Goal: Task Accomplishment & Management: Manage account settings

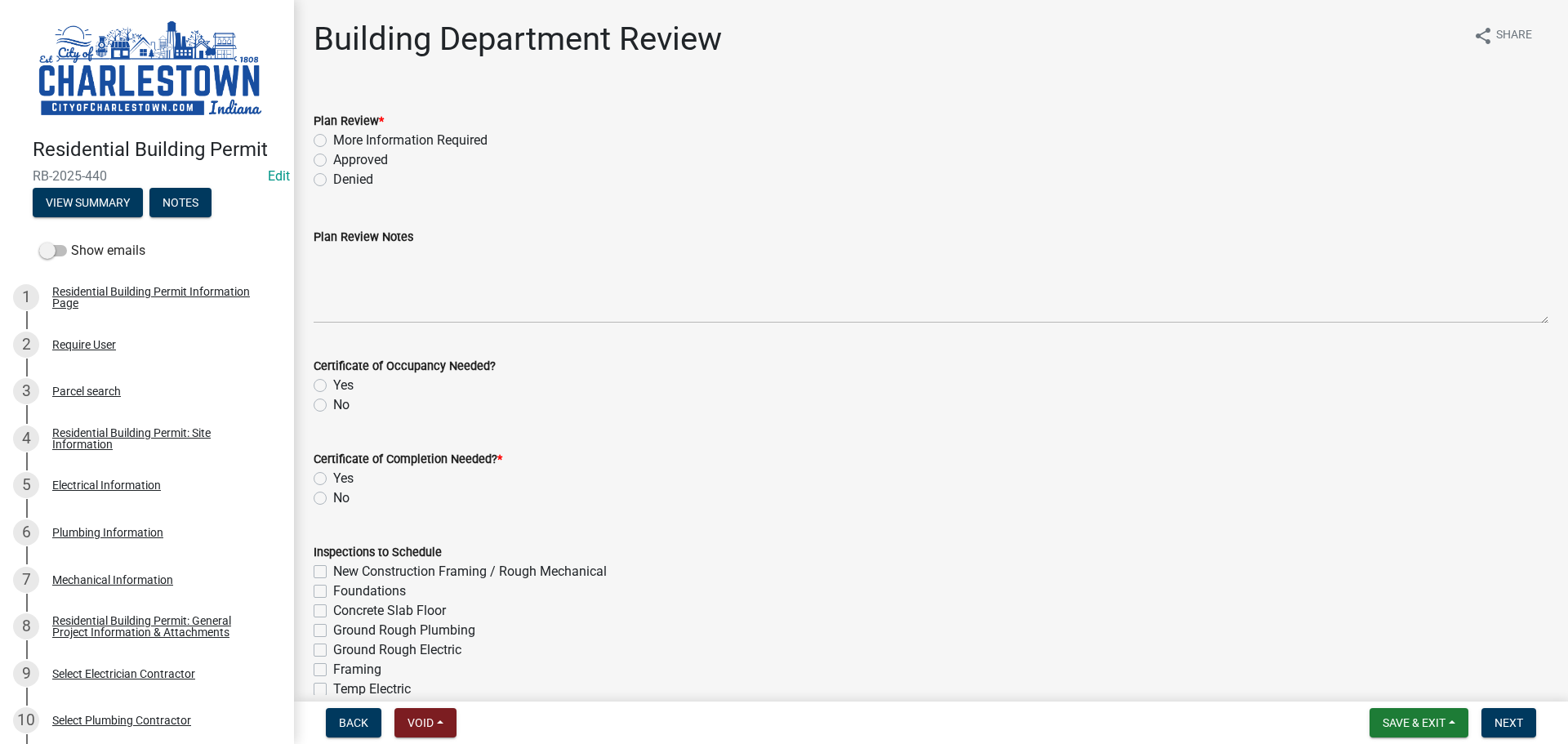
click at [334, 161] on label "Approved" at bounding box center [361, 160] width 55 height 19
click at [334, 161] on input "Approved" at bounding box center [339, 155] width 11 height 11
radio input "true"
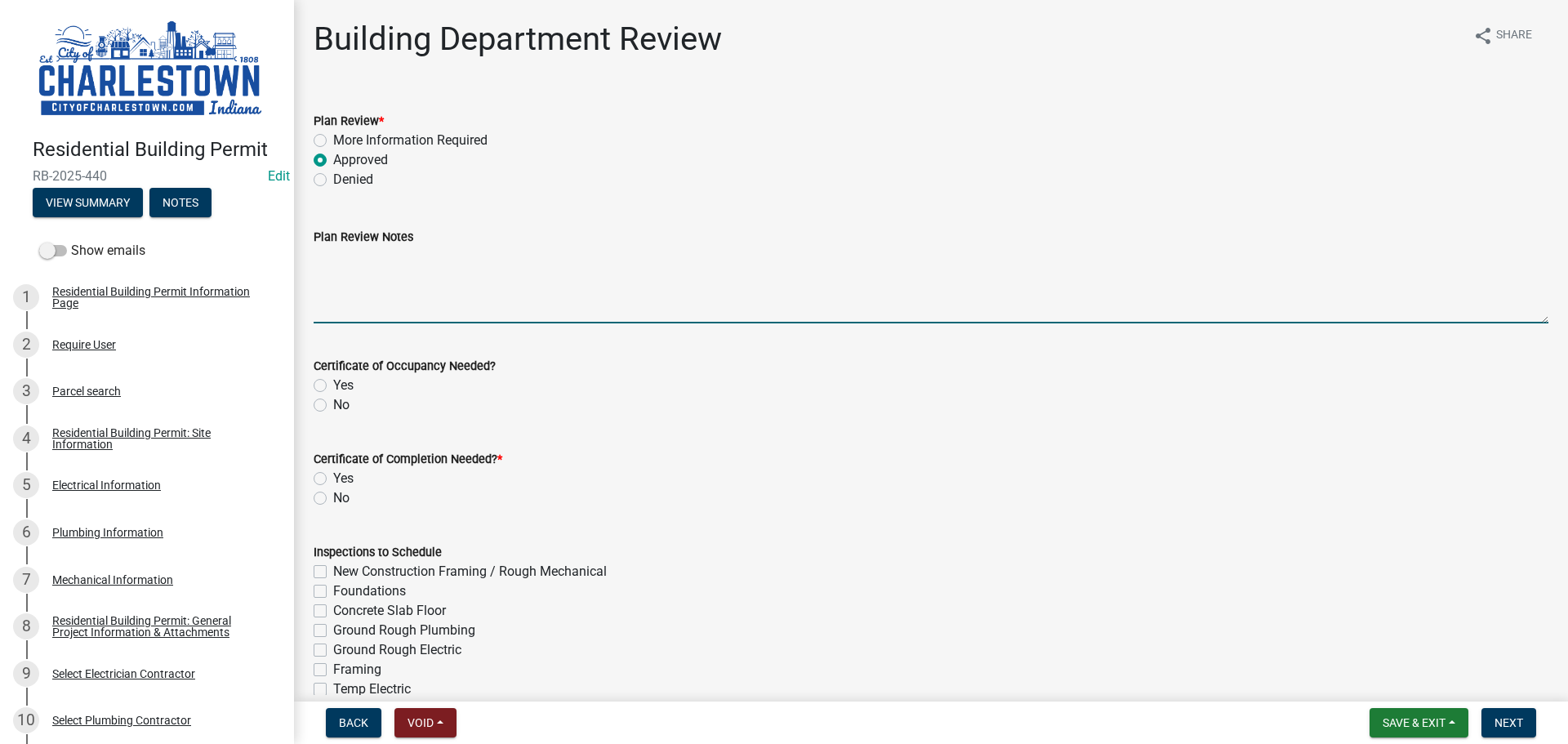
click at [383, 276] on textarea "Plan Review Notes" at bounding box center [930, 285] width 1234 height 77
type textarea "house has been vacant for more than 6months"
click at [334, 382] on label "Yes" at bounding box center [344, 385] width 20 height 19
click at [334, 382] on input "Yes" at bounding box center [339, 381] width 11 height 11
radio input "true"
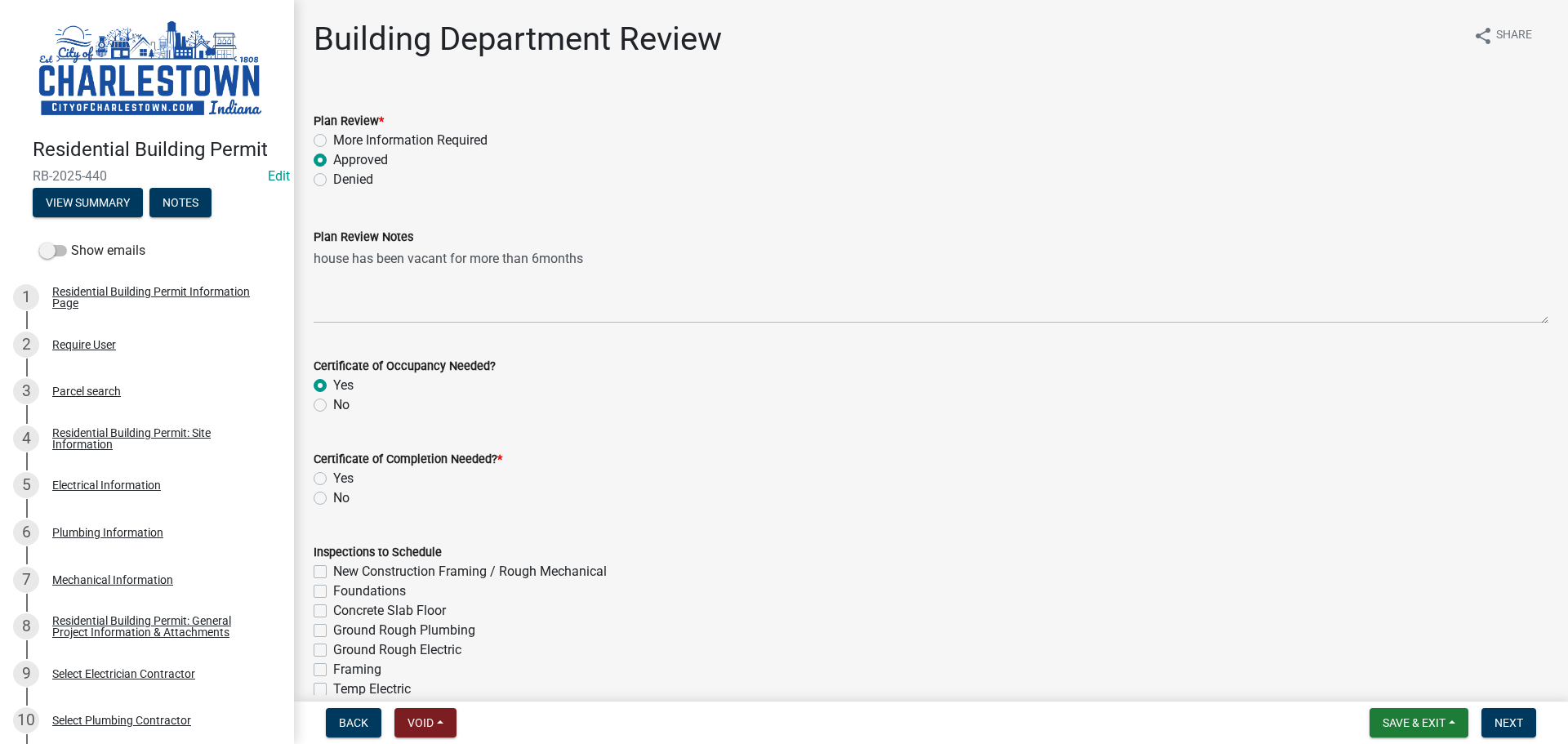
click at [334, 481] on label "Yes" at bounding box center [344, 478] width 20 height 19
click at [334, 480] on input "Yes" at bounding box center [339, 474] width 11 height 11
radio input "true"
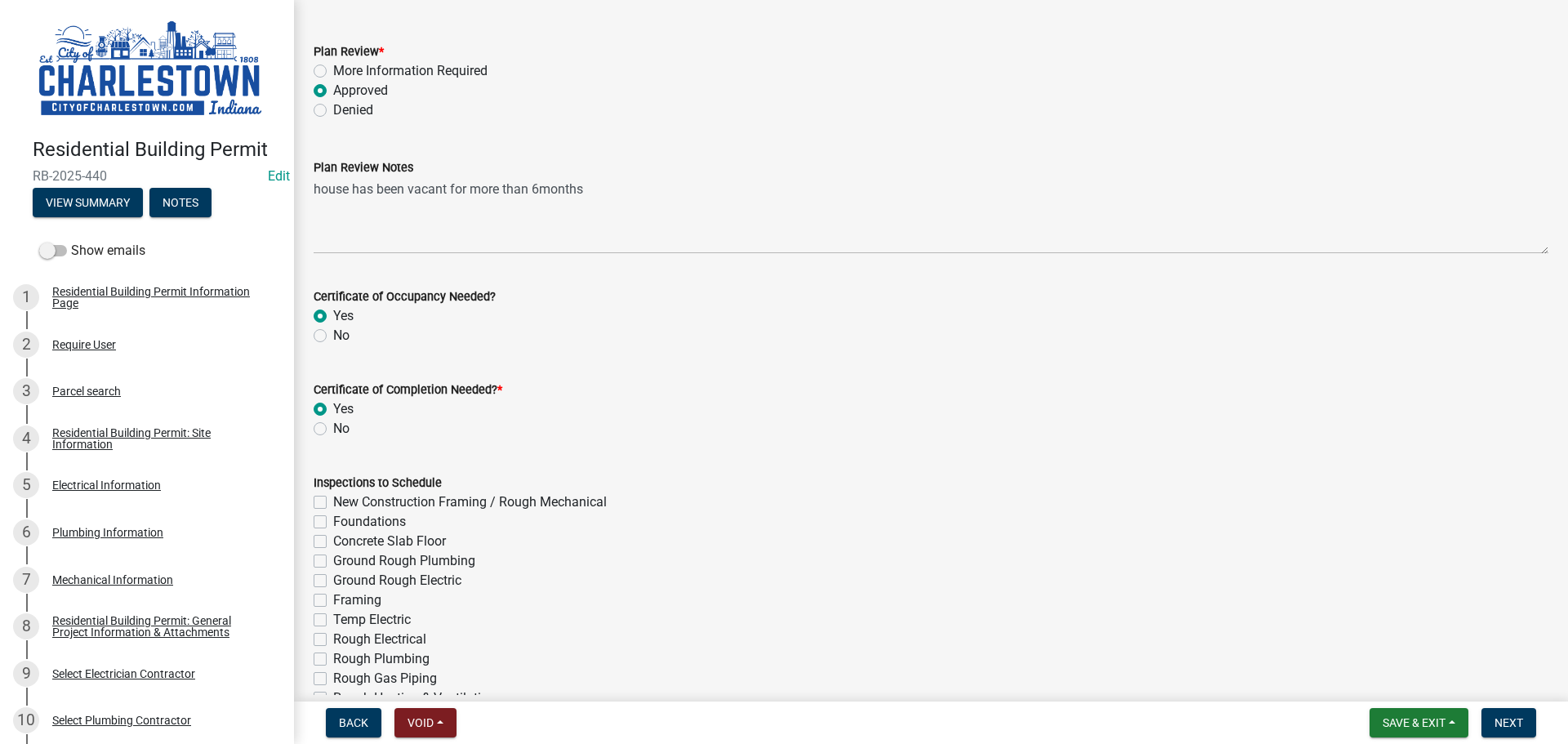
scroll to position [245, 0]
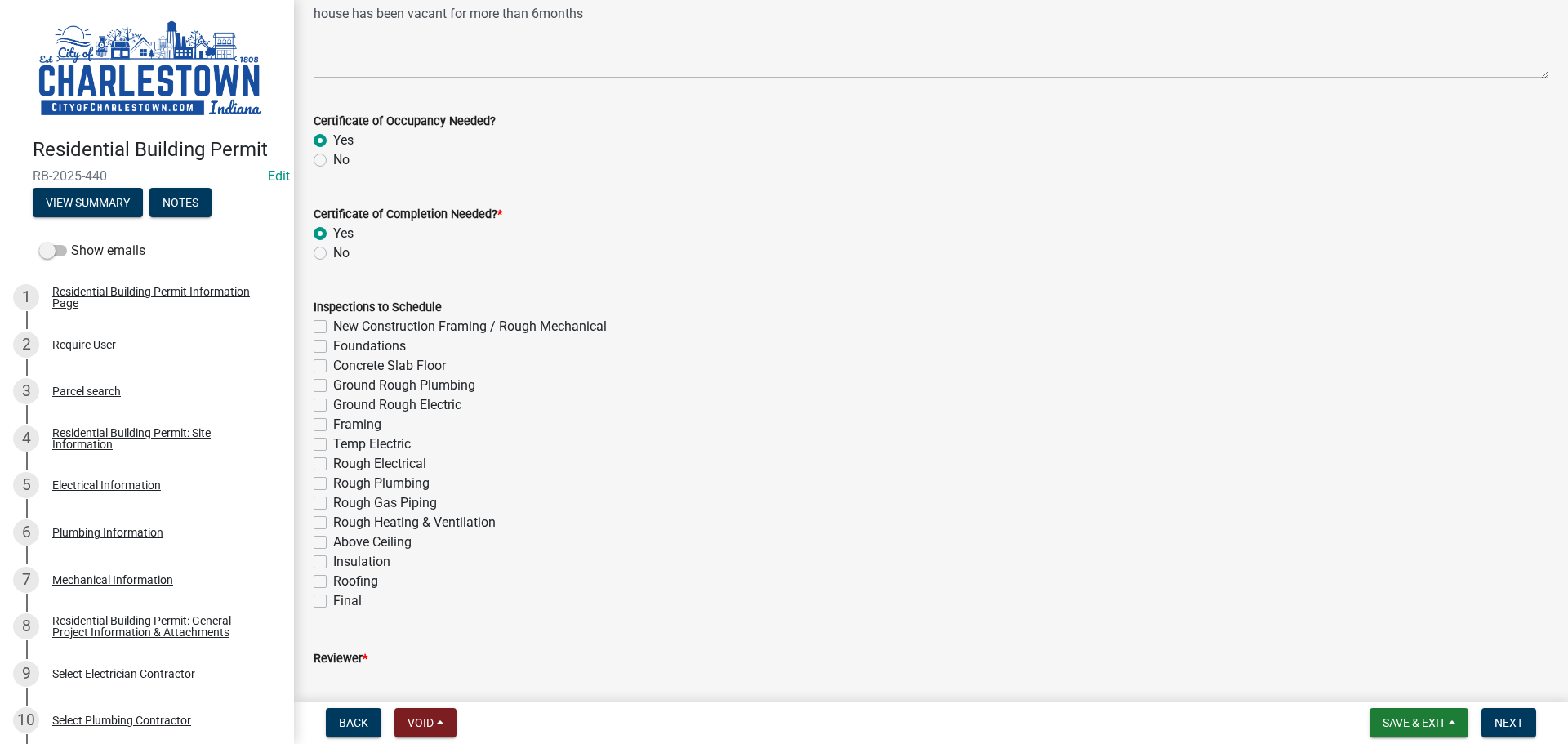
click at [334, 428] on label "Framing" at bounding box center [357, 424] width 48 height 19
click at [334, 426] on input "Framing" at bounding box center [339, 420] width 11 height 11
checkbox input "true"
checkbox input "false"
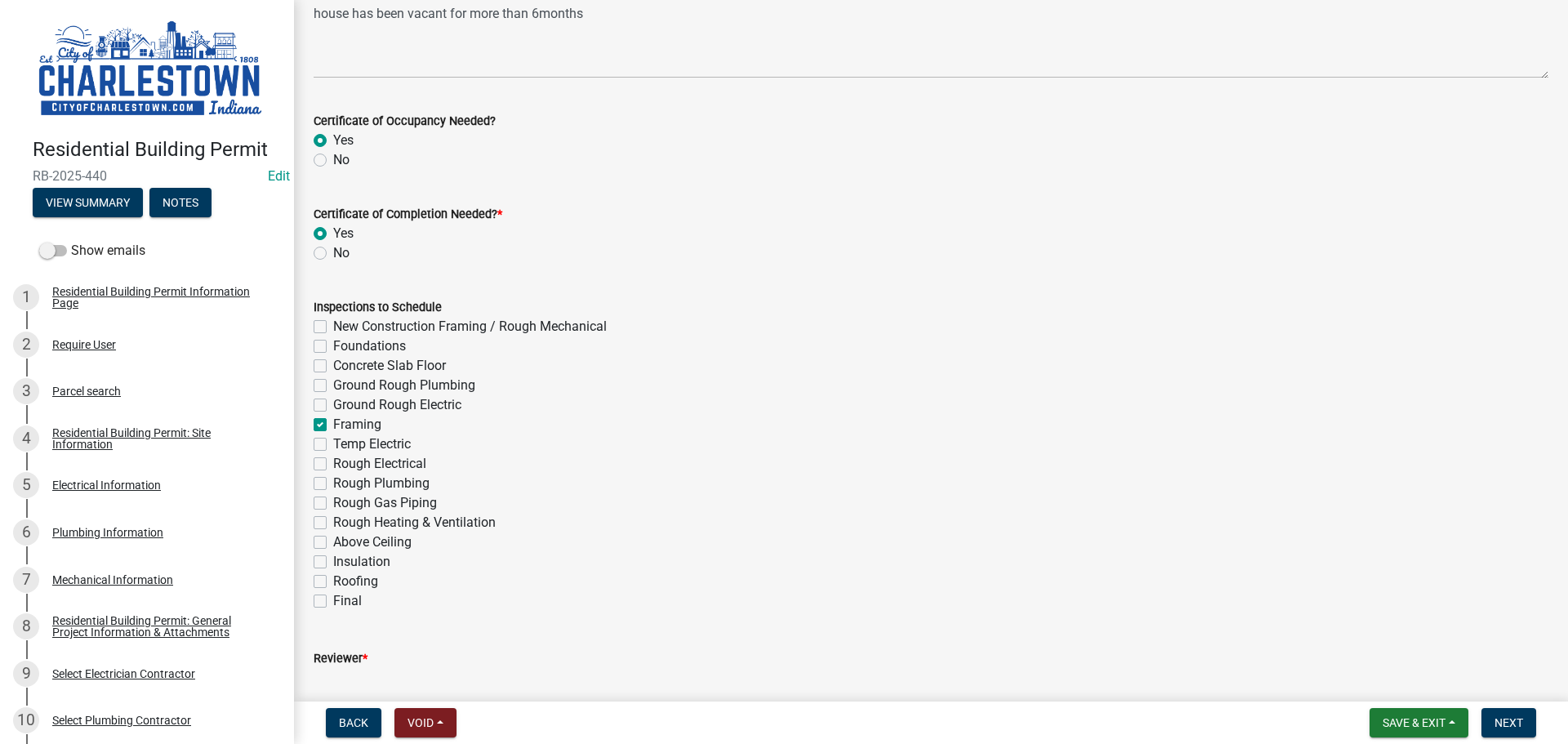
checkbox input "false"
checkbox input "true"
checkbox input "false"
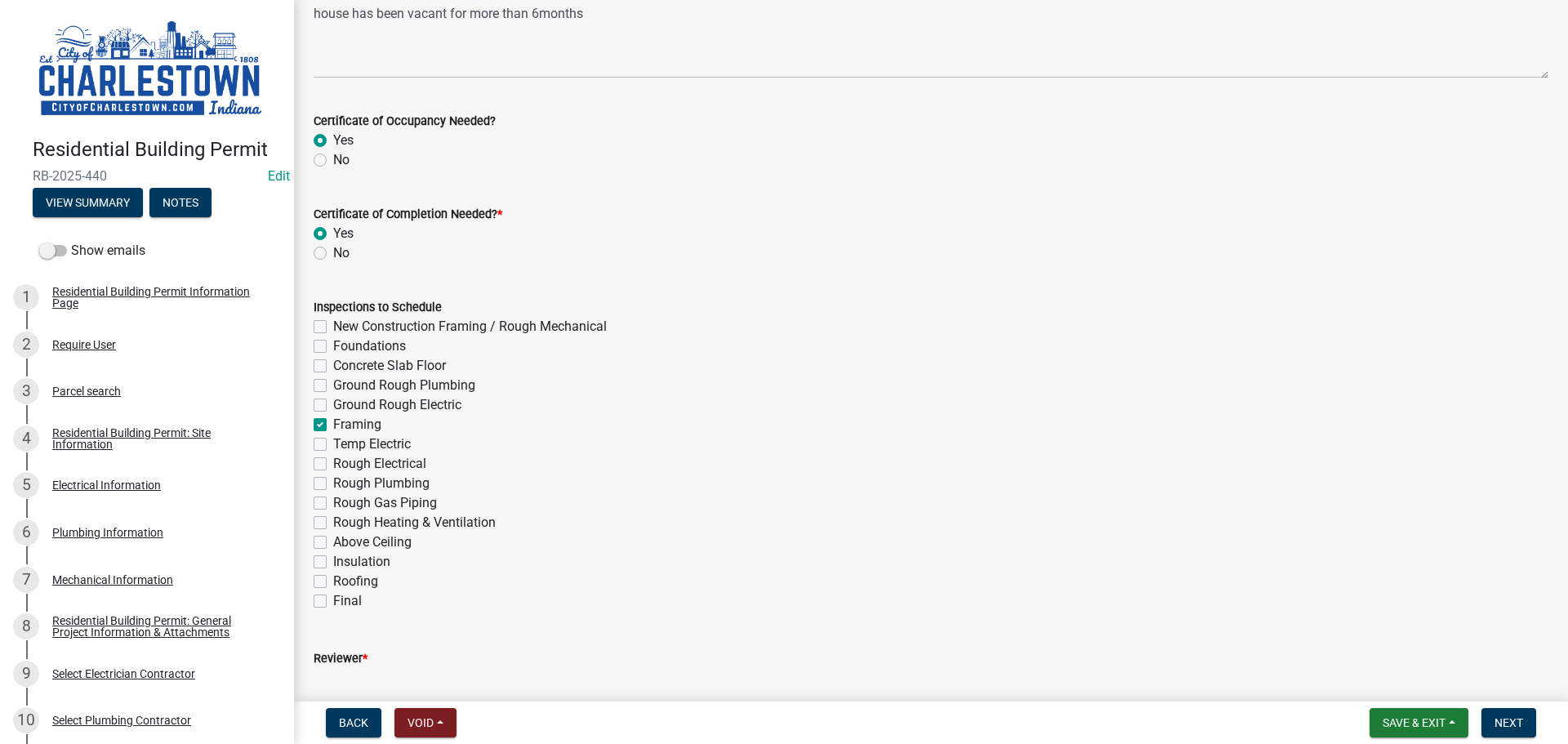
checkbox input "false"
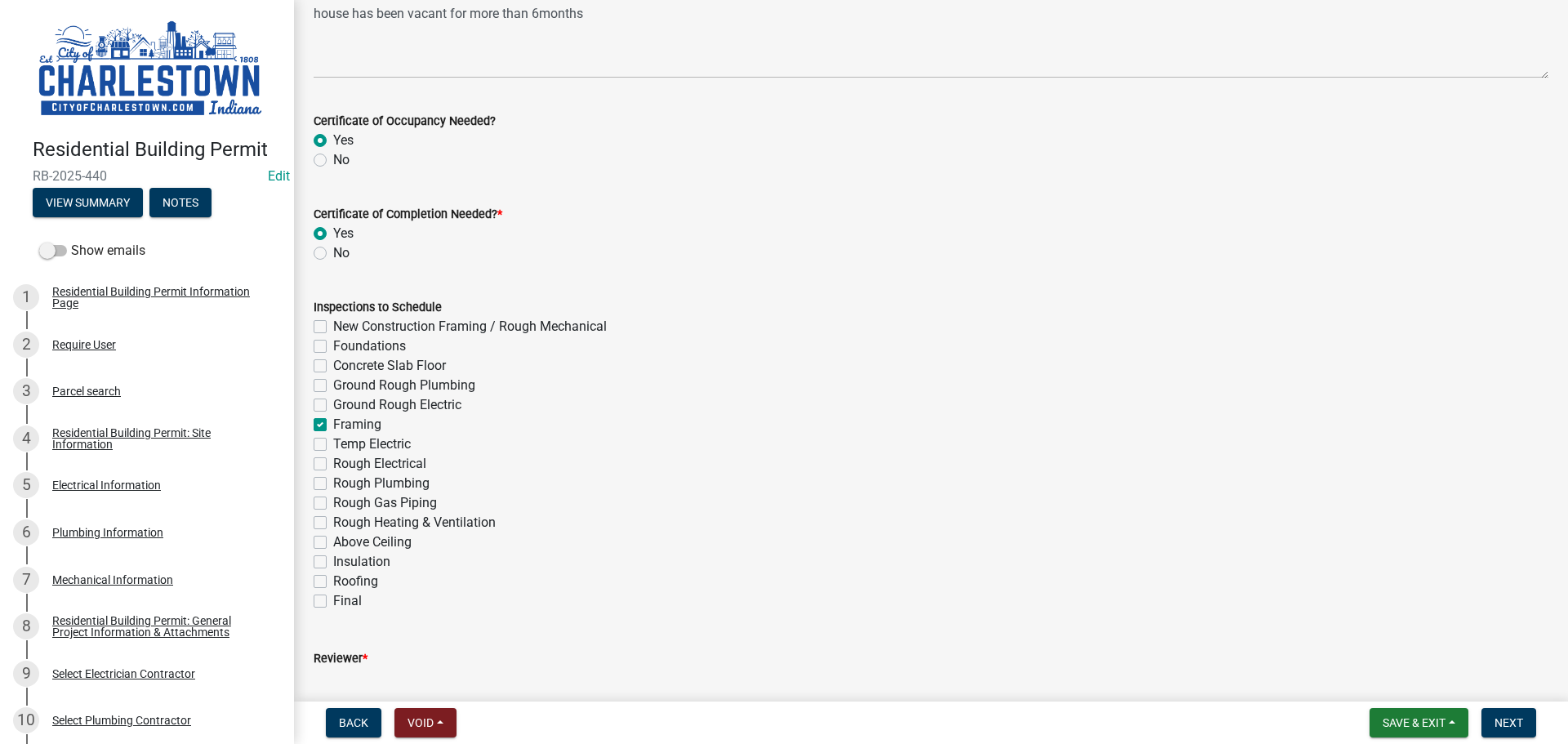
checkbox input "false"
click at [312, 443] on div "Inspections to Schedule New Construction Framing / Rough Mechanical Foundations…" at bounding box center [930, 444] width 1259 height 334
click at [334, 463] on label "Rough Electrical" at bounding box center [380, 464] width 93 height 19
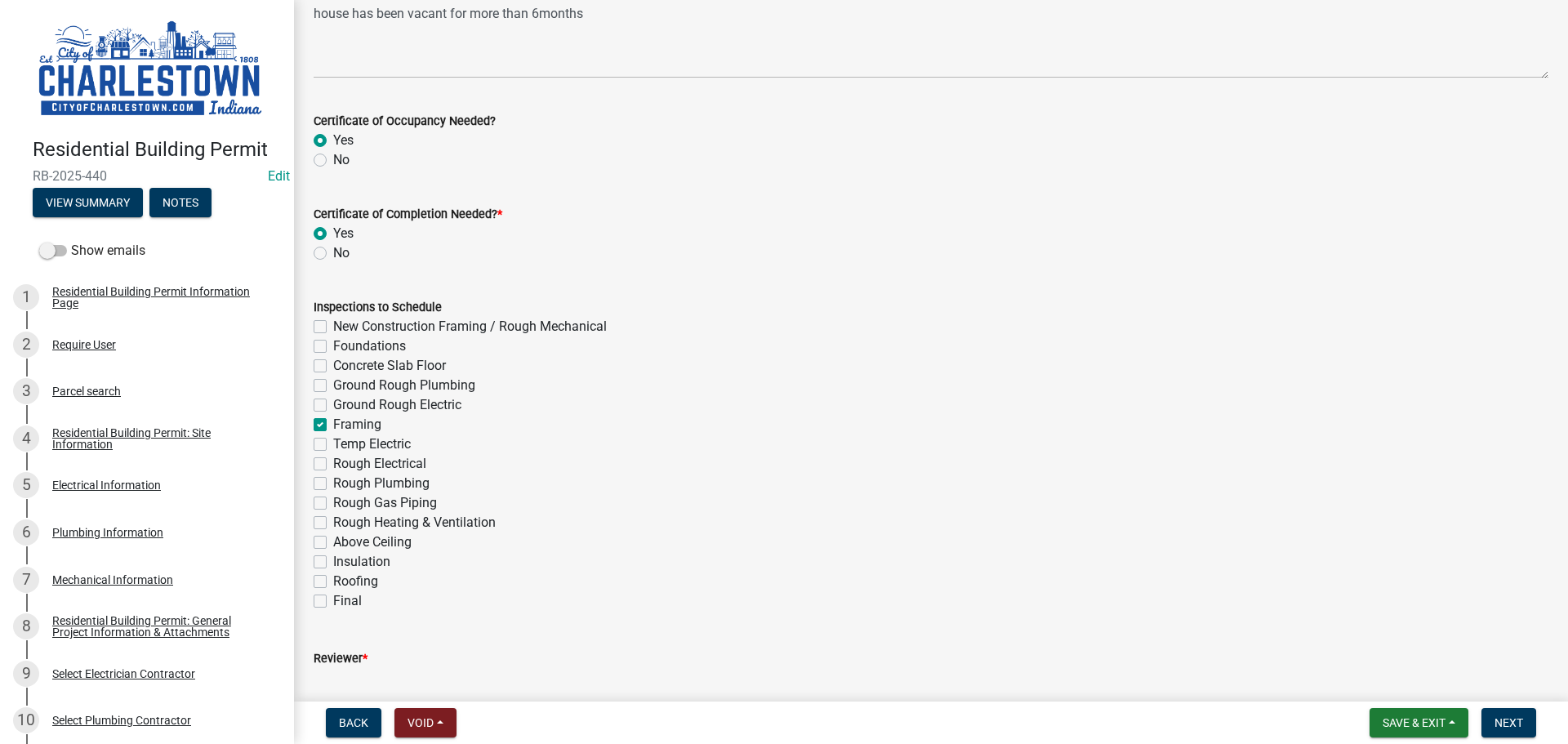
click at [334, 463] on input "Rough Electrical" at bounding box center [339, 459] width 11 height 11
checkbox input "true"
checkbox input "false"
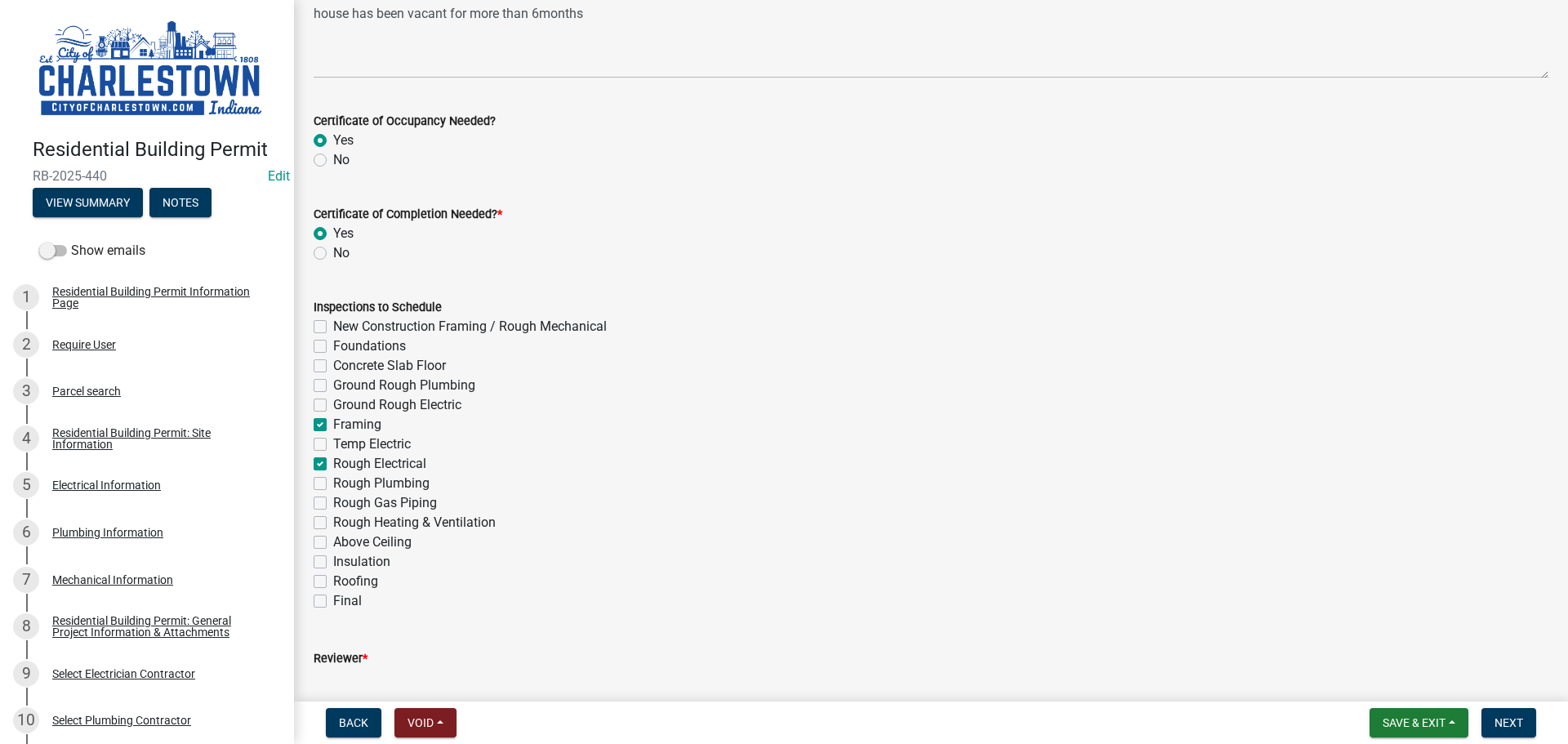
checkbox input "false"
checkbox input "true"
checkbox input "false"
checkbox input "true"
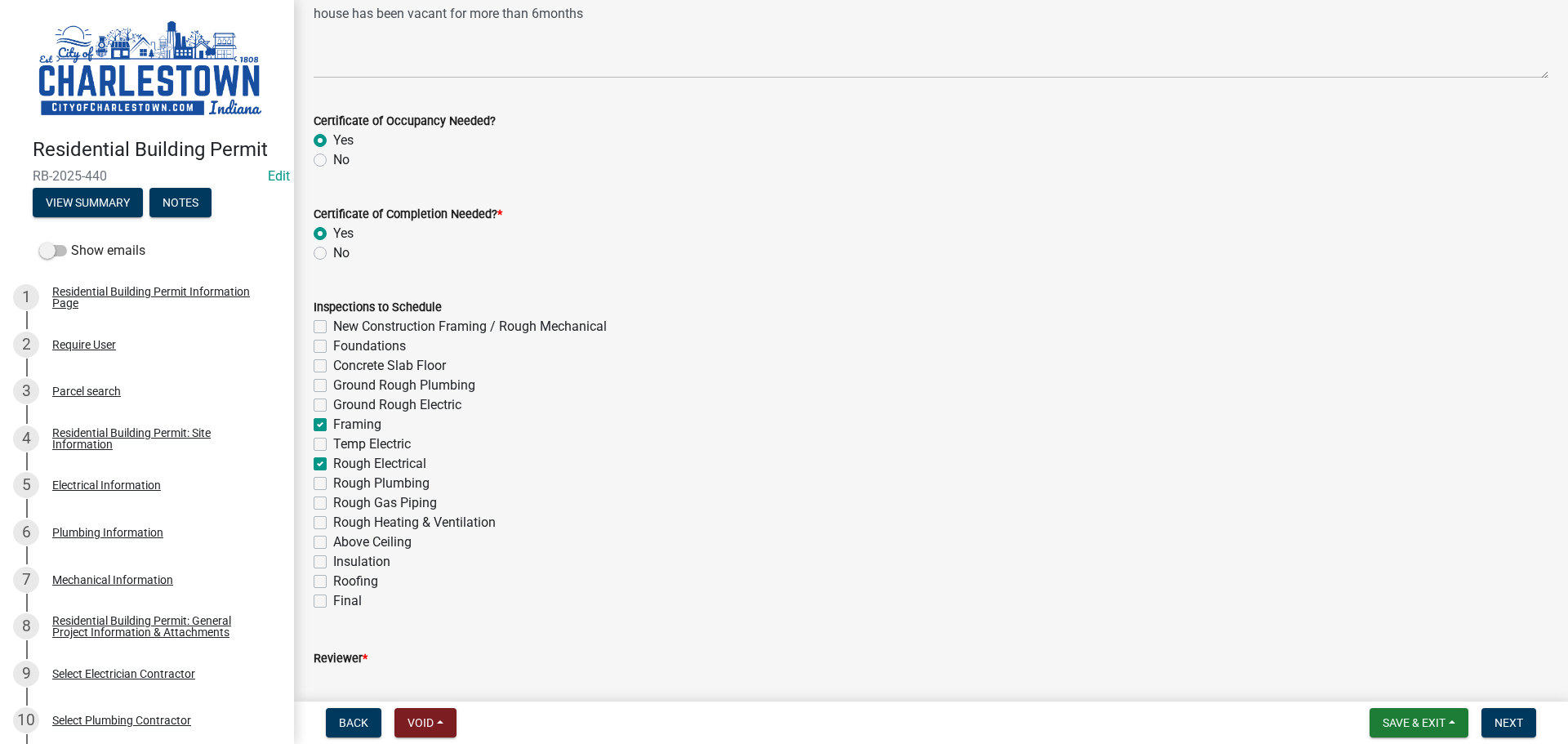
checkbox input "false"
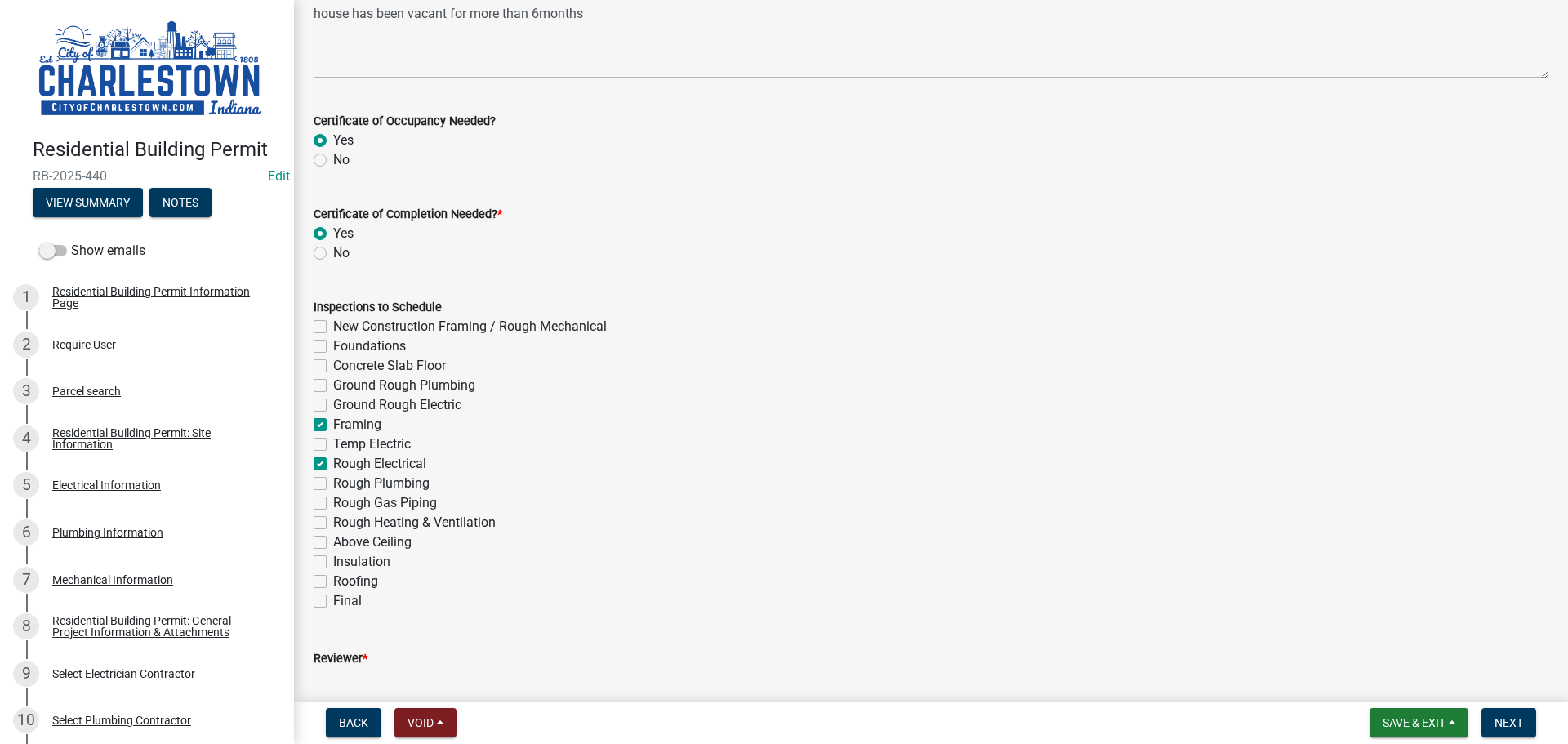
checkbox input "false"
click at [334, 477] on label "Rough Plumbing" at bounding box center [382, 483] width 96 height 19
click at [334, 477] on input "Rough Plumbing" at bounding box center [339, 479] width 11 height 11
checkbox input "true"
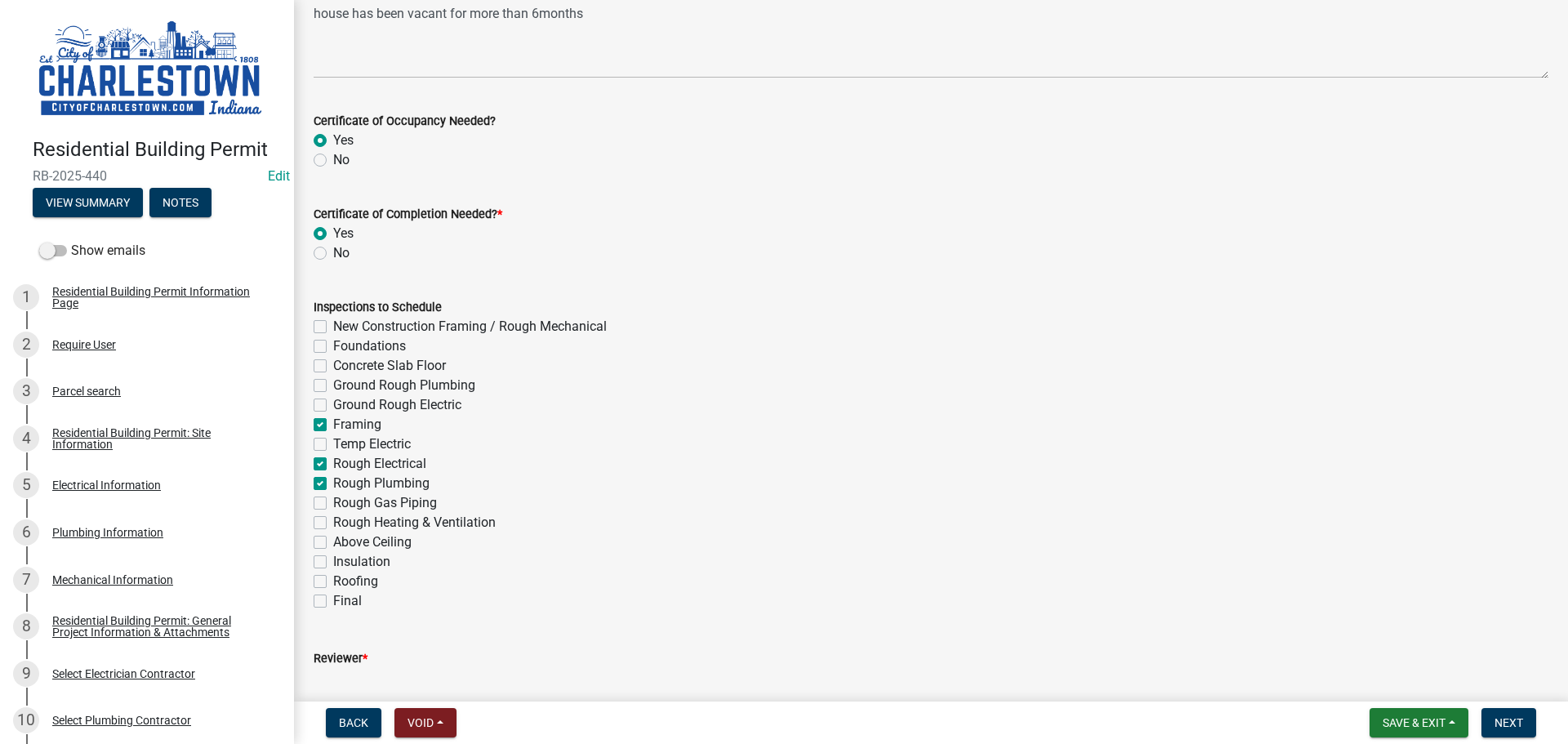
checkbox input "false"
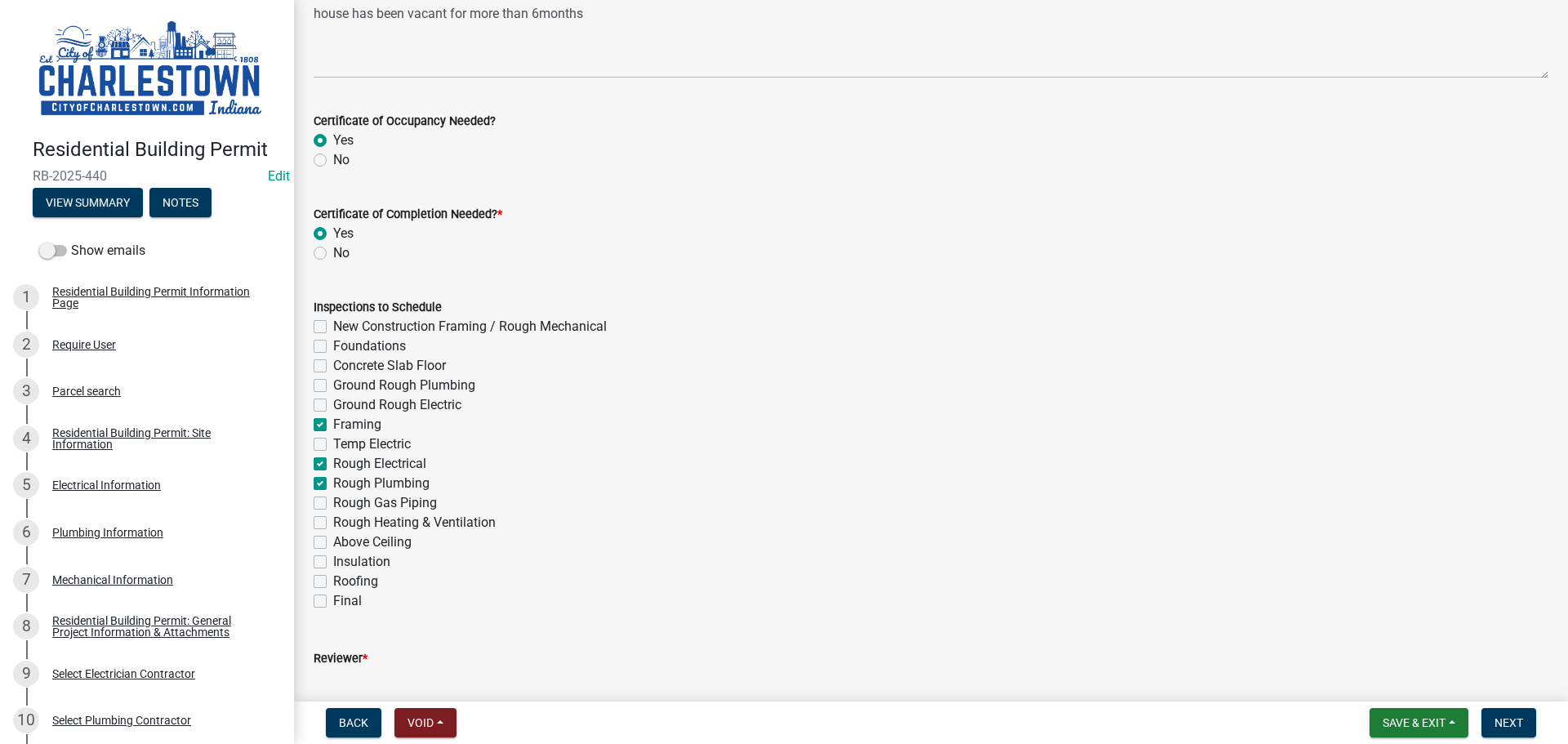
checkbox input "true"
checkbox input "false"
checkbox input "true"
checkbox input "false"
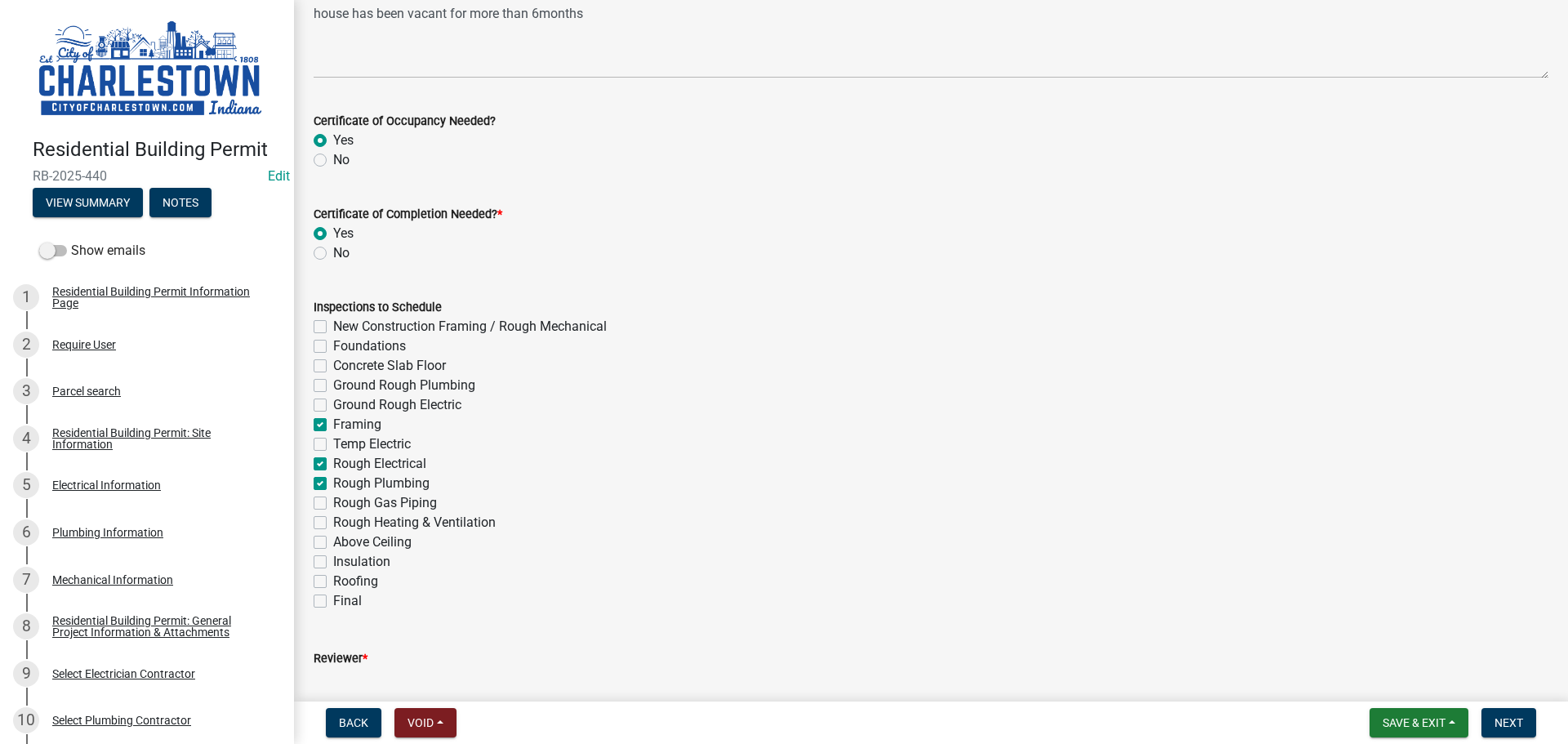
checkbox input "false"
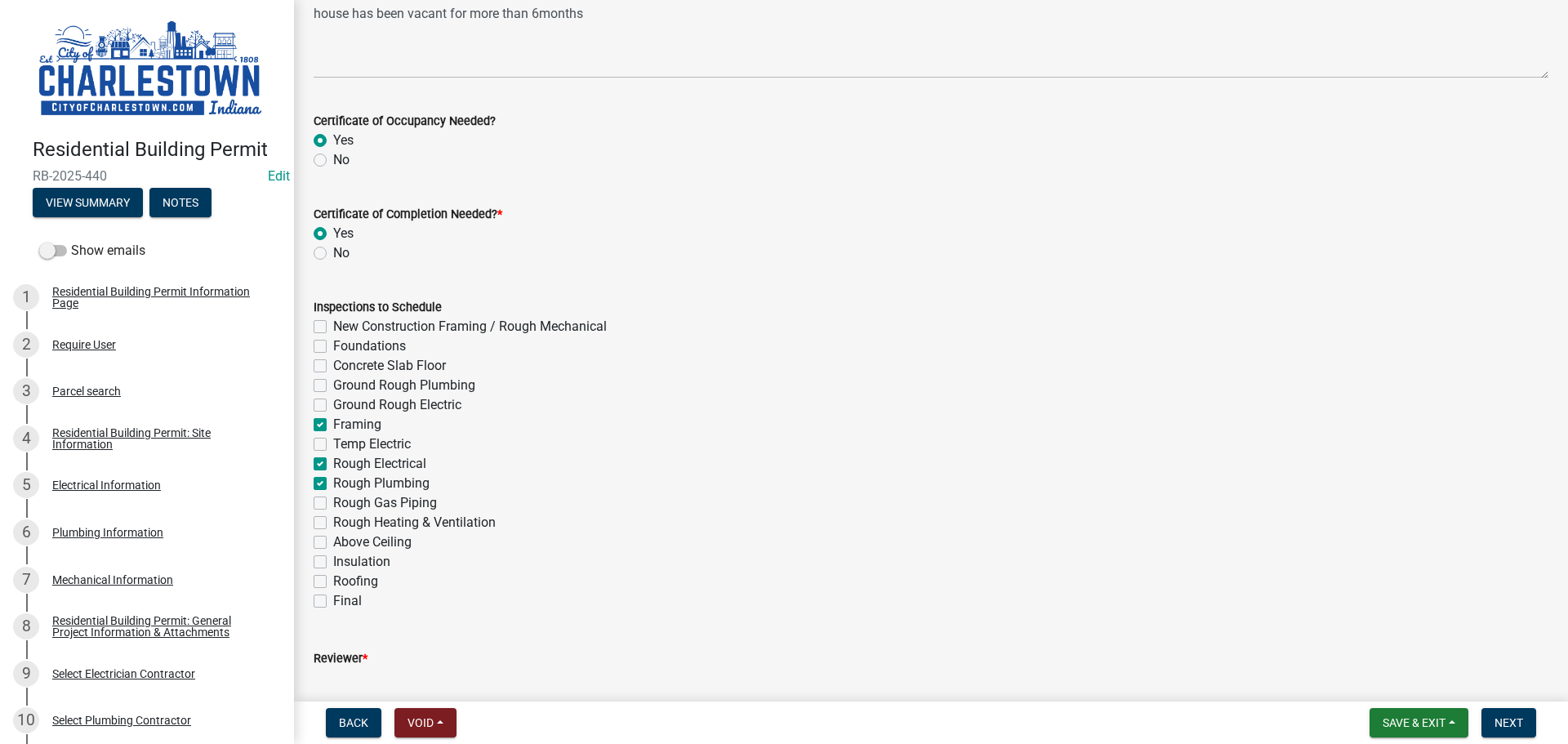
click at [334, 522] on label "Rough Heating & Ventilation" at bounding box center [415, 522] width 162 height 19
click at [334, 522] on input "Rough Heating & Ventilation" at bounding box center [339, 518] width 11 height 11
checkbox input "true"
checkbox input "false"
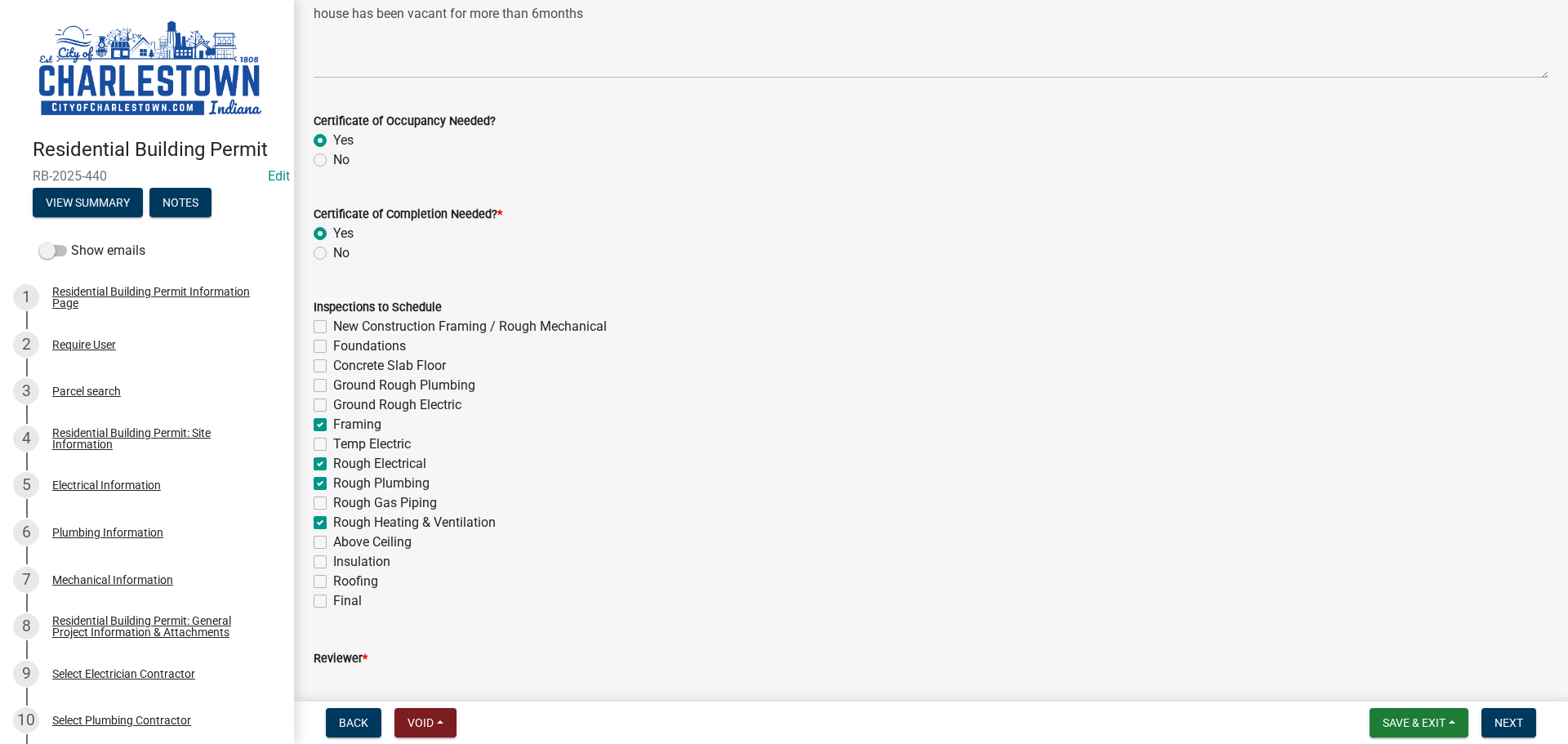
checkbox input "false"
checkbox input "true"
checkbox input "false"
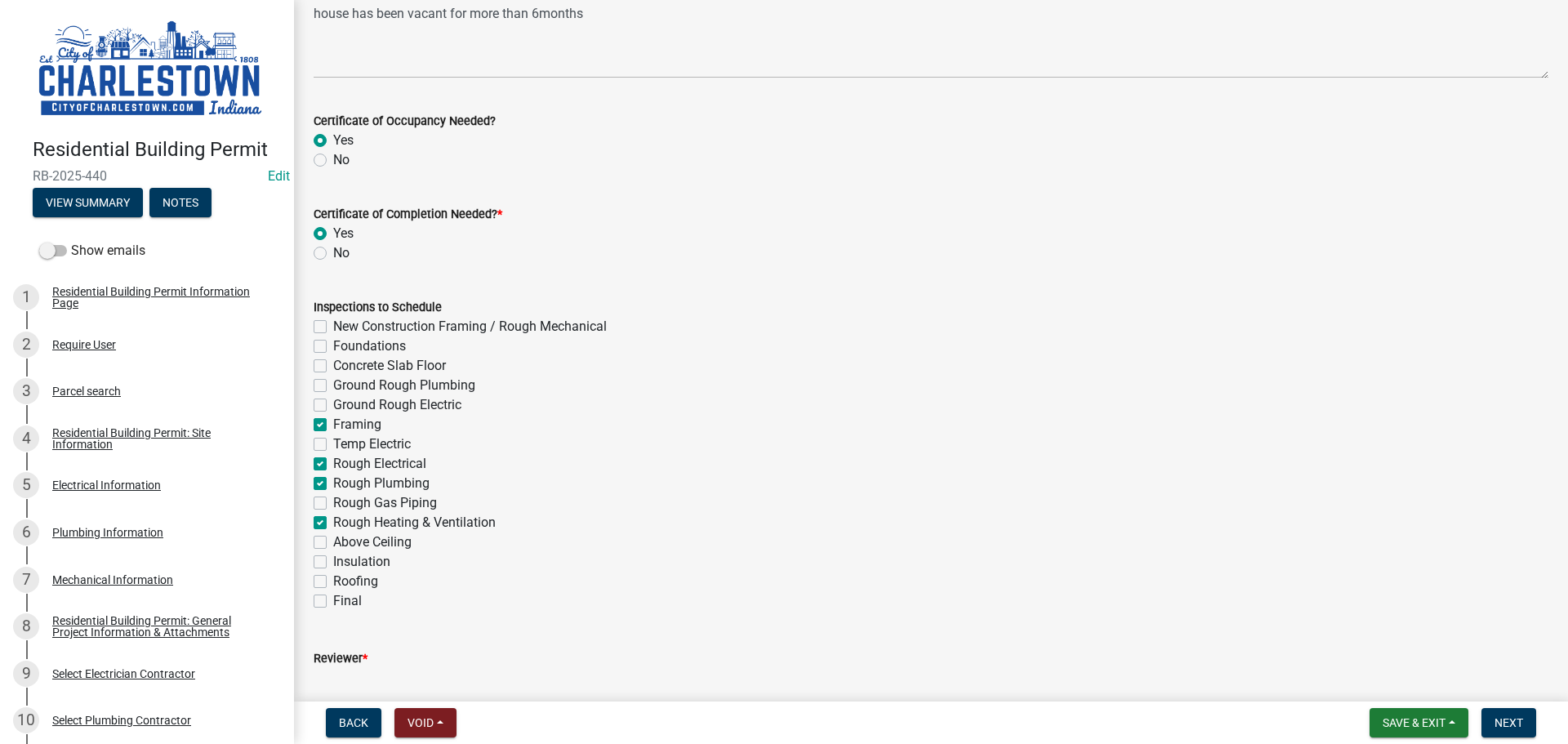
checkbox input "true"
checkbox input "false"
checkbox input "true"
checkbox input "false"
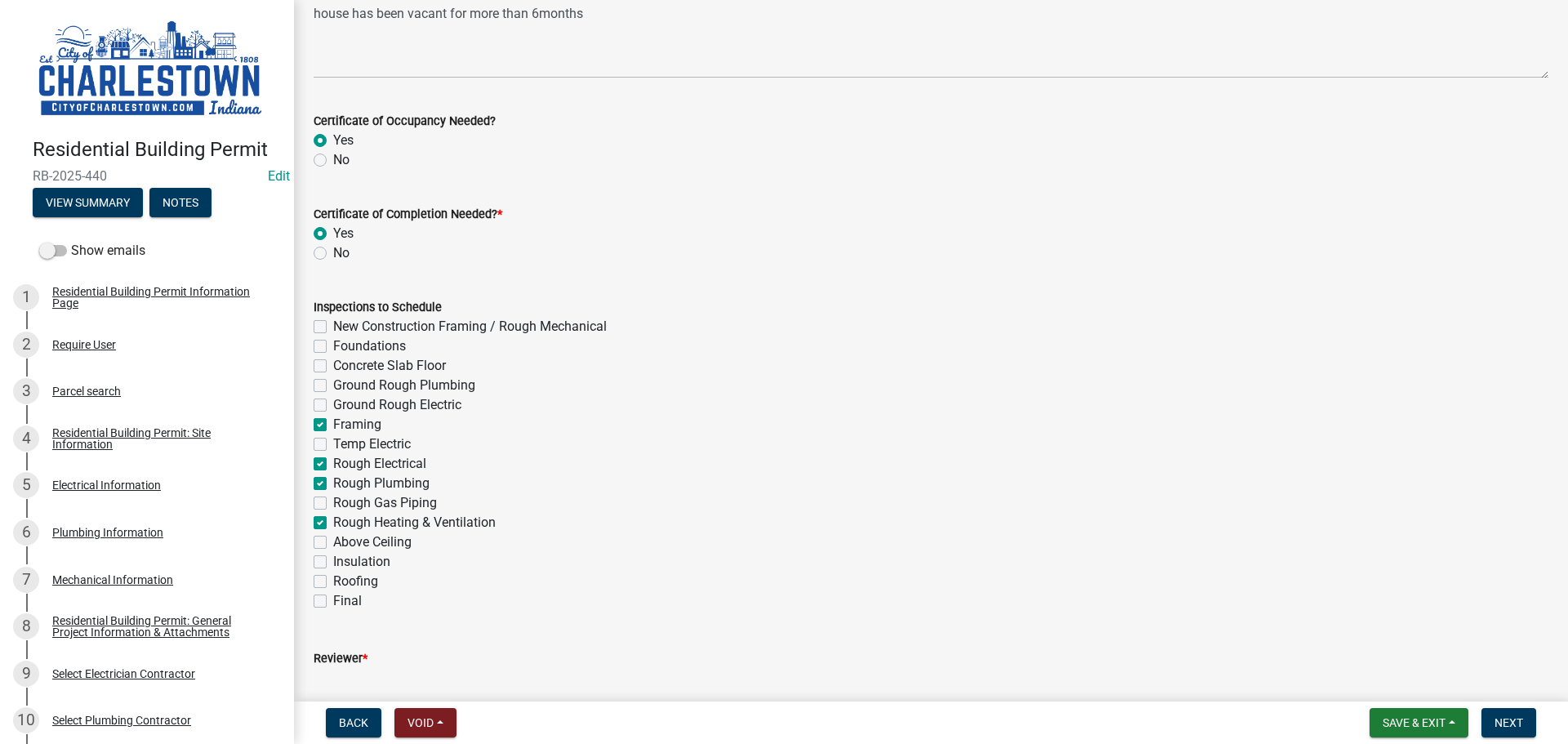
checkbox input "false"
click at [334, 543] on label "Above Ceiling" at bounding box center [372, 542] width 79 height 19
click at [334, 543] on input "Above Ceiling" at bounding box center [339, 538] width 11 height 11
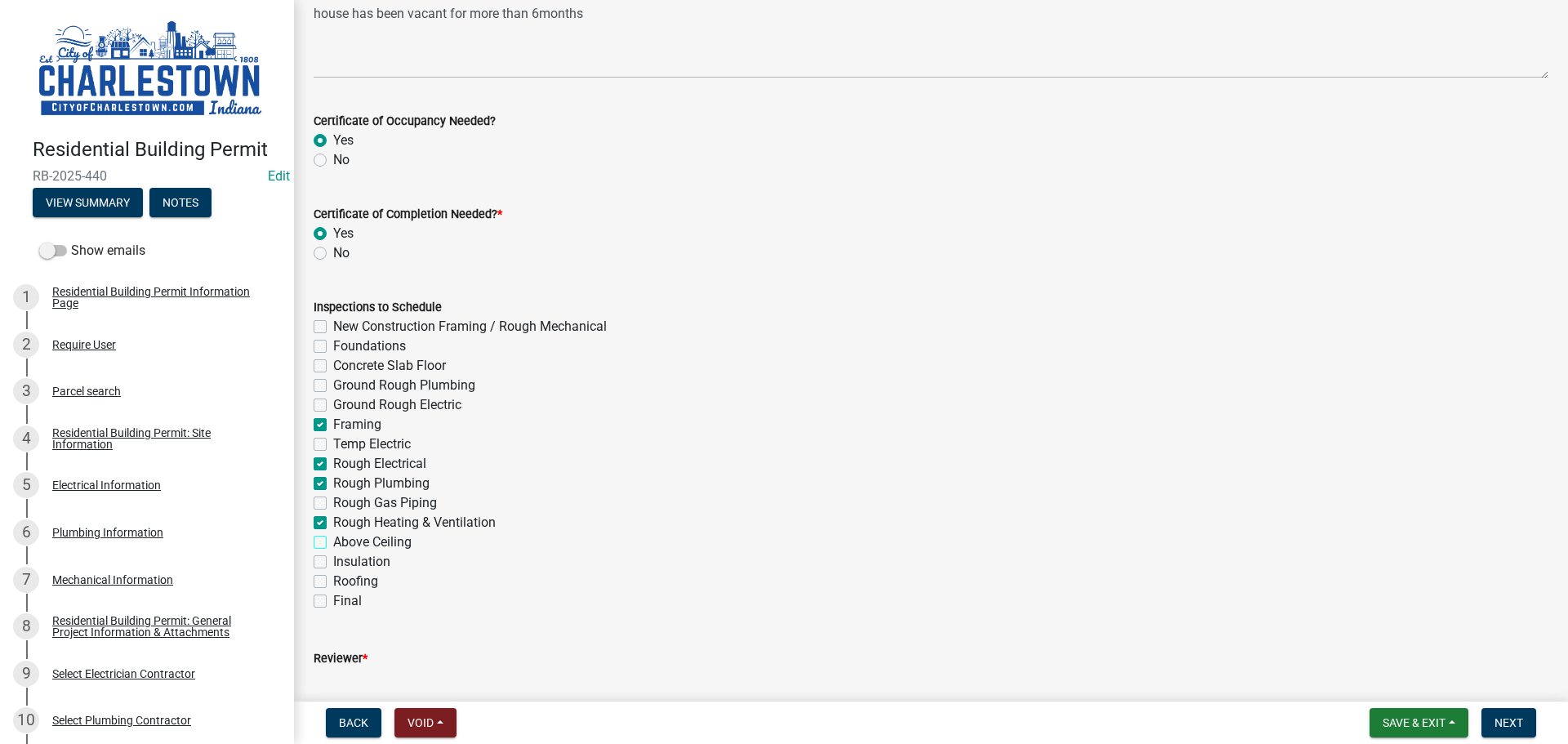
checkbox input "true"
checkbox input "false"
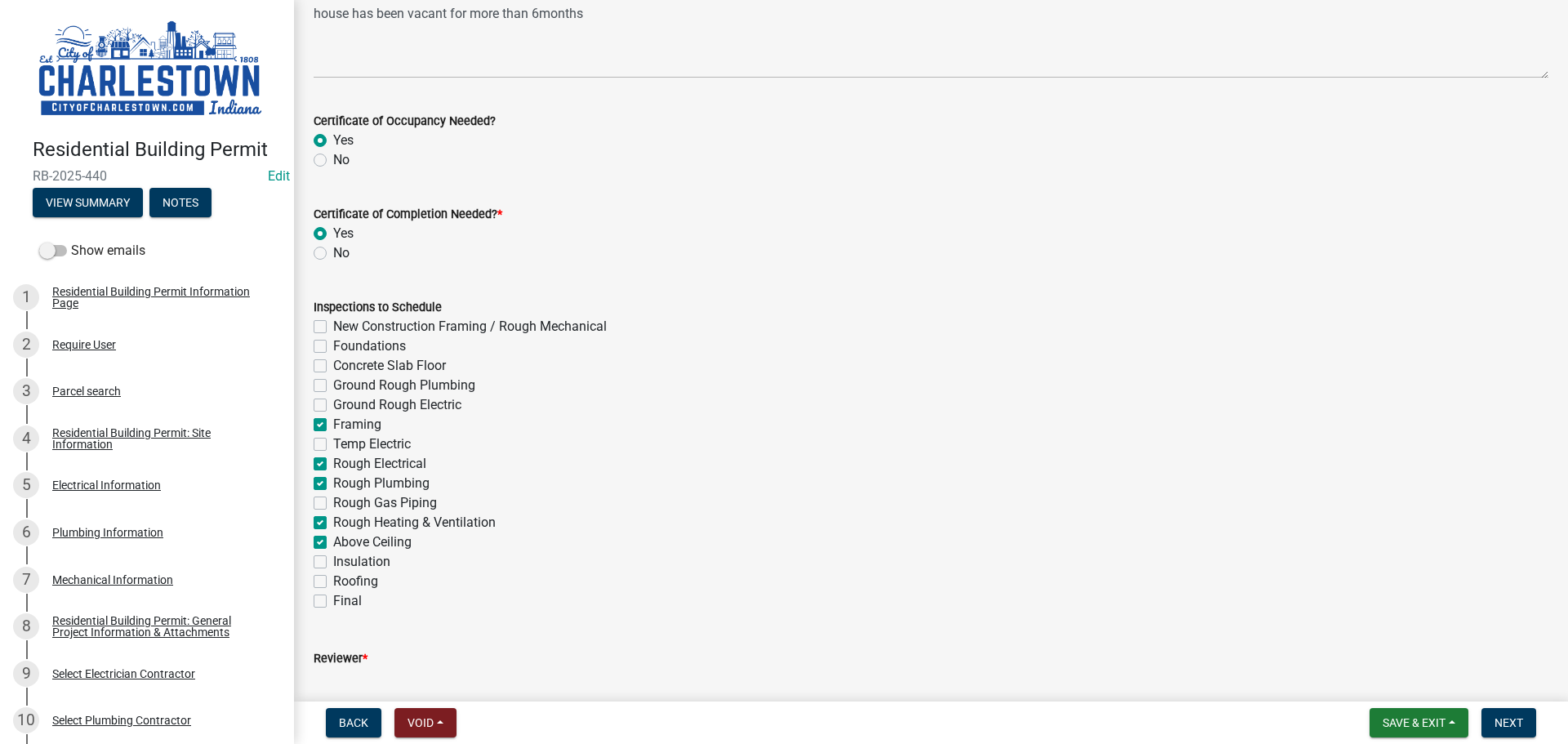
checkbox input "false"
checkbox input "true"
checkbox input "false"
checkbox input "true"
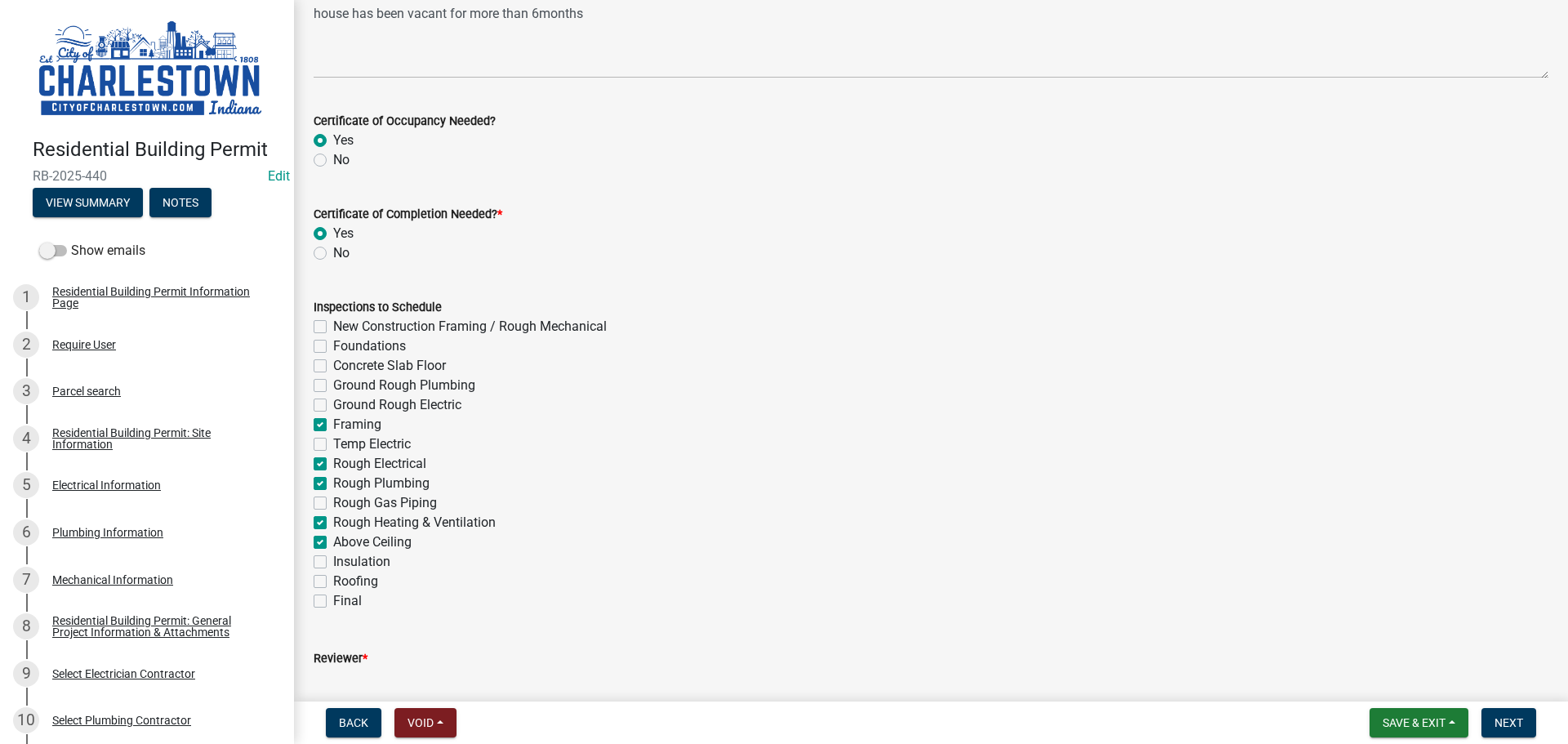
checkbox input "false"
checkbox input "true"
checkbox input "false"
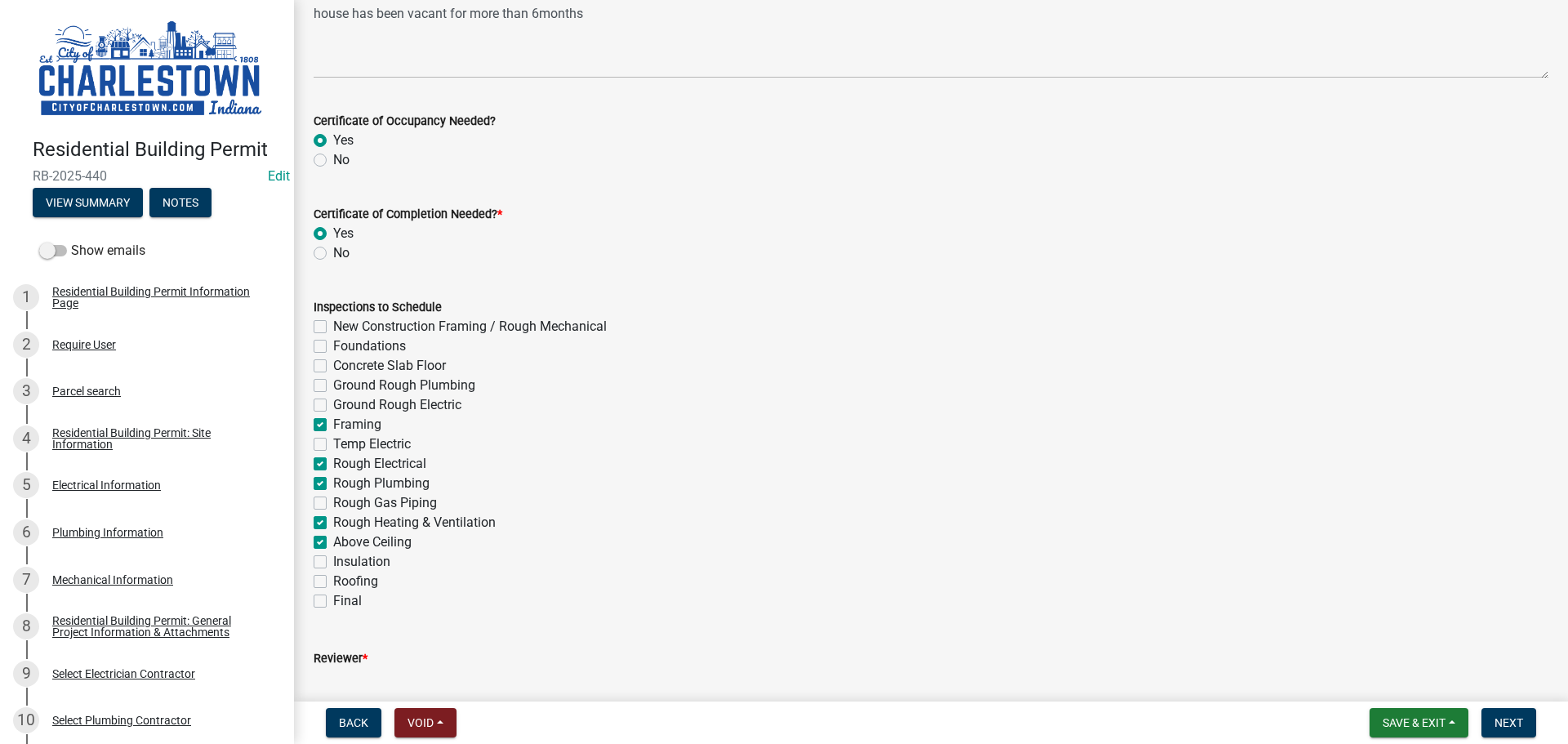
click at [334, 597] on label "Final" at bounding box center [348, 600] width 29 height 19
click at [334, 597] on input "Final" at bounding box center [339, 596] width 11 height 11
checkbox input "true"
checkbox input "false"
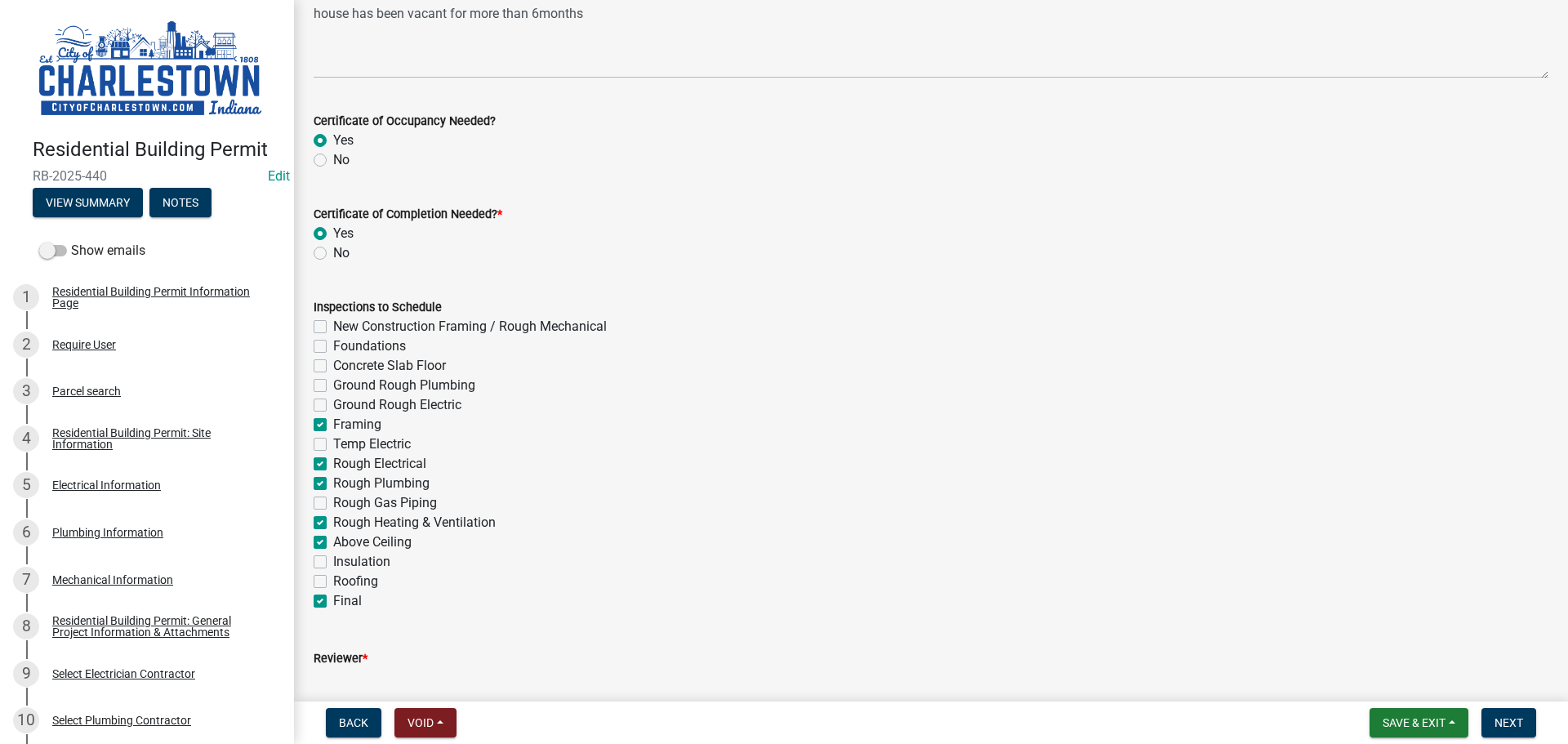
checkbox input "false"
checkbox input "true"
checkbox input "false"
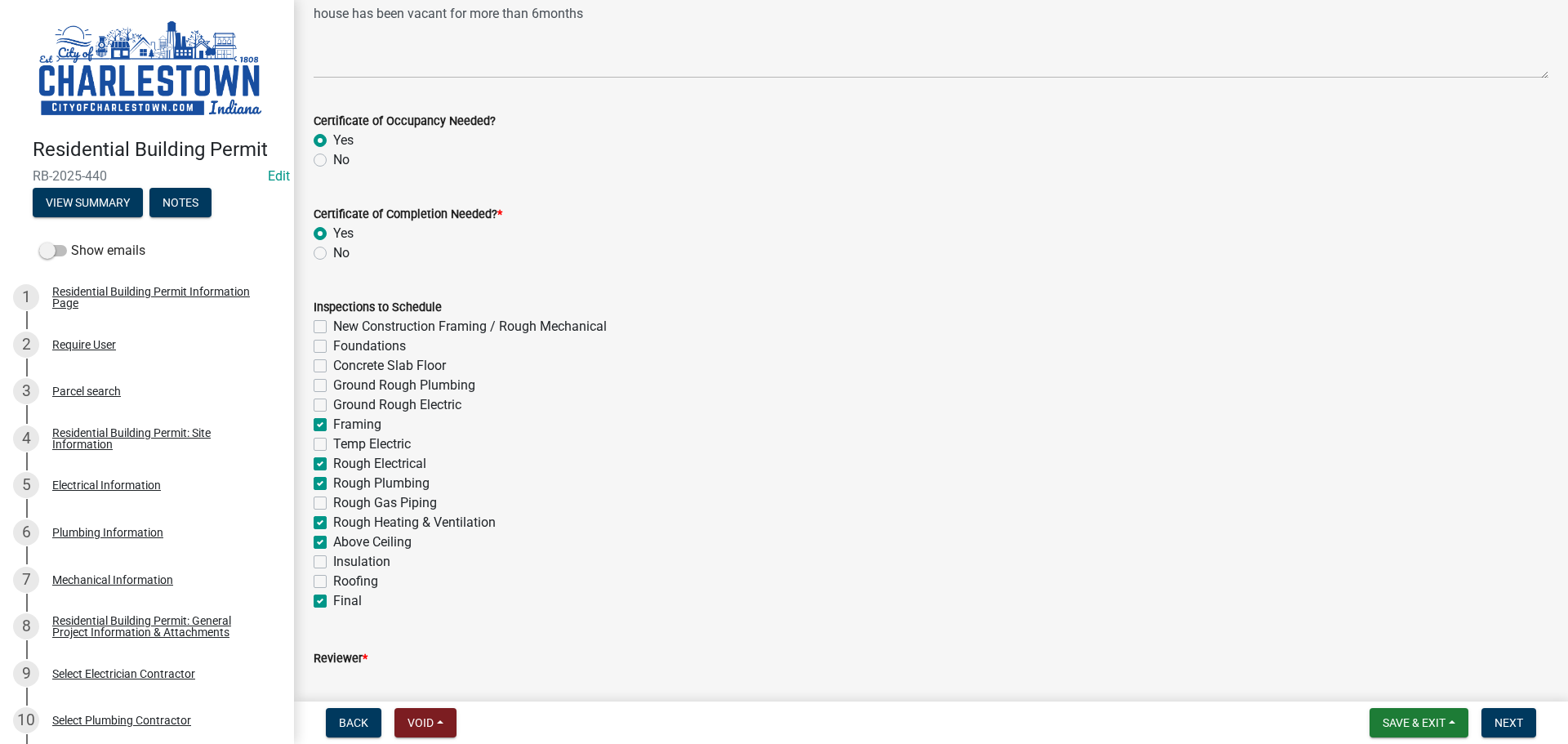
checkbox input "true"
checkbox input "false"
checkbox input "true"
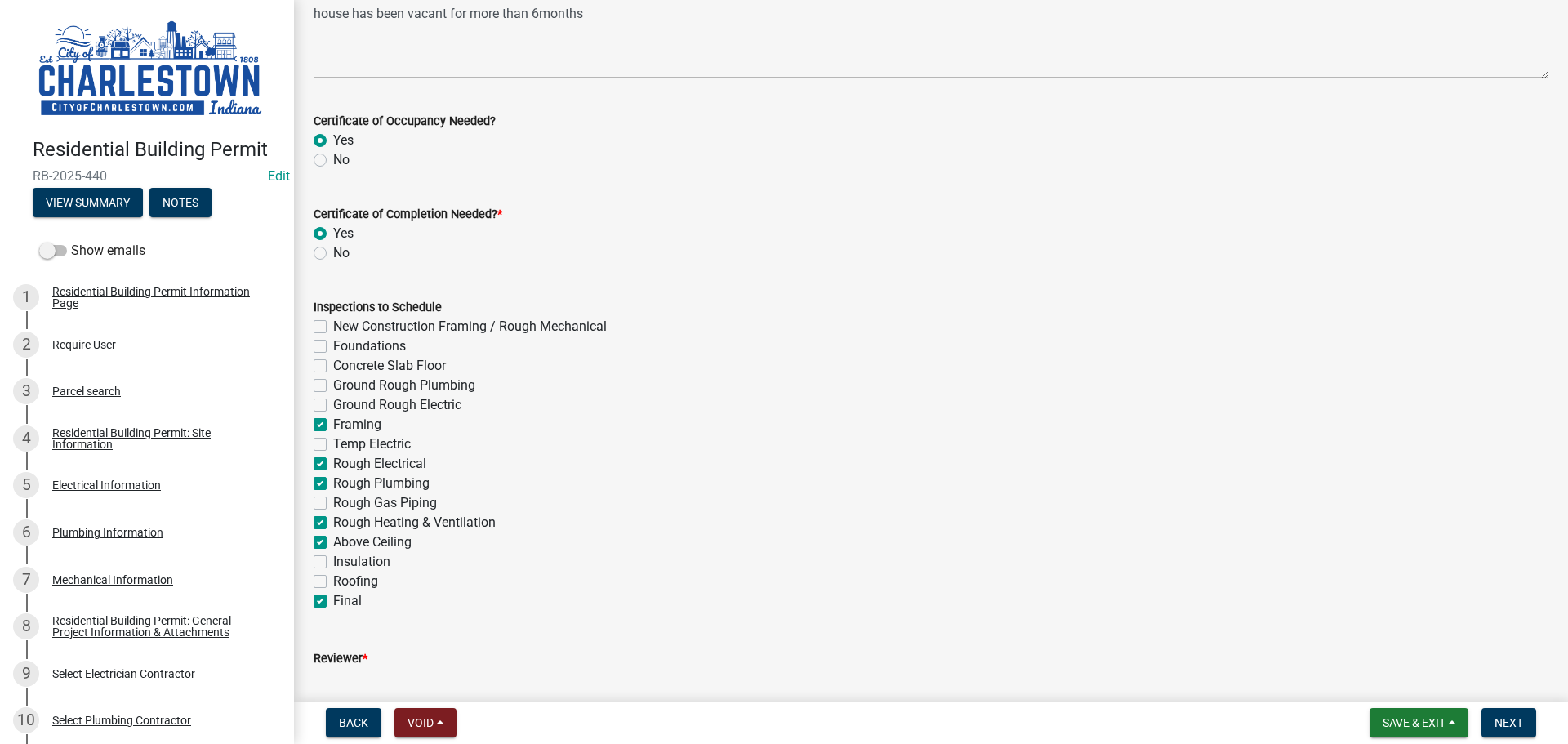
checkbox input "false"
checkbox input "true"
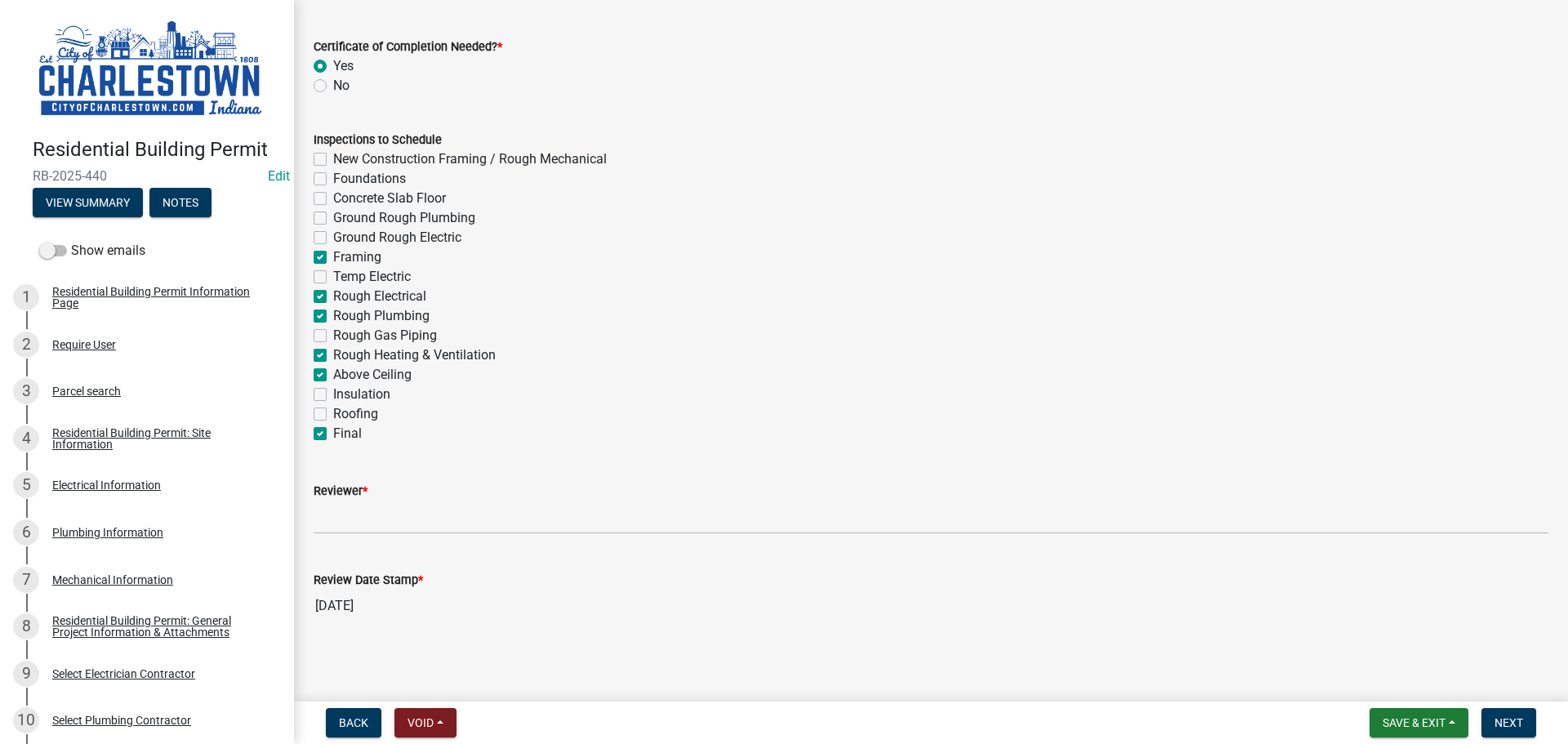
scroll to position [416, 0]
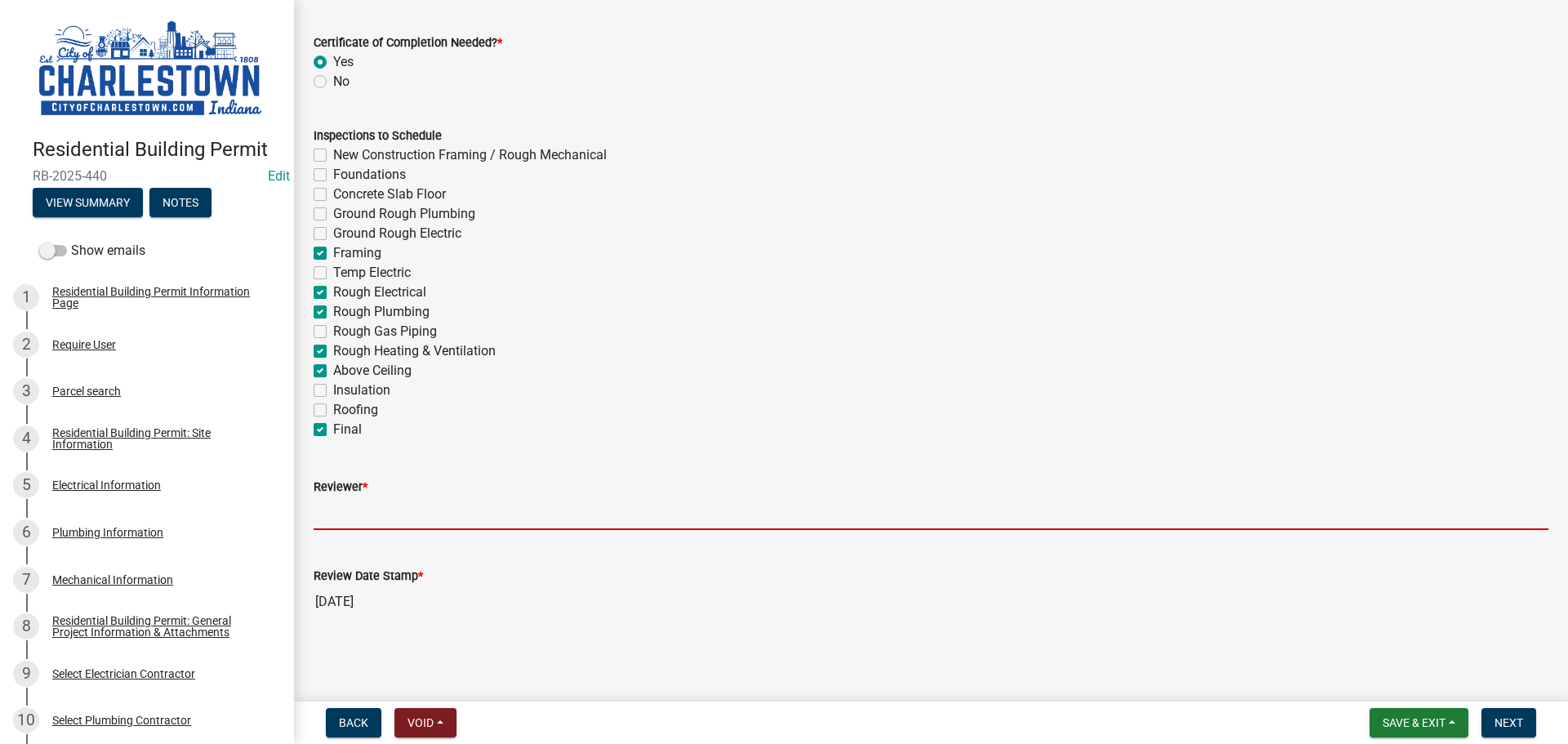
click at [355, 510] on input "Reviewer *" at bounding box center [930, 513] width 1234 height 34
type input "[PERSON_NAME] "TUBBY" [PERSON_NAME]"
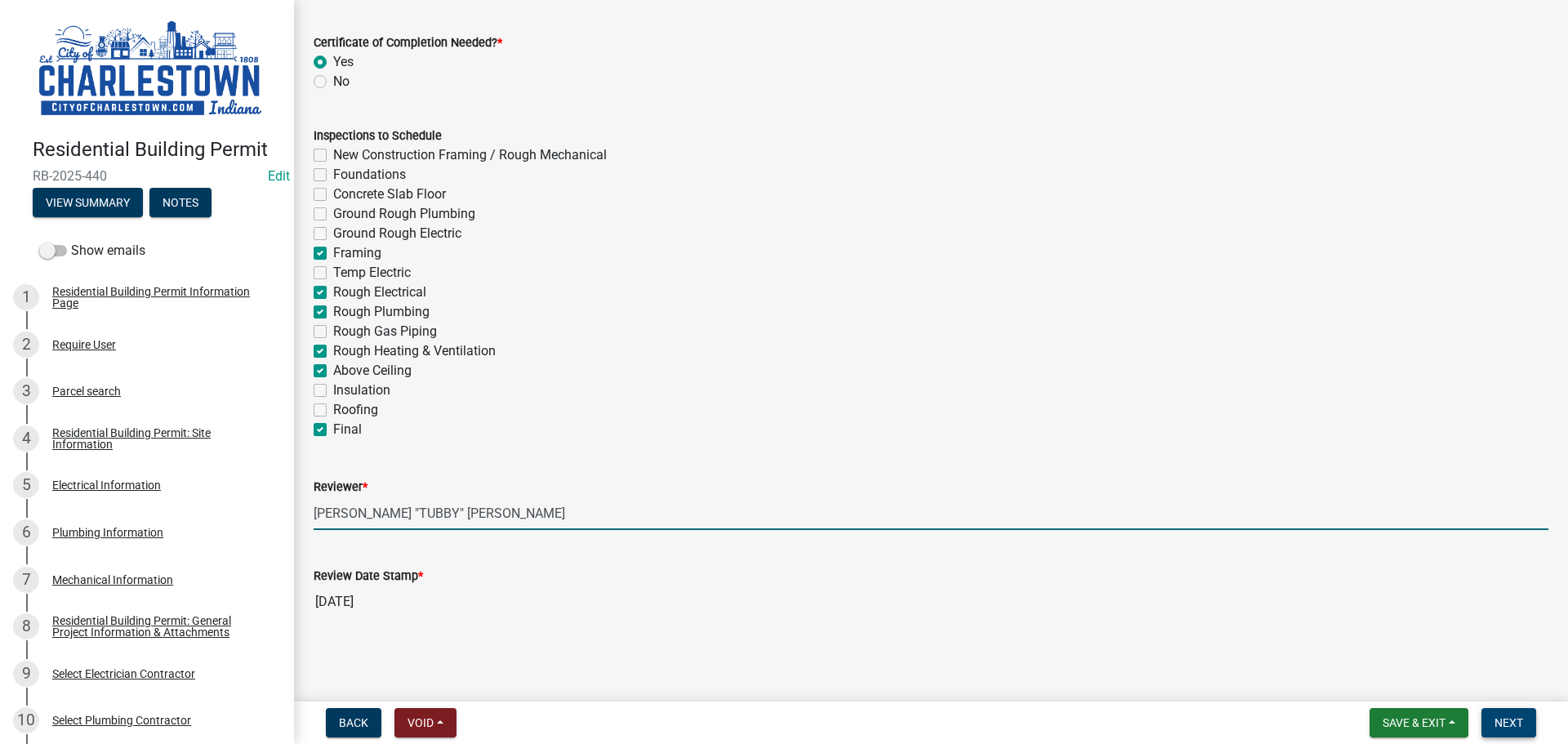
click at [1515, 720] on span "Next" at bounding box center [1509, 722] width 29 height 13
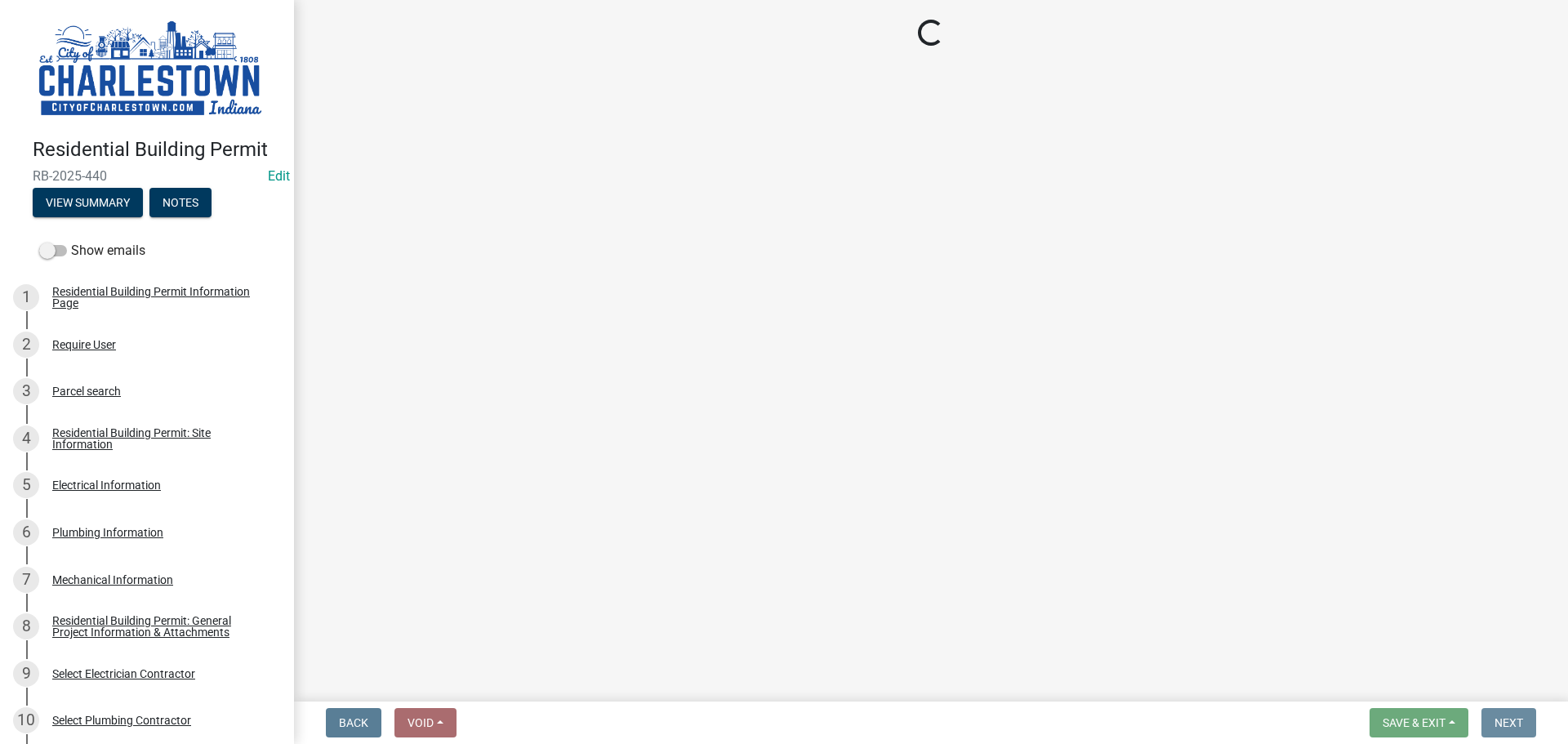
scroll to position [0, 0]
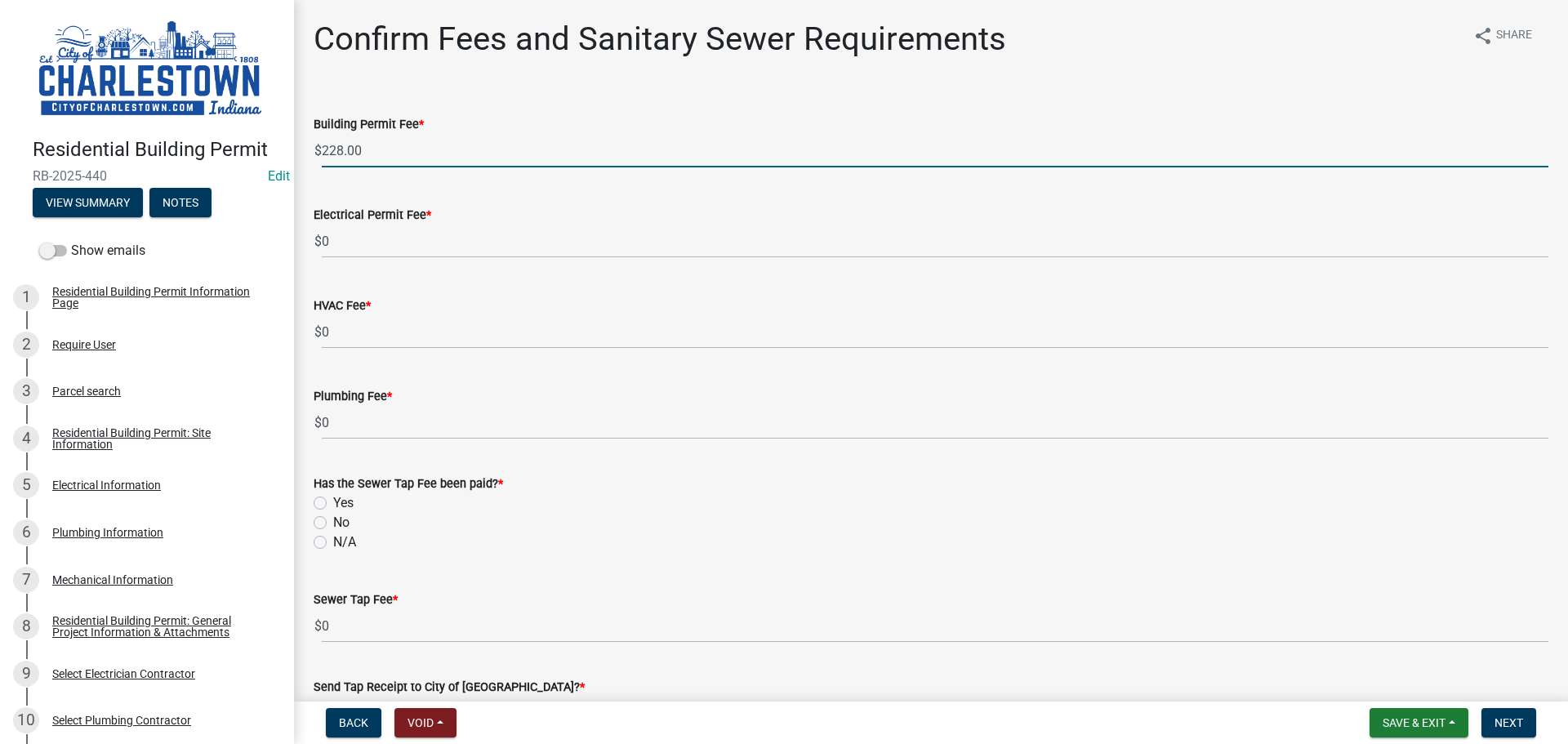
click at [380, 151] on input "228.00" at bounding box center [935, 151] width 1227 height 34
type input "2"
type input "187.00"
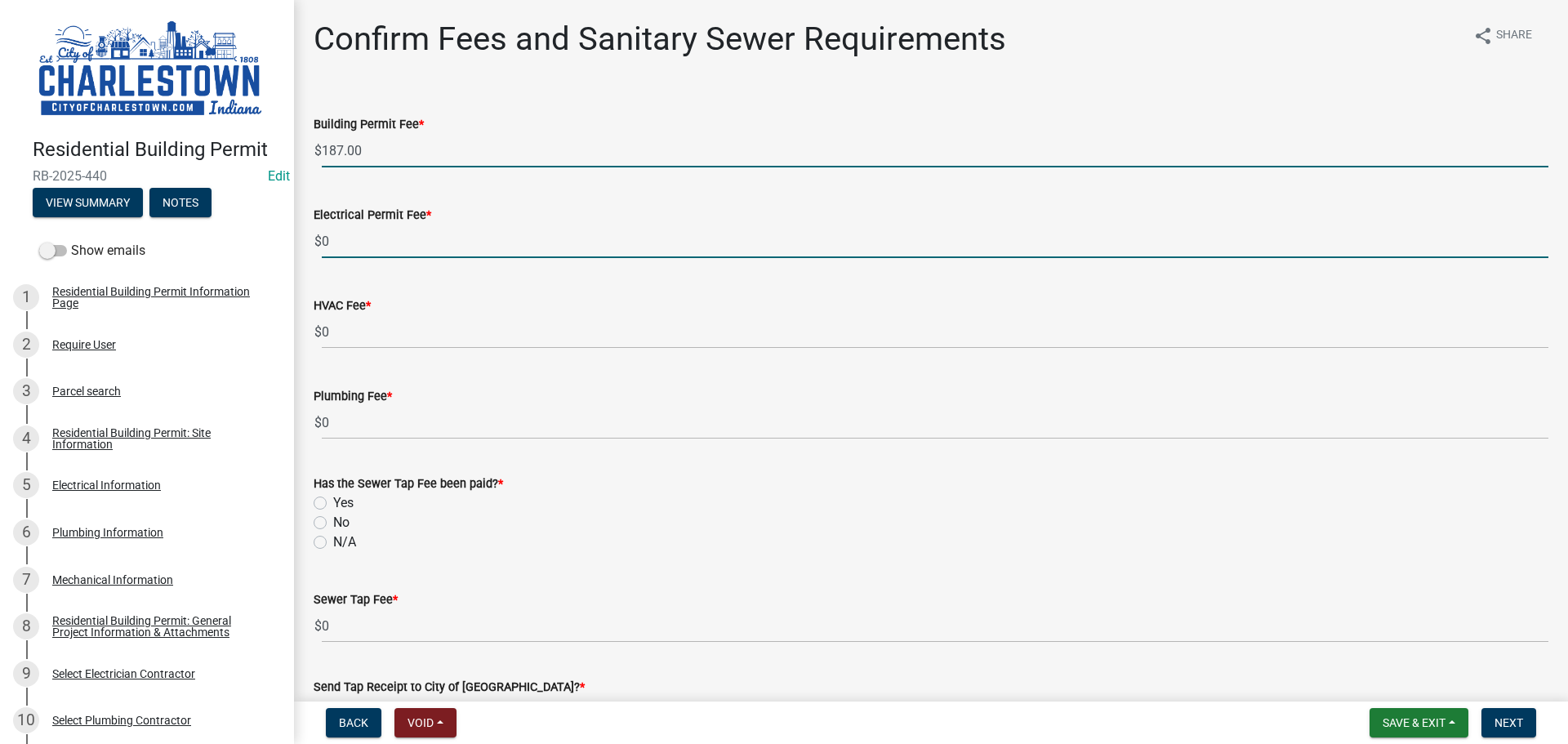
click at [420, 236] on input "0" at bounding box center [935, 242] width 1227 height 34
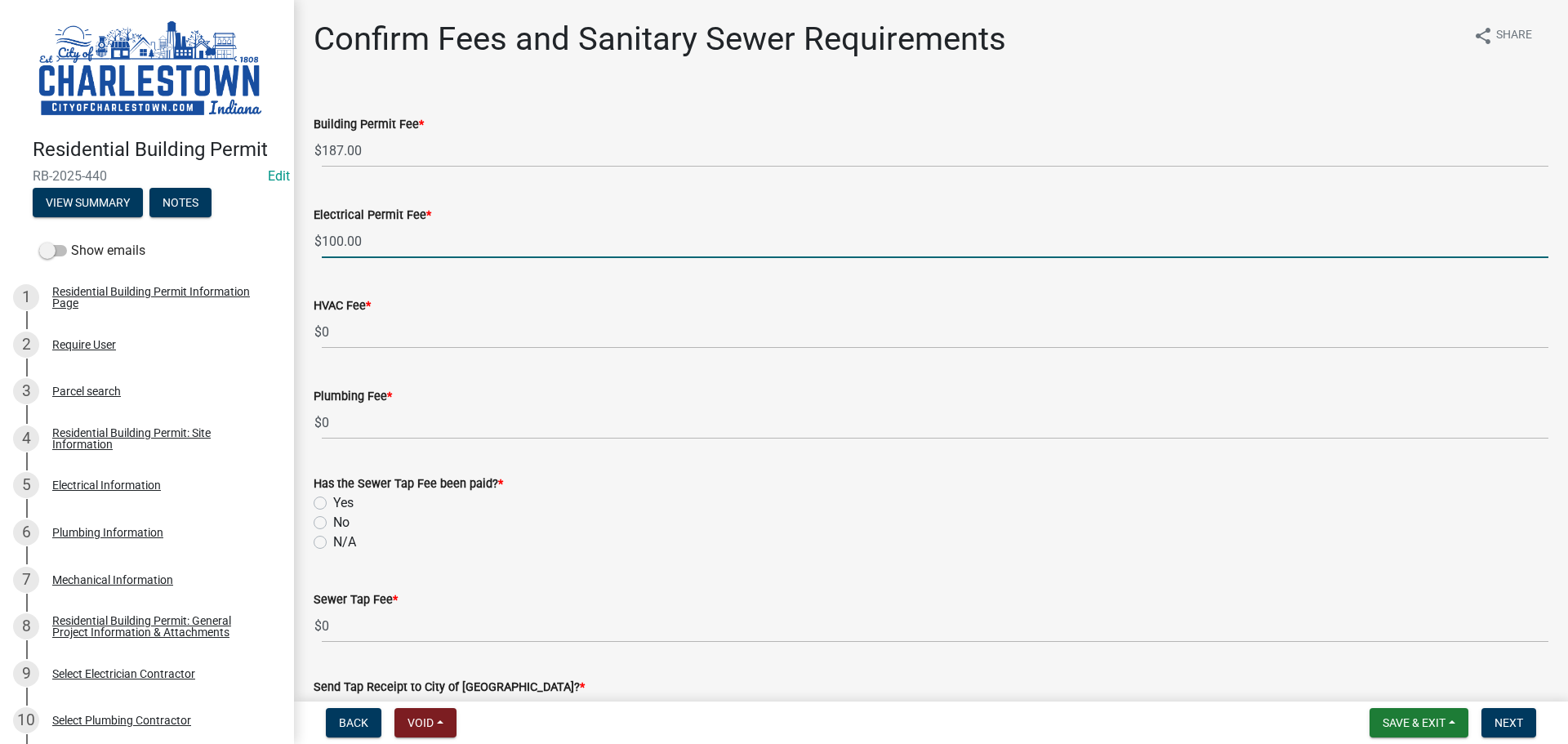
type input "100.00"
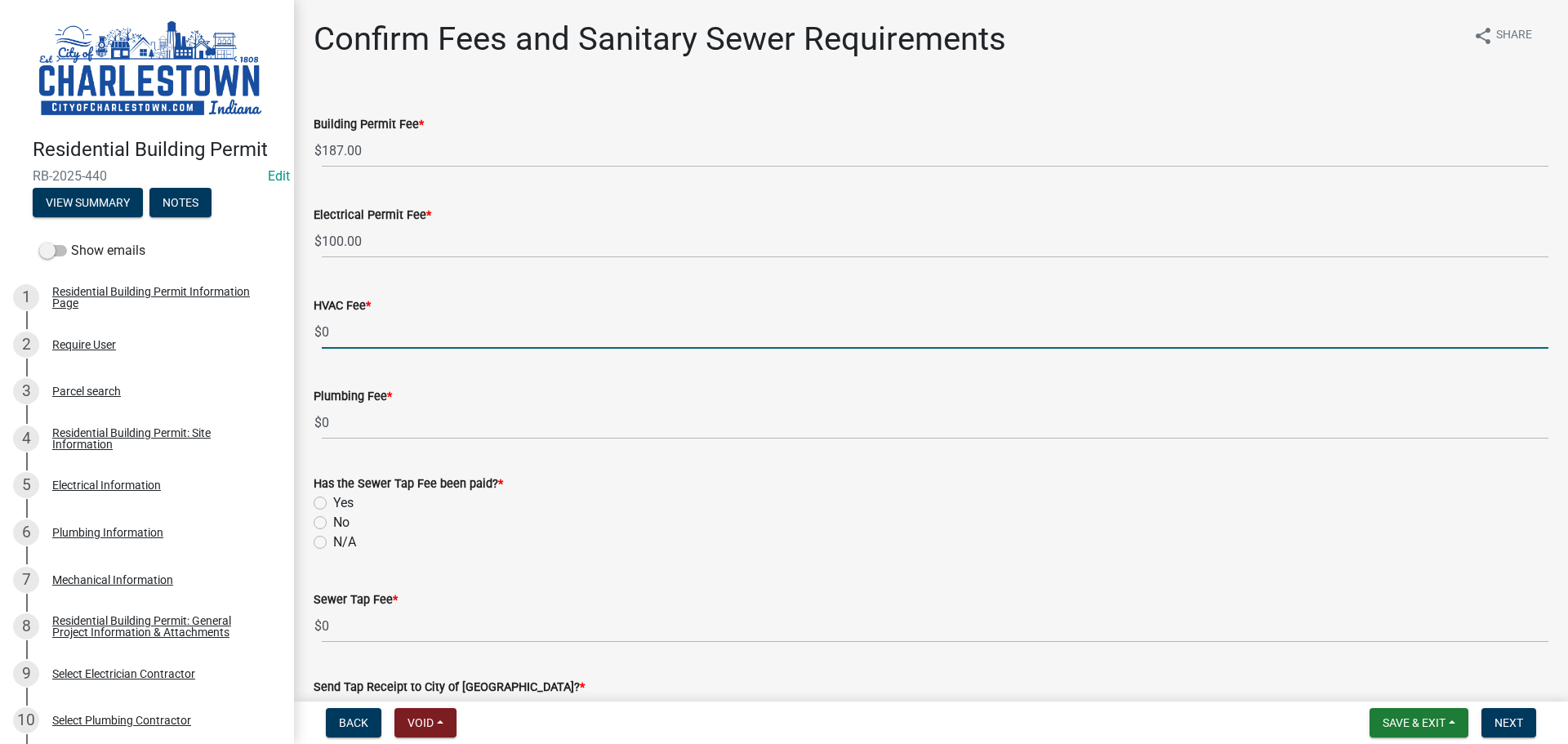
click at [344, 336] on input "0" at bounding box center [935, 332] width 1227 height 34
type input "100.00"
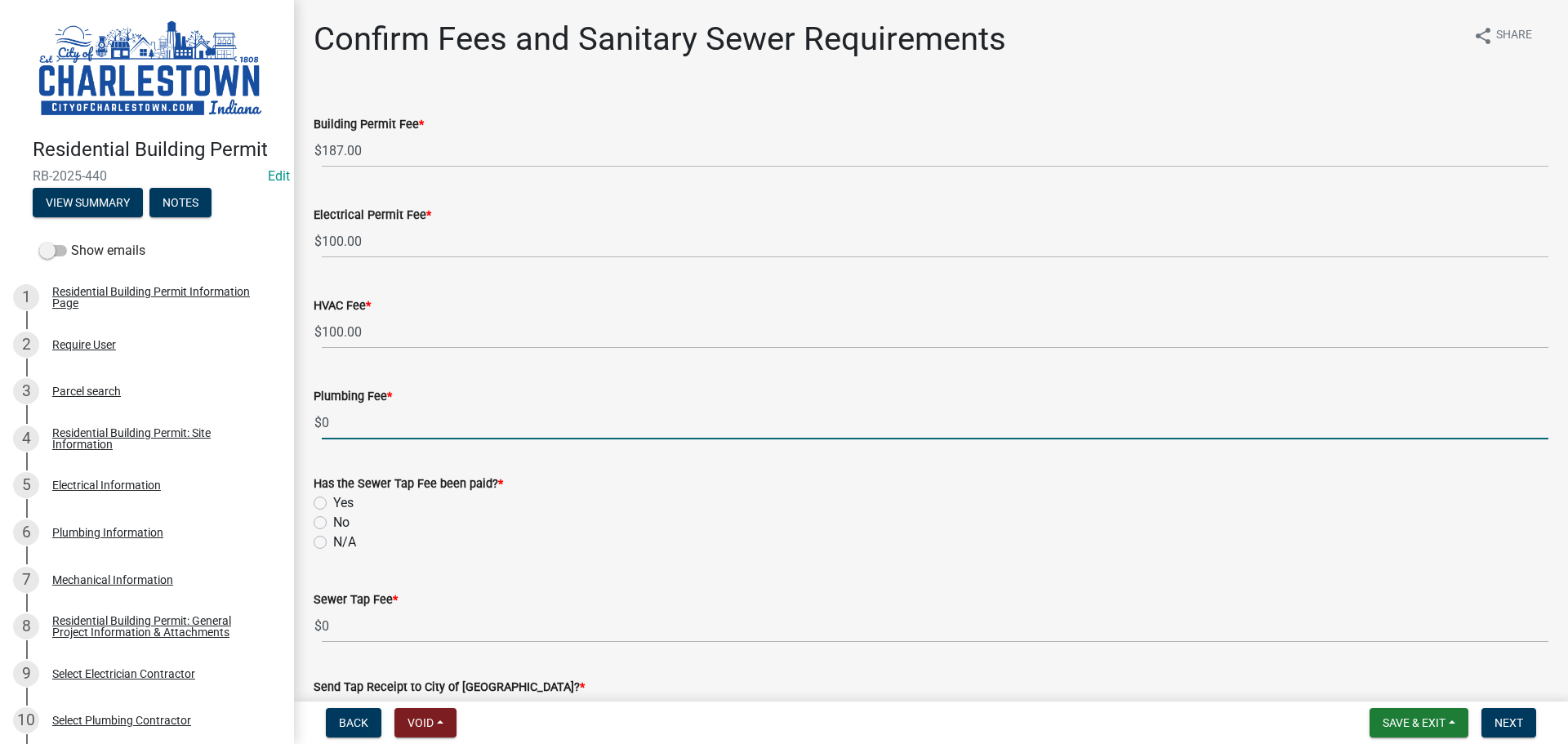
click at [341, 426] on input "0" at bounding box center [935, 423] width 1227 height 34
type input "8"
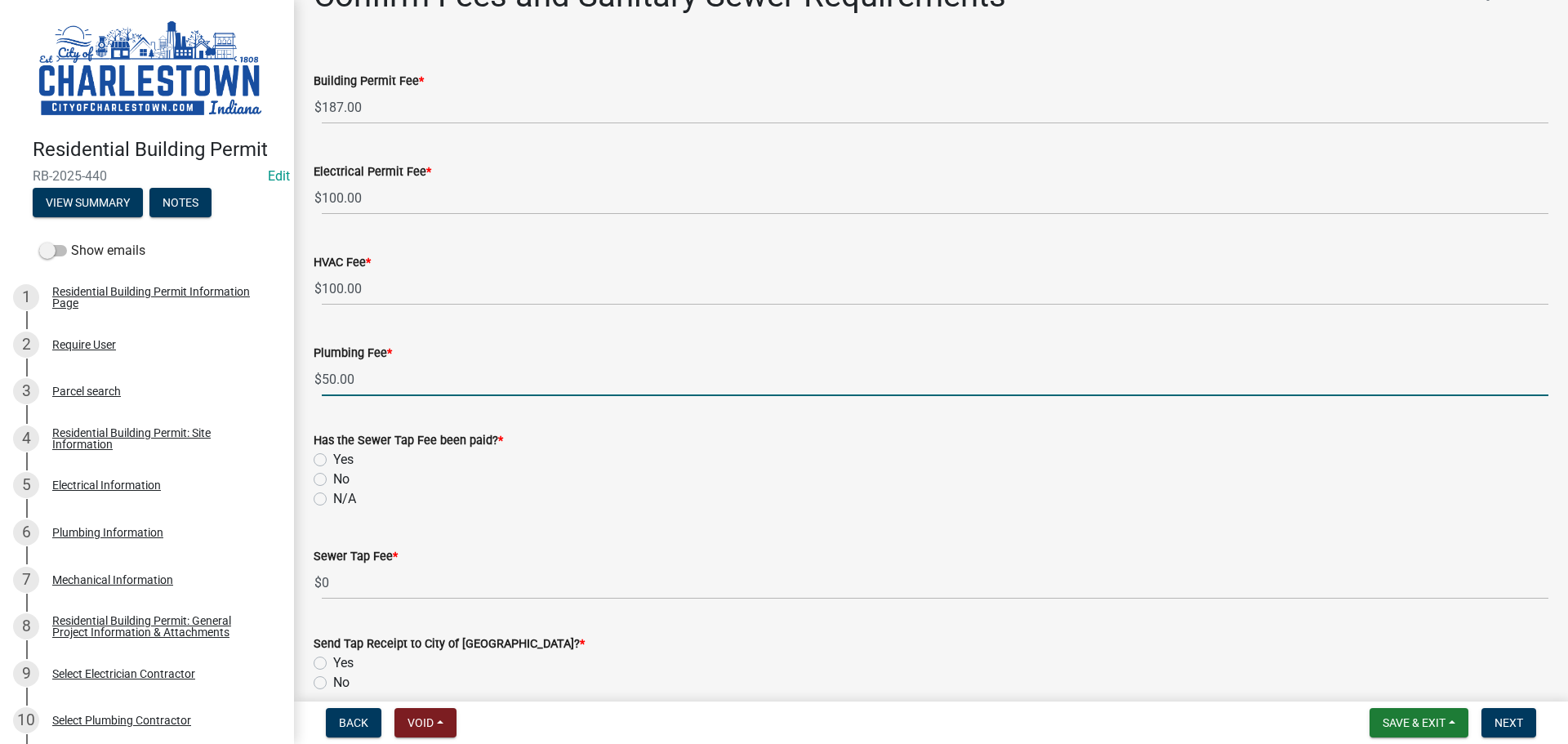
scroll to position [82, 0]
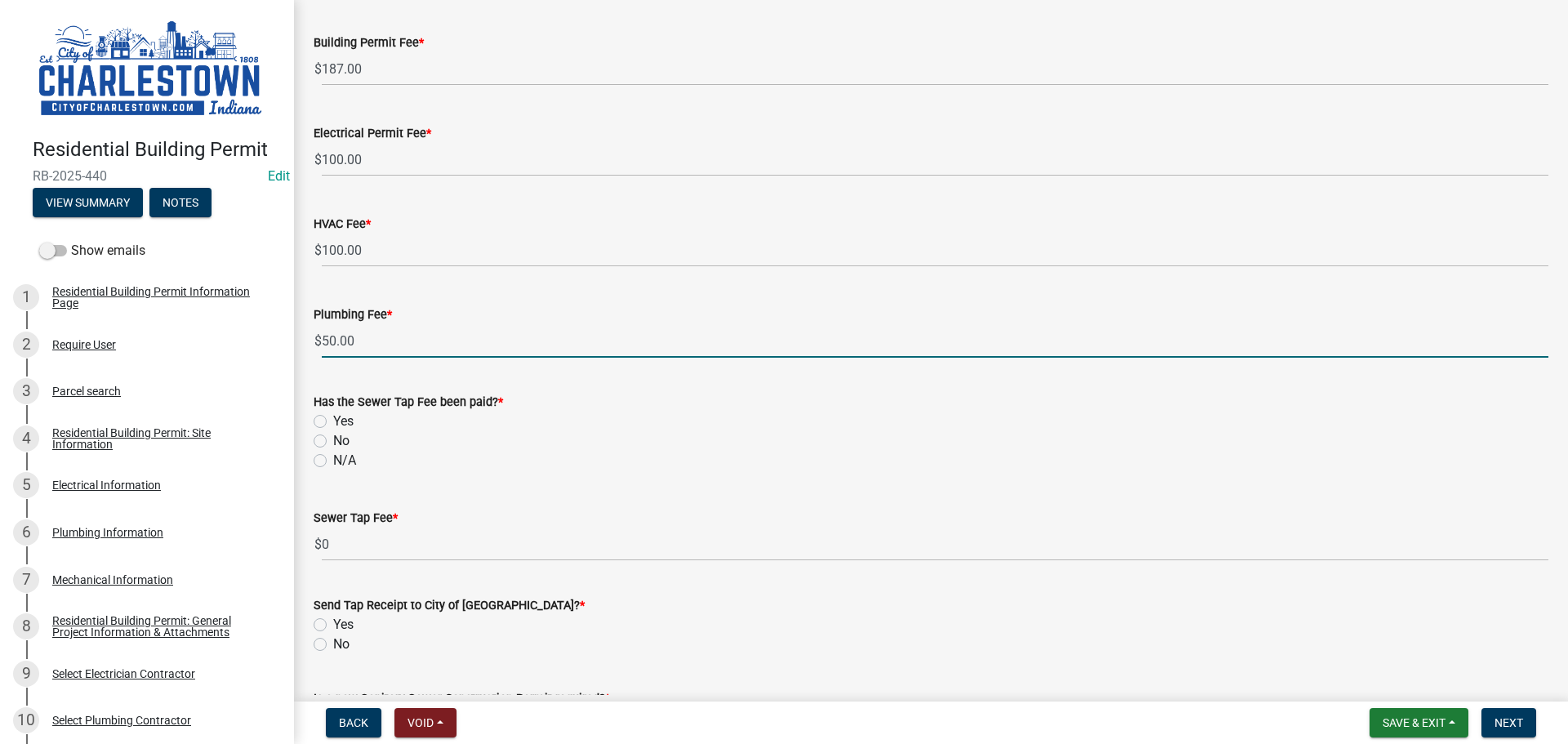
type input "50.00"
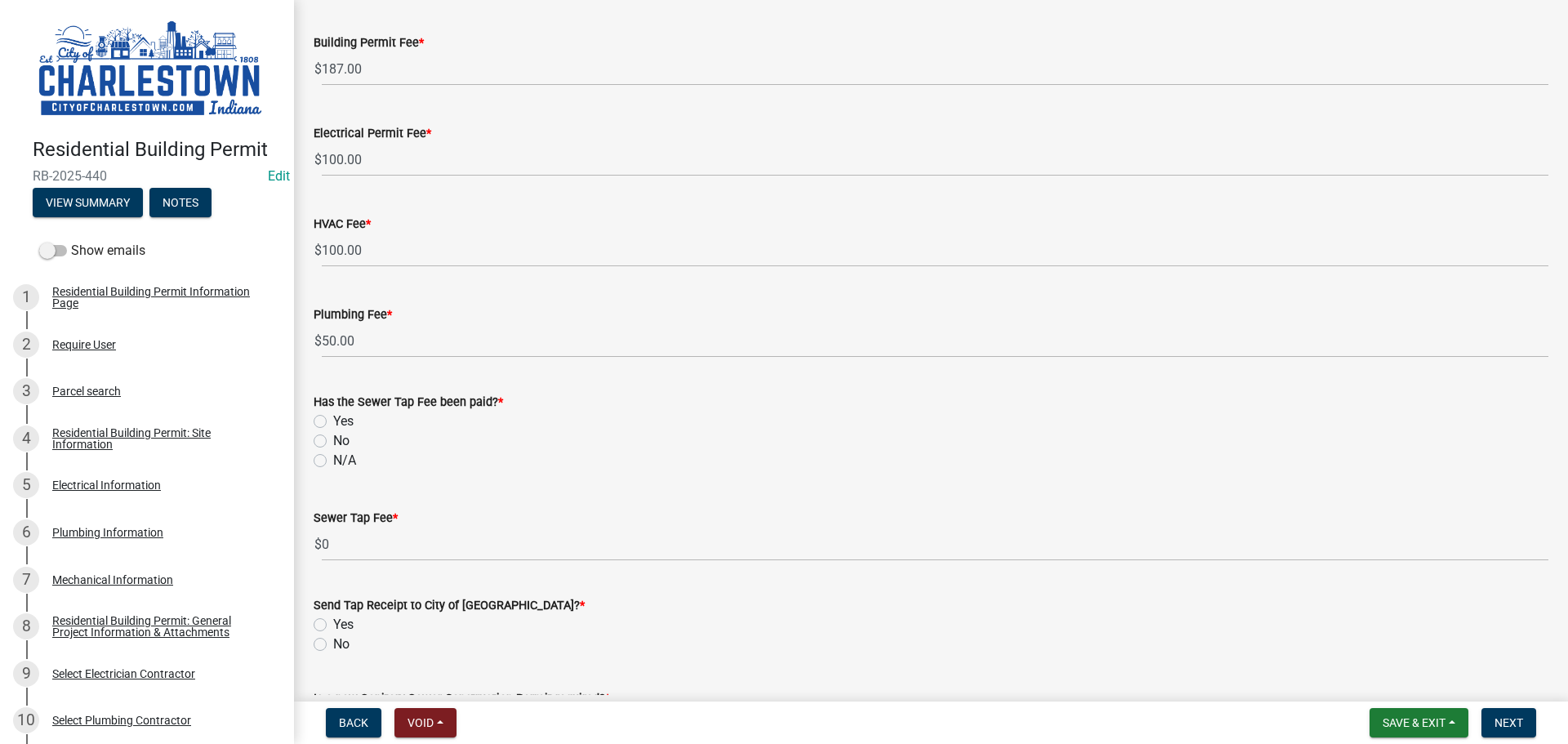
click at [334, 439] on label "No" at bounding box center [341, 441] width 16 height 19
click at [334, 439] on input "No" at bounding box center [339, 437] width 11 height 11
radio input "true"
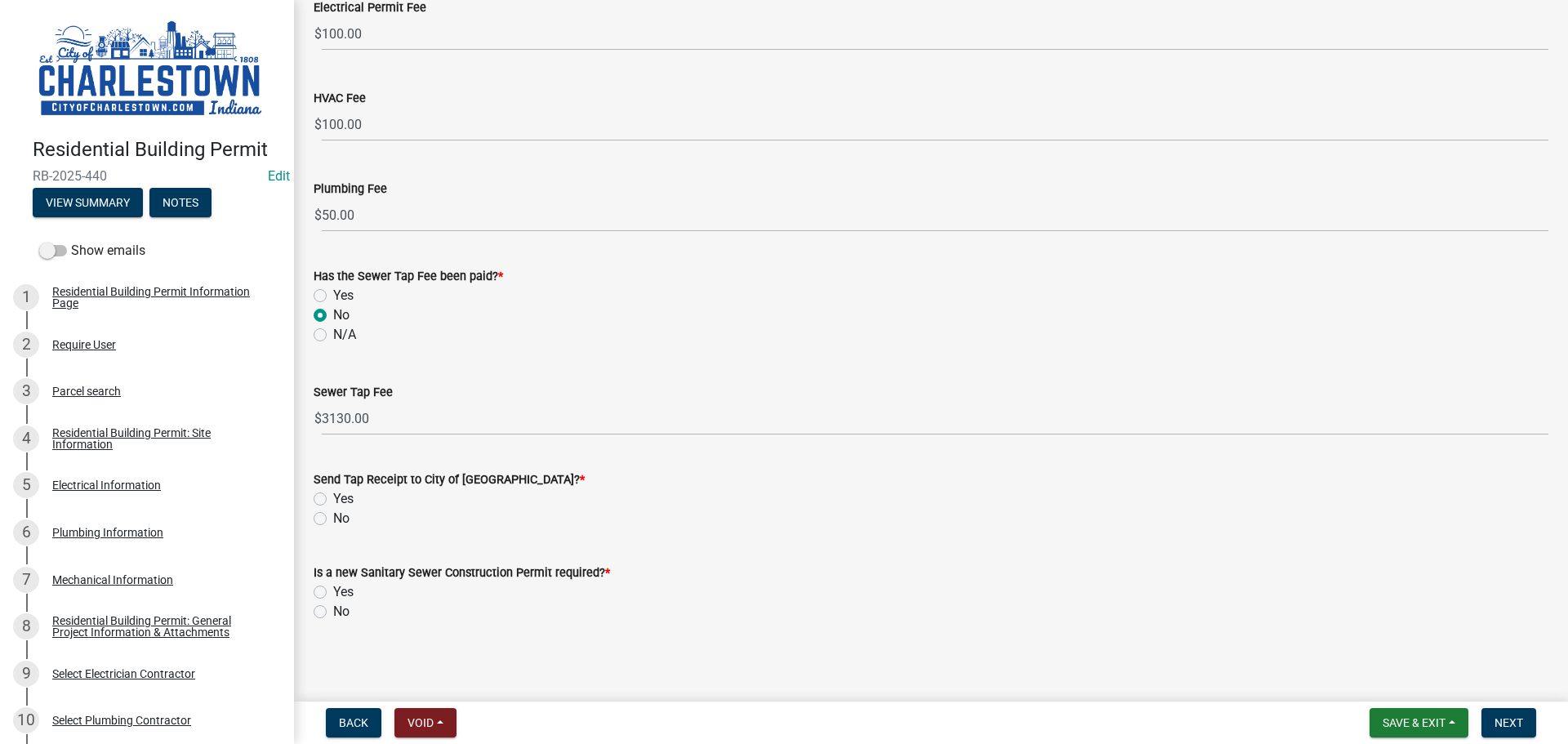
scroll to position [212, 0]
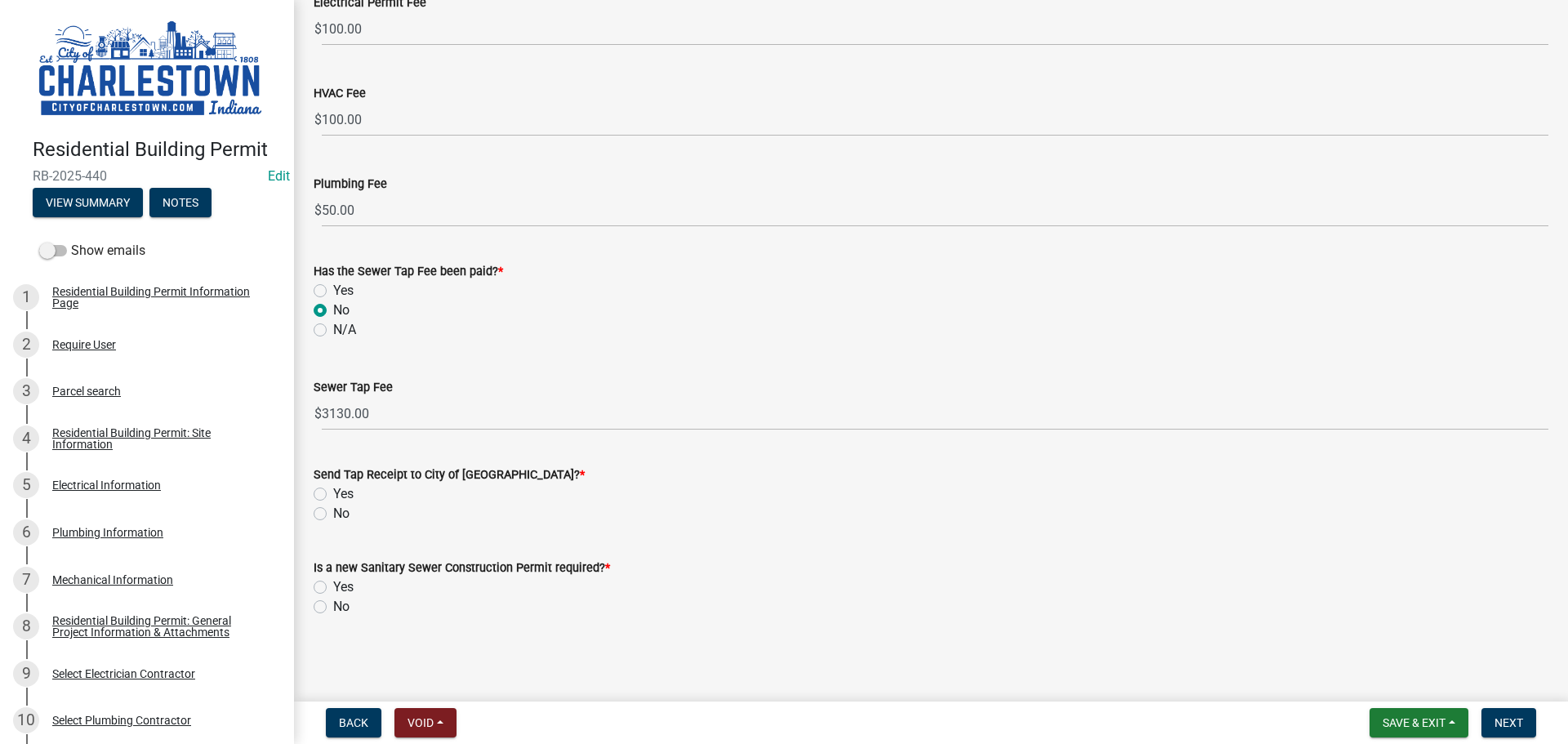
click at [334, 496] on label "Yes" at bounding box center [344, 494] width 20 height 19
click at [334, 495] on input "Yes" at bounding box center [339, 490] width 11 height 11
radio input "true"
click at [334, 608] on label "No" at bounding box center [341, 606] width 16 height 19
click at [334, 608] on input "No" at bounding box center [339, 602] width 11 height 11
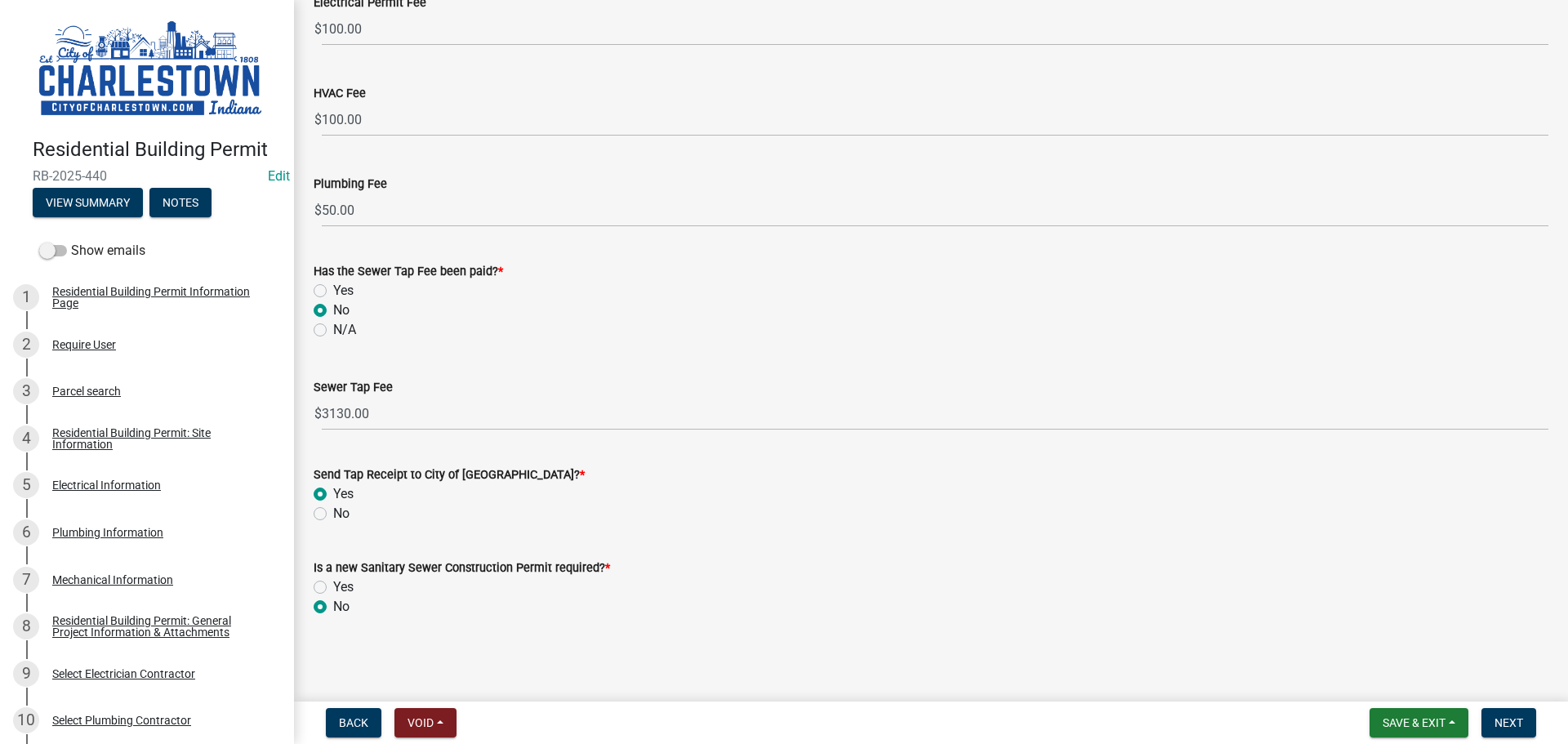
radio input "true"
click at [1505, 725] on span "Next" at bounding box center [1509, 722] width 29 height 13
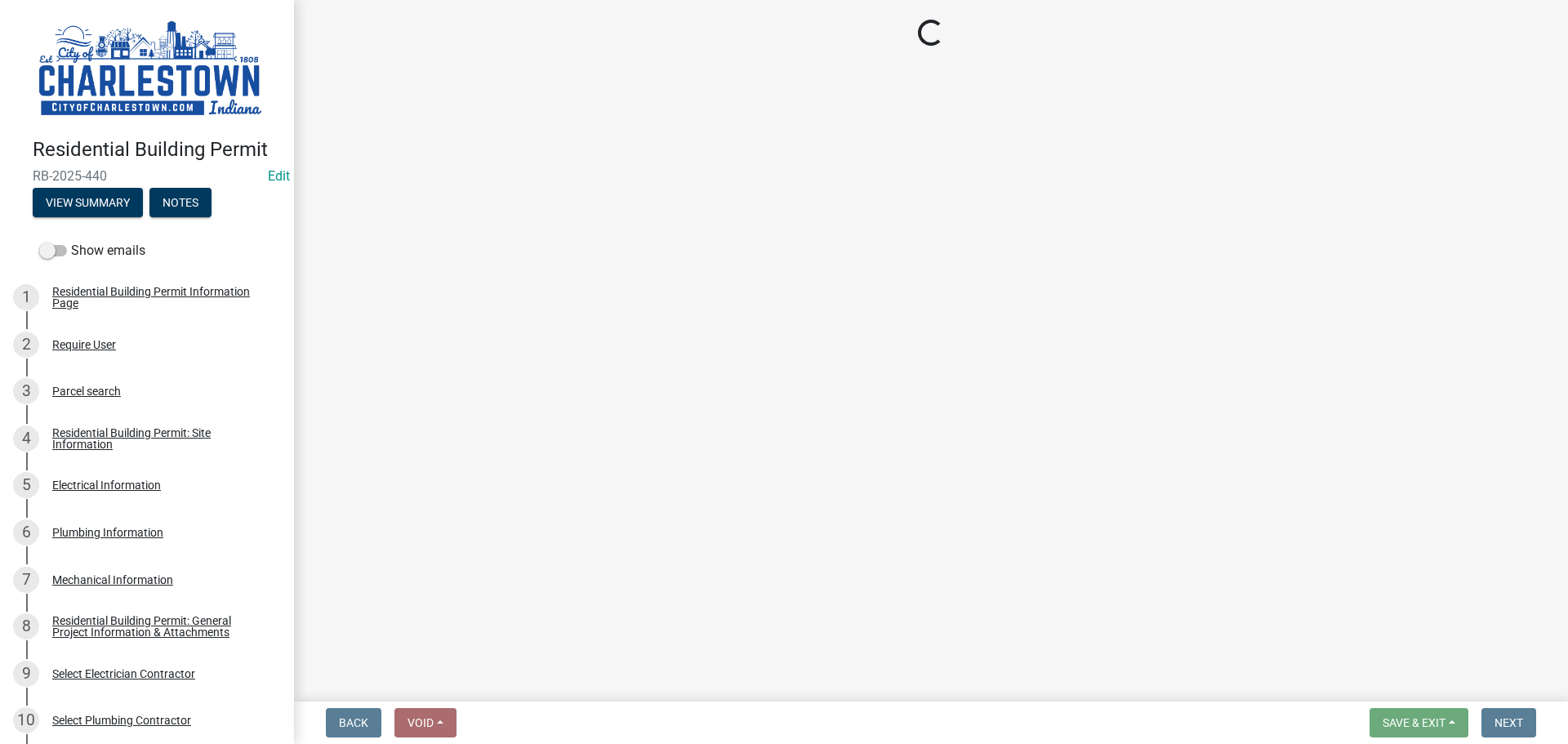
select select "3: 3"
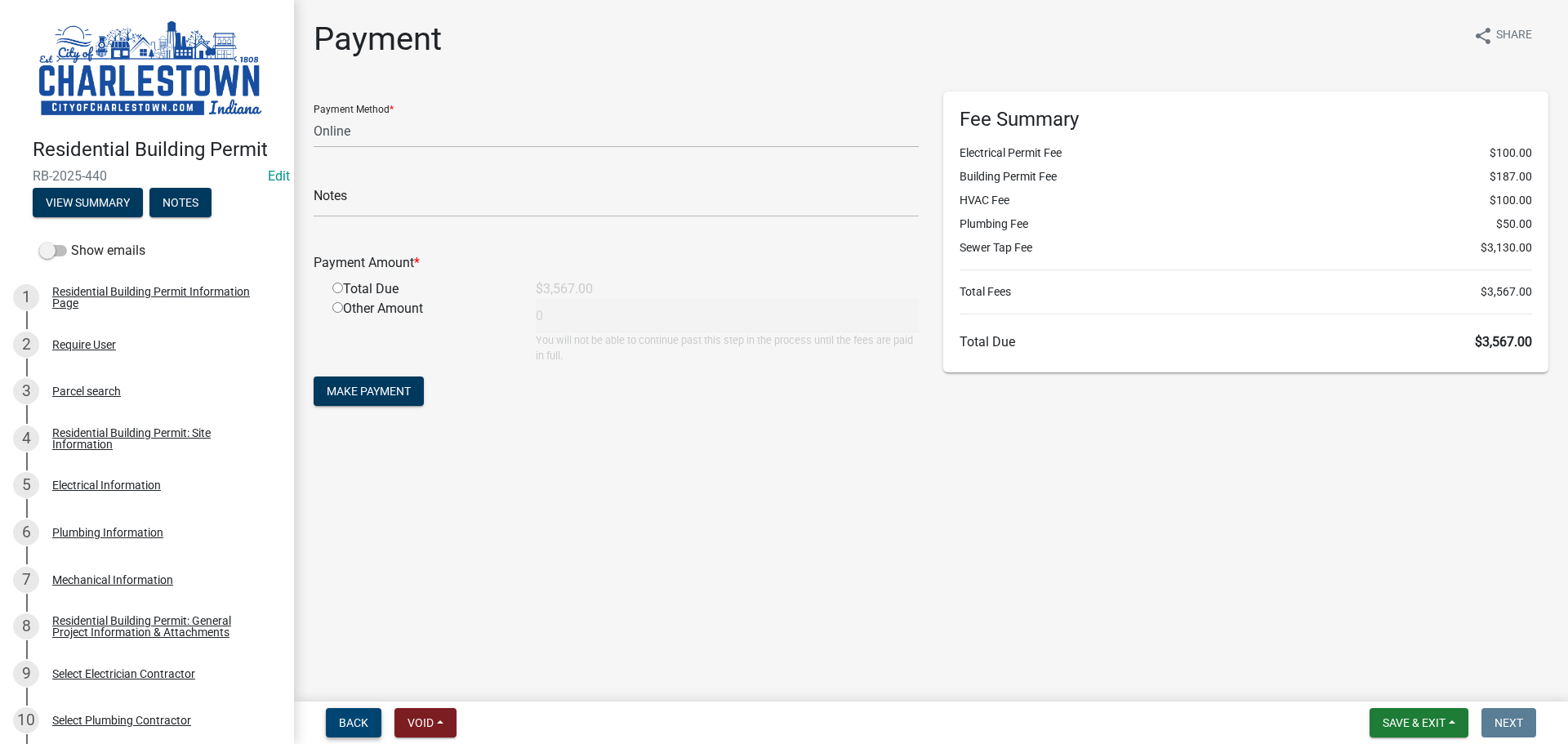
click at [359, 729] on span "Back" at bounding box center [353, 722] width 30 height 13
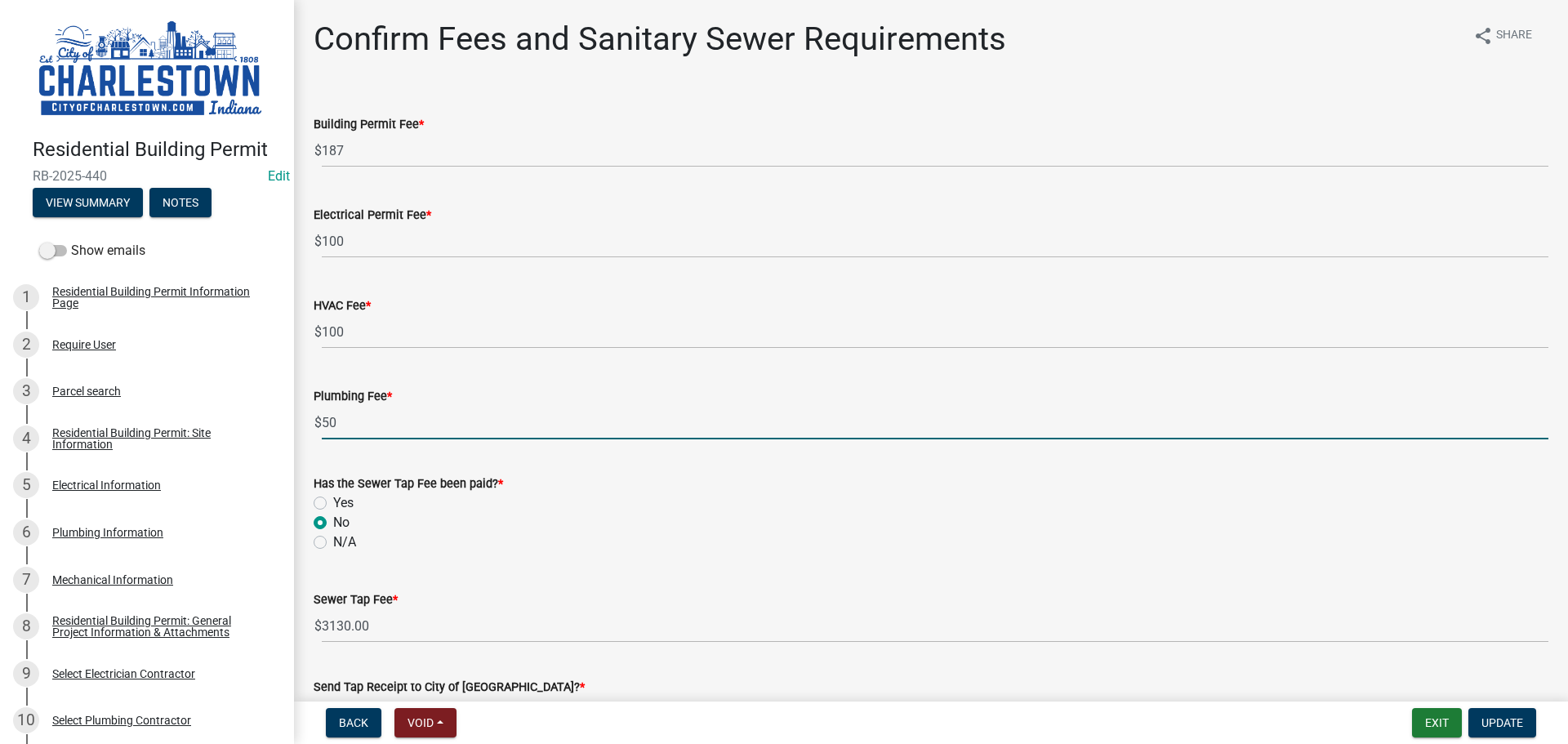
click at [352, 422] on input "50" at bounding box center [935, 423] width 1227 height 34
type input "5"
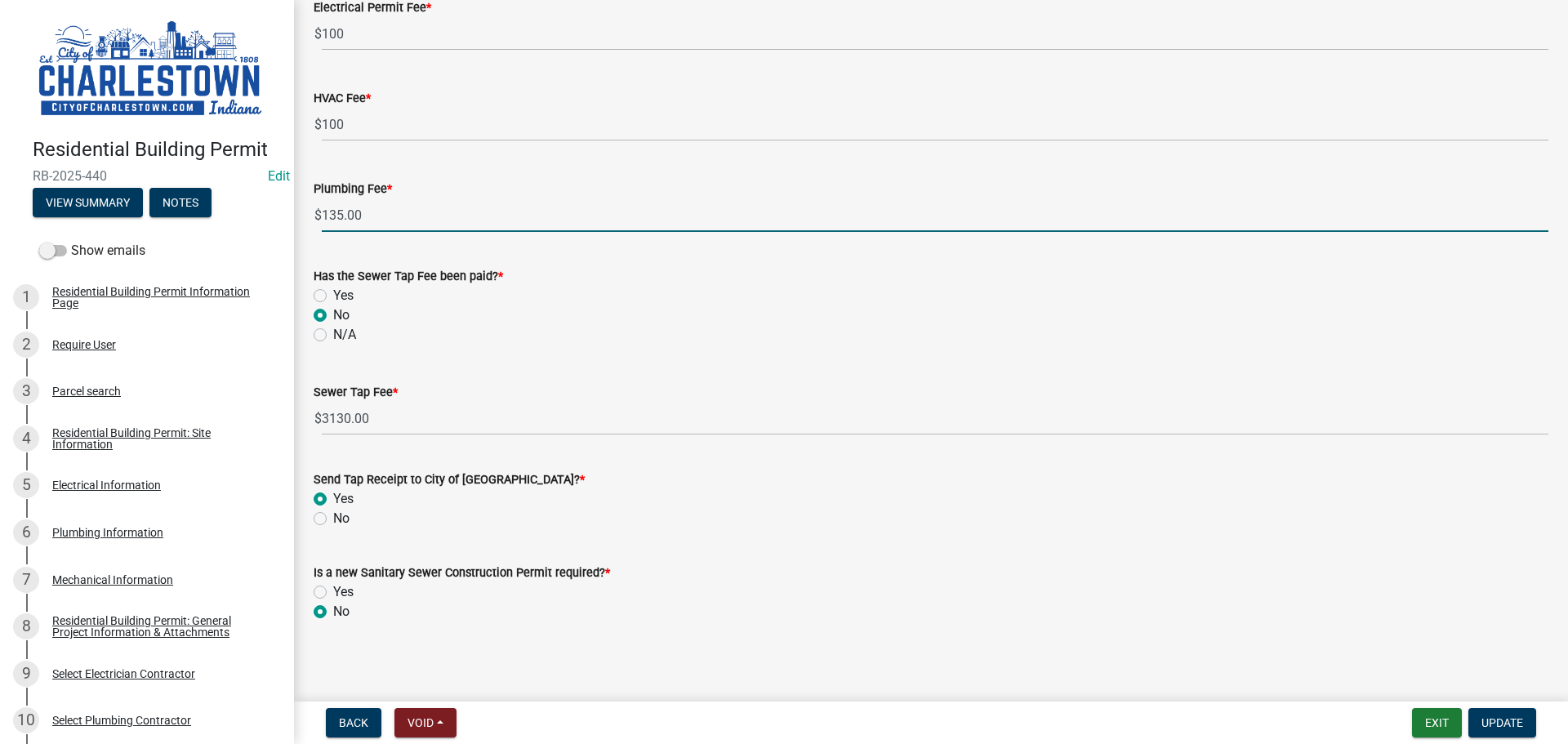
scroll to position [212, 0]
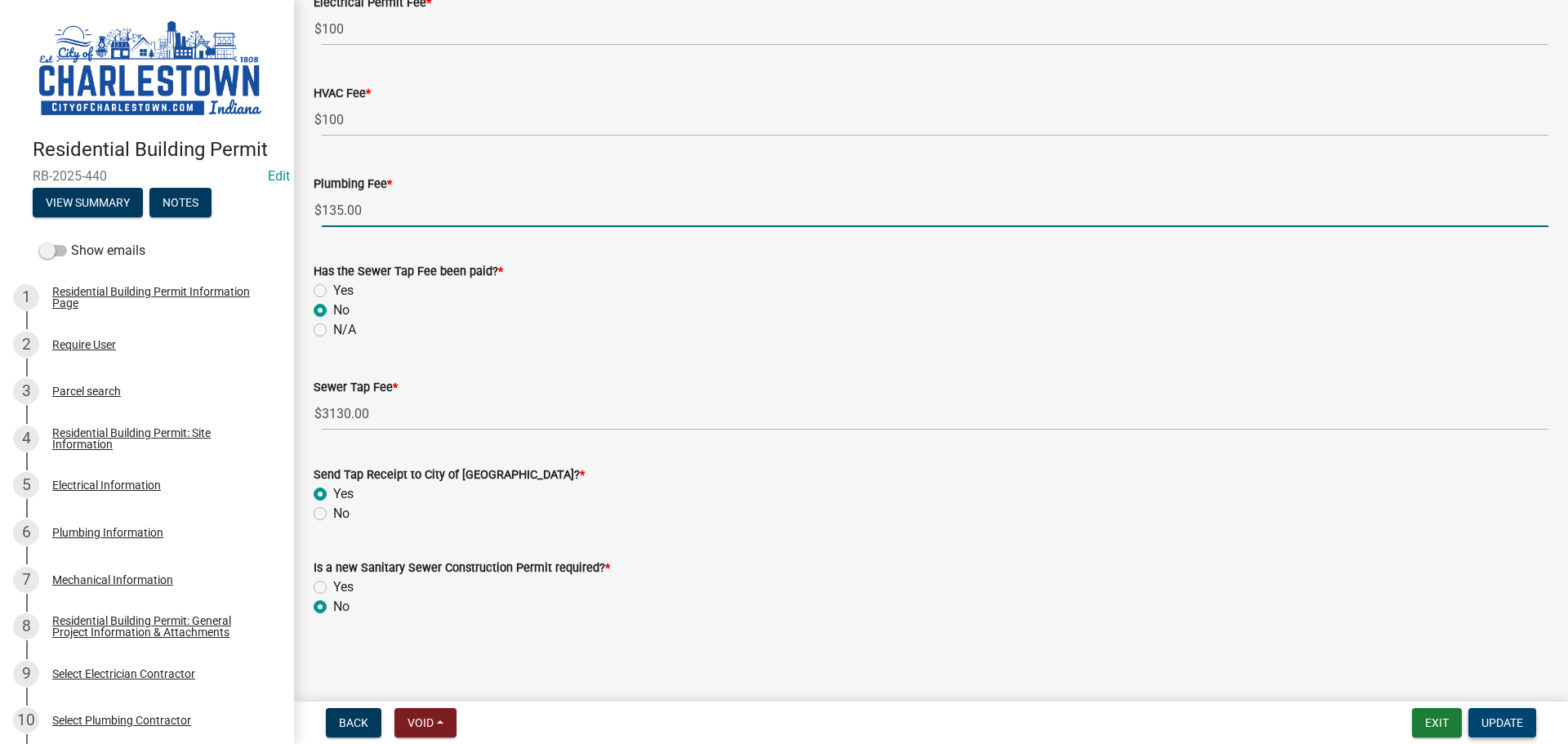
type input "135.00"
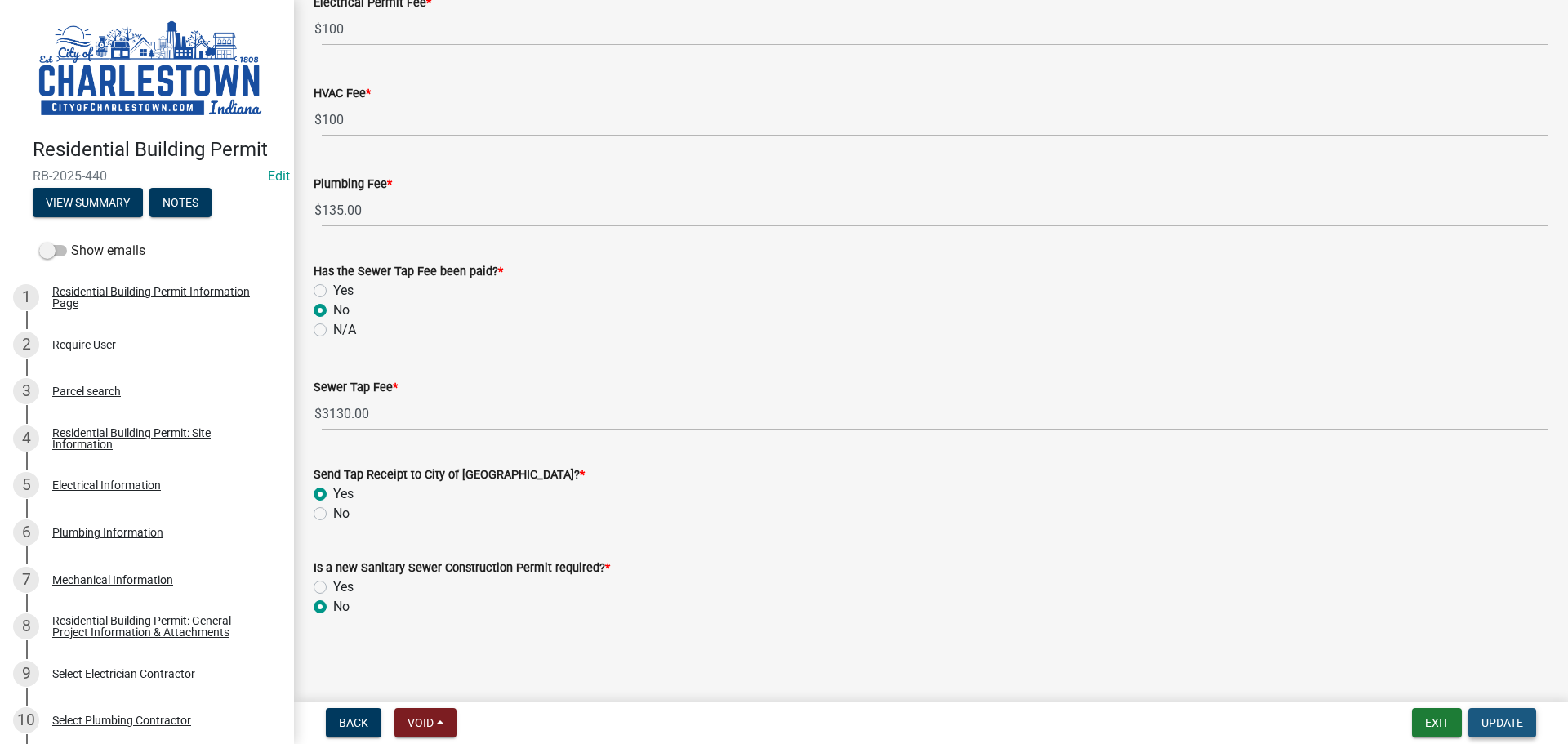
click at [1509, 716] on span "Update" at bounding box center [1501, 722] width 41 height 13
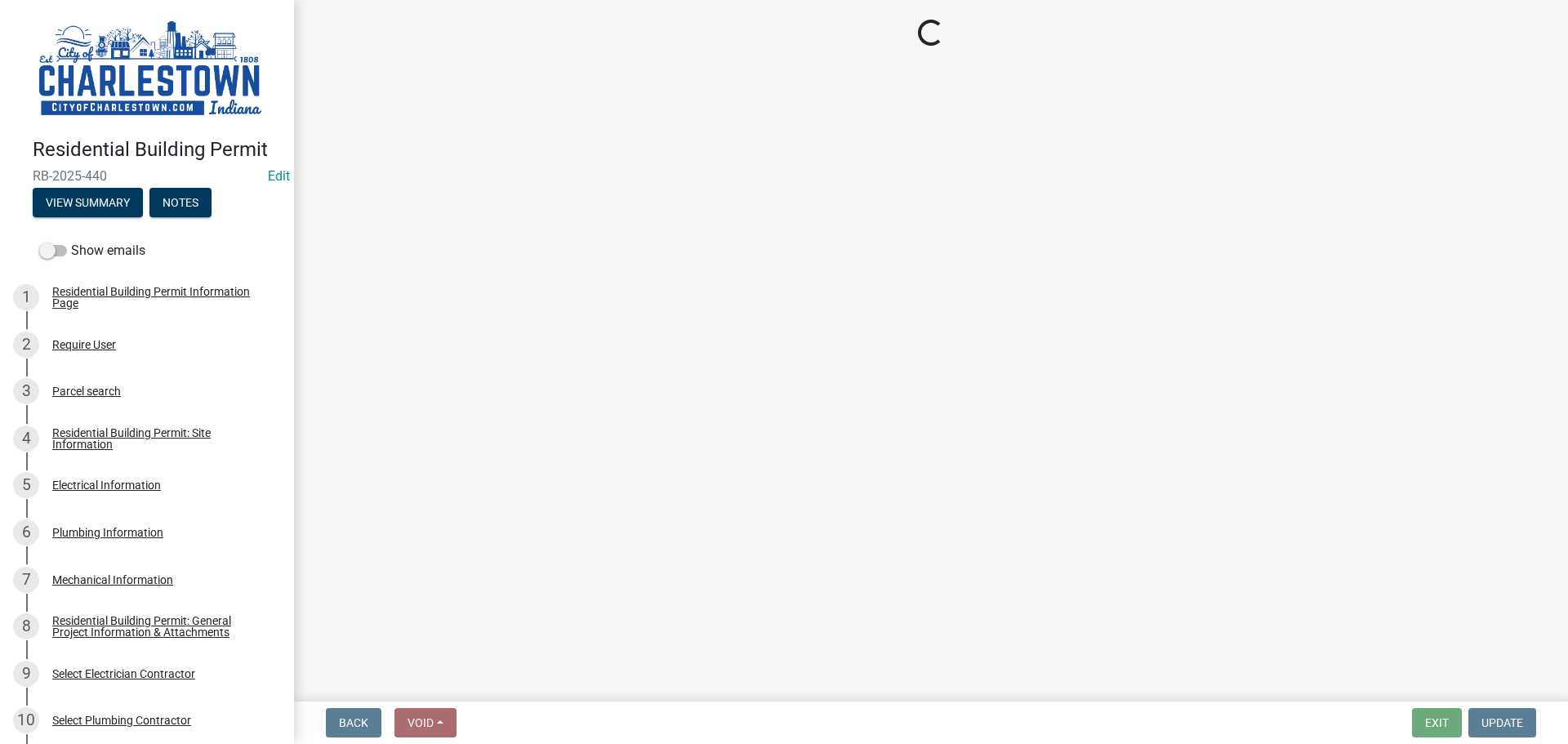
select select "3: 3"
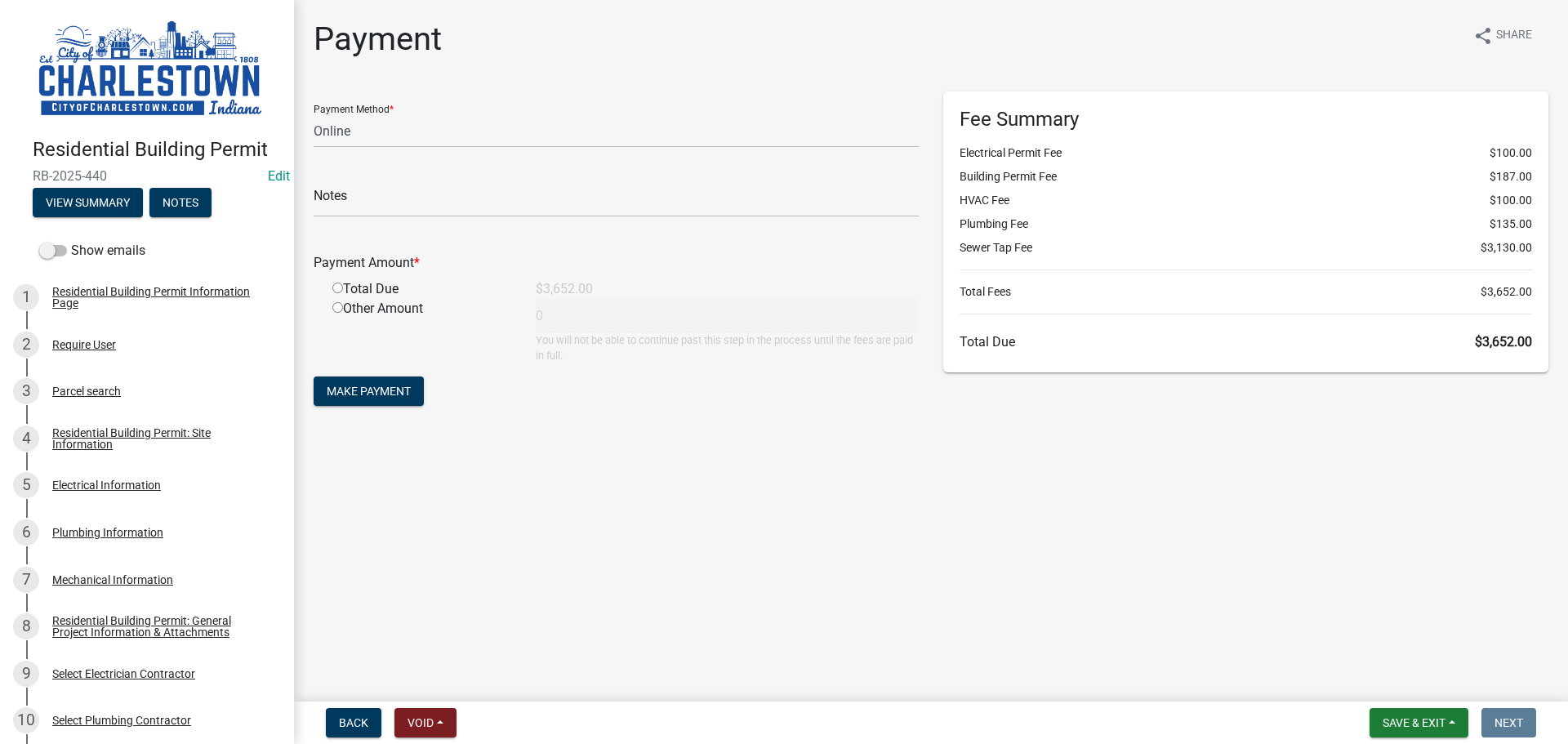
click at [336, 289] on input "radio" at bounding box center [338, 288] width 11 height 11
radio input "true"
type input "3652"
click at [110, 200] on button "View Summary" at bounding box center [88, 202] width 111 height 30
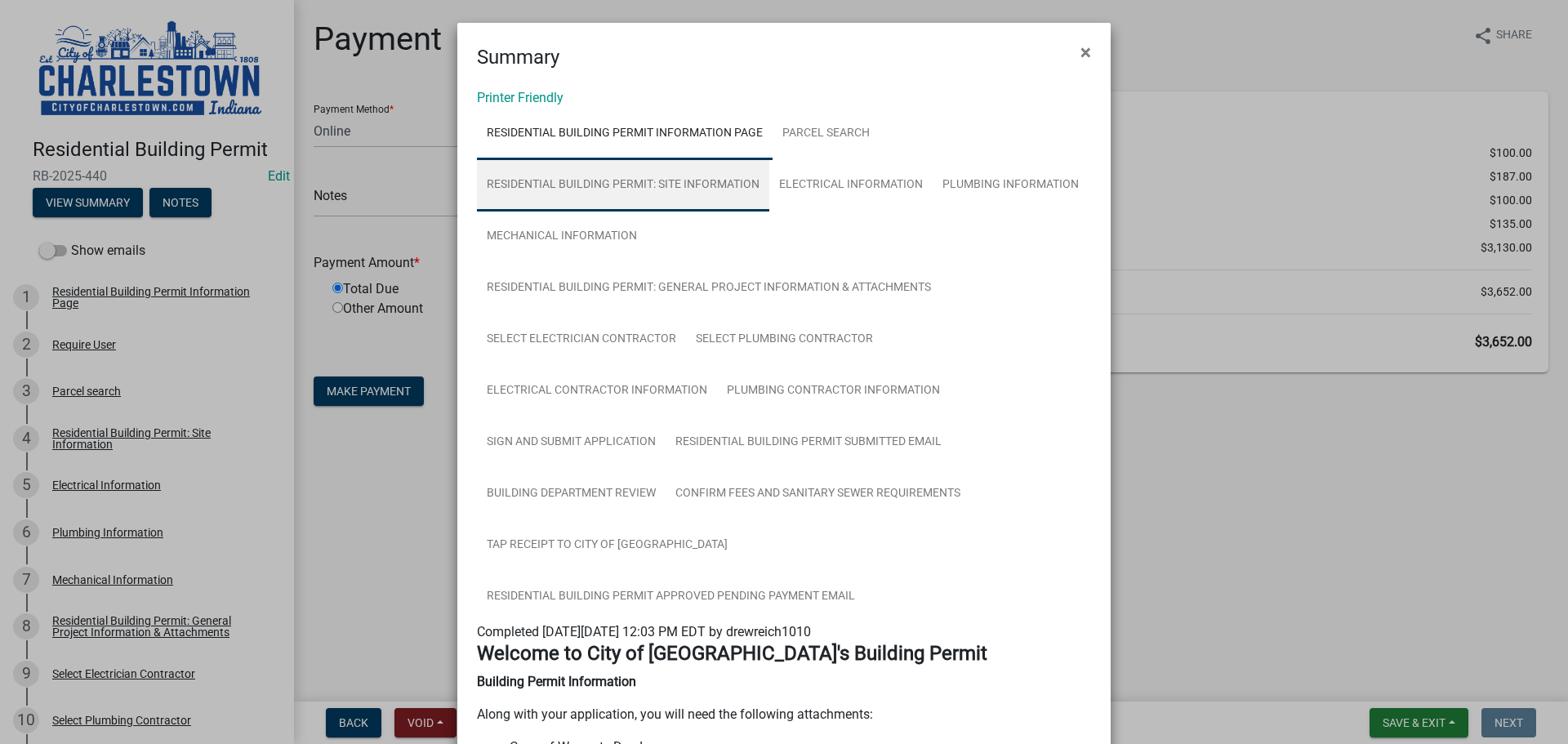
click at [721, 182] on link "Residential Building Permit: Site Information" at bounding box center [623, 186] width 292 height 52
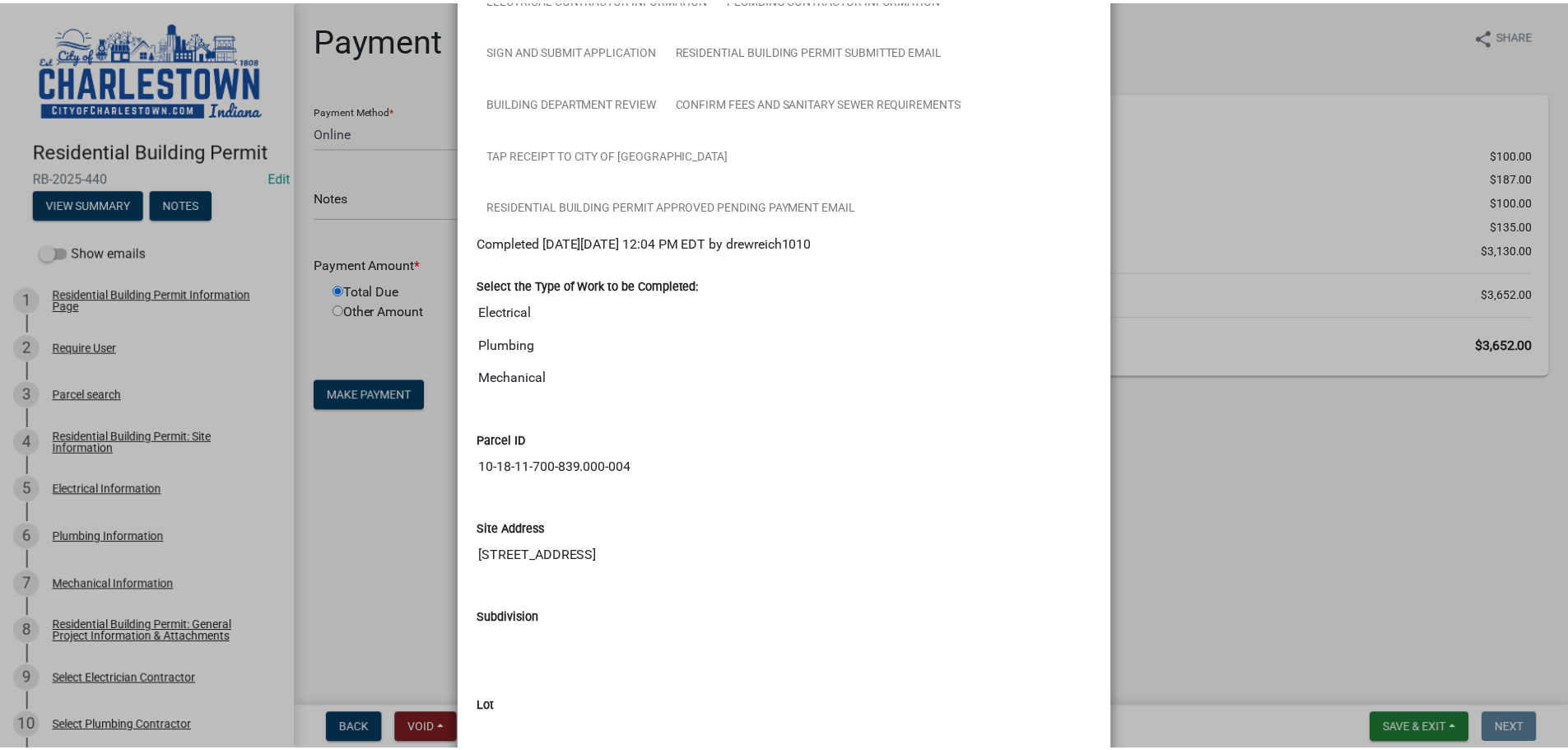
scroll to position [412, 0]
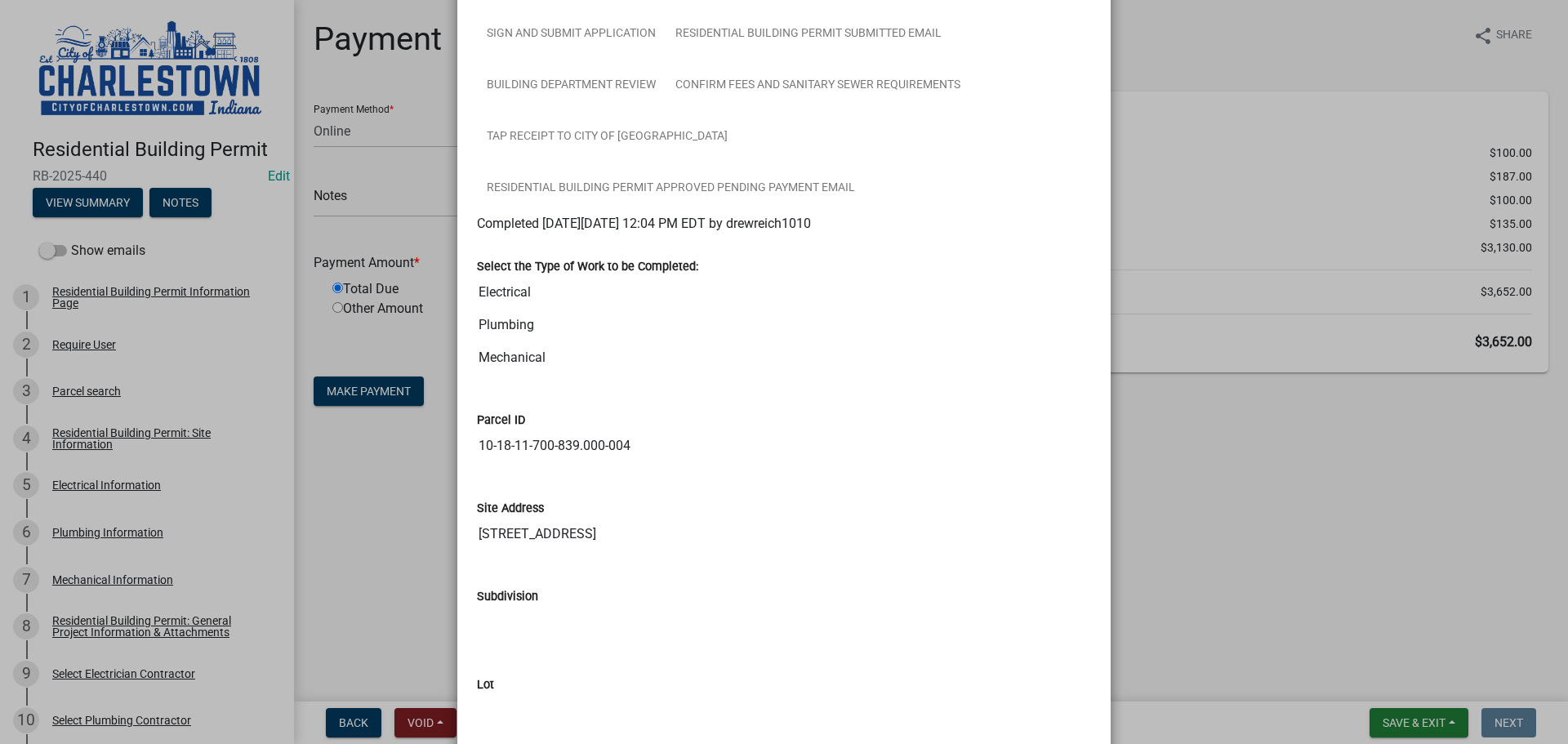
click at [1251, 485] on ngb-modal-window "Summary × Printer Friendly Residential Building Permit Information Page Parcel …" at bounding box center [784, 372] width 1568 height 744
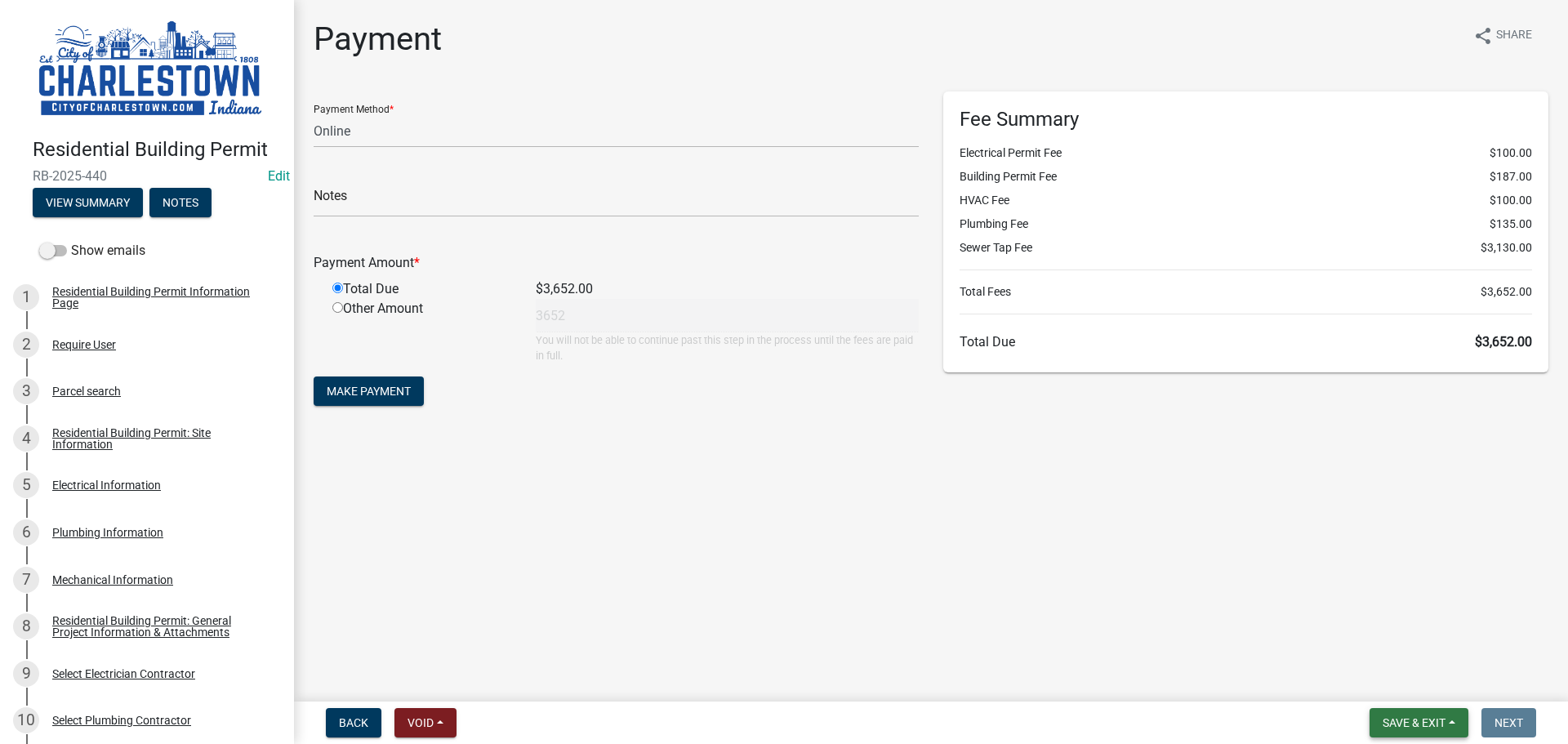
click at [1405, 721] on span "Save & Exit" at bounding box center [1413, 722] width 62 height 13
click at [1403, 676] on button "Save & Exit" at bounding box center [1403, 680] width 131 height 39
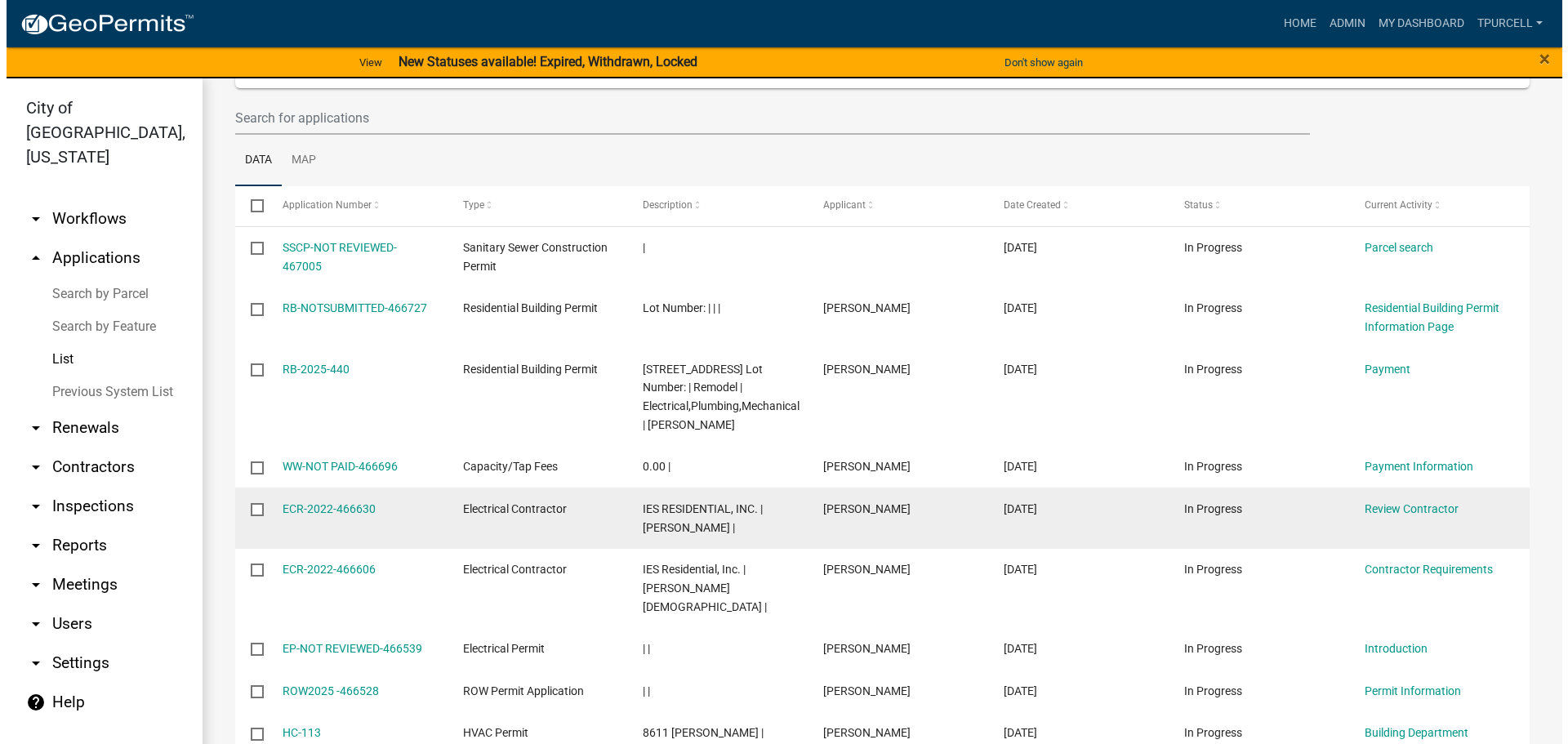
scroll to position [245, 0]
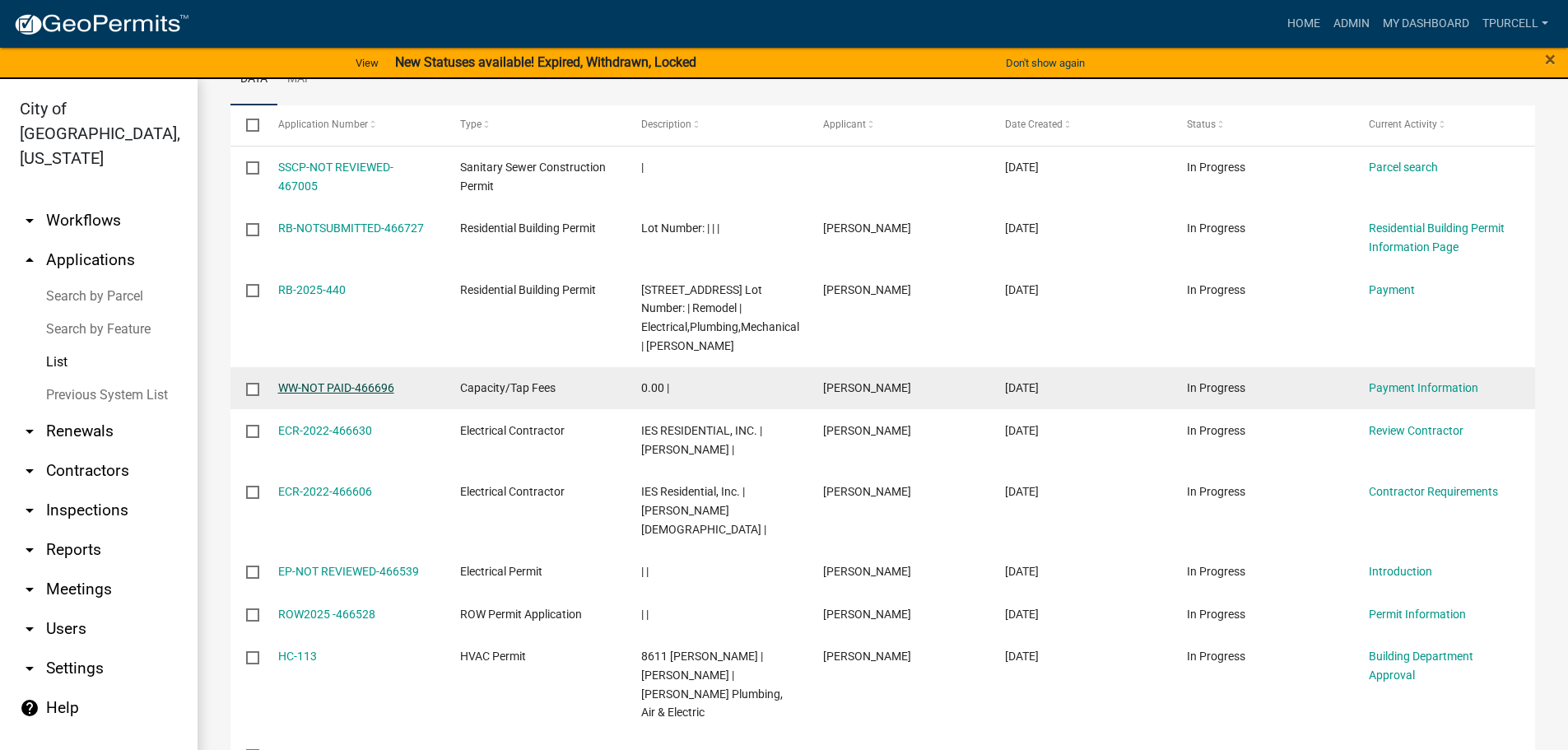
click at [360, 387] on link "WW-NOT PAID-466696" at bounding box center [336, 387] width 116 height 13
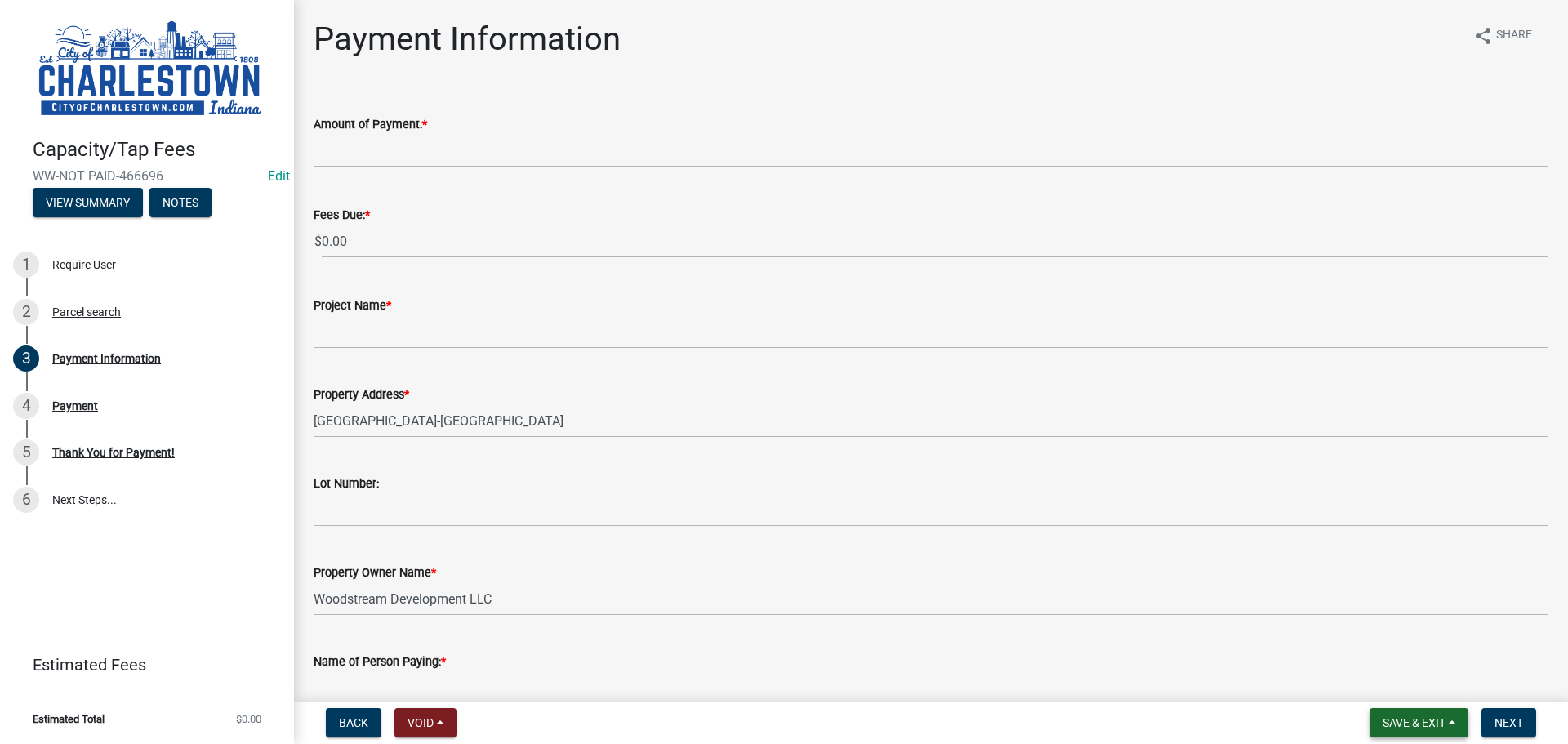
click at [1397, 726] on span "Save & Exit" at bounding box center [1413, 722] width 62 height 13
click at [1383, 682] on button "Save & Exit" at bounding box center [1403, 680] width 131 height 39
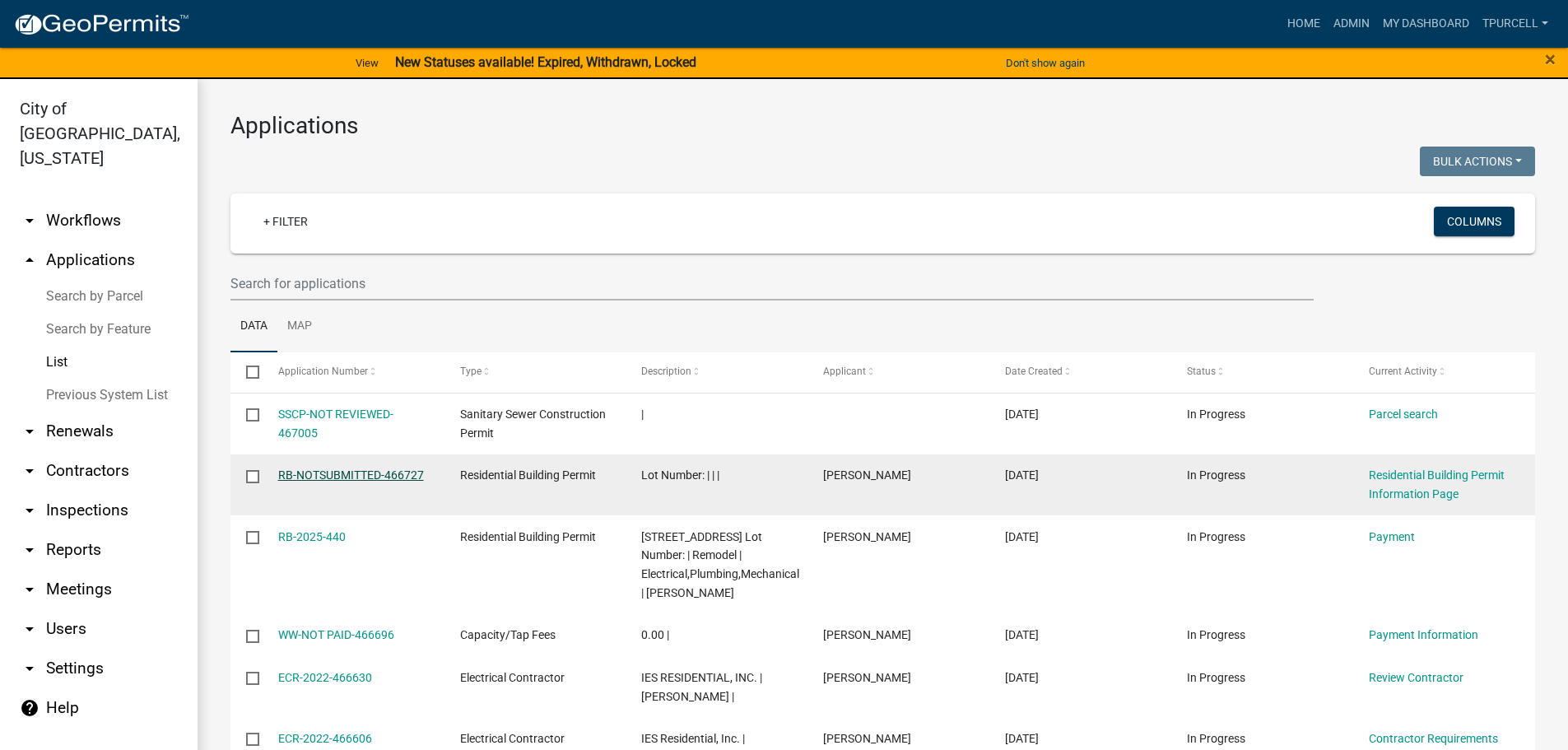
click at [399, 473] on link "RB-NOTSUBMITTED-466727" at bounding box center [351, 474] width 146 height 13
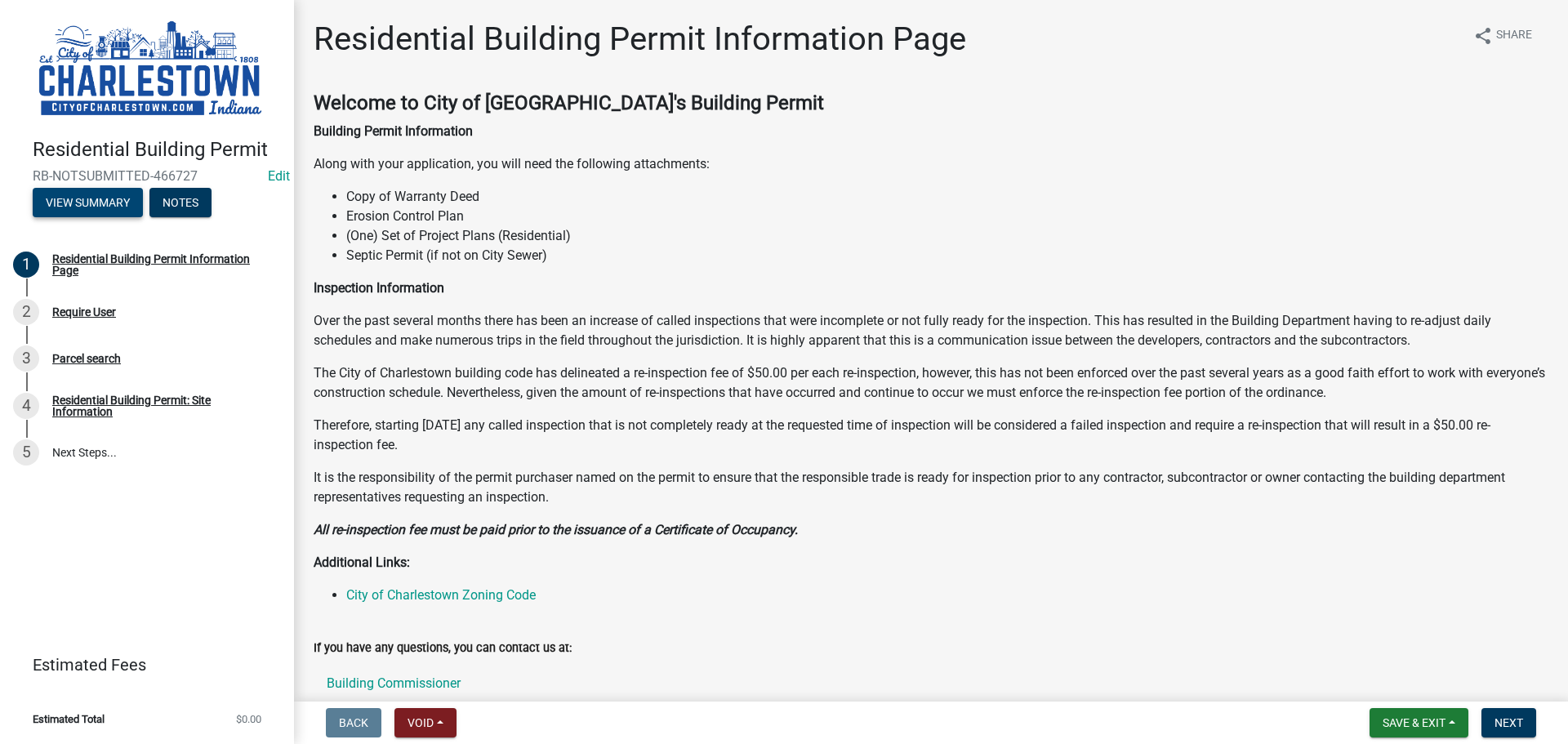
click at [103, 202] on button "View Summary" at bounding box center [88, 202] width 111 height 30
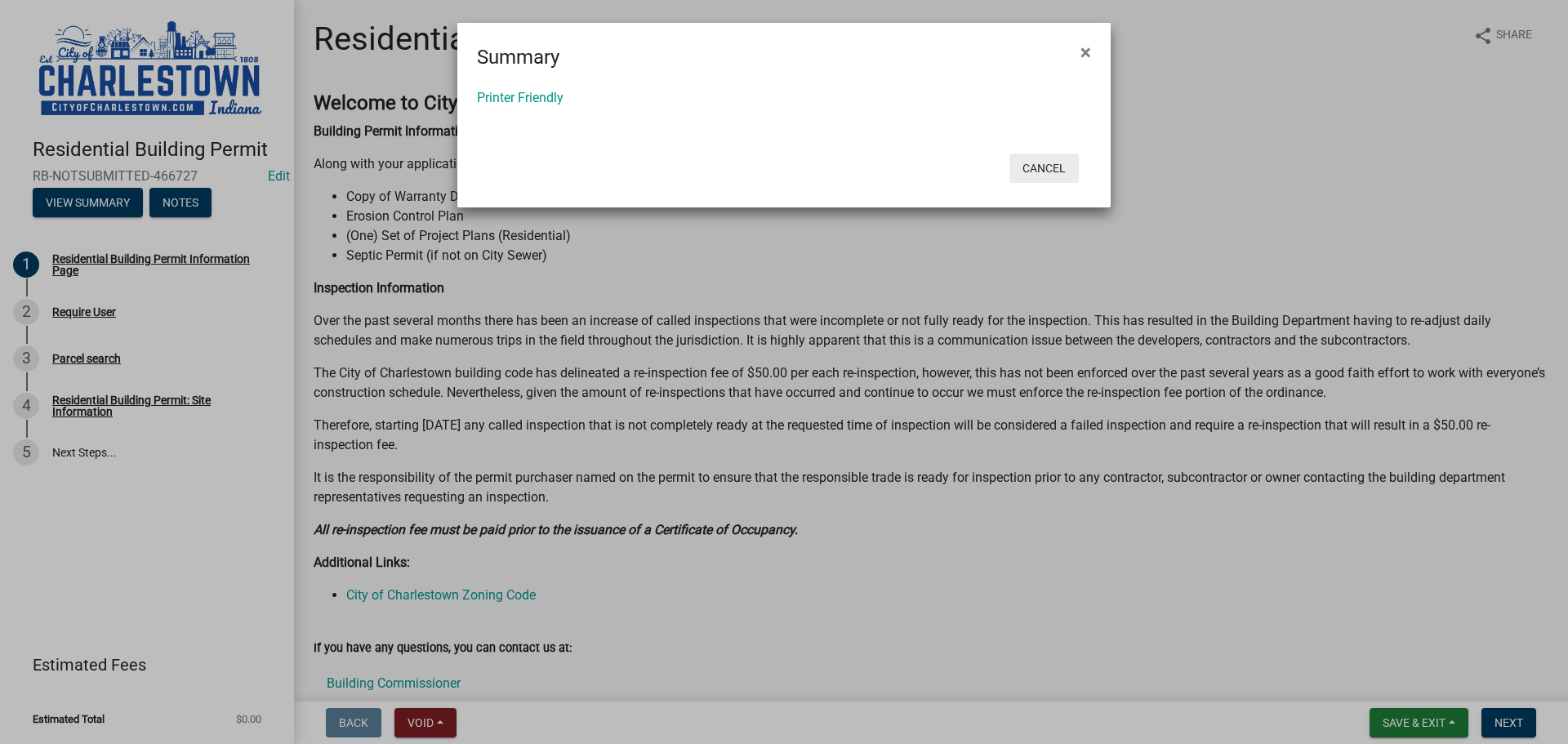
click at [1056, 174] on button "Cancel" at bounding box center [1044, 168] width 69 height 30
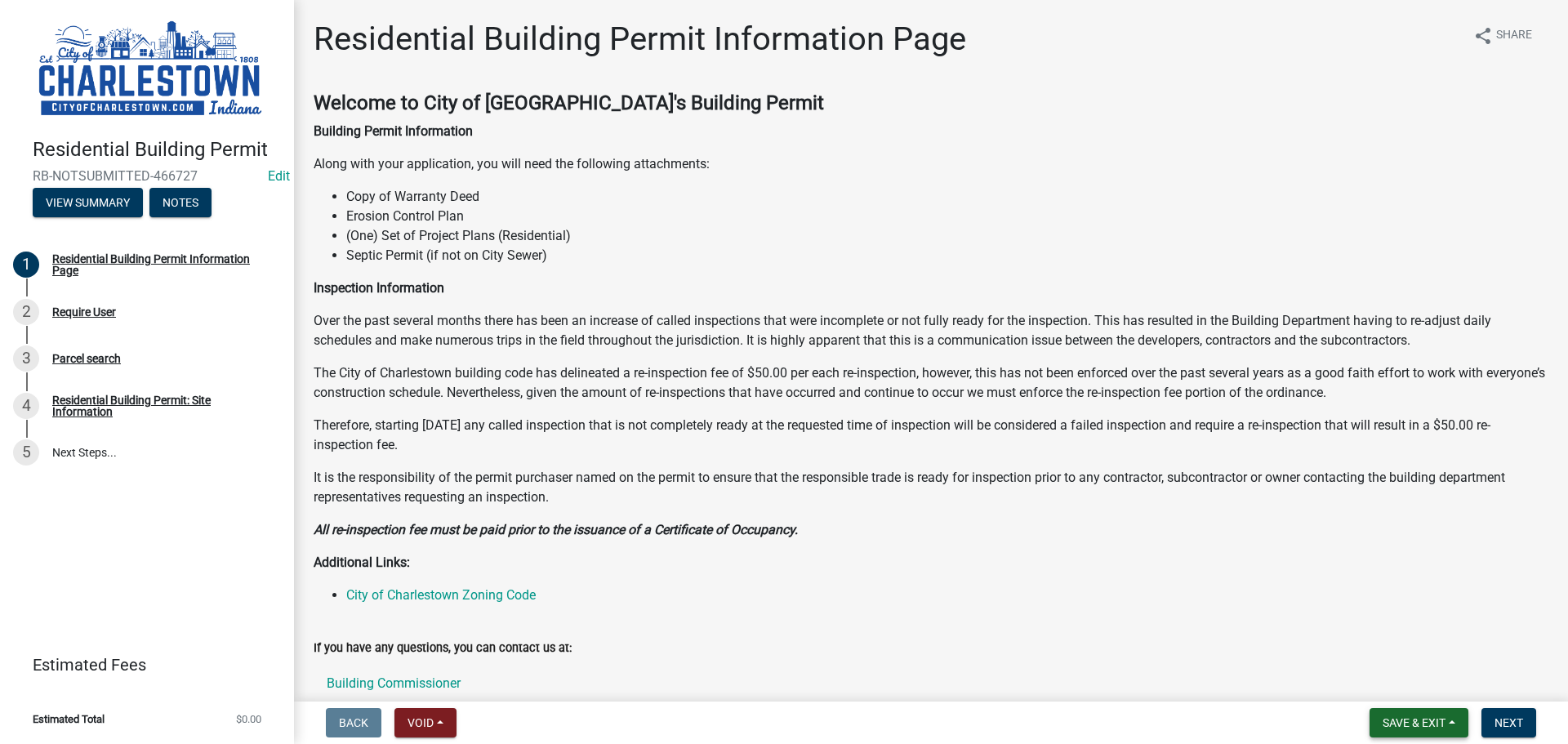
click at [1414, 724] on span "Save & Exit" at bounding box center [1413, 722] width 62 height 13
click at [95, 317] on div "Require User" at bounding box center [84, 312] width 63 height 12
click at [100, 398] on div "Residential Building Permit: Site Information" at bounding box center [160, 405] width 215 height 23
click at [1424, 722] on span "Save & Exit" at bounding box center [1413, 722] width 62 height 13
click at [1397, 683] on button "Save & Exit" at bounding box center [1403, 680] width 131 height 39
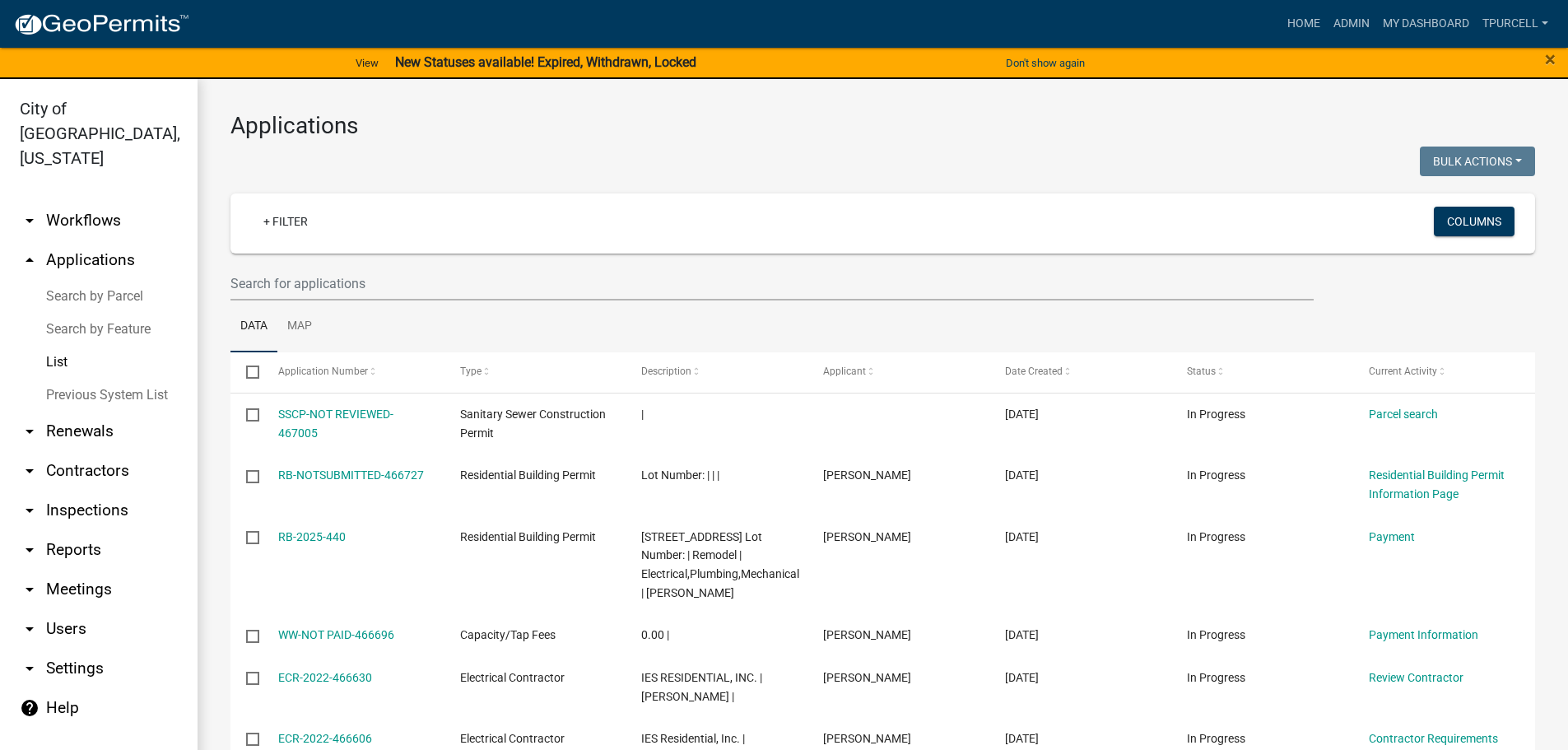
click at [55, 346] on link "List" at bounding box center [99, 362] width 197 height 33
click at [1428, 19] on link "My Dashboard" at bounding box center [1426, 24] width 100 height 31
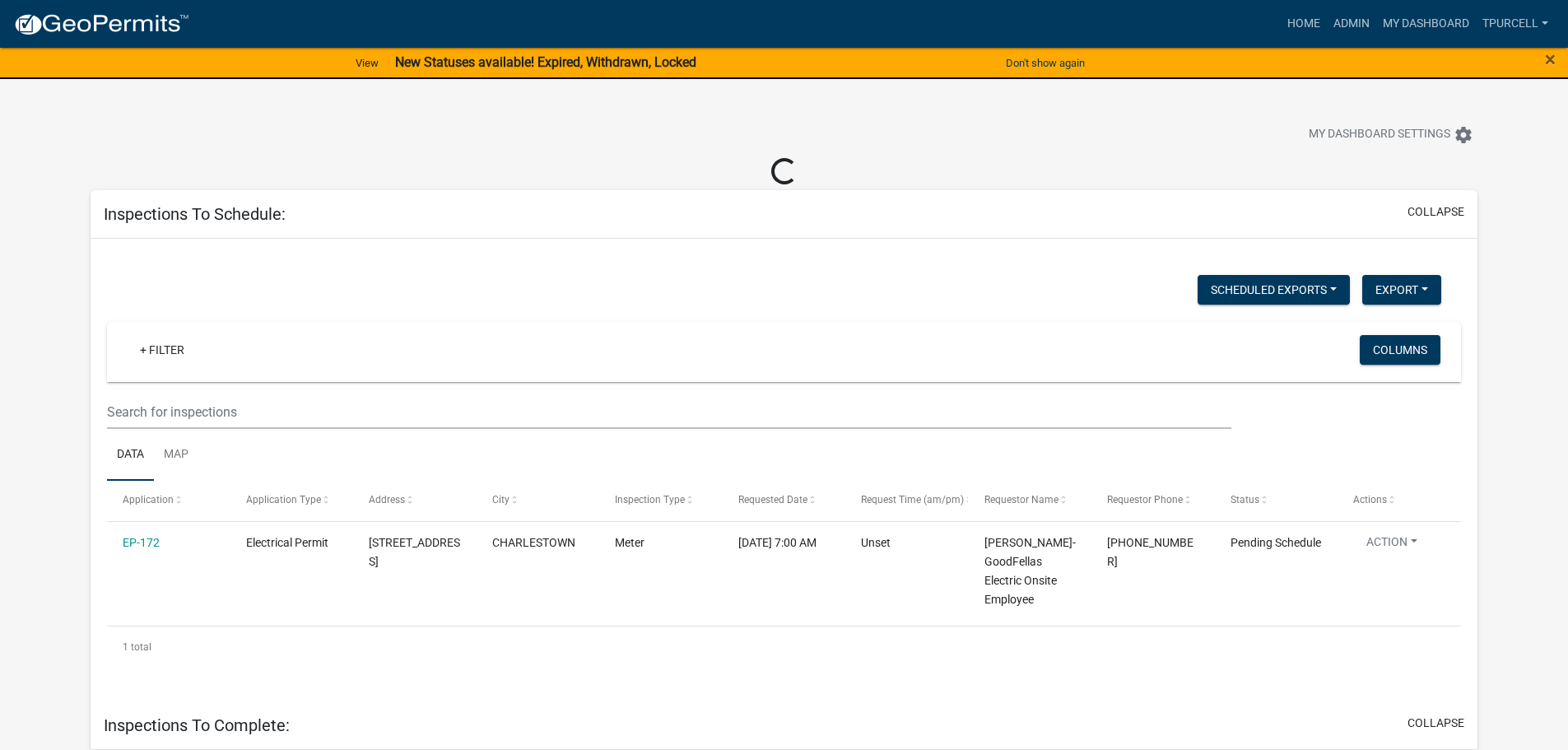
scroll to position [83, 0]
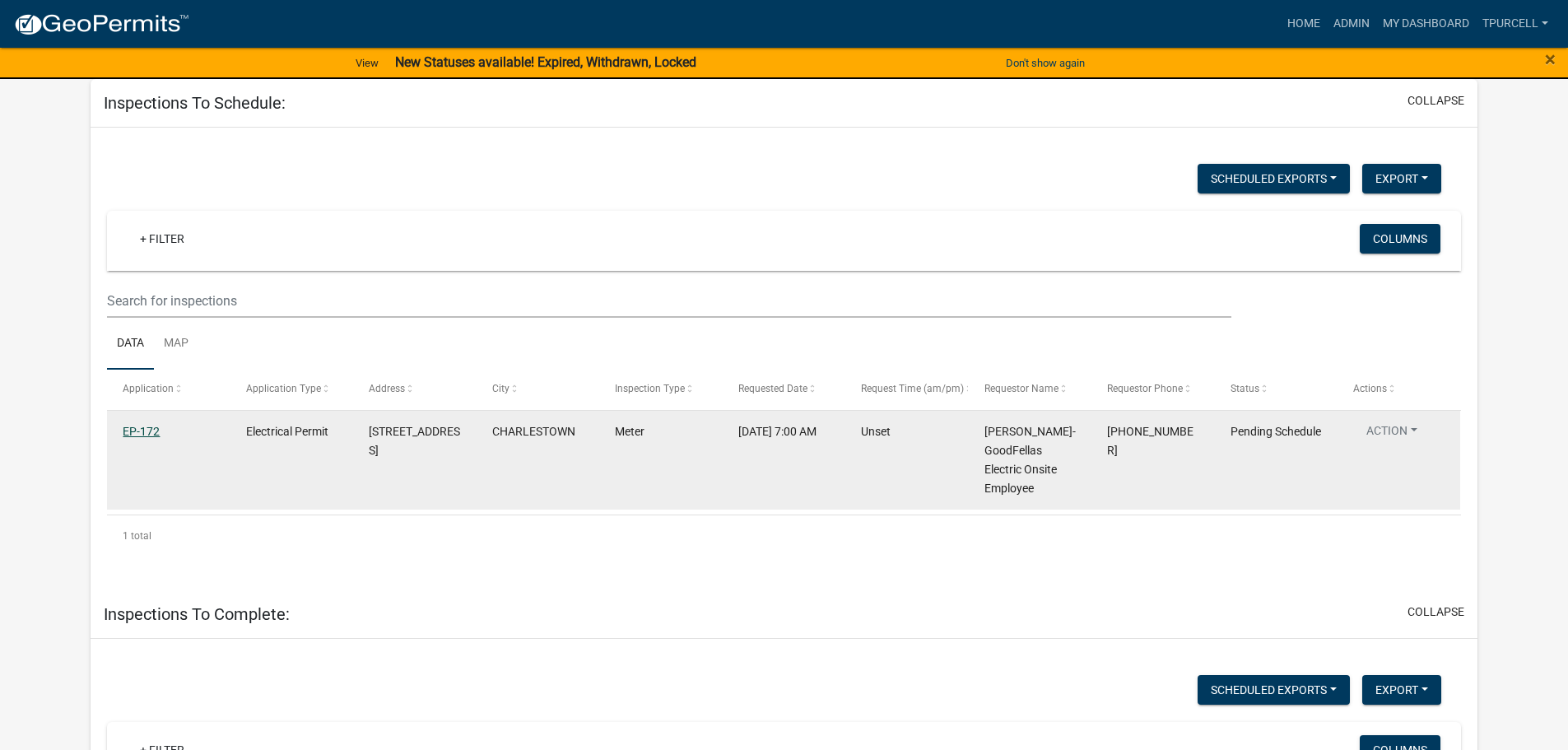
click at [149, 433] on link "EP-172" at bounding box center [141, 431] width 37 height 13
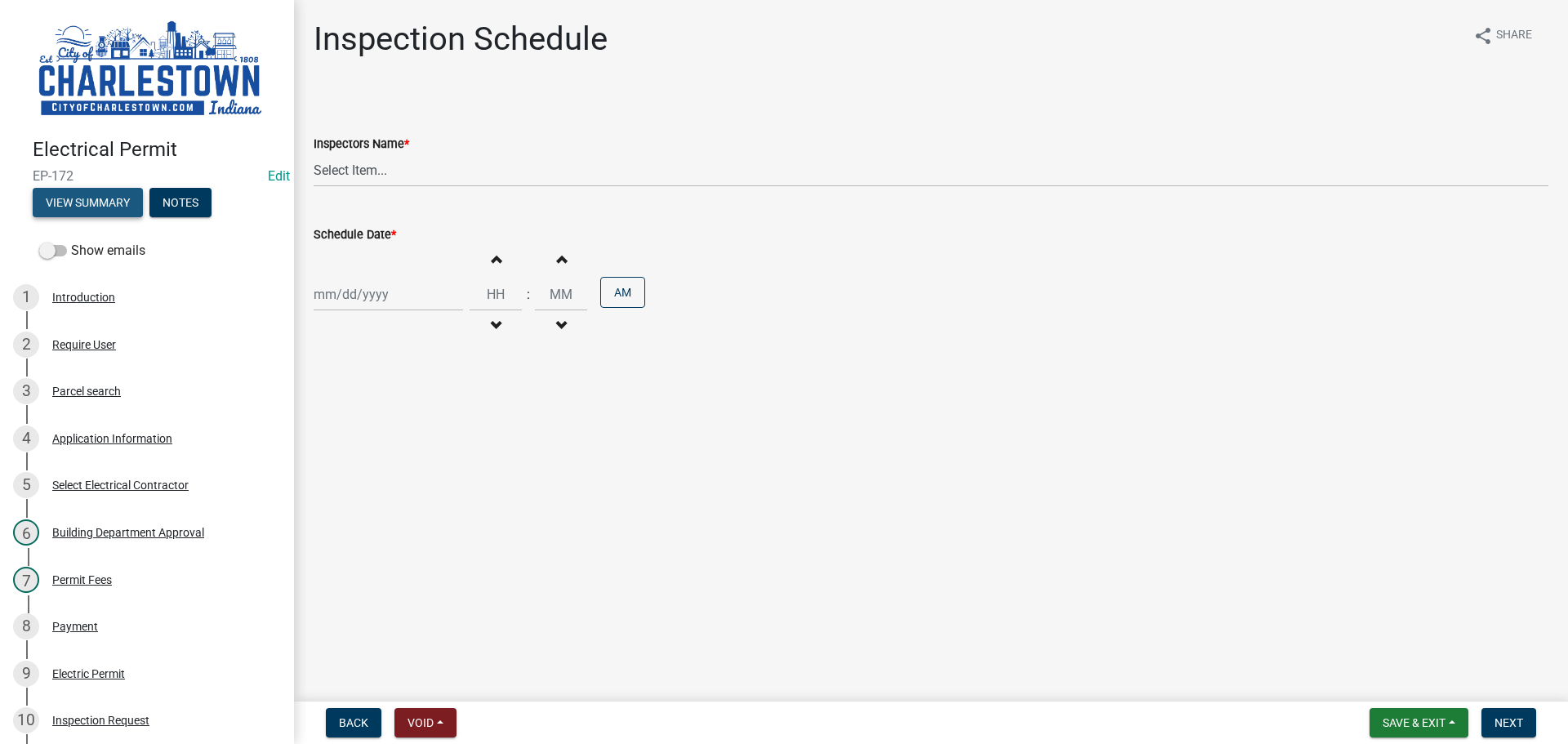
click at [110, 194] on button "View Summary" at bounding box center [88, 202] width 111 height 30
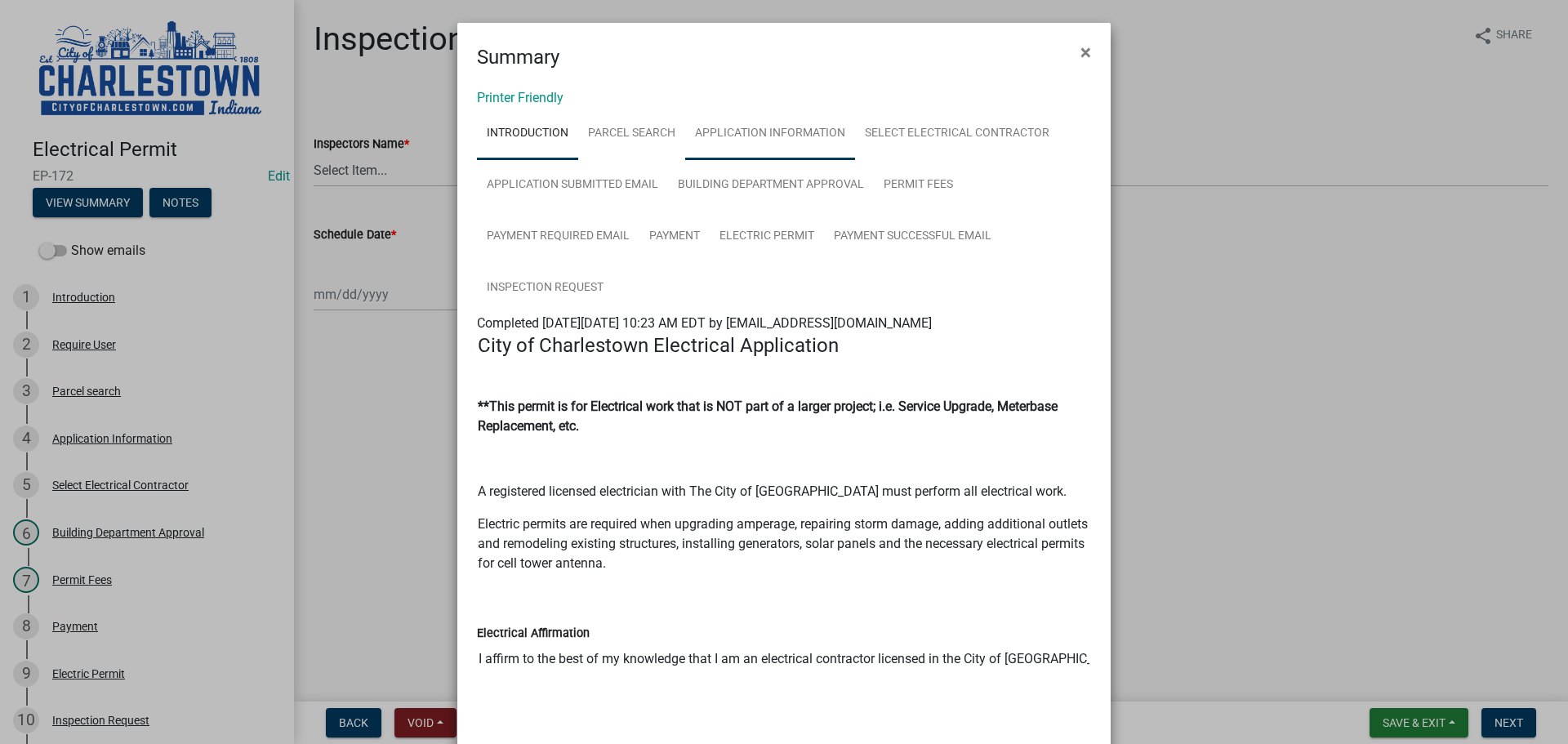
click at [751, 132] on link "Application Information" at bounding box center [769, 134] width 170 height 52
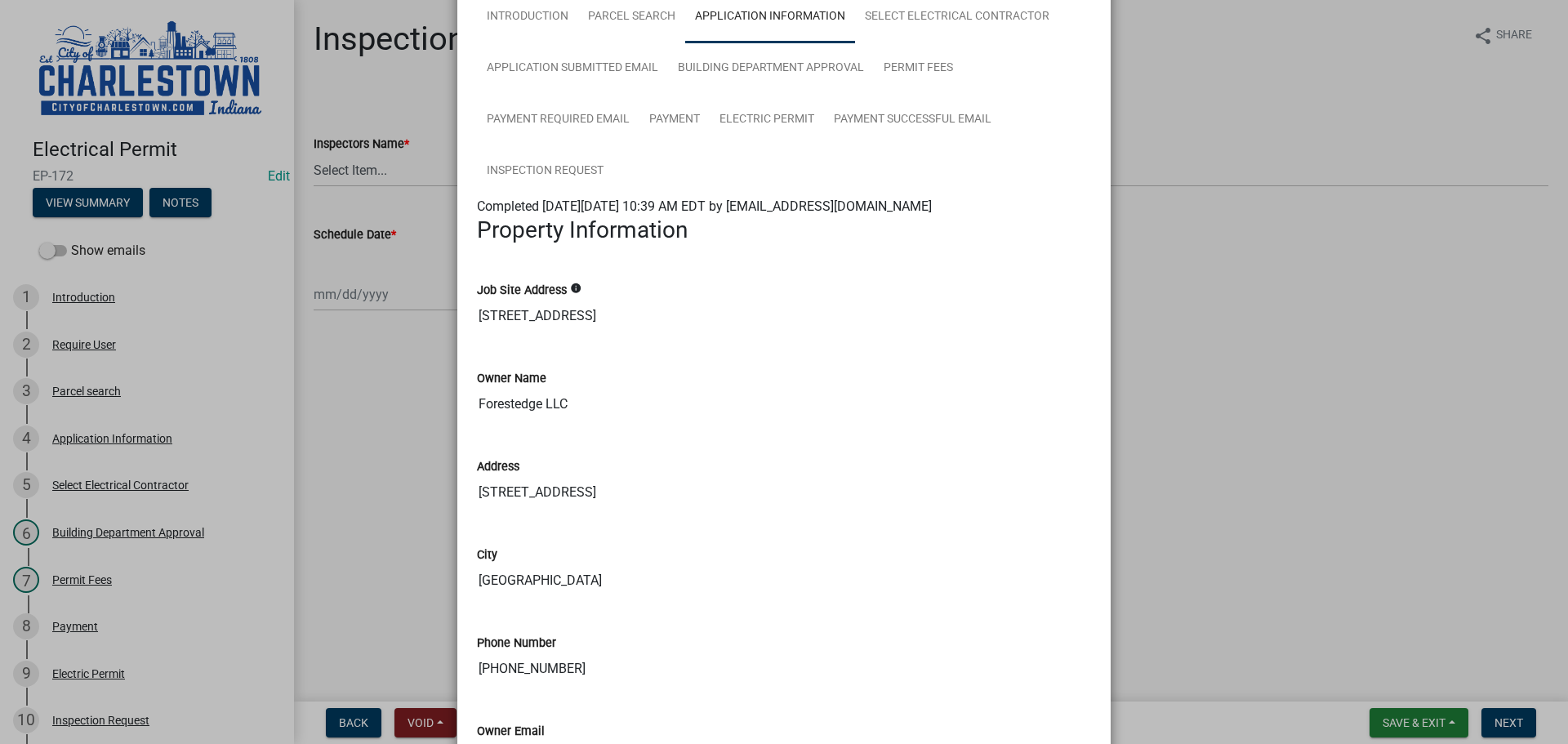
scroll to position [102, 0]
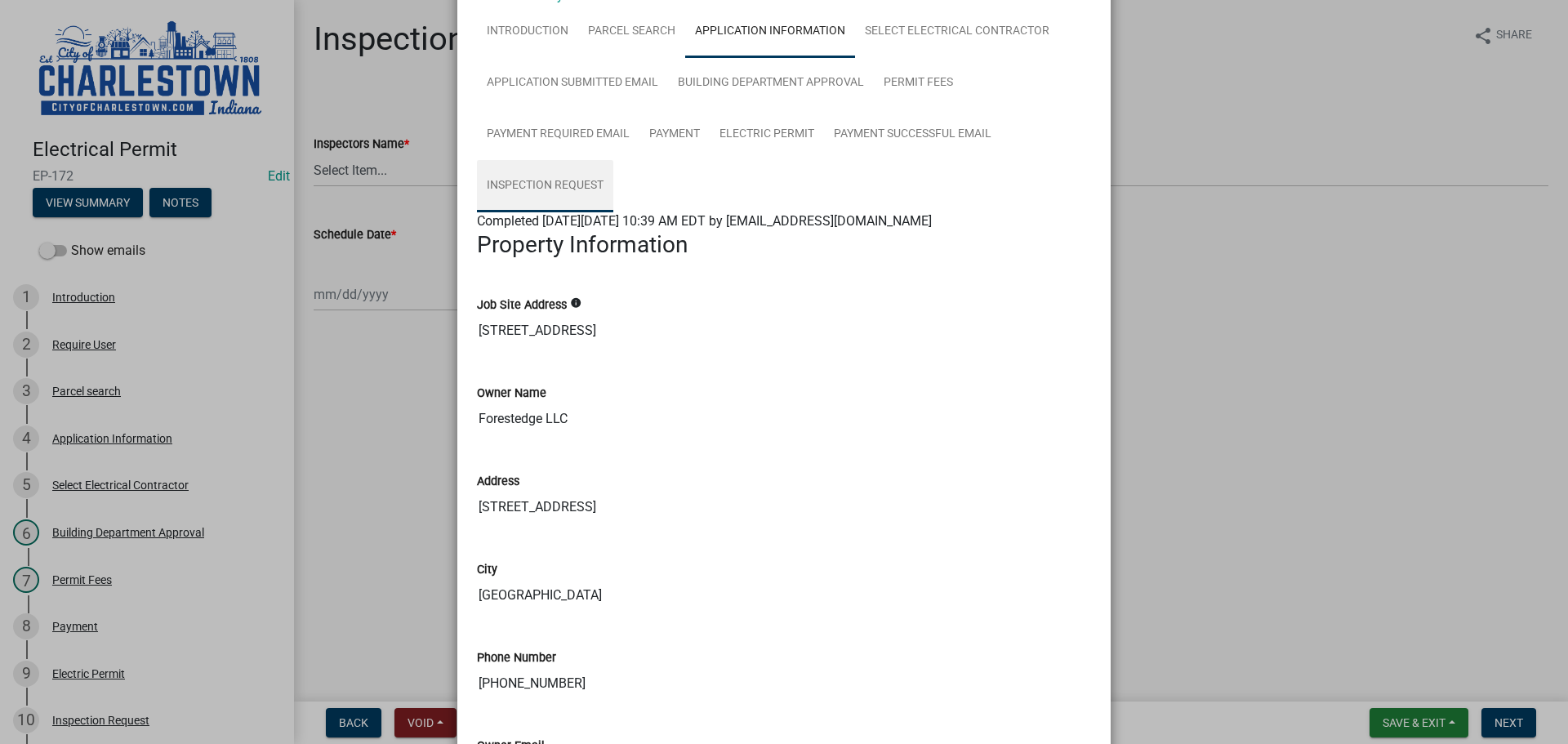
click at [534, 185] on link "Inspection Request" at bounding box center [545, 187] width 137 height 52
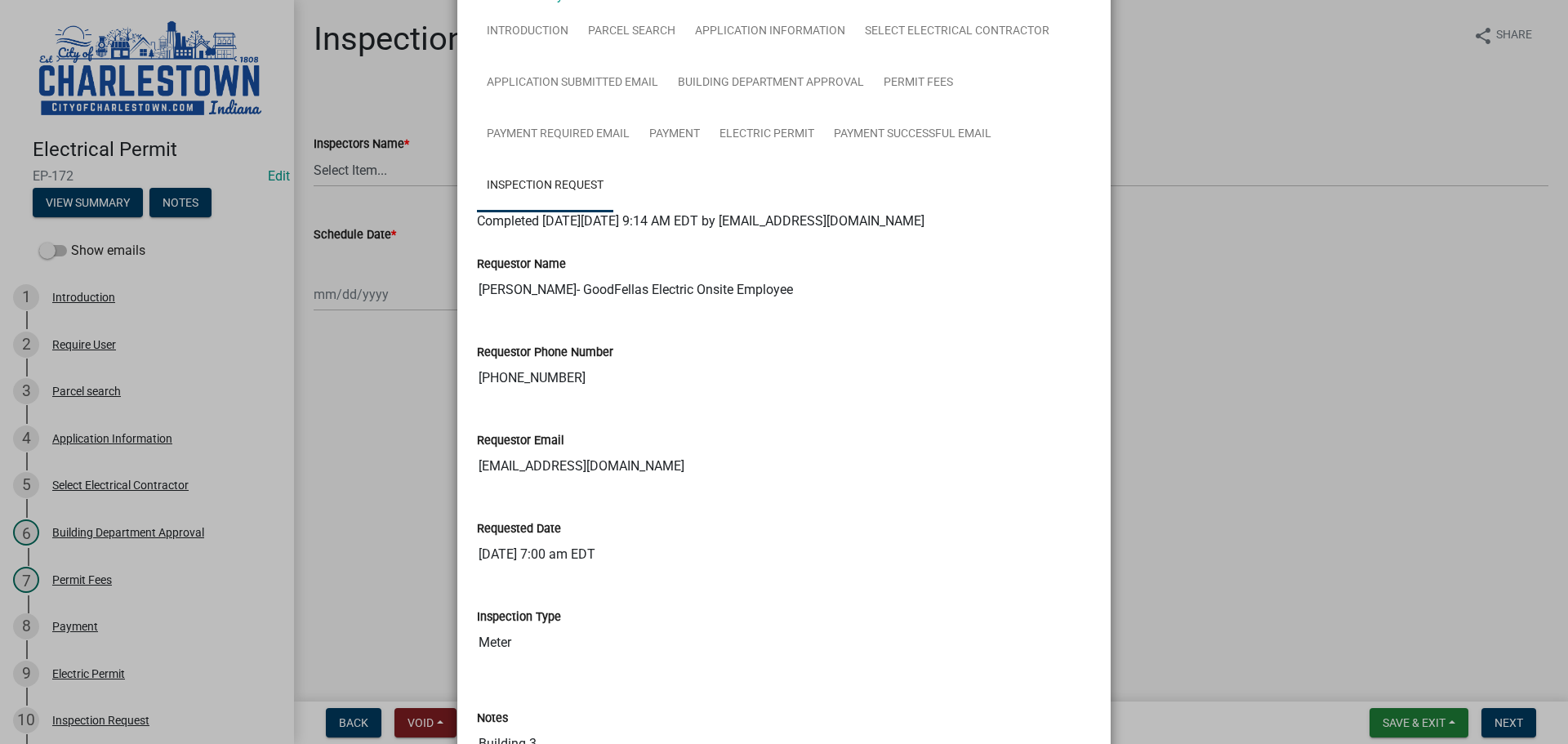
click at [406, 388] on ngb-modal-window "Summary × Printer Friendly Introduction Parcel search Application Information S…" at bounding box center [784, 372] width 1568 height 744
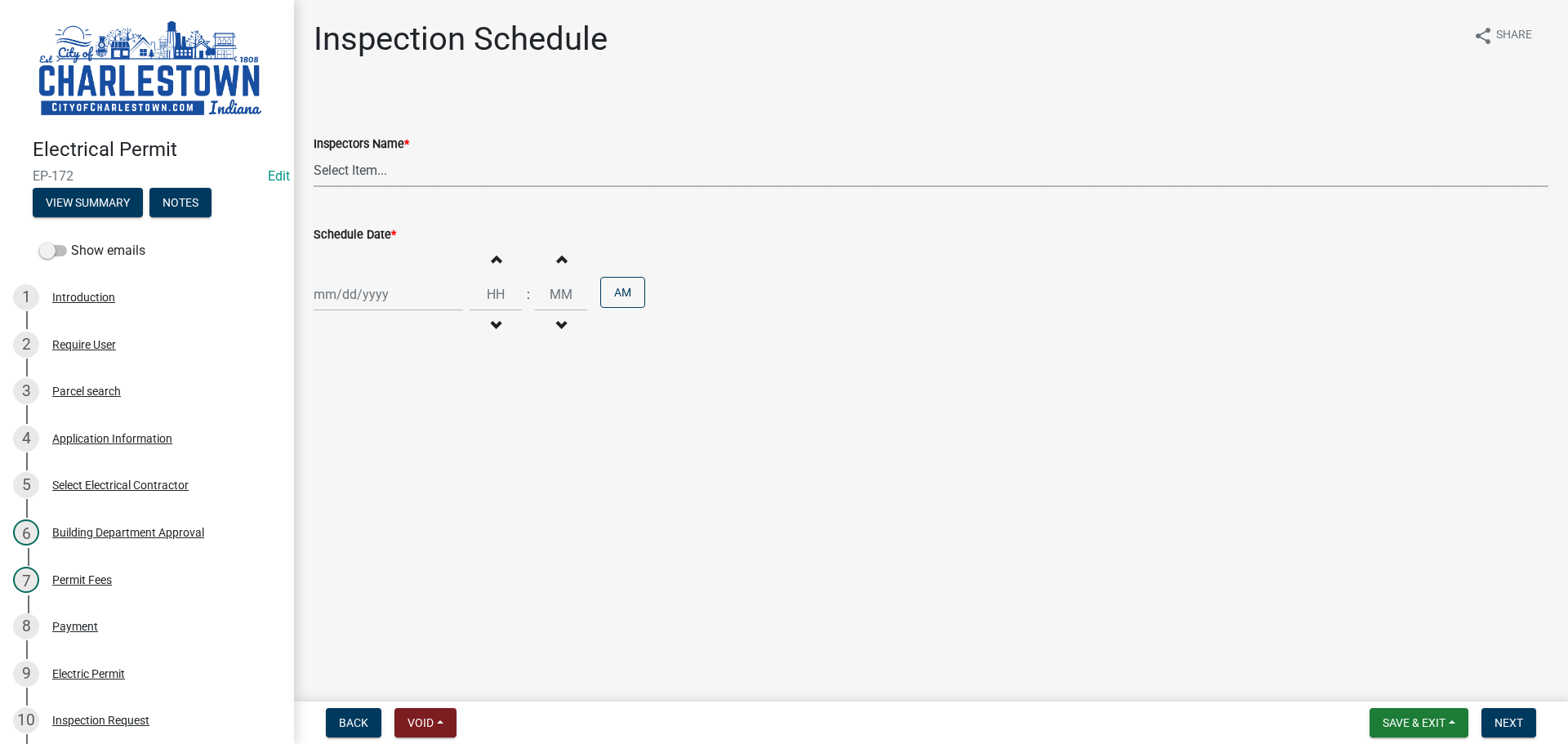
click at [367, 170] on select "Select Item... [PERSON_NAME] ([PERSON_NAME]) [PERSON_NAME] ([PERSON_NAME]) [PER…" at bounding box center [930, 171] width 1234 height 34
select select "63e5a778-15f7-4a13-aba2-a6e5541a0fb3"
click at [313, 154] on select "Select Item... [PERSON_NAME] ([PERSON_NAME]) [PERSON_NAME] ([PERSON_NAME]) [PER…" at bounding box center [930, 171] width 1234 height 34
click at [356, 297] on div at bounding box center [388, 295] width 149 height 34
select select "8"
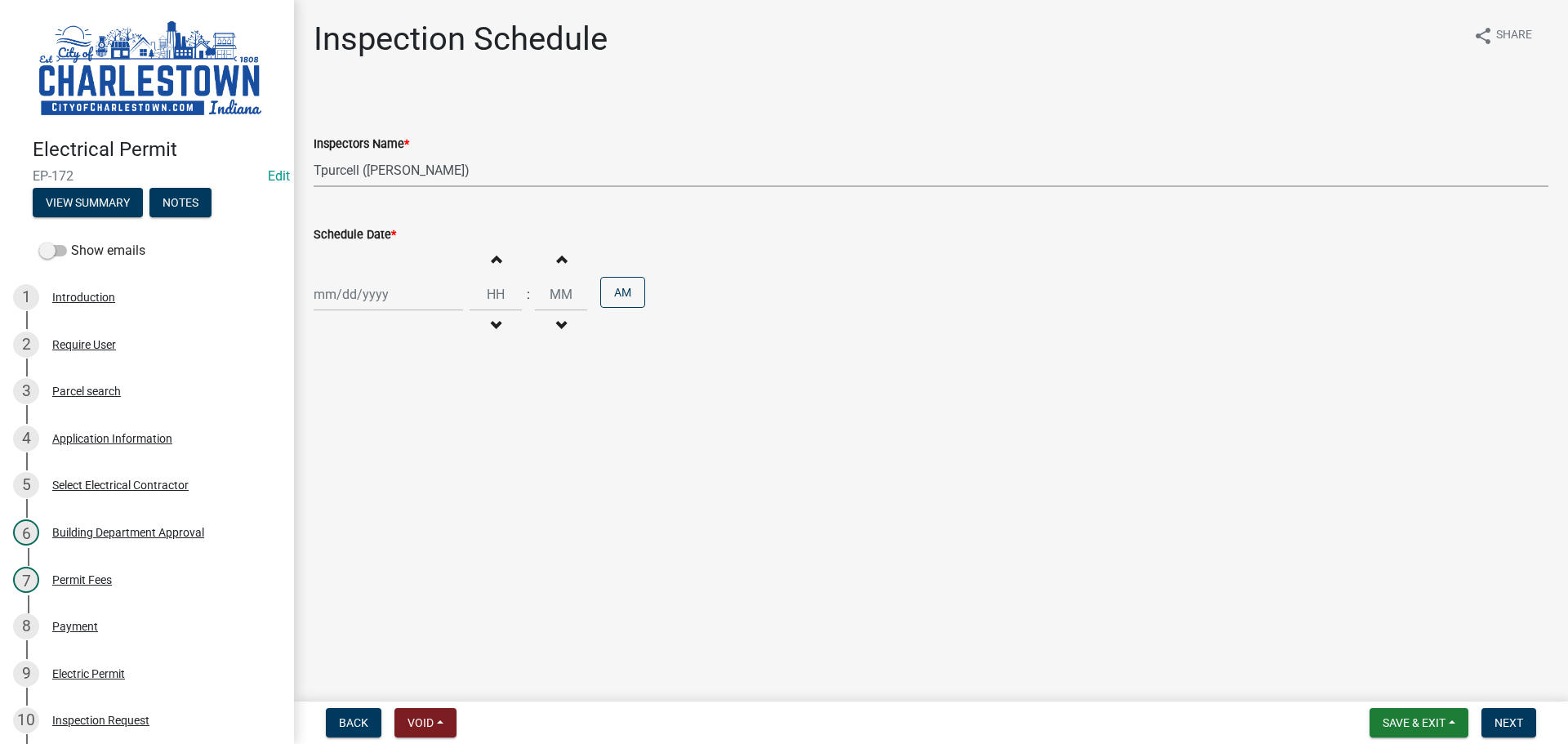
select select "2025"
click at [383, 457] on div "20" at bounding box center [382, 459] width 26 height 26
type input "[DATE]"
click at [1504, 720] on span "Next" at bounding box center [1509, 722] width 29 height 13
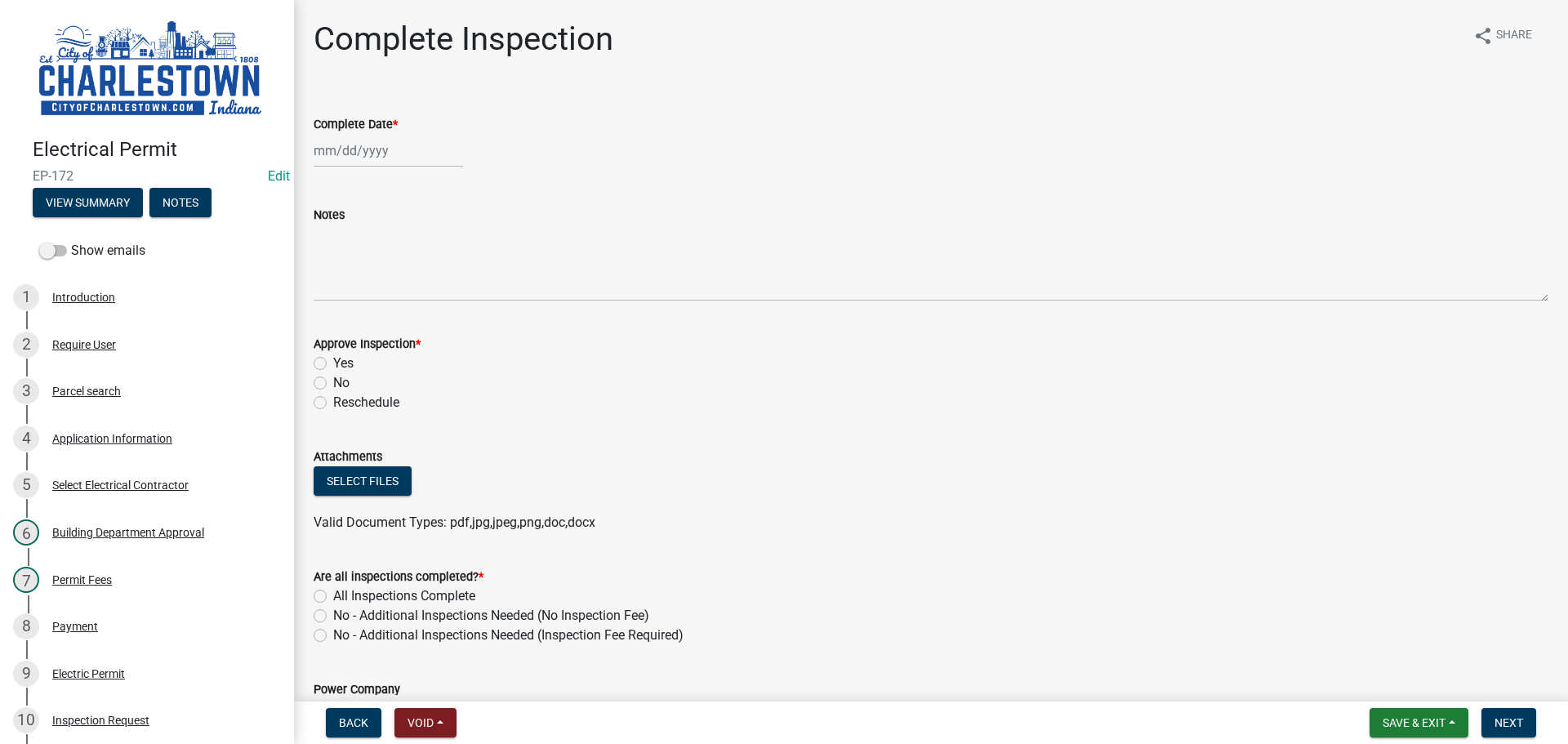
select select "8"
select select "2025"
click at [352, 155] on div "[PERSON_NAME] Feb Mar Apr [PERSON_NAME][DATE] Oct Nov [DATE] 1526 1527 1528 152…" at bounding box center [388, 151] width 149 height 34
click at [361, 286] on div "12" at bounding box center [355, 290] width 26 height 26
type input "[DATE]"
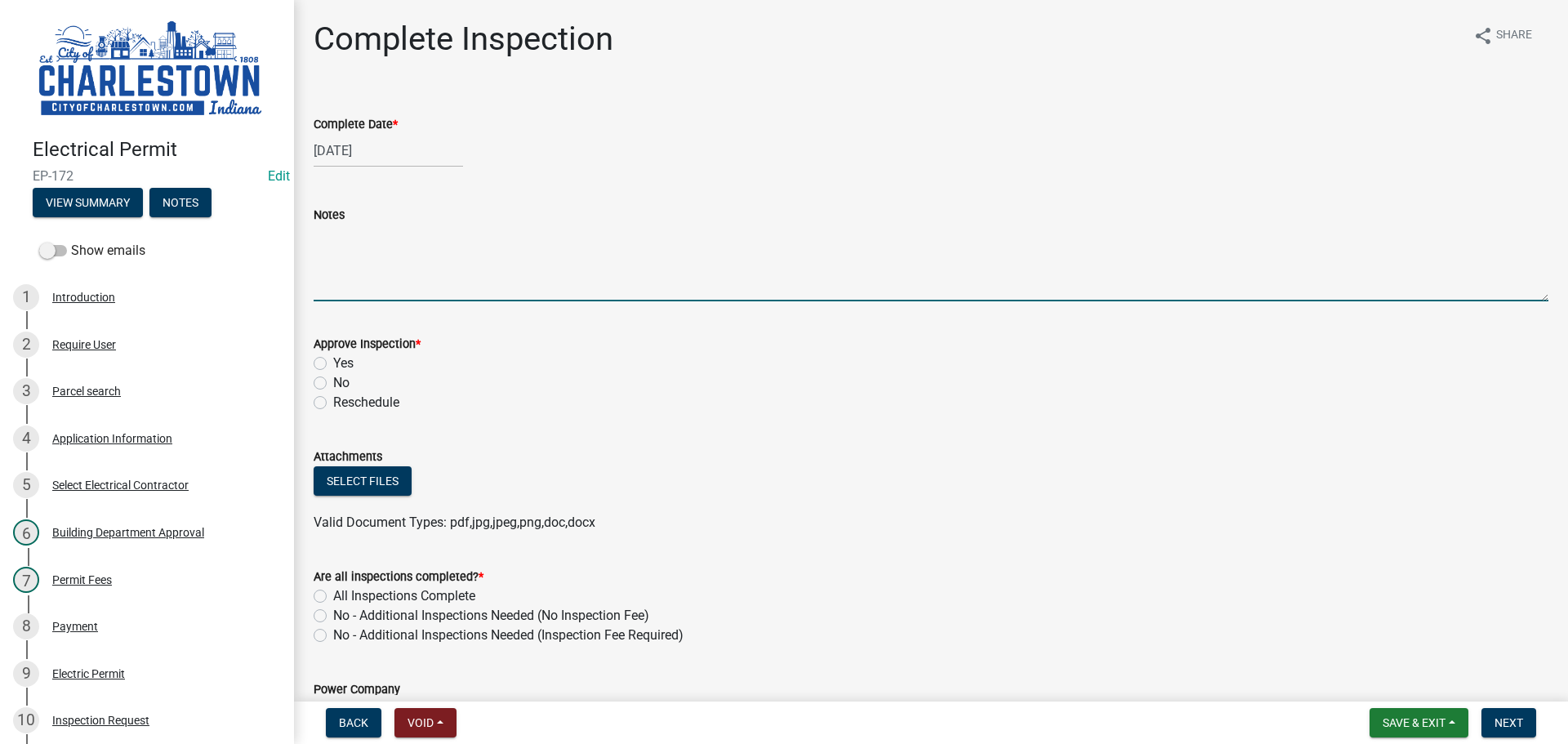
click at [367, 280] on textarea "Notes" at bounding box center [930, 263] width 1234 height 77
type textarea "inspected the ground for the block 1 and 2 meters"
click at [334, 364] on label "Yes" at bounding box center [344, 363] width 20 height 19
click at [334, 364] on input "Yes" at bounding box center [339, 359] width 11 height 11
radio input "true"
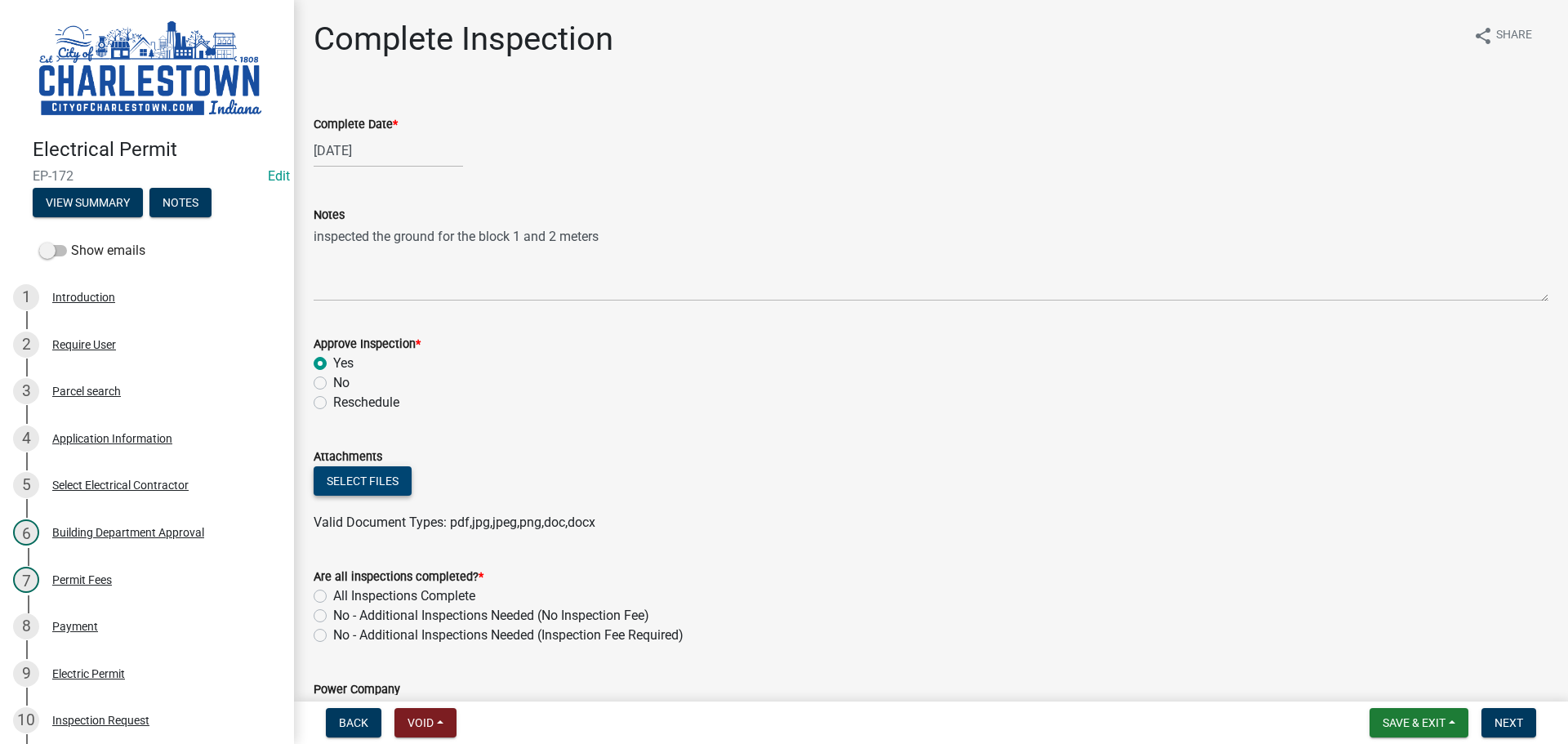
click at [375, 477] on button "Select files" at bounding box center [362, 481] width 98 height 30
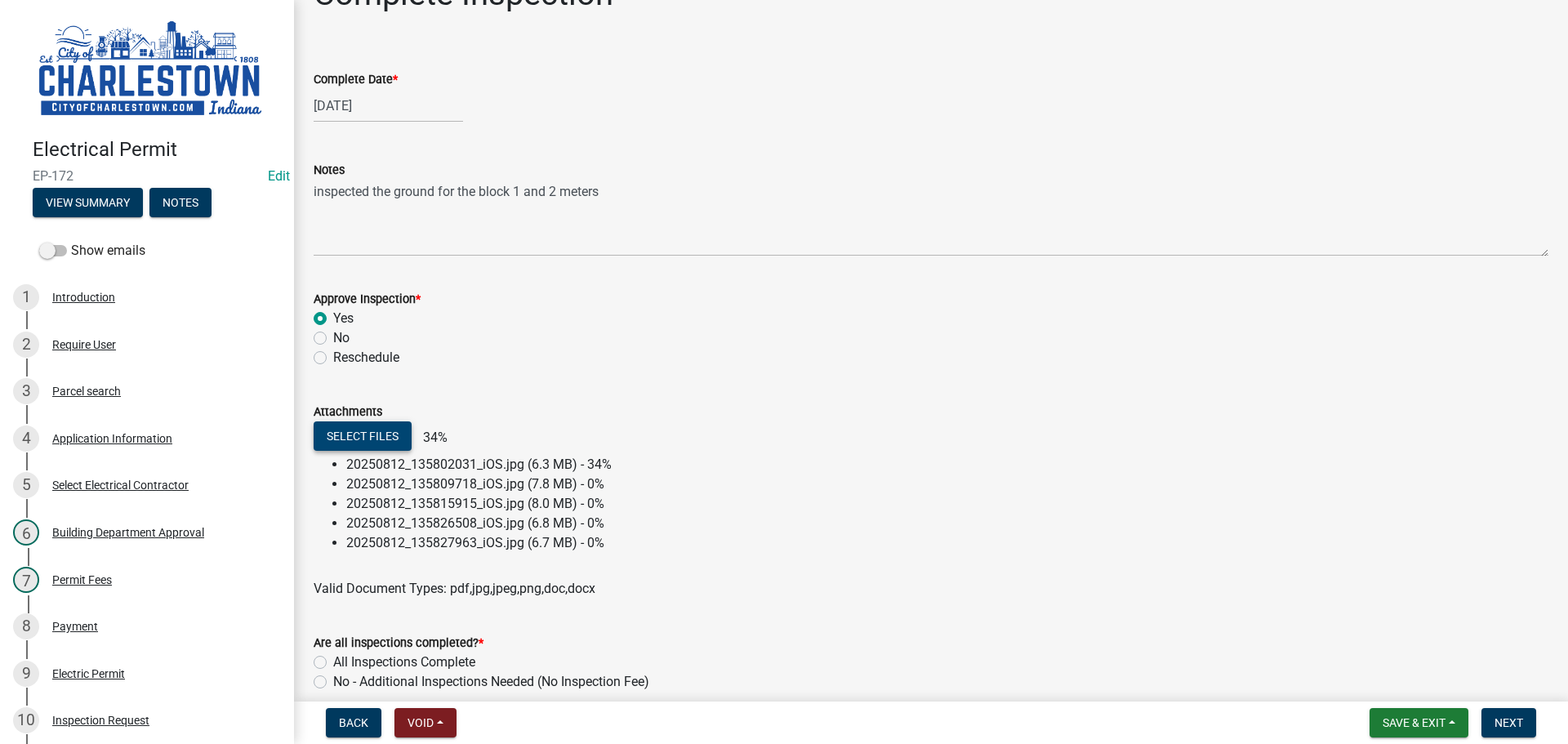
scroll to position [82, 0]
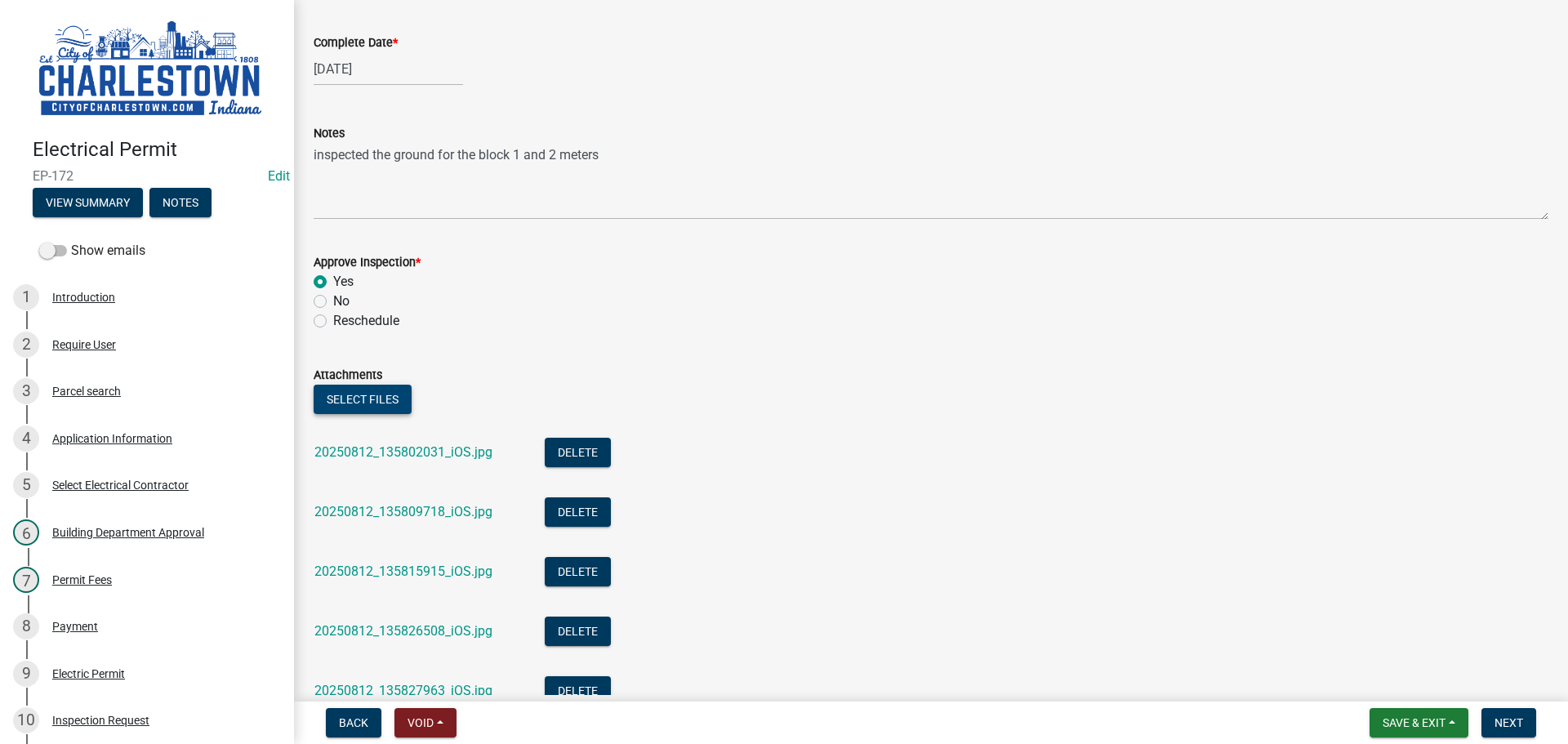
click at [375, 401] on button "Select files" at bounding box center [362, 399] width 98 height 30
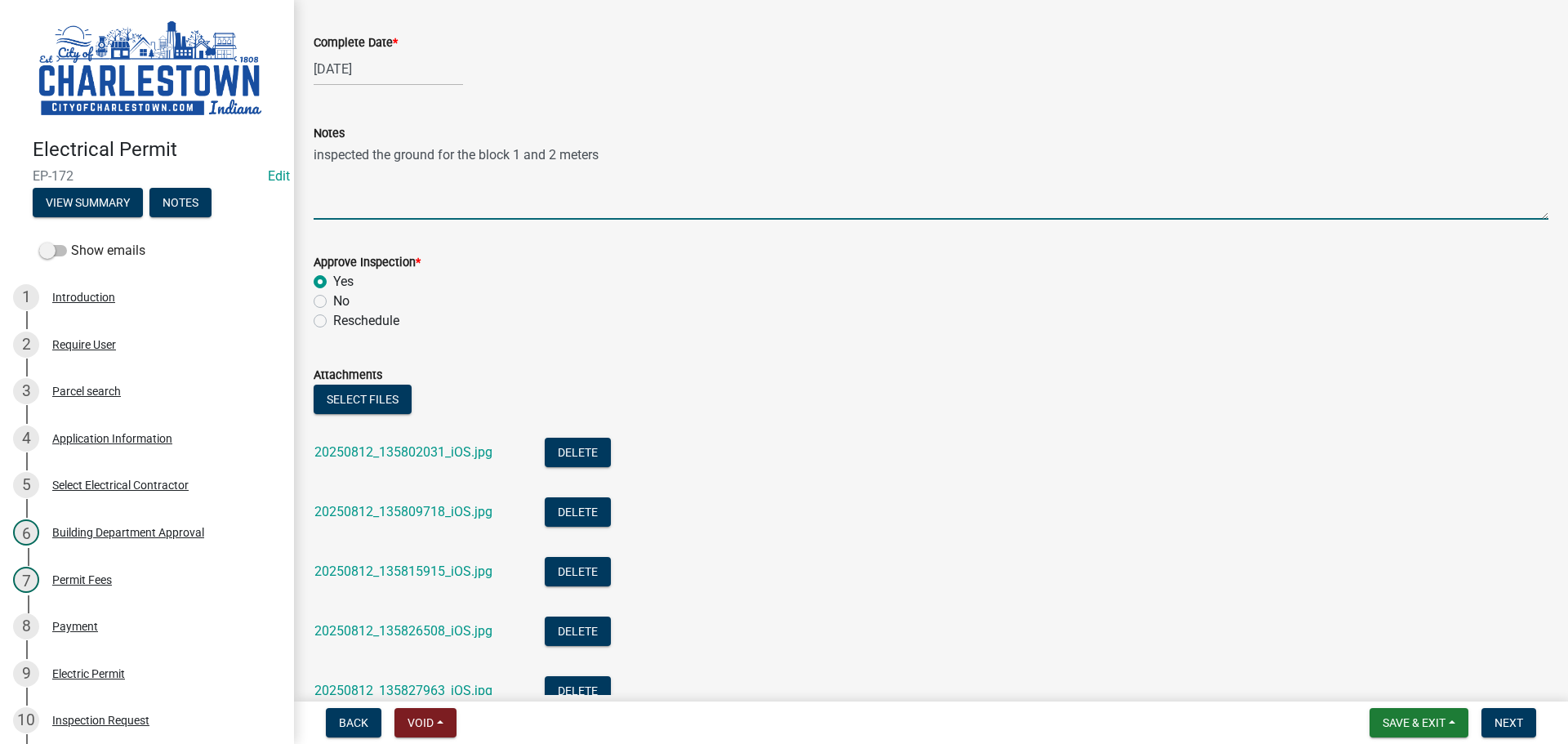
click at [611, 154] on textarea "inspected the ground for the block 1 and 2 meters" at bounding box center [930, 181] width 1234 height 77
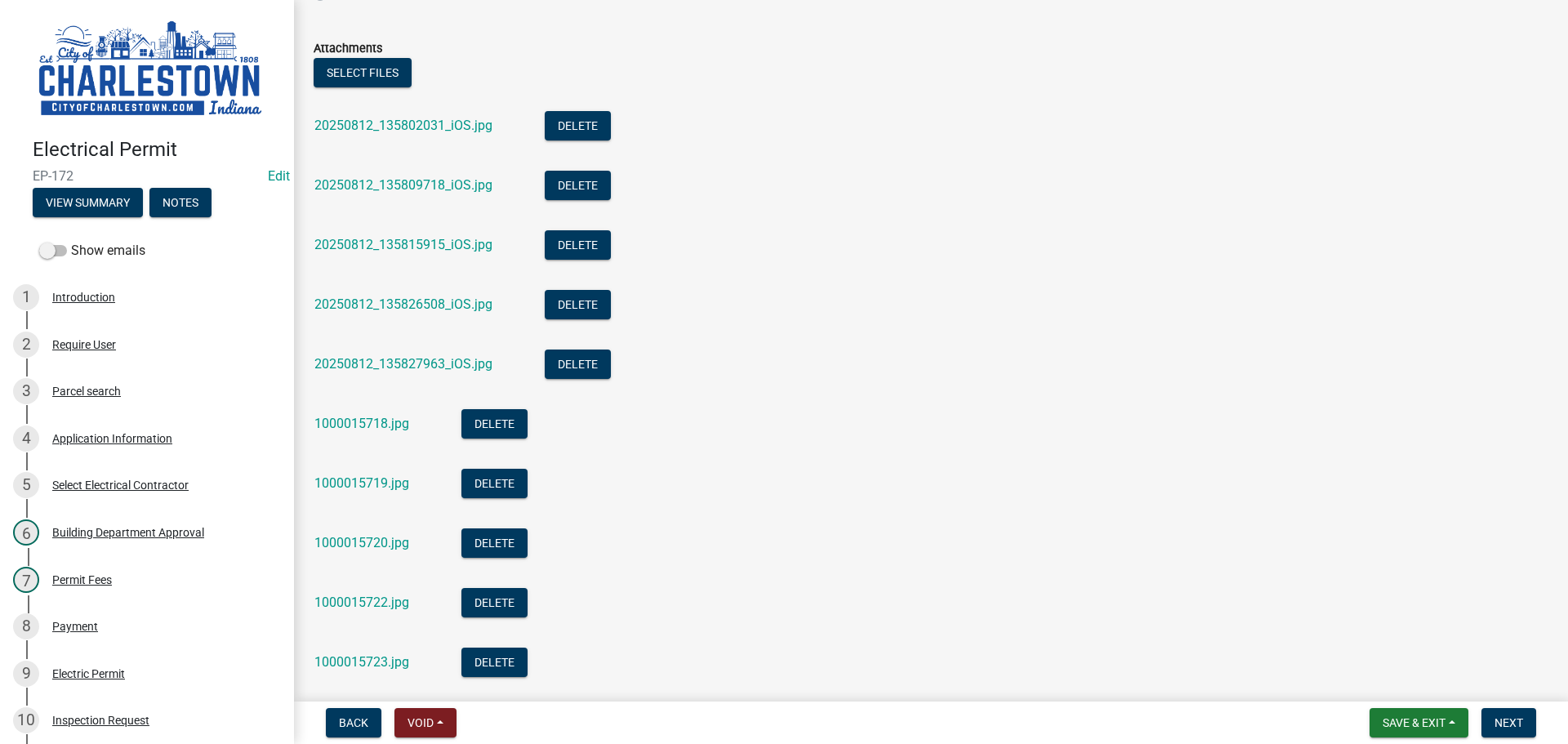
scroll to position [572, 0]
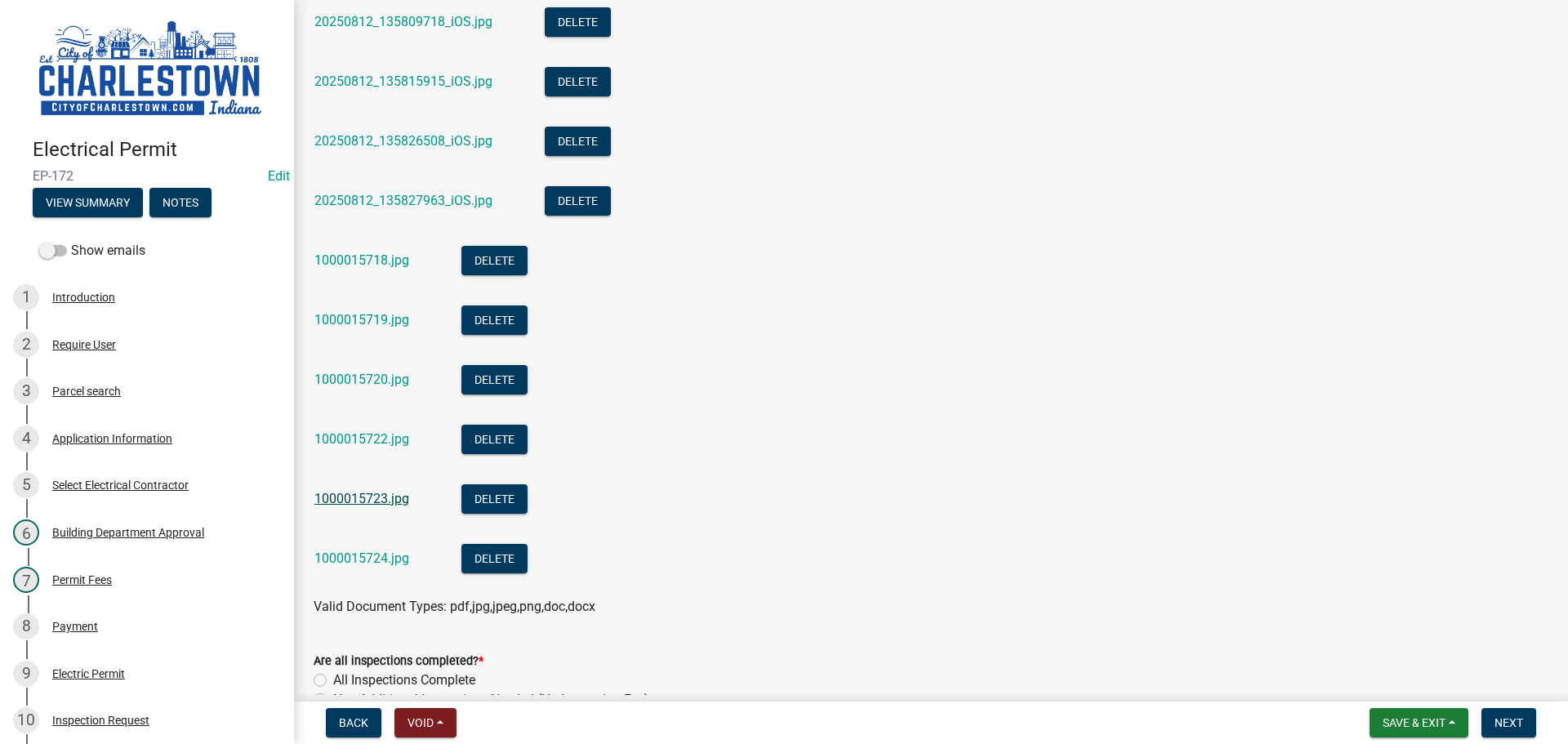
type textarea "inspected the ground for the block 1 and 2 meters and block 3"
click at [375, 495] on link "1000015723.jpg" at bounding box center [361, 498] width 95 height 15
click at [388, 557] on link "1000015724.jpg" at bounding box center [361, 558] width 95 height 15
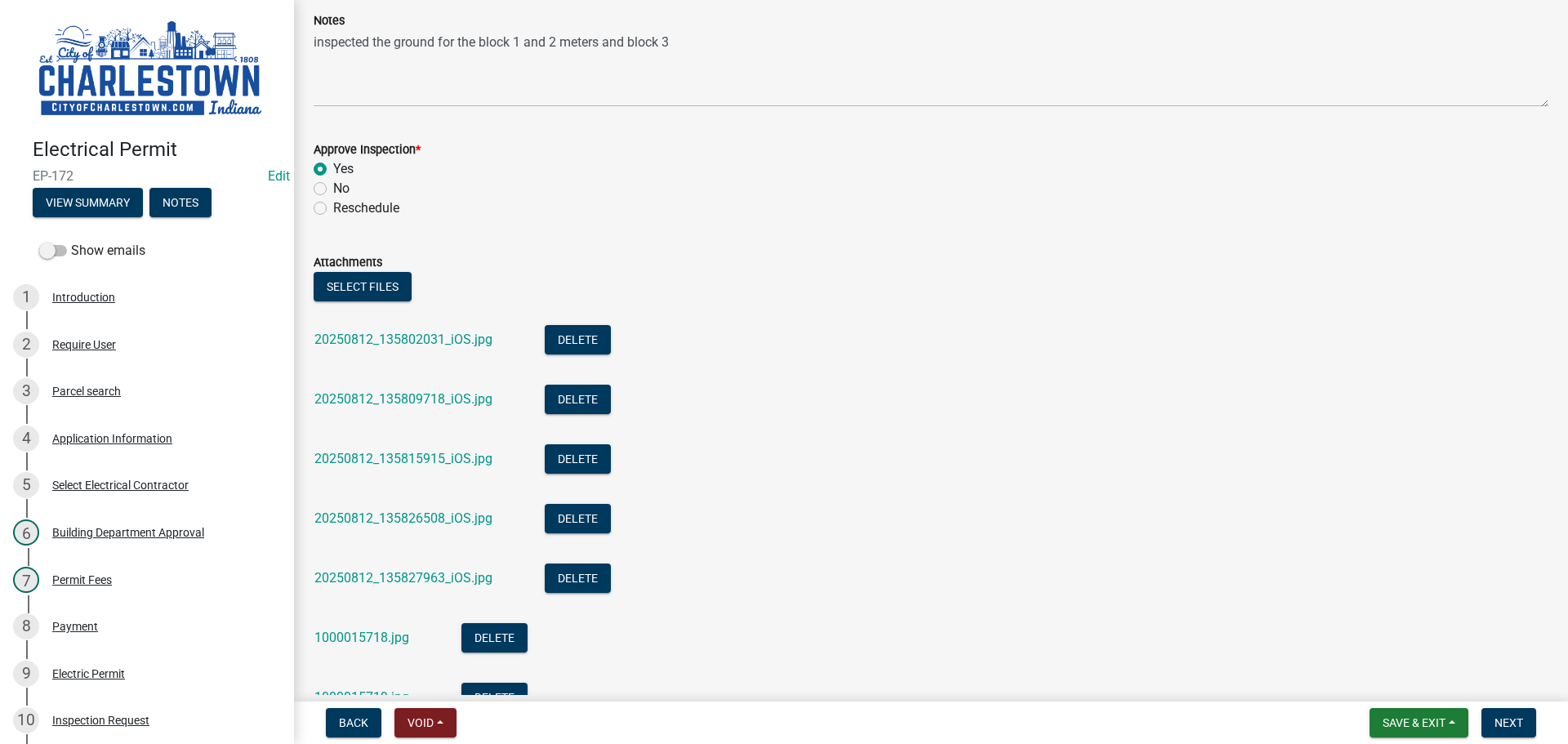
scroll to position [163, 0]
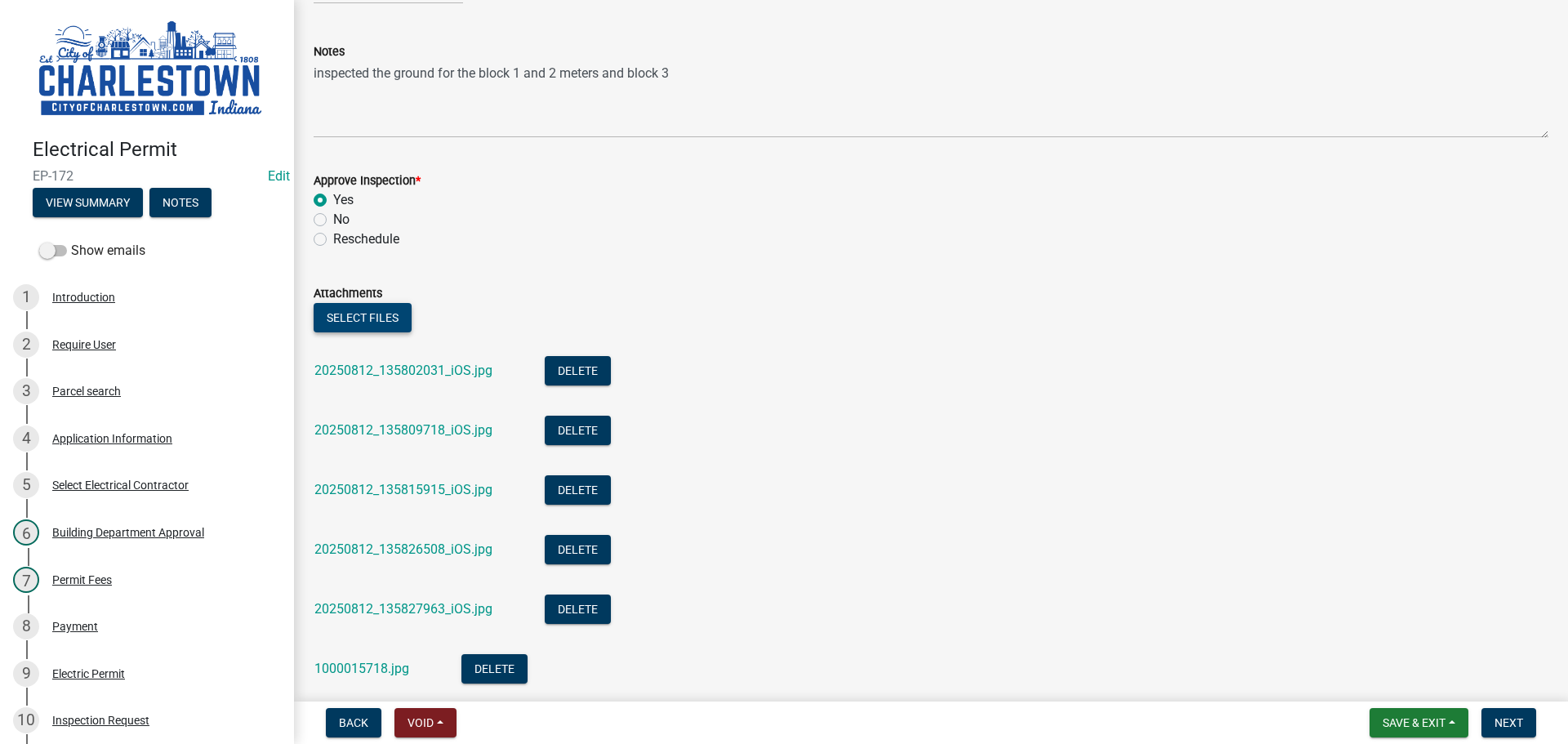
click at [381, 319] on button "Select files" at bounding box center [362, 318] width 98 height 30
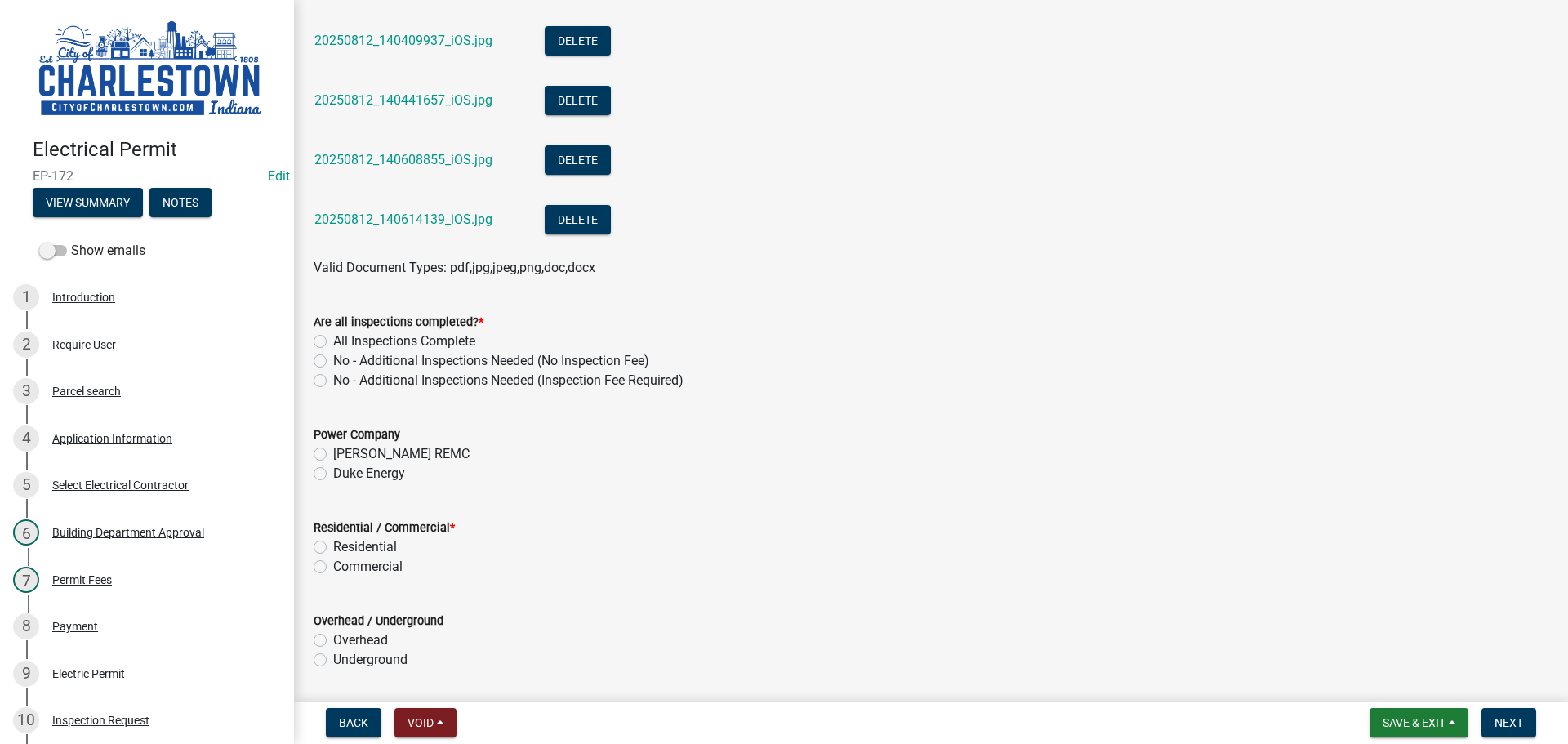
scroll to position [1878, 0]
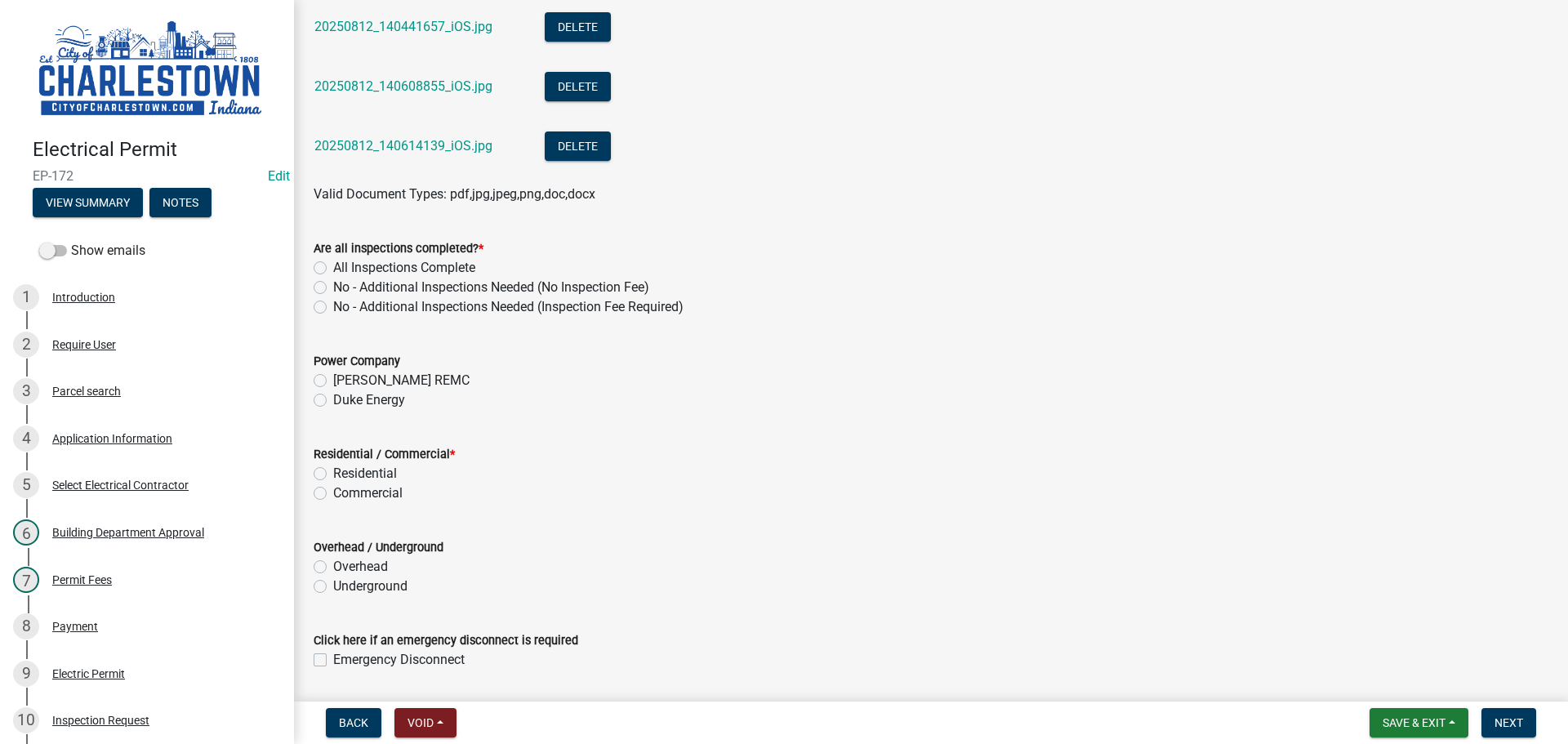
click at [334, 286] on label "No - Additional Inspections Needed (No Inspection Fee)" at bounding box center [491, 287] width 316 height 19
click at [334, 286] on input "No - Additional Inspections Needed (No Inspection Fee)" at bounding box center [339, 283] width 11 height 11
radio input "true"
click at [334, 491] on label "Commercial" at bounding box center [368, 493] width 69 height 19
click at [334, 491] on input "Commercial" at bounding box center [339, 489] width 11 height 11
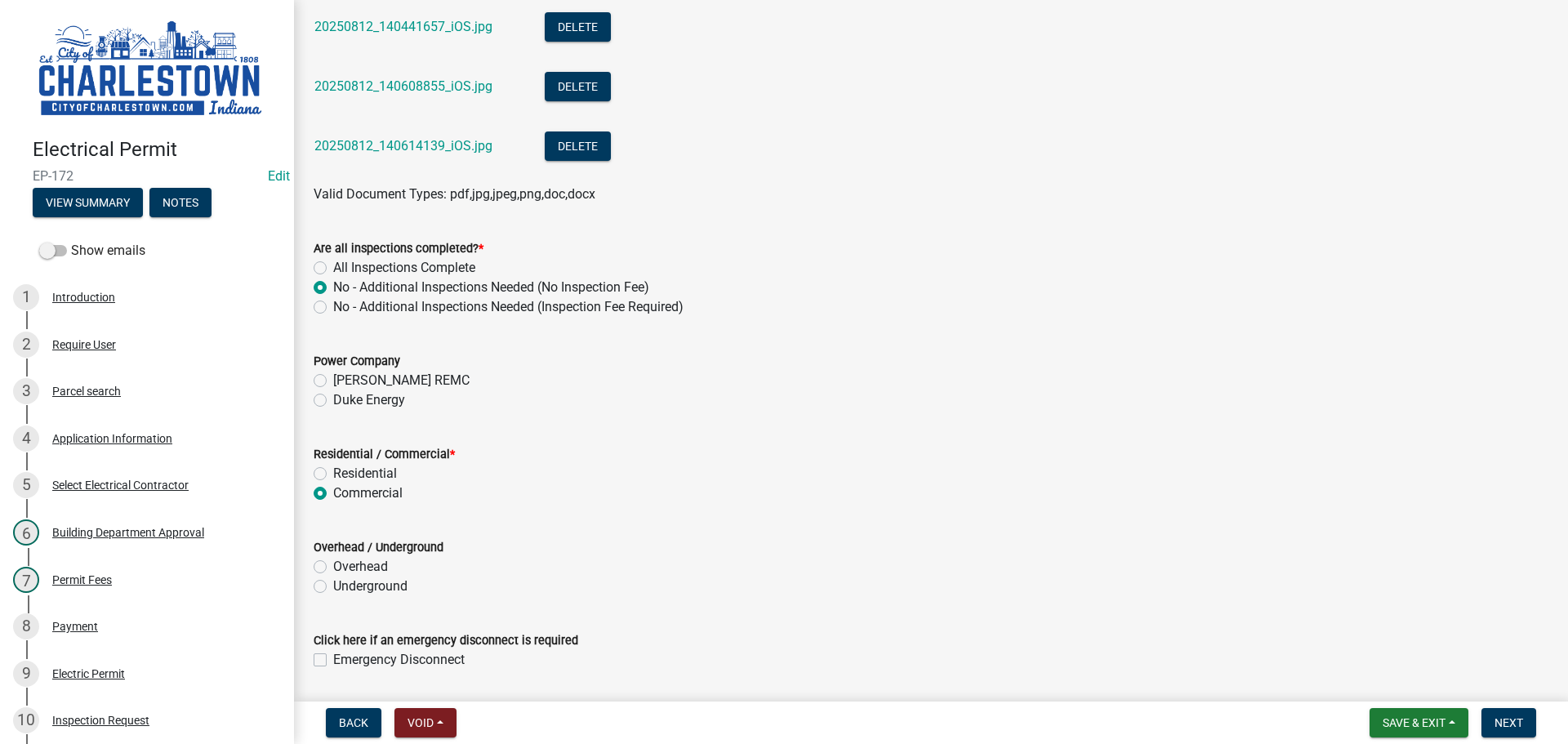
radio input "true"
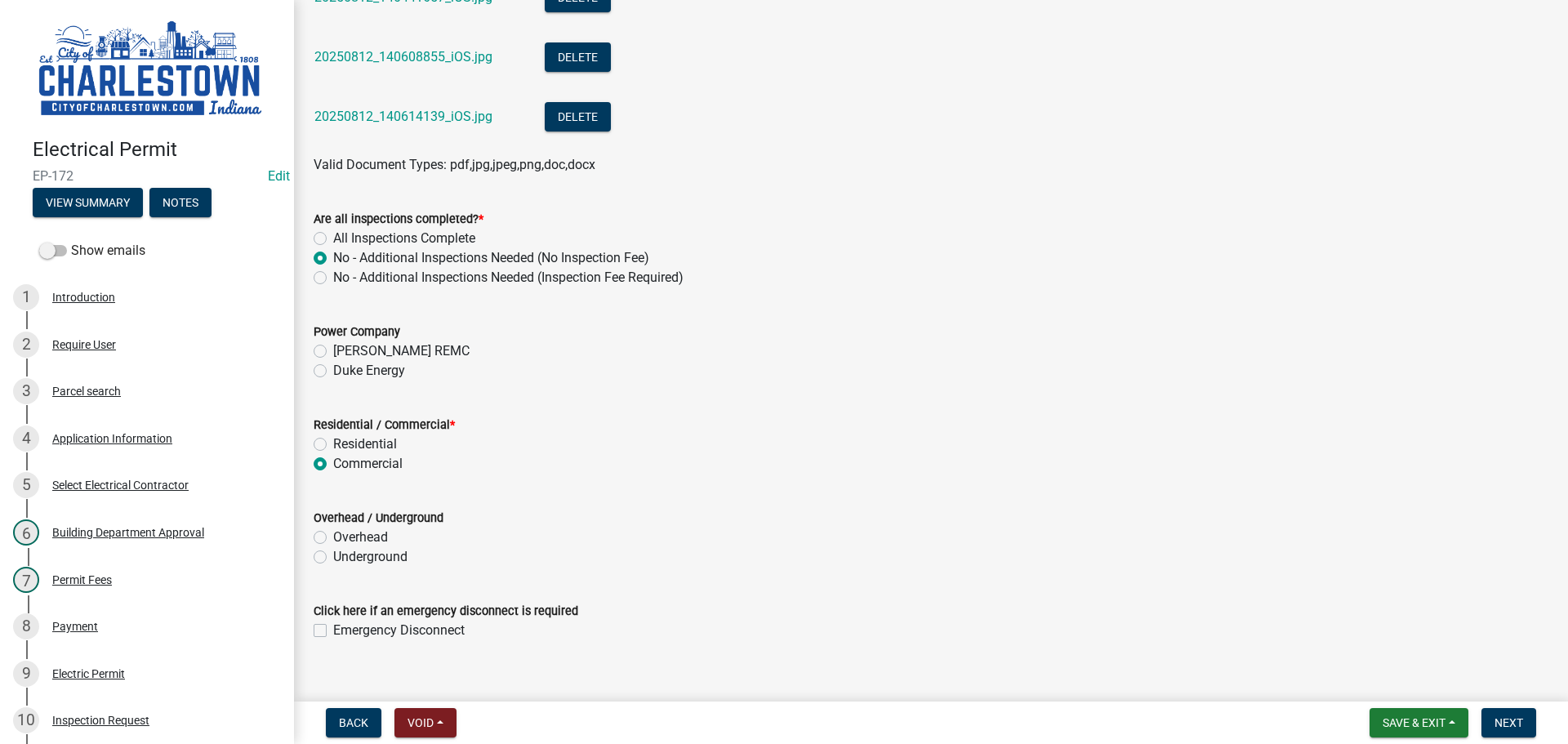
scroll to position [1931, 0]
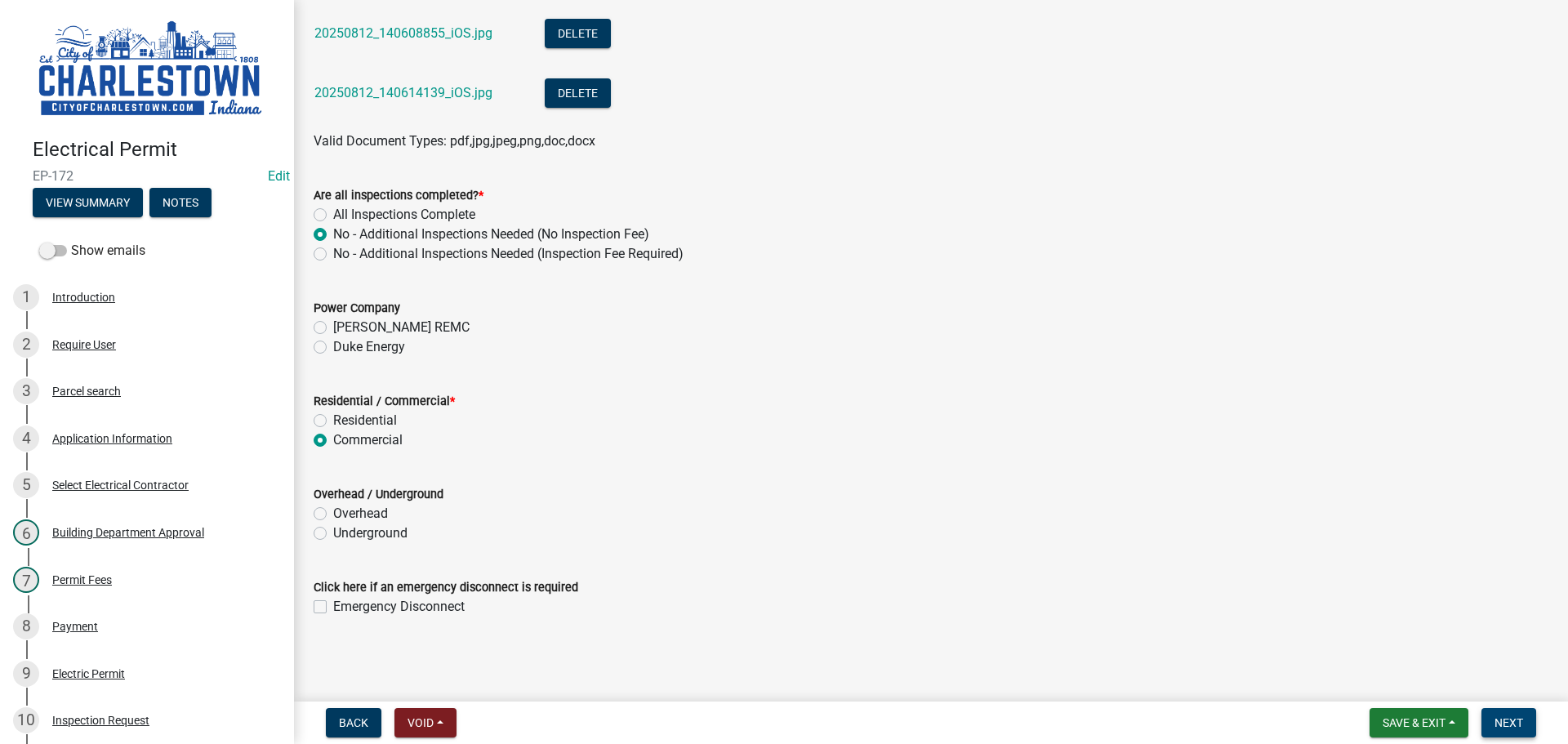
click at [1513, 720] on span "Next" at bounding box center [1509, 722] width 29 height 13
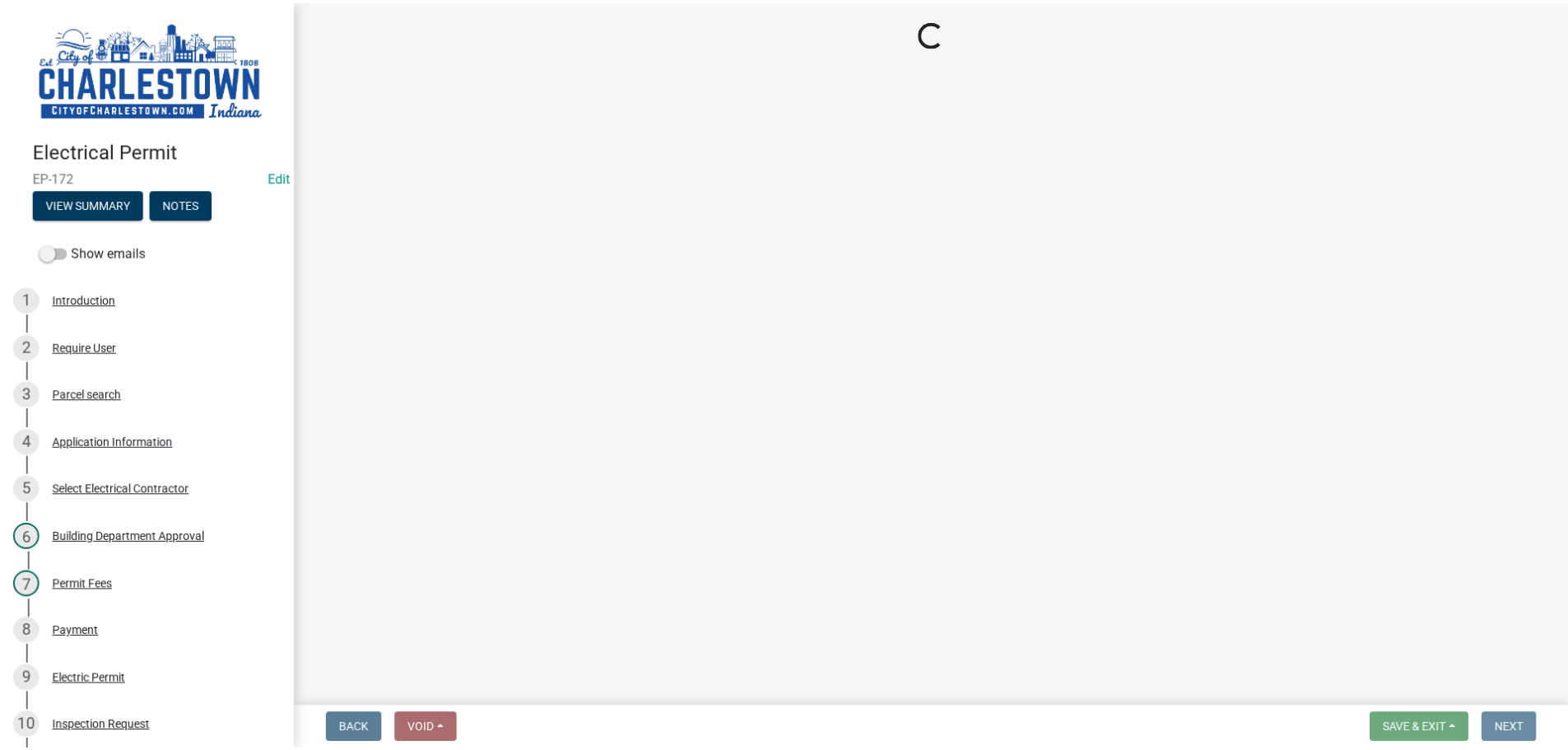
scroll to position [0, 0]
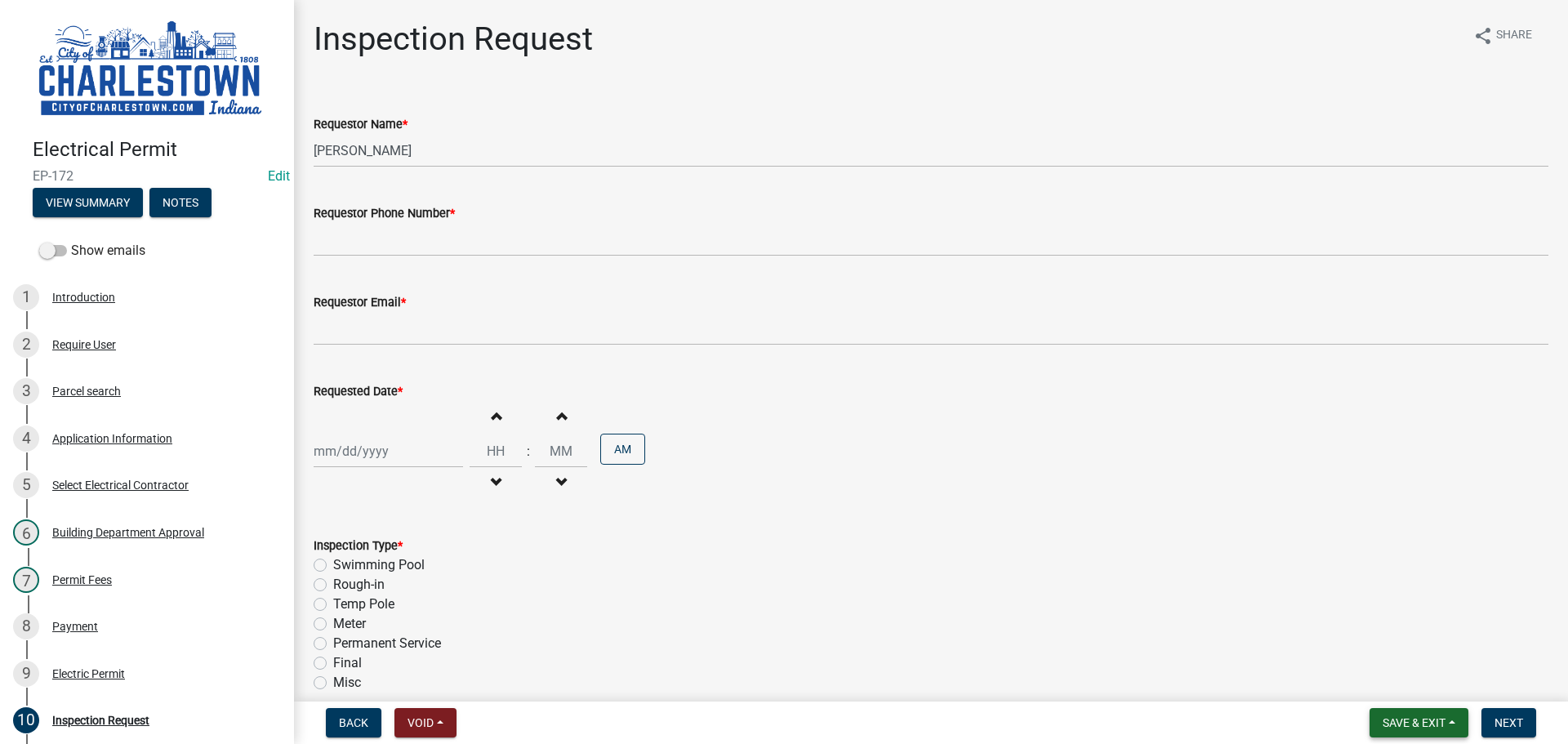
click at [1406, 730] on span "Save & Exit" at bounding box center [1413, 722] width 62 height 13
click at [1385, 681] on button "Save & Exit" at bounding box center [1403, 680] width 131 height 39
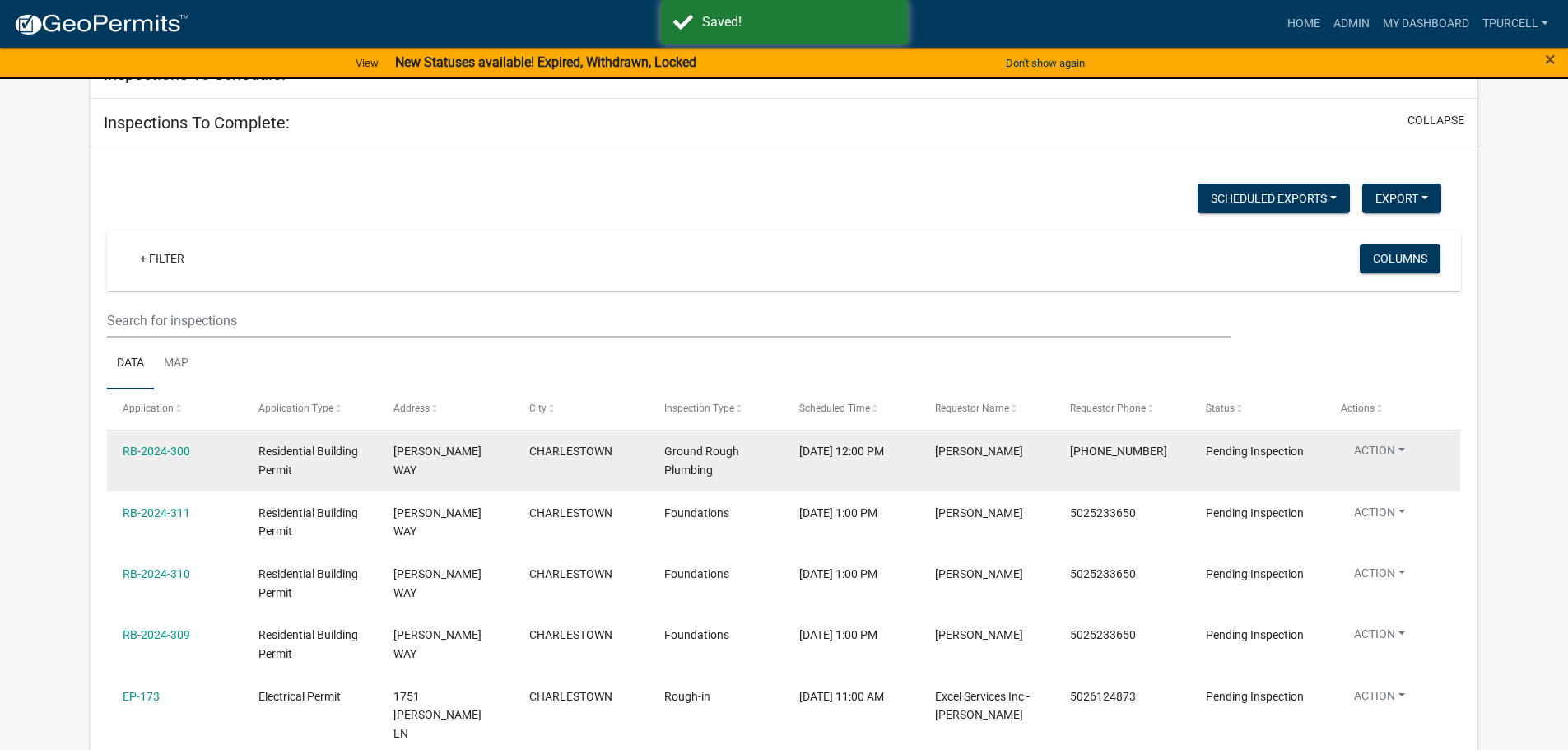
scroll to position [164, 0]
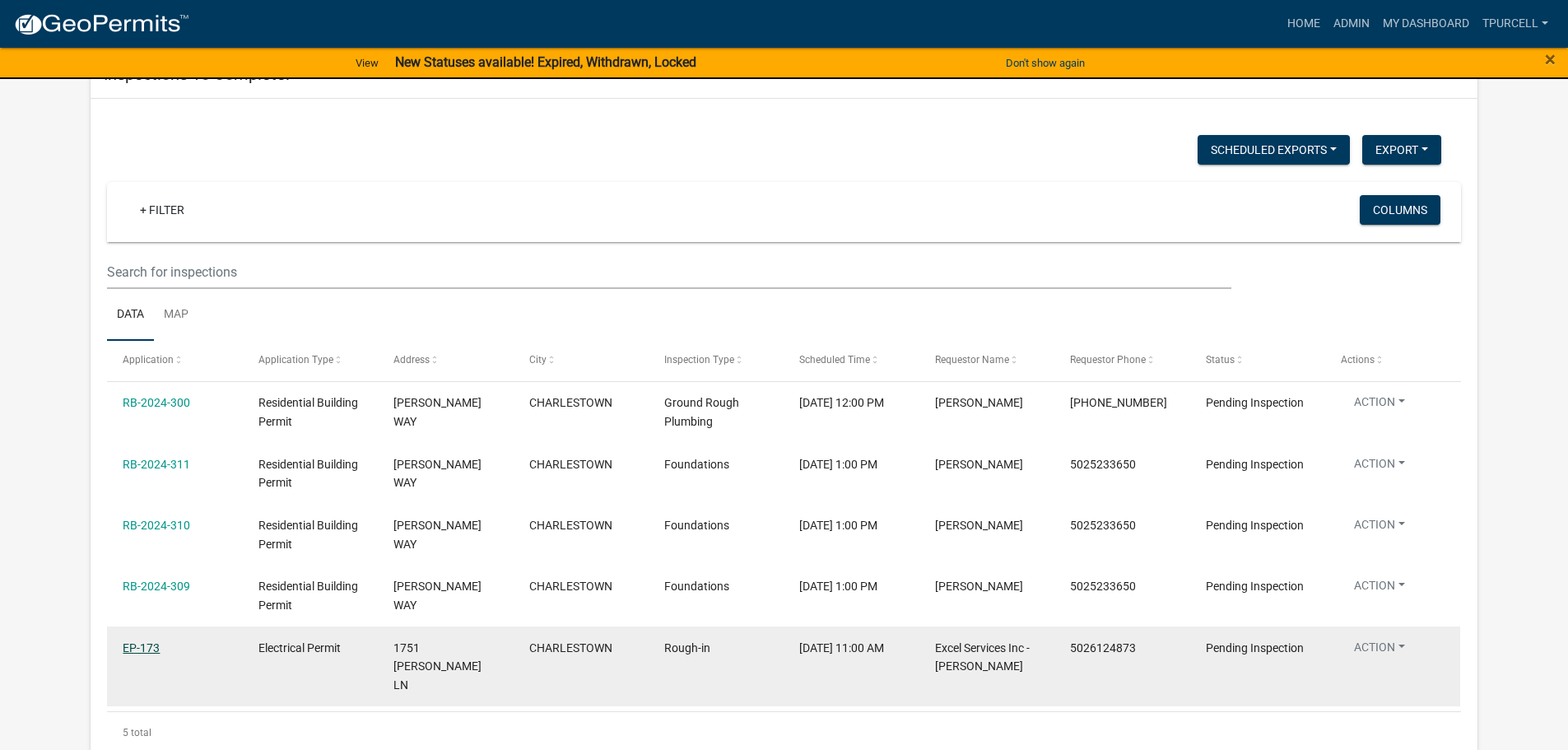
click at [140, 649] on link "EP-173" at bounding box center [141, 647] width 37 height 13
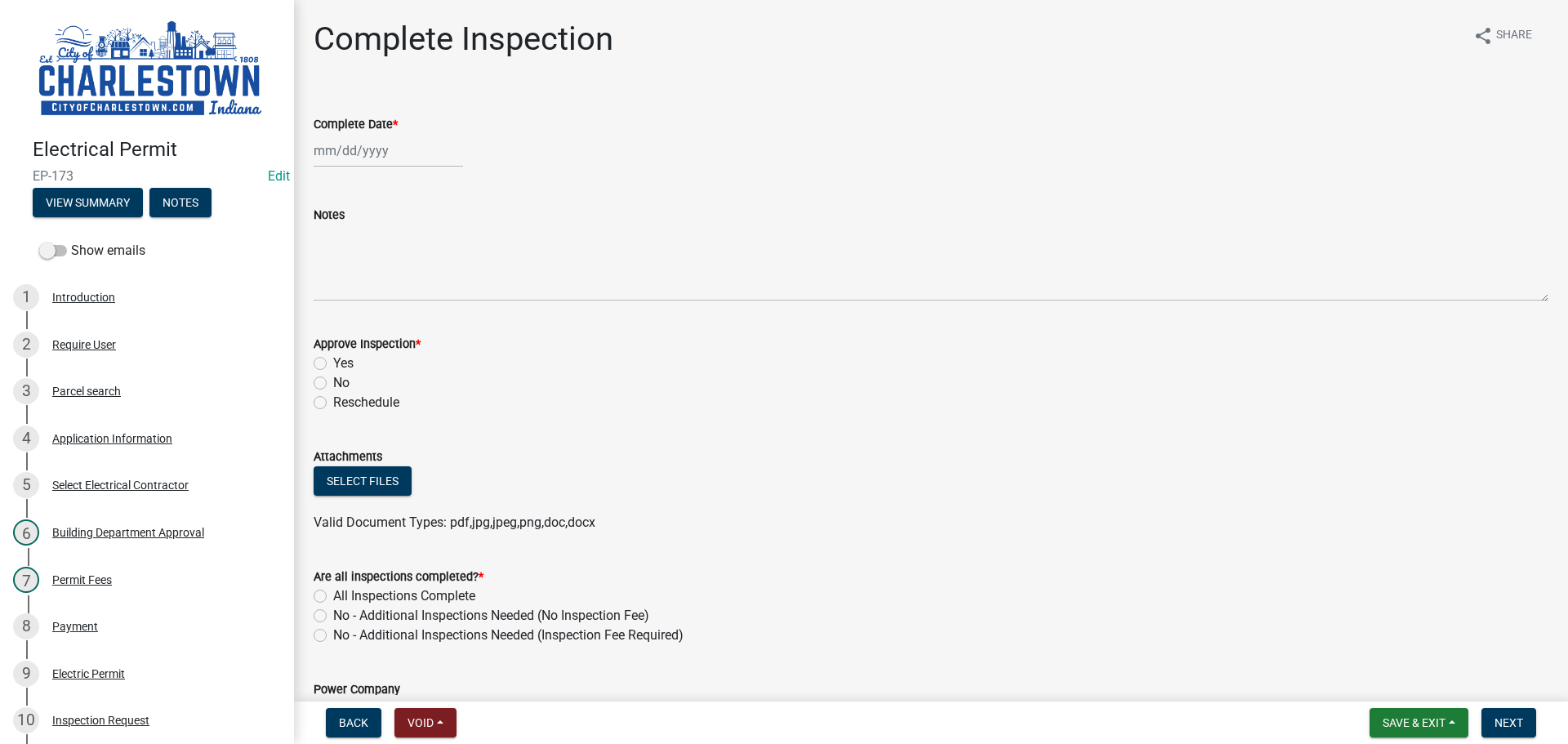
click at [346, 149] on div at bounding box center [388, 151] width 149 height 34
select select "8"
select select "2025"
click at [381, 317] on div "20" at bounding box center [382, 316] width 26 height 26
type input "[DATE]"
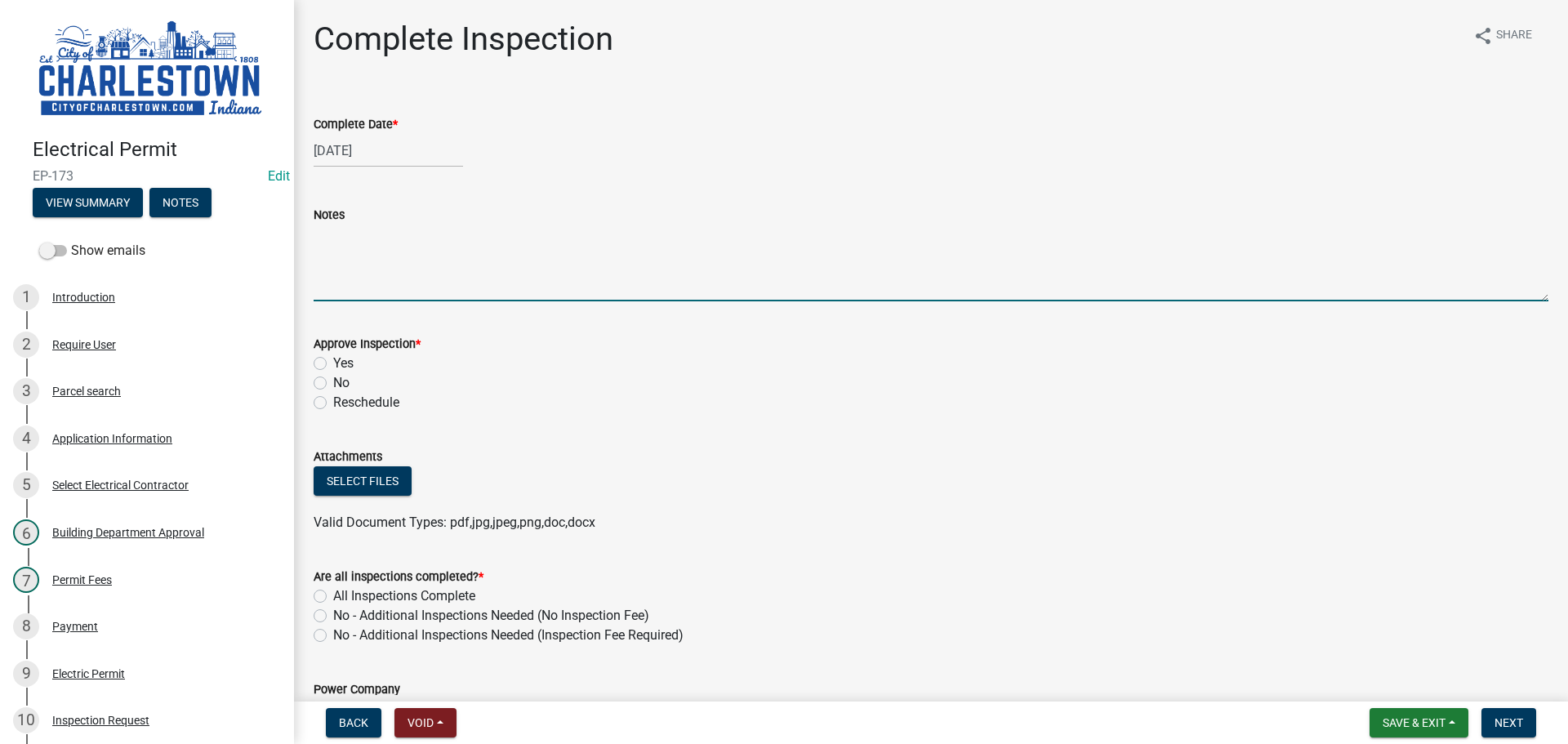
click at [358, 242] on textarea "Notes" at bounding box center [930, 263] width 1234 height 77
type textarea "ground rough piping for new runs"
click at [334, 361] on label "Yes" at bounding box center [344, 363] width 20 height 19
click at [334, 361] on input "Yes" at bounding box center [339, 359] width 11 height 11
radio input "true"
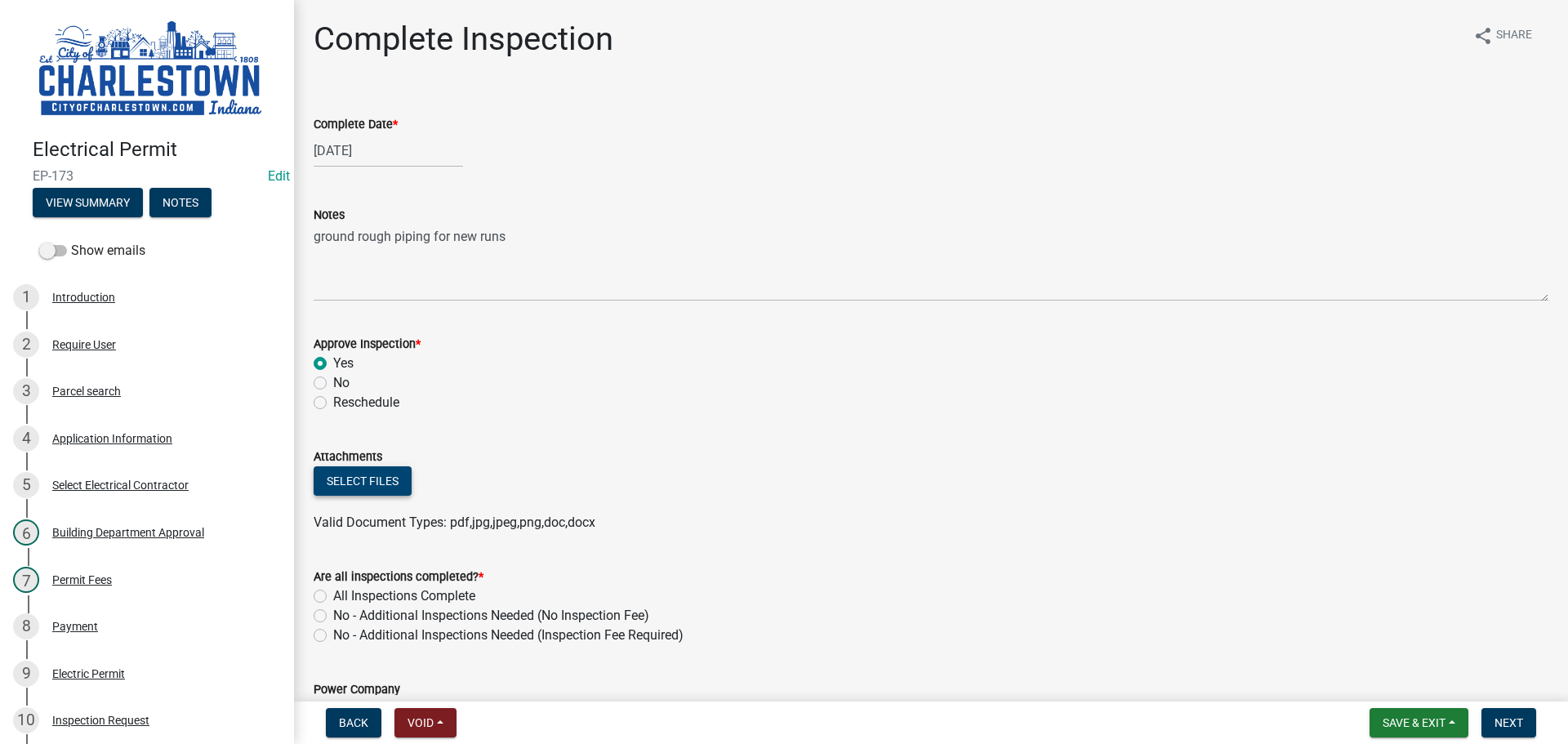
click at [360, 481] on button "Select files" at bounding box center [362, 481] width 98 height 30
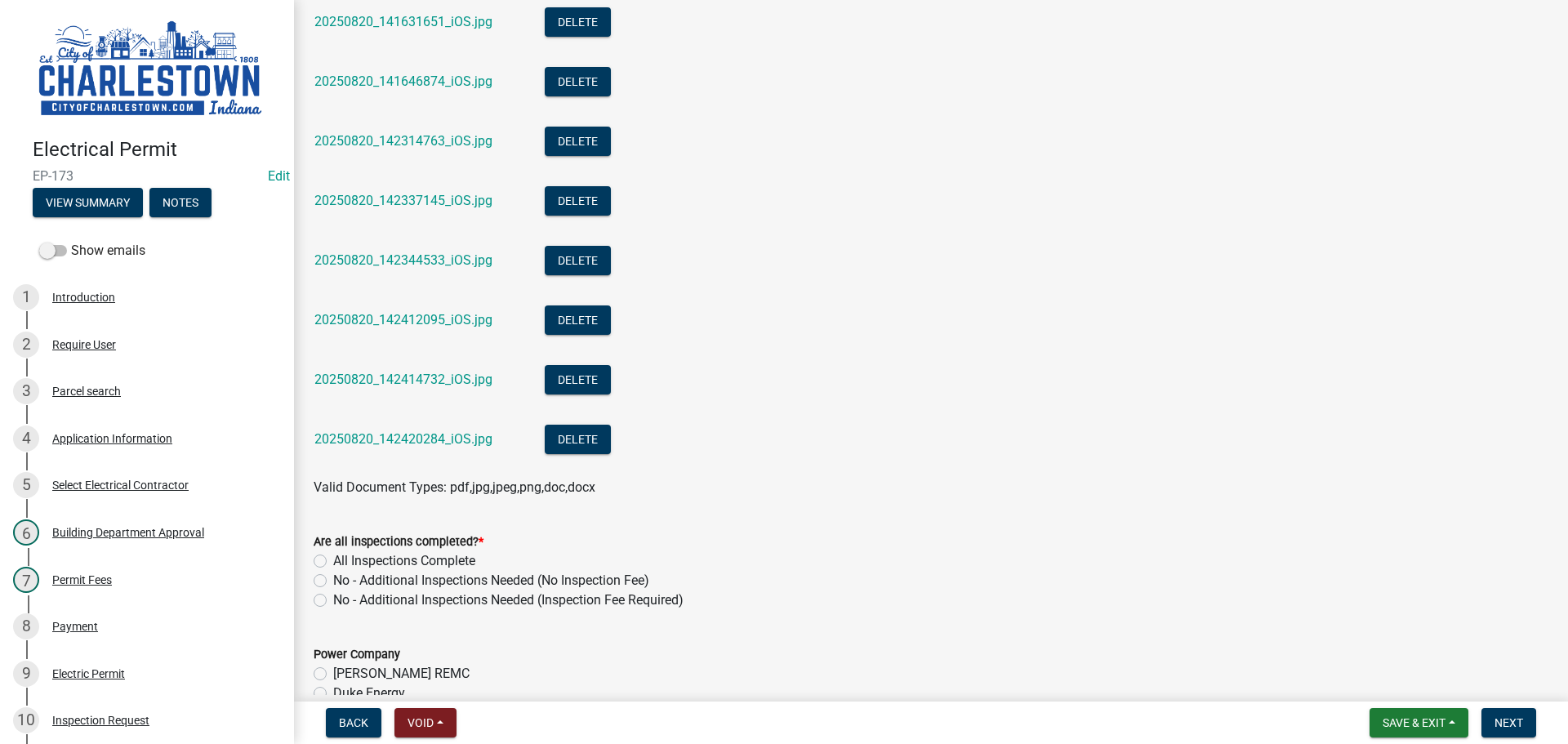
scroll to position [654, 0]
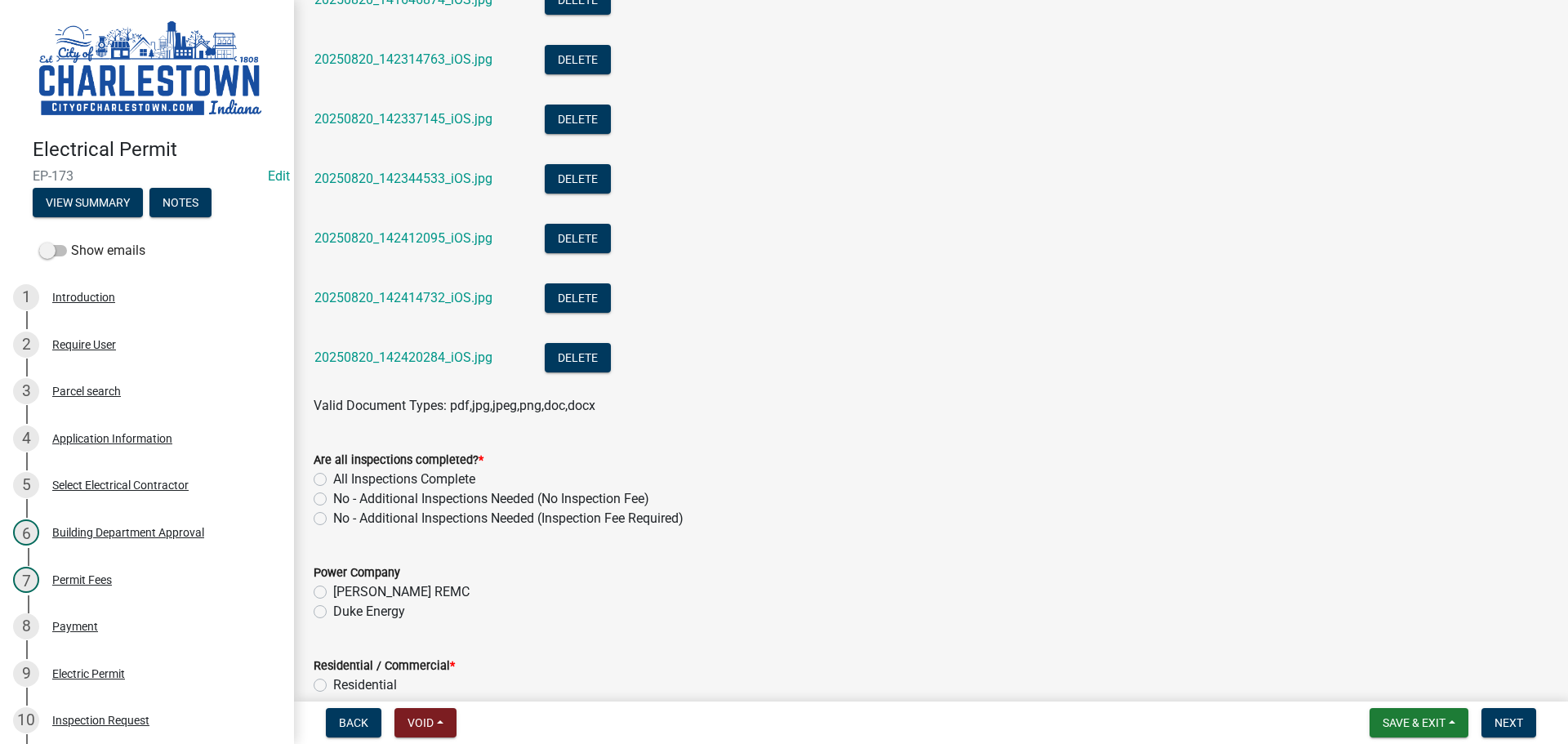
click at [334, 500] on label "No - Additional Inspections Needed (No Inspection Fee)" at bounding box center [491, 498] width 316 height 19
click at [334, 500] on input "No - Additional Inspections Needed (No Inspection Fee)" at bounding box center [339, 494] width 11 height 11
radio input "true"
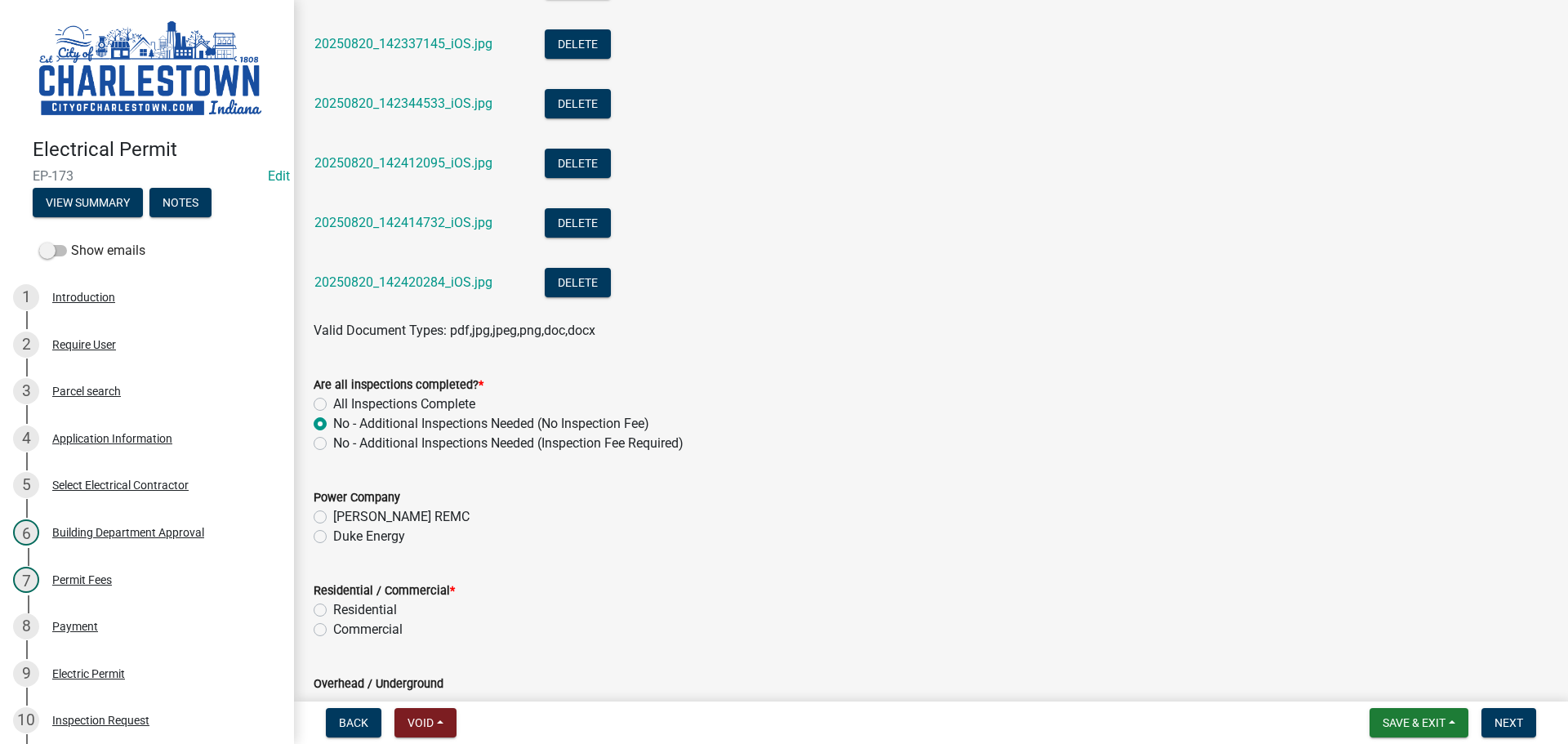
scroll to position [817, 0]
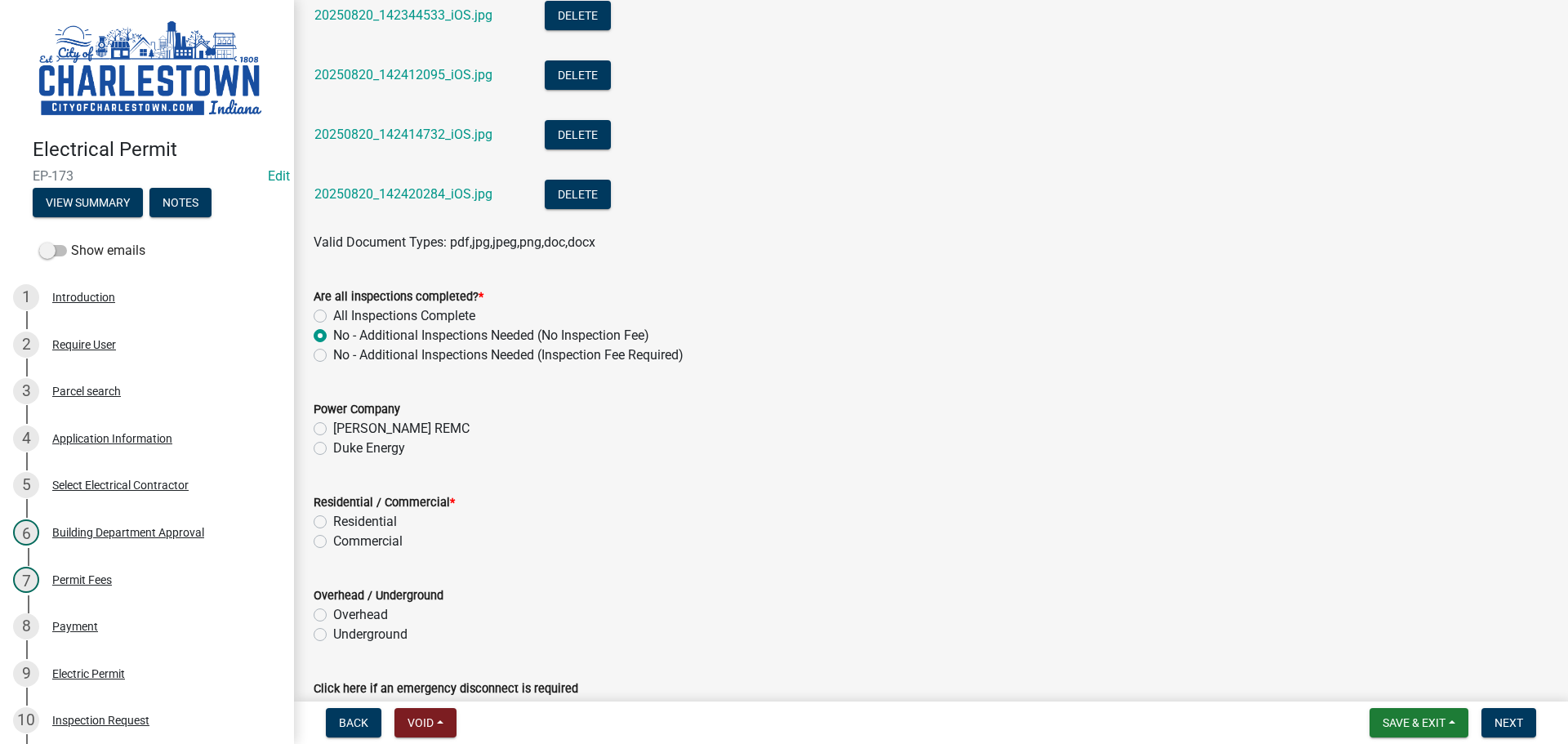
click at [334, 540] on label "Commercial" at bounding box center [368, 541] width 69 height 19
click at [334, 540] on input "Commercial" at bounding box center [339, 537] width 11 height 11
radio input "true"
click at [334, 632] on label "Underground" at bounding box center [371, 634] width 74 height 19
click at [334, 632] on input "Underground" at bounding box center [339, 630] width 11 height 11
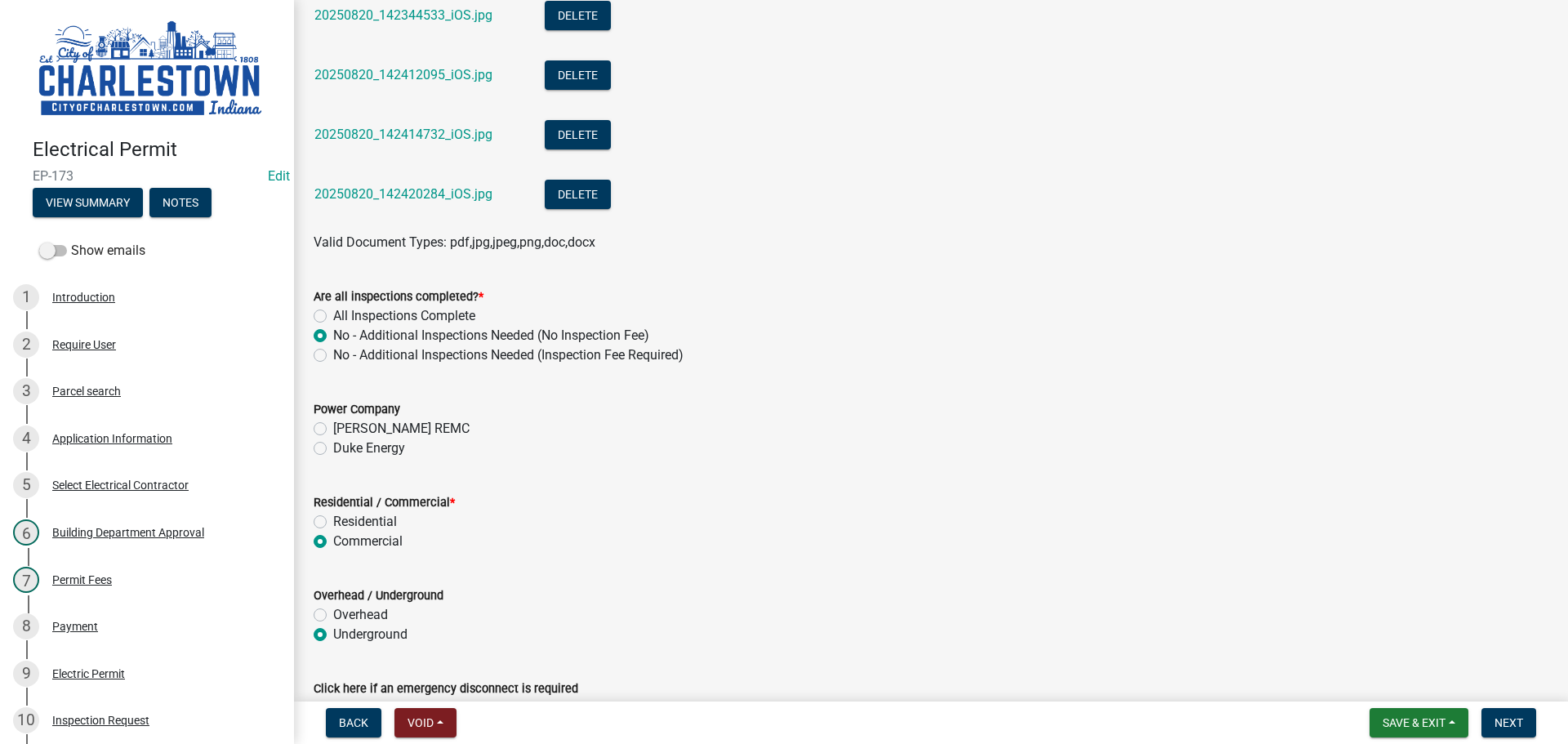
radio input "true"
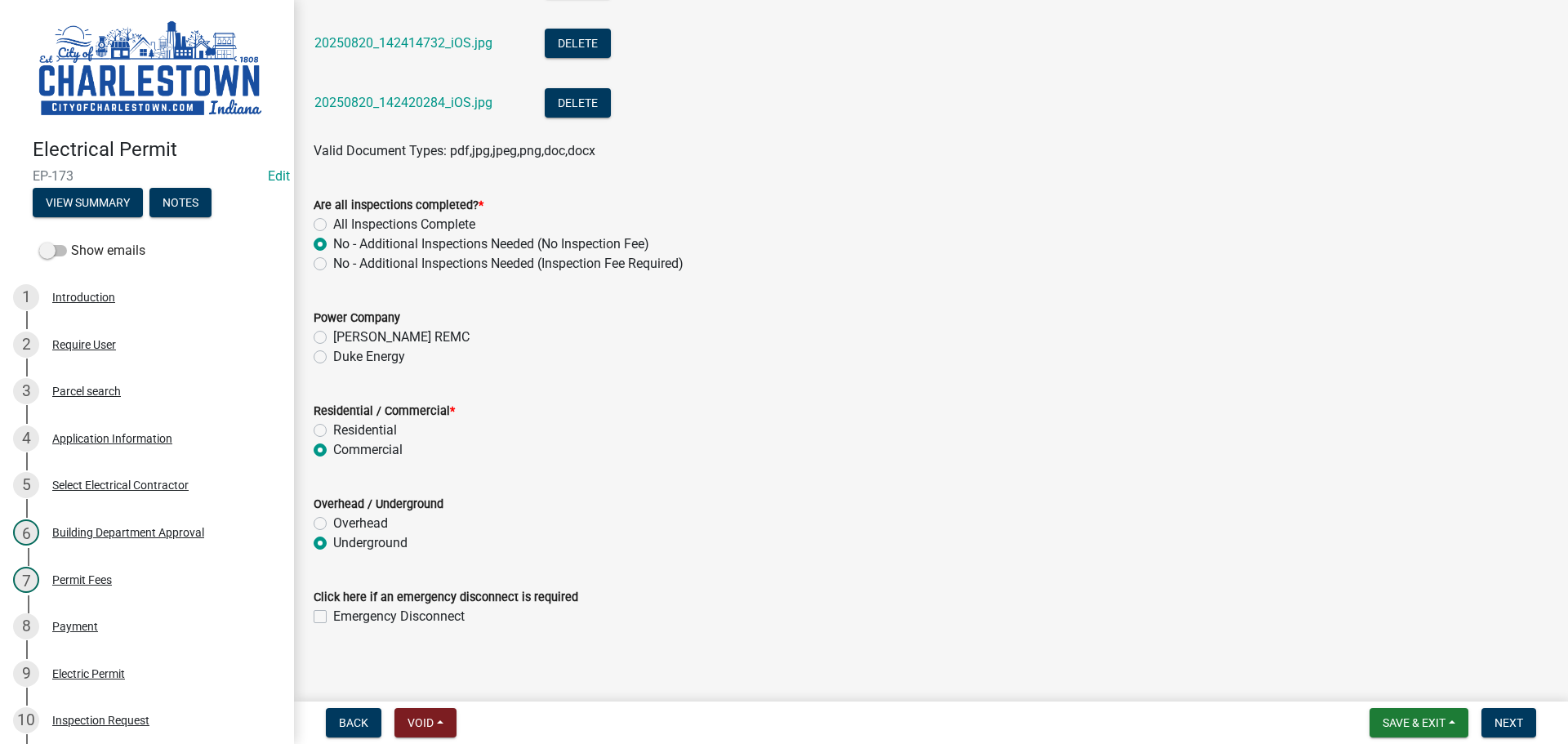
scroll to position [918, 0]
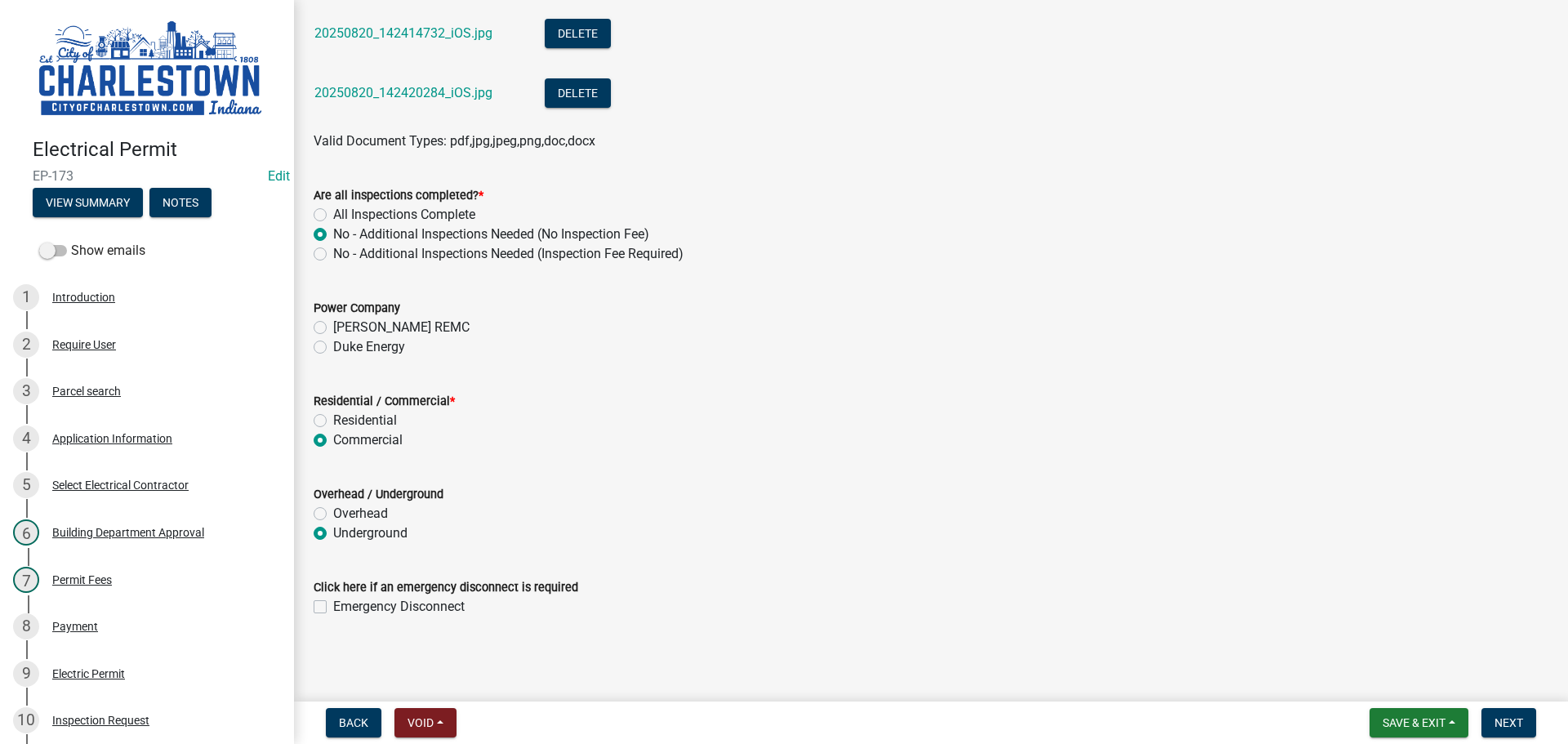
click at [334, 346] on label "Duke Energy" at bounding box center [369, 346] width 72 height 19
click at [334, 346] on input "Duke Energy" at bounding box center [339, 342] width 11 height 11
radio input "true"
click at [1518, 721] on span "Next" at bounding box center [1509, 722] width 29 height 13
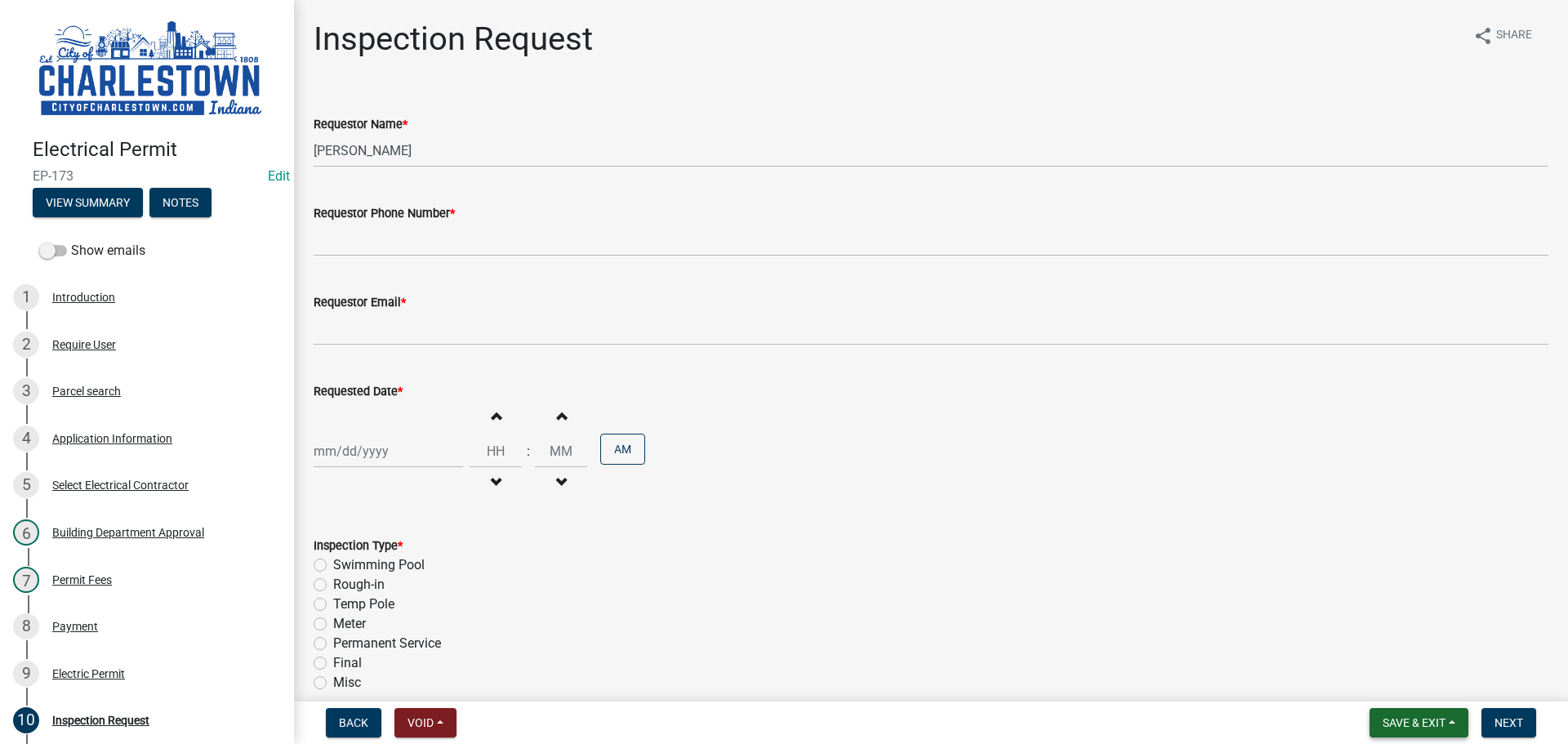
click at [1414, 724] on span "Save & Exit" at bounding box center [1413, 722] width 62 height 13
click at [1374, 679] on button "Save & Exit" at bounding box center [1403, 680] width 131 height 39
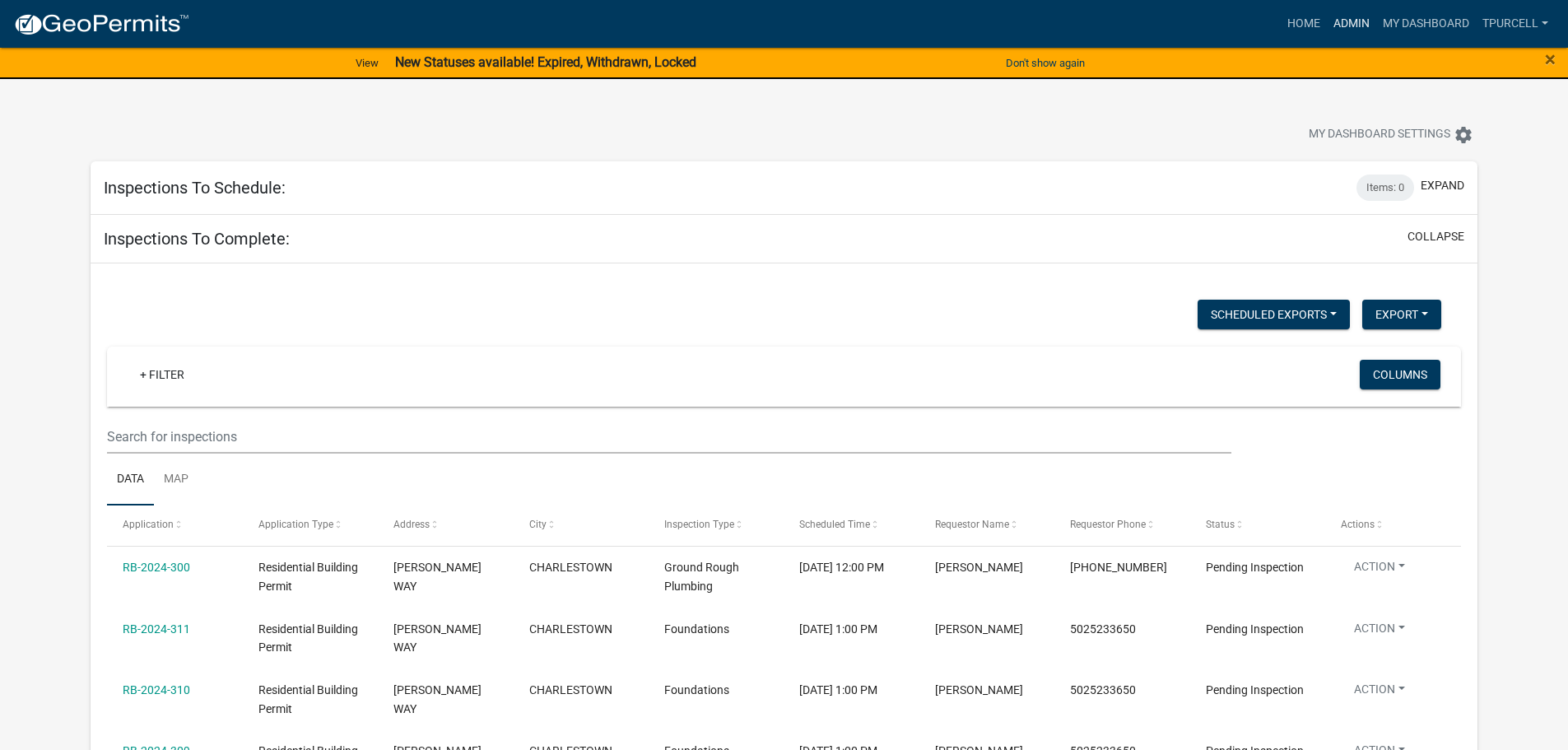
click at [1342, 23] on link "Admin" at bounding box center [1352, 24] width 49 height 31
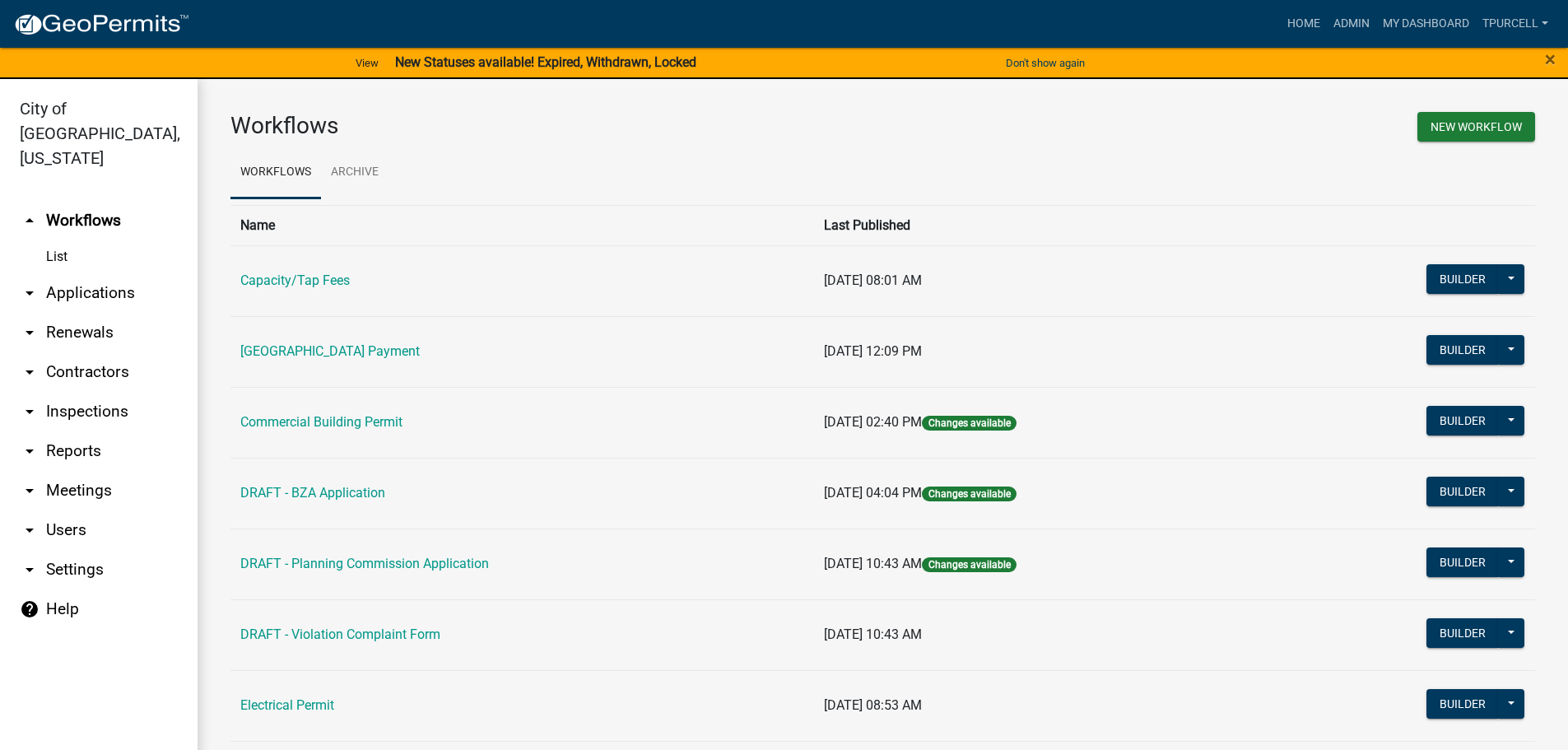
click at [88, 273] on link "arrow_drop_down Applications" at bounding box center [99, 293] width 197 height 39
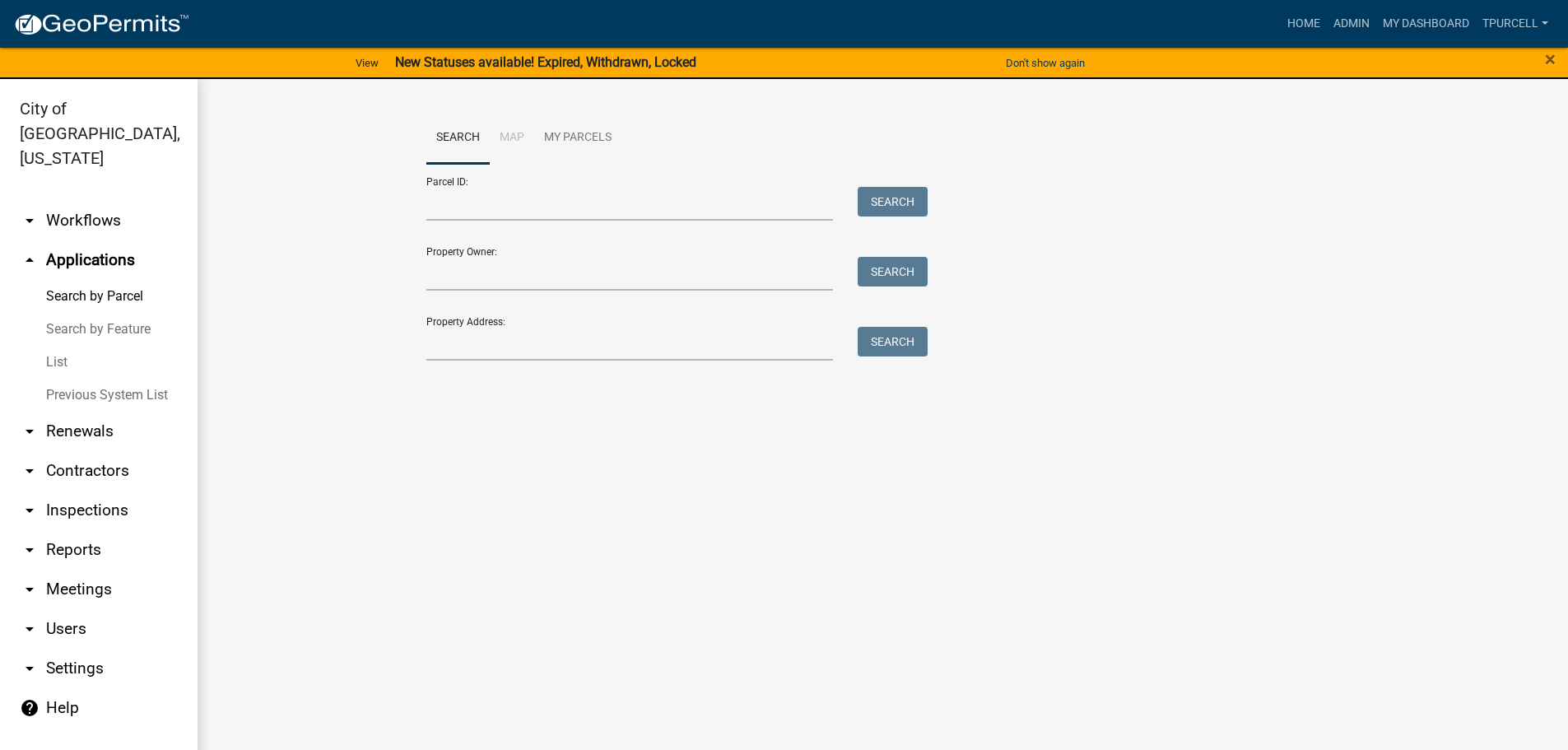
click at [59, 346] on link "List" at bounding box center [99, 362] width 197 height 33
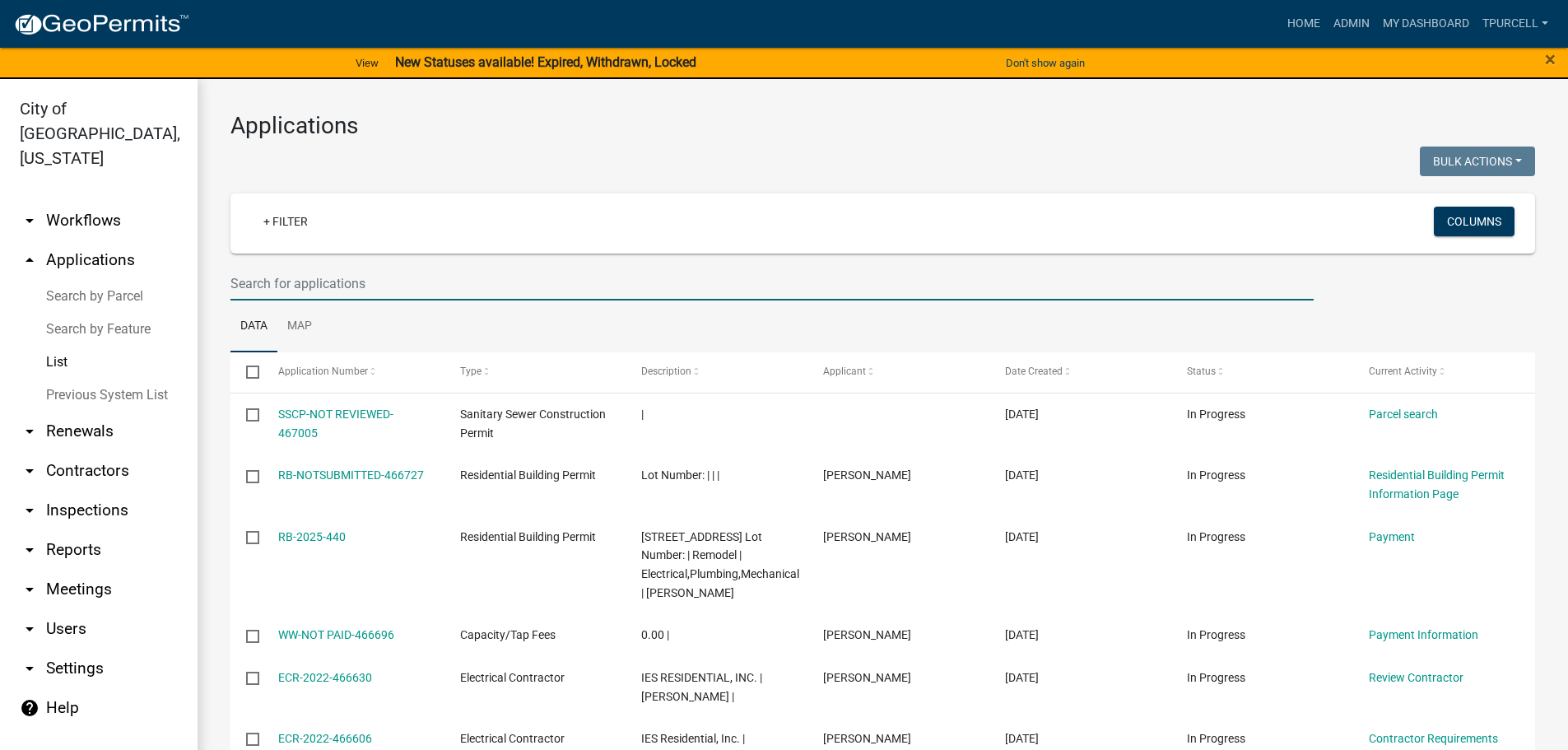
click at [303, 266] on input "text" at bounding box center [772, 283] width 1084 height 34
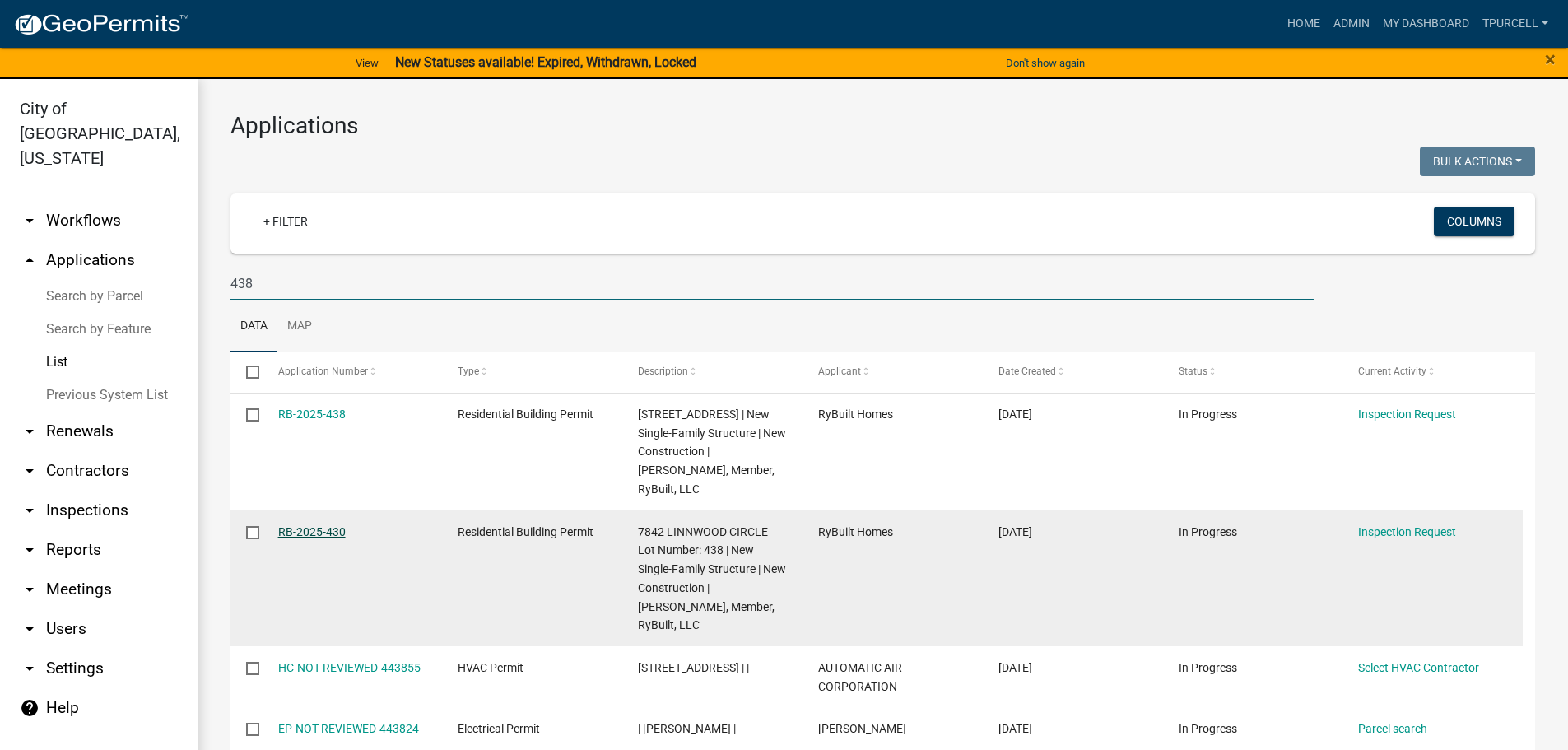
type input "438"
click at [316, 539] on link "RB-2025-430" at bounding box center [312, 531] width 67 height 13
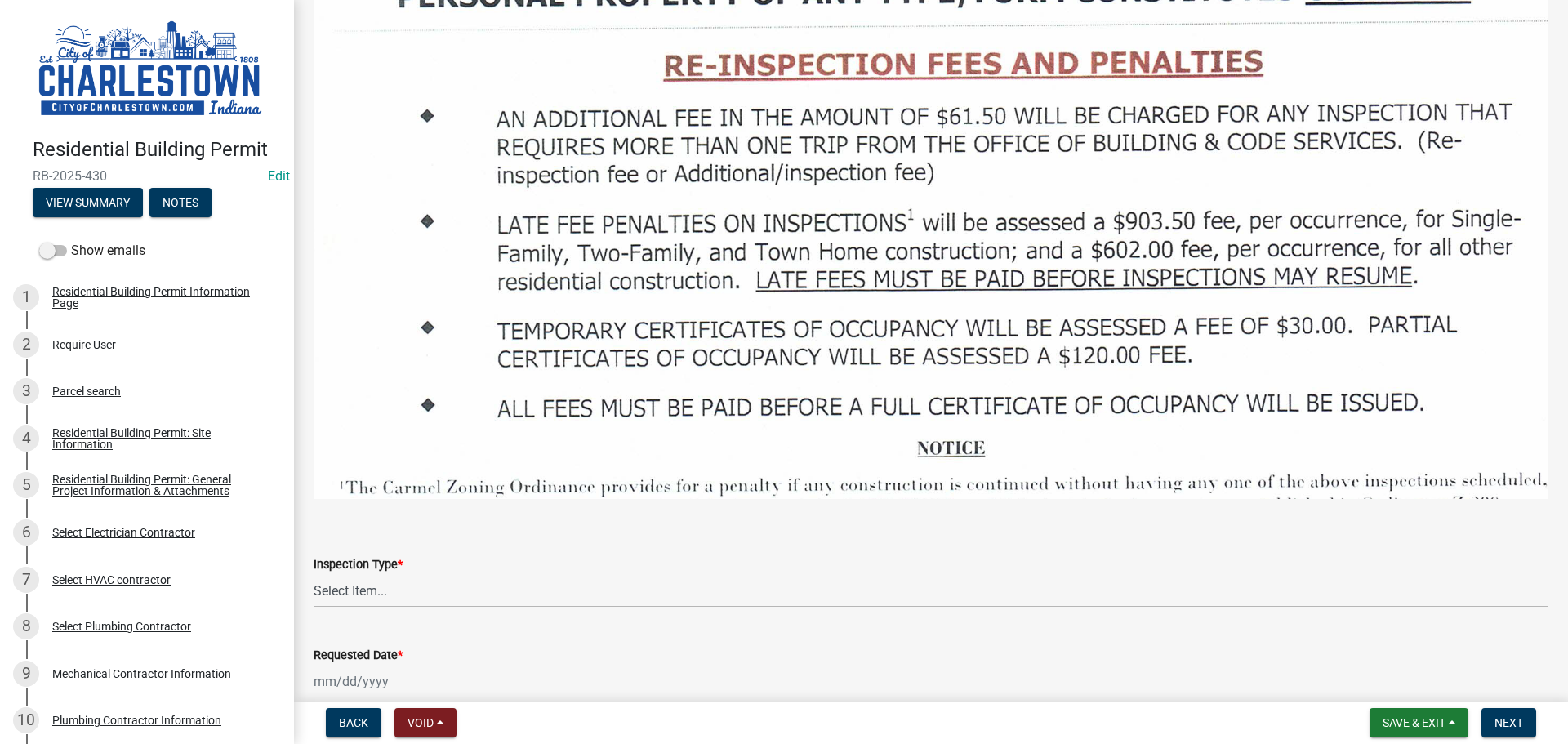
scroll to position [2287, 0]
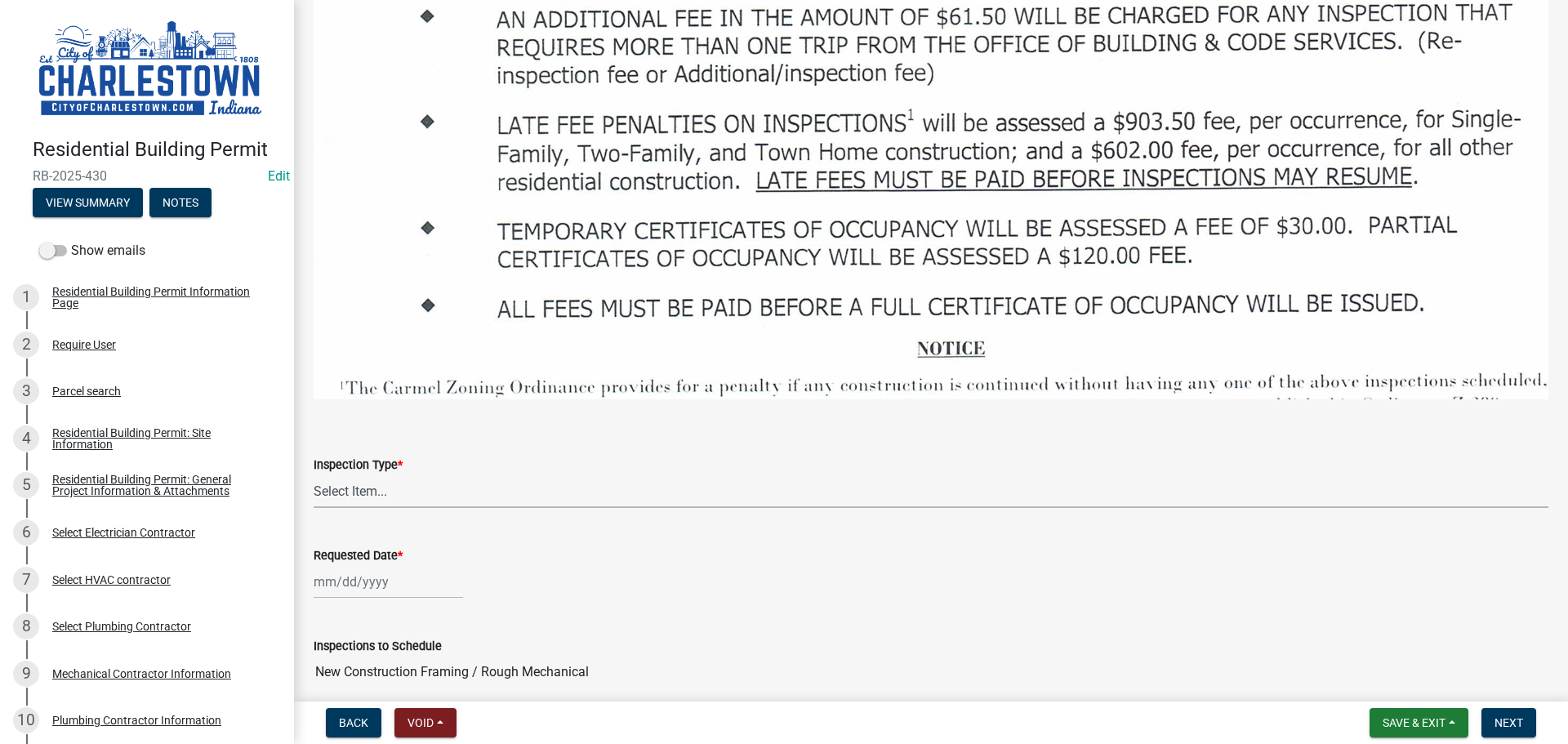
click at [388, 485] on select "Select Item... New Construction Framing / Rough Mechanical Foundations Concrete…" at bounding box center [930, 491] width 1234 height 34
click at [313, 475] on select "Select Item... New Construction Framing / Rough Mechanical Foundations Concrete…" at bounding box center [930, 491] width 1234 height 34
select select "6148cfc3-f65f-4c5f-8e17-86e63b13192f"
click at [360, 578] on div at bounding box center [388, 582] width 149 height 34
select select "8"
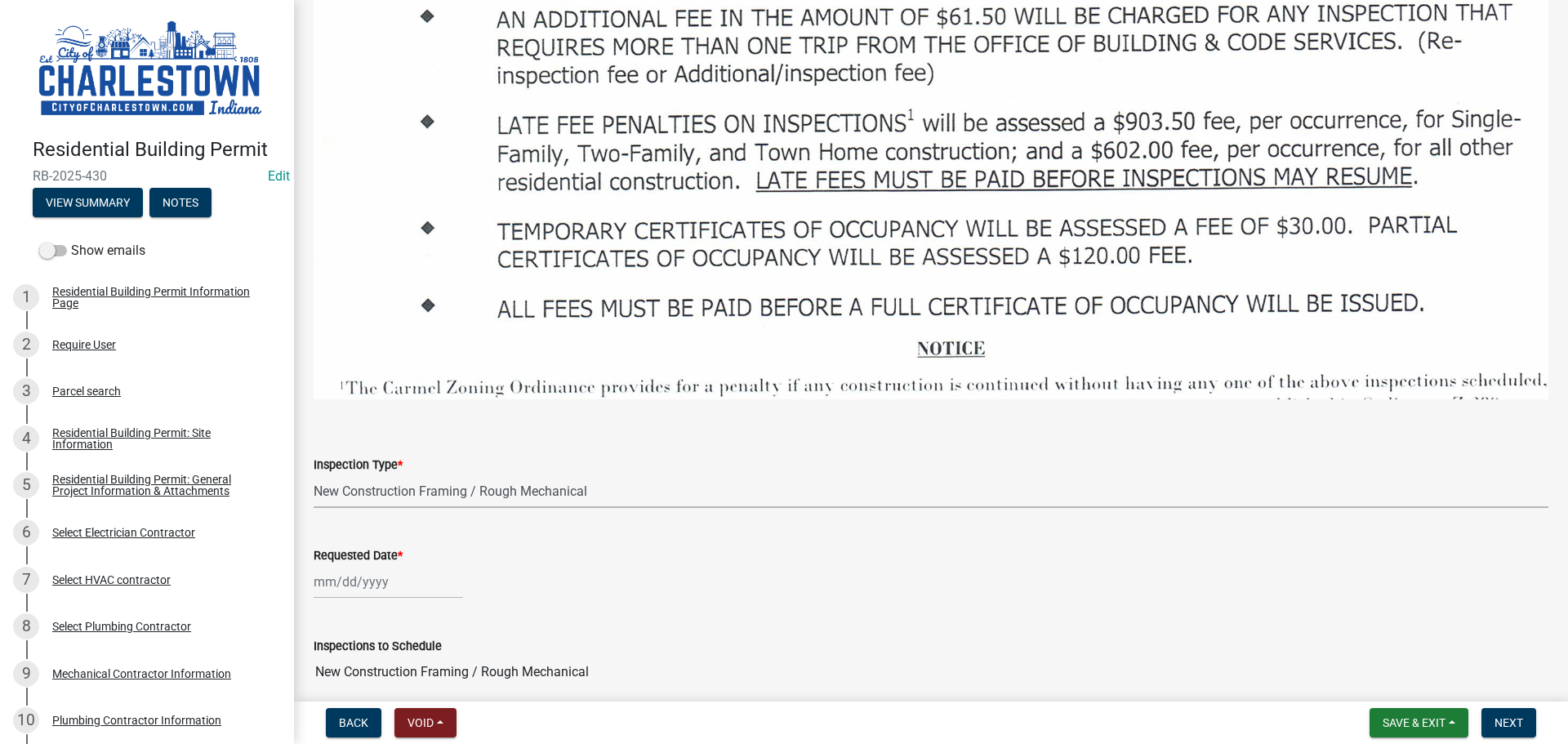
select select "2025"
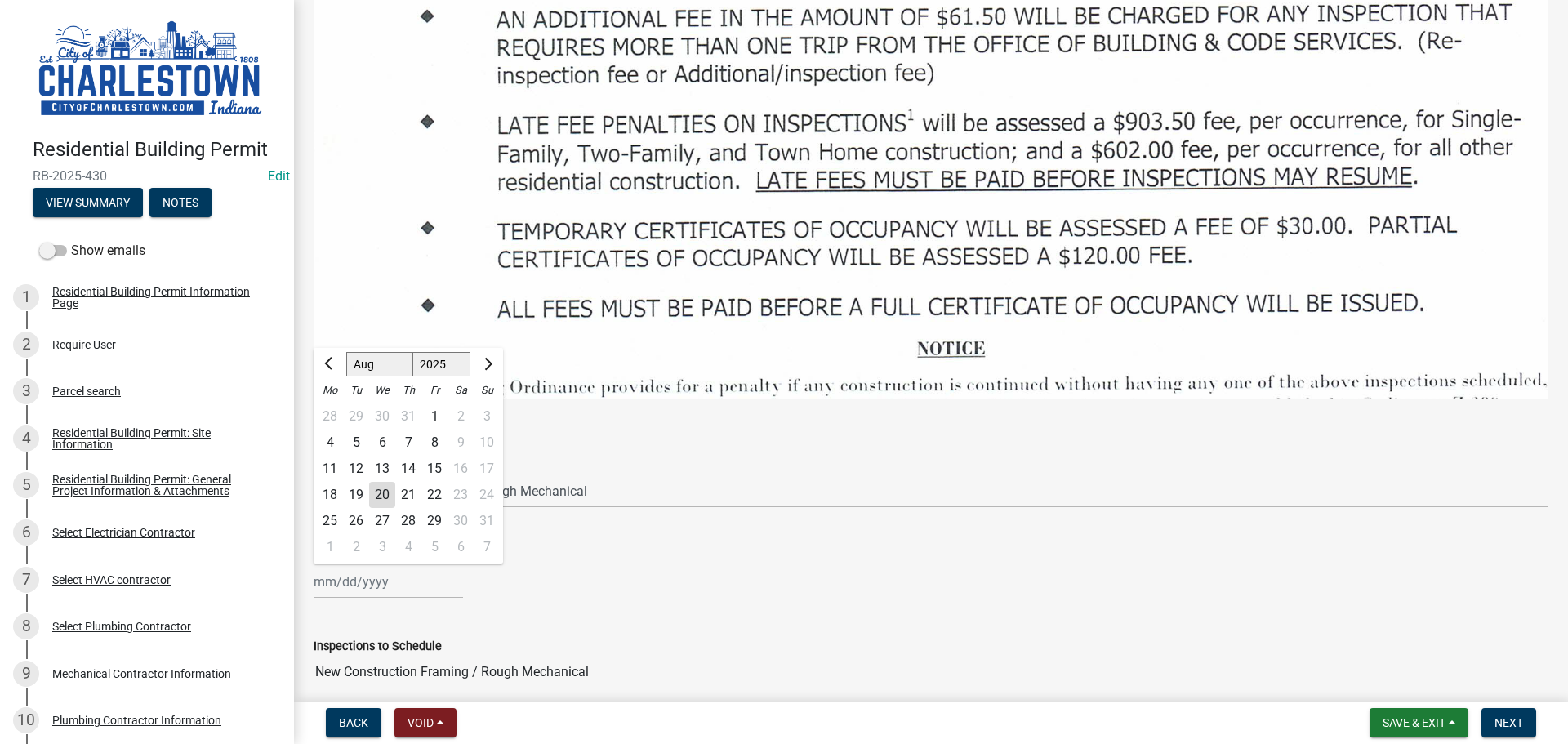
click at [385, 482] on div "20" at bounding box center [382, 495] width 26 height 26
type input "[DATE]"
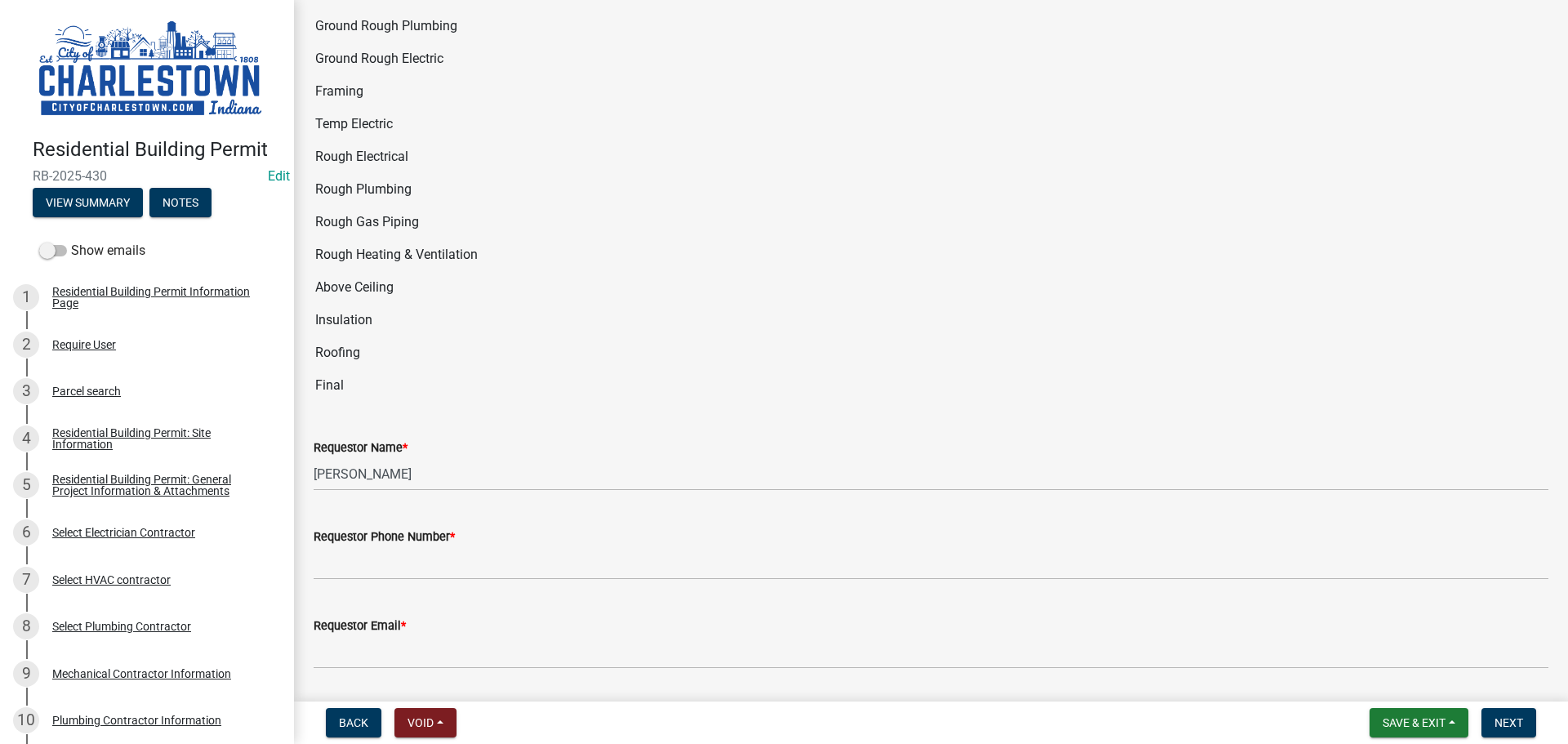
scroll to position [3104, 0]
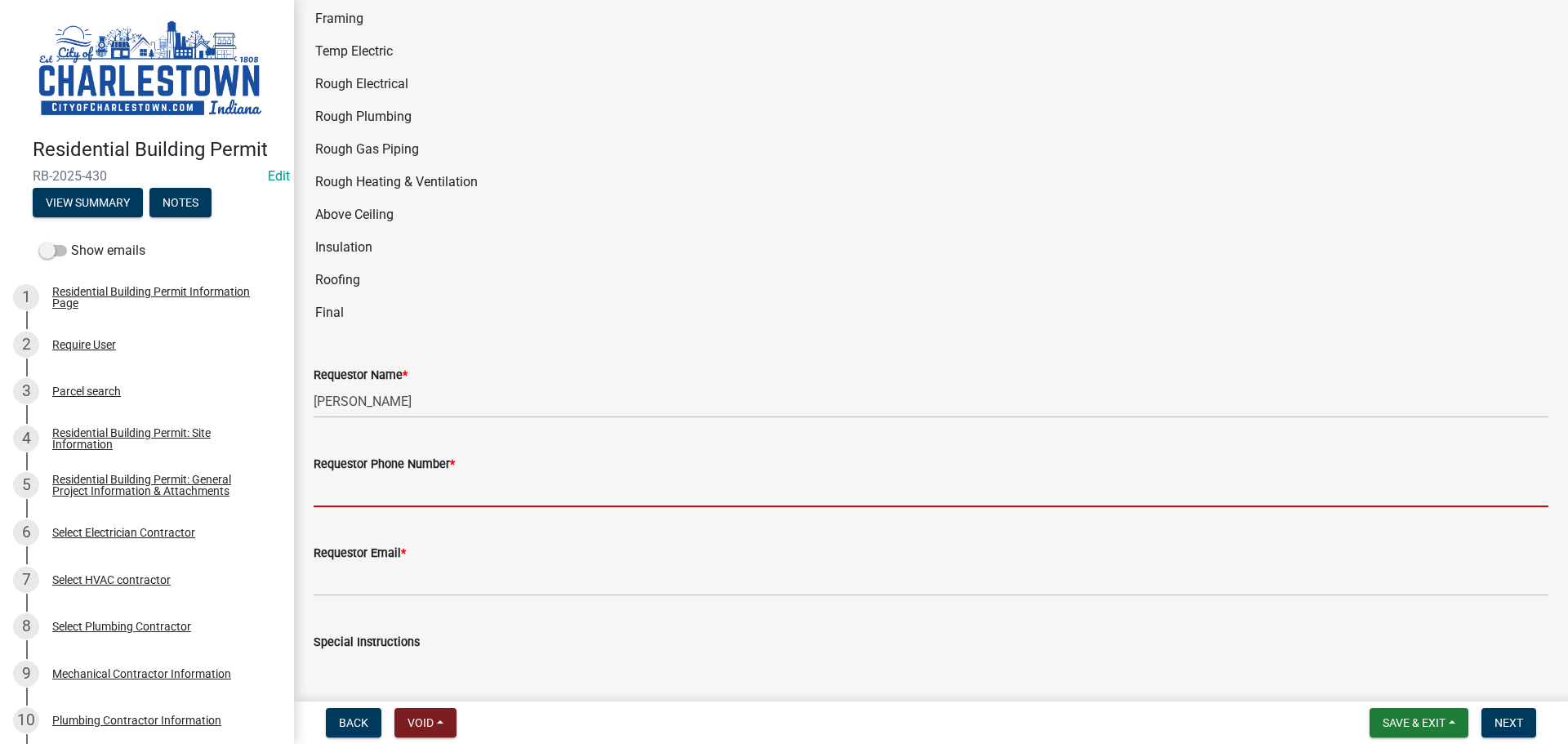
click at [410, 477] on input "Requestor Phone Number *" at bounding box center [930, 491] width 1234 height 34
type input "5025233650"
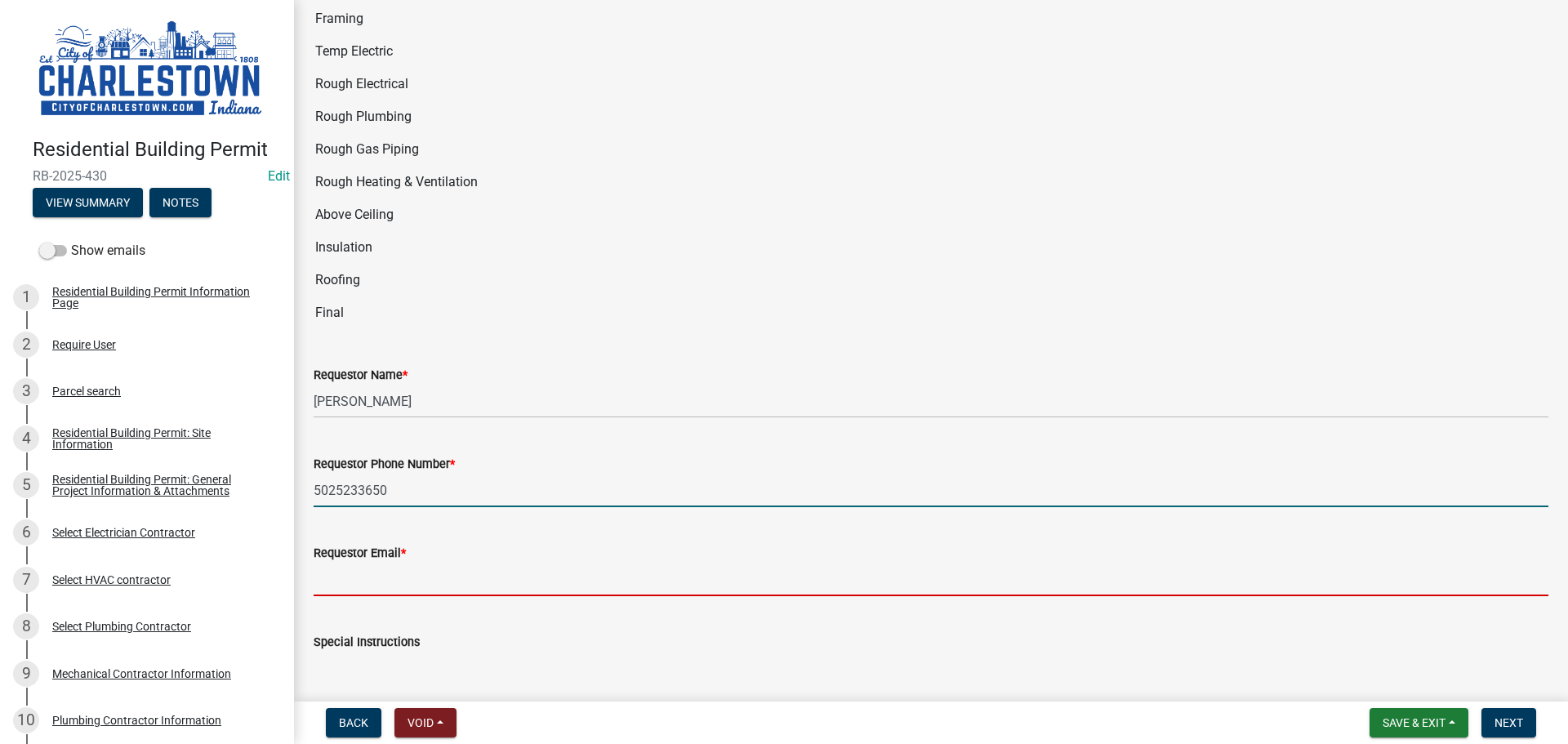
type input "[EMAIL_ADDRESS][DOMAIN_NAME]"
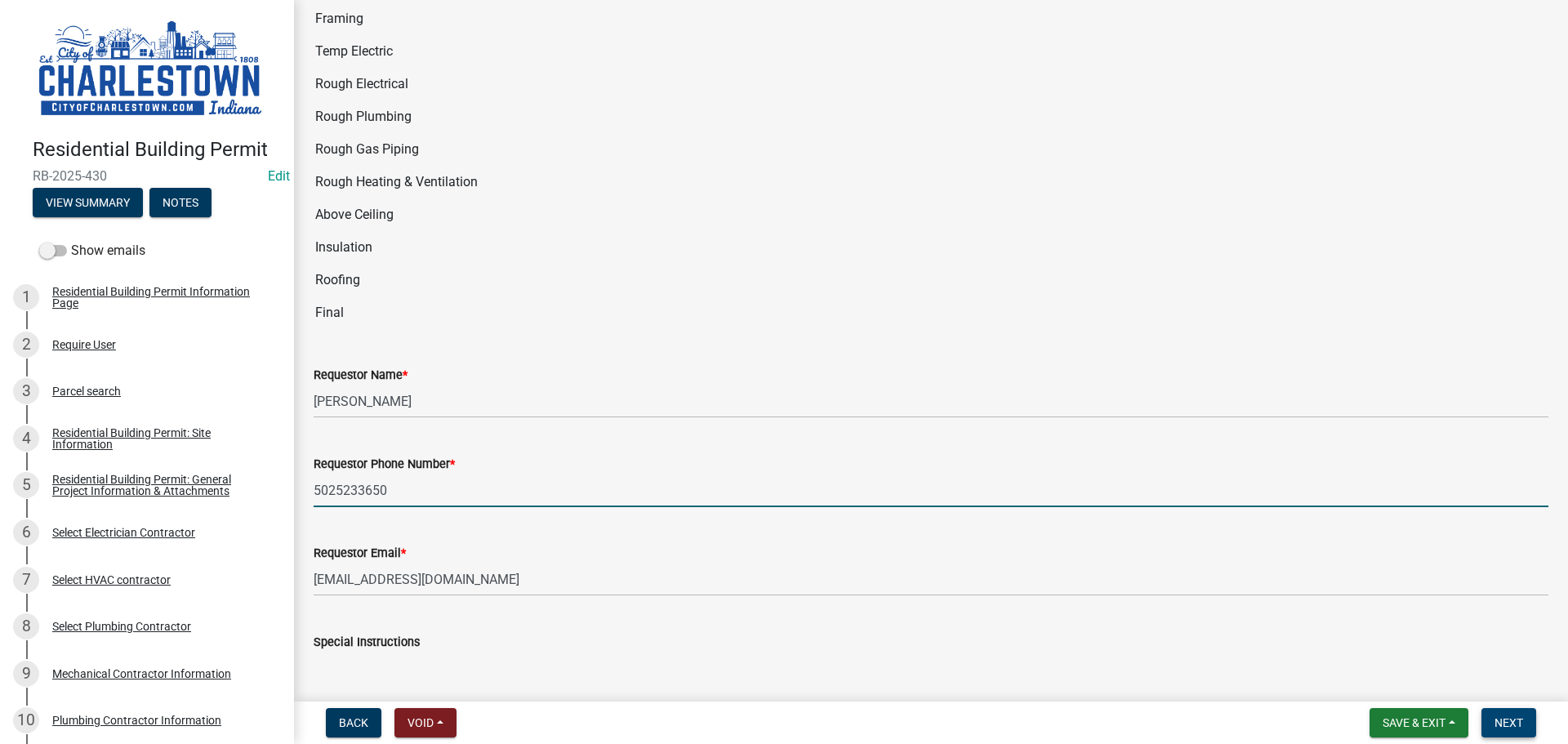
click at [1509, 718] on span "Next" at bounding box center [1509, 722] width 29 height 13
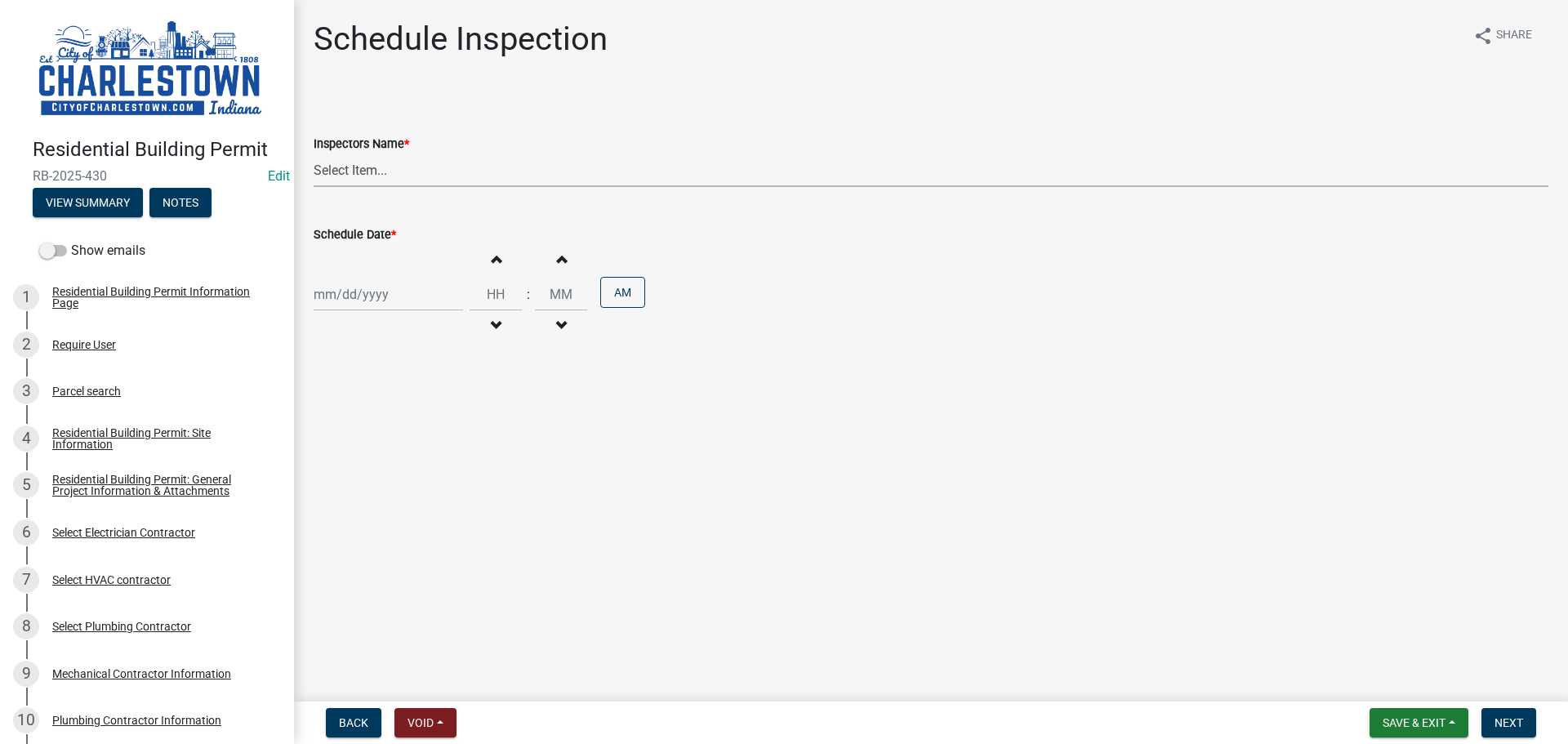
click at [377, 165] on select "Select Item... [PERSON_NAME] ([PERSON_NAME]) [PERSON_NAME] ([PERSON_NAME]) [PER…" at bounding box center [930, 171] width 1234 height 34
select select "63e5a778-15f7-4a13-aba2-a6e5541a0fb3"
click at [313, 154] on select "Select Item... [PERSON_NAME] ([PERSON_NAME]) [PERSON_NAME] ([PERSON_NAME]) [PER…" at bounding box center [930, 171] width 1234 height 34
select select "8"
select select "2025"
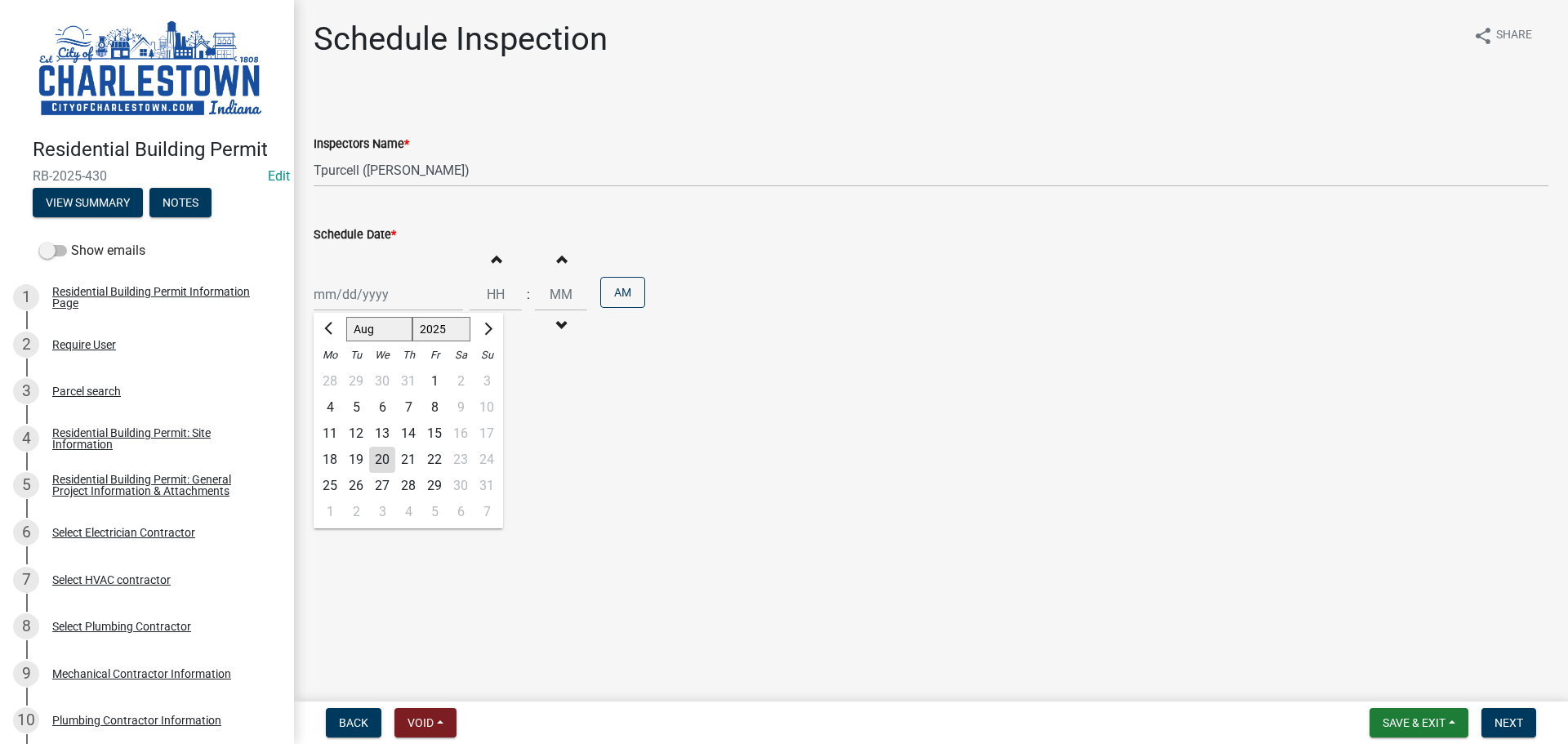
click at [357, 298] on div "[PERSON_NAME] Feb Mar Apr [PERSON_NAME][DATE] Oct Nov [DATE] 1526 1527 1528 152…" at bounding box center [388, 295] width 149 height 34
click at [387, 456] on div "20" at bounding box center [382, 459] width 26 height 26
type input "[DATE]"
click at [1499, 716] on span "Next" at bounding box center [1509, 722] width 29 height 13
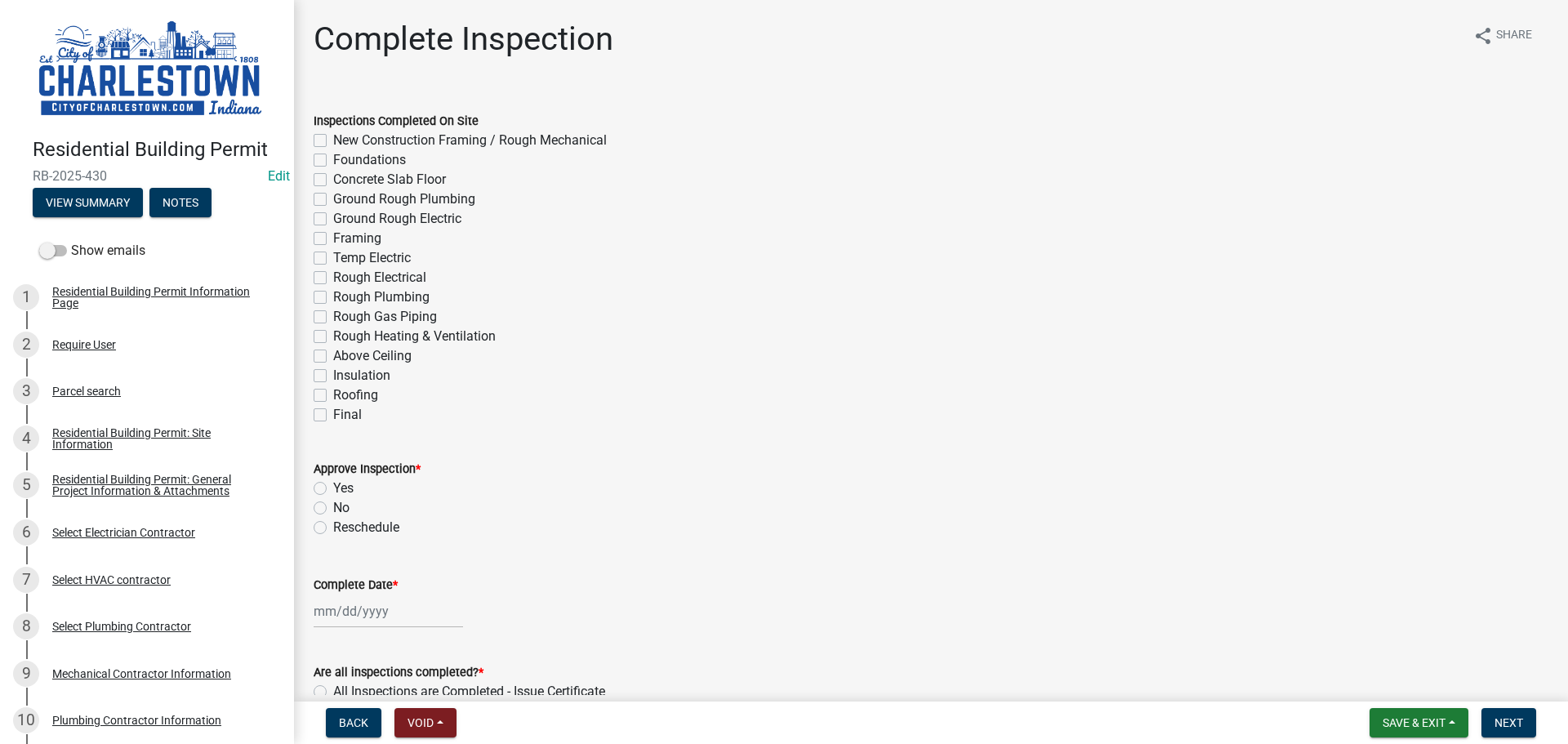
click at [334, 141] on label "New Construction Framing / Rough Mechanical" at bounding box center [470, 140] width 274 height 19
click at [334, 141] on input "New Construction Framing / Rough Mechanical" at bounding box center [339, 136] width 11 height 11
checkbox input "true"
checkbox input "false"
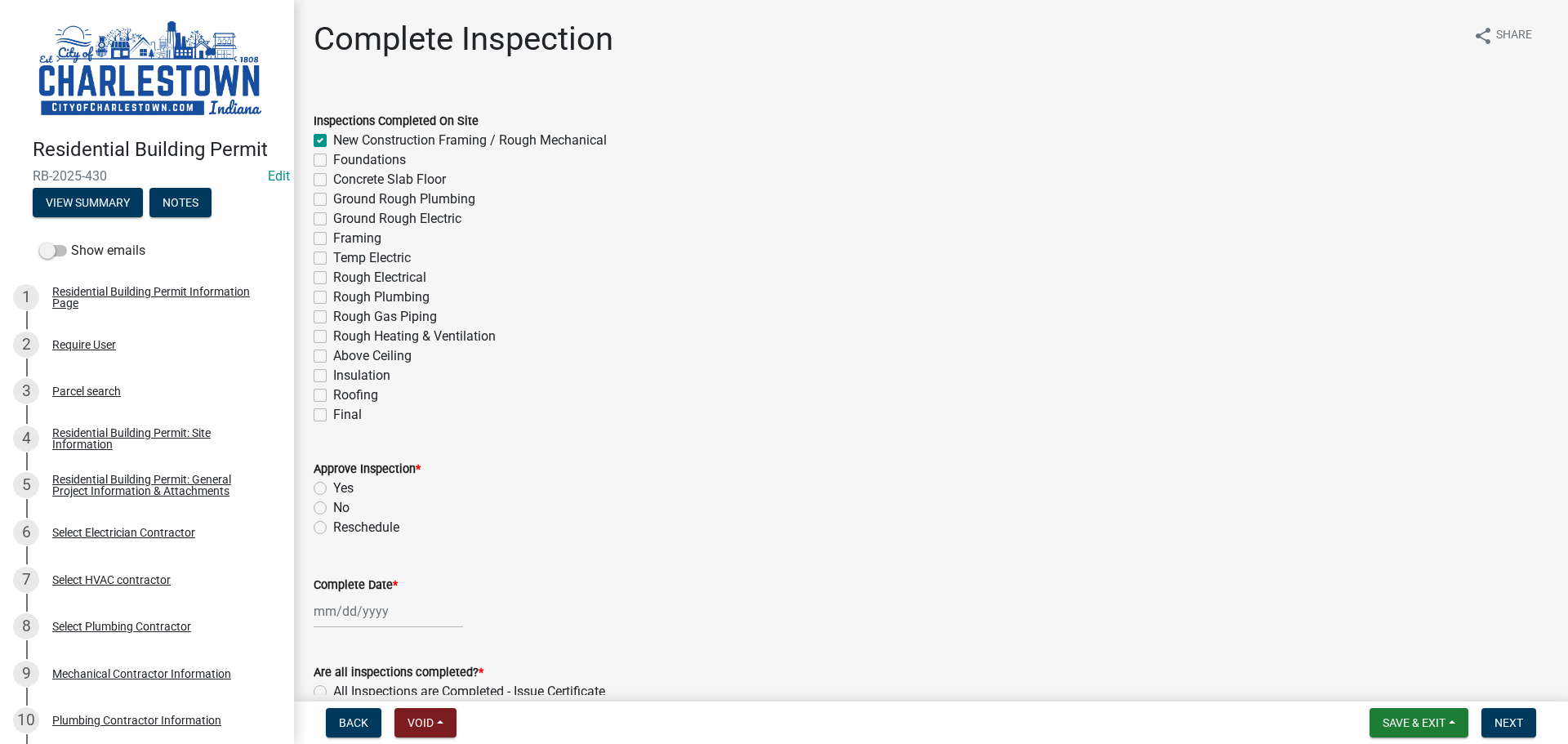
checkbox input "false"
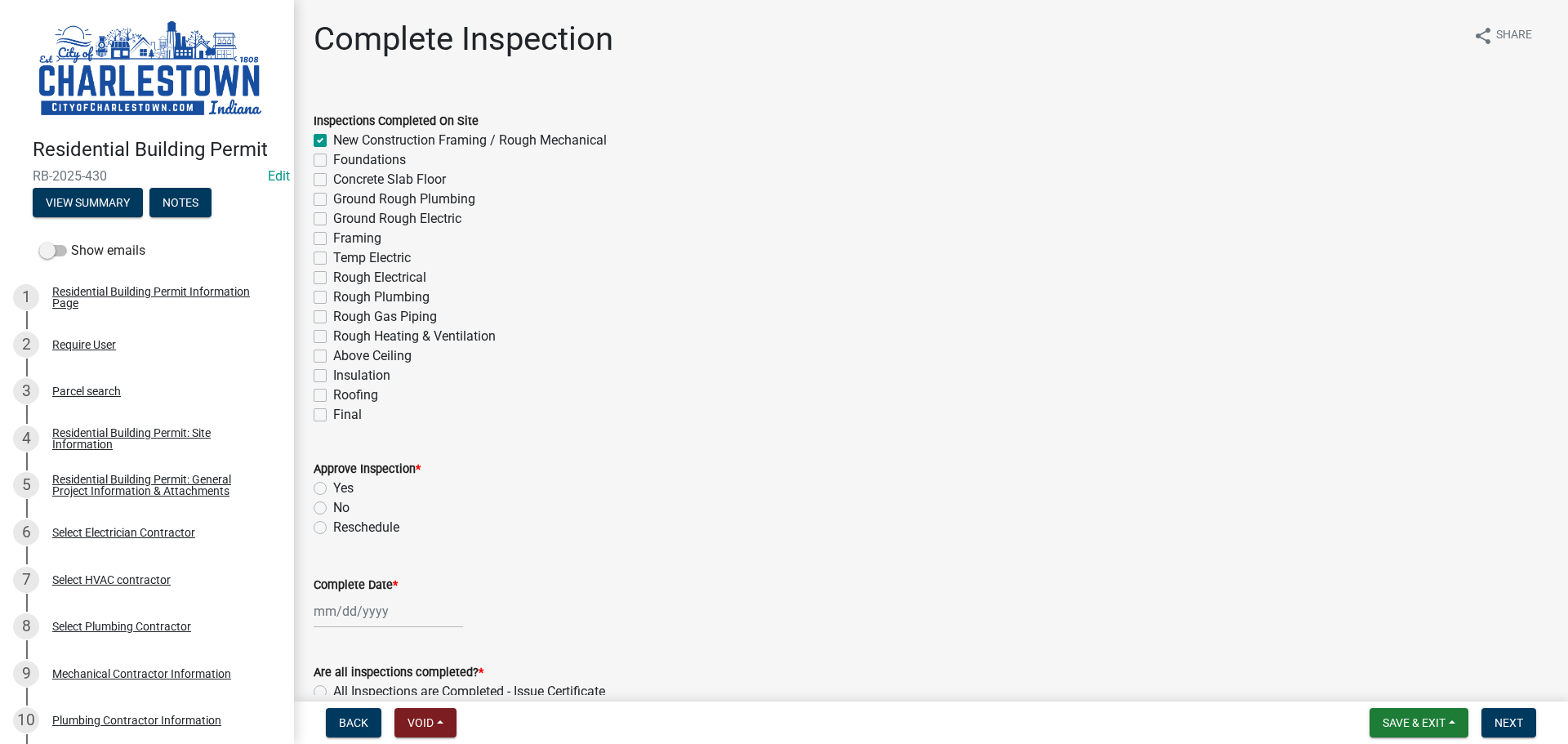
checkbox input "false"
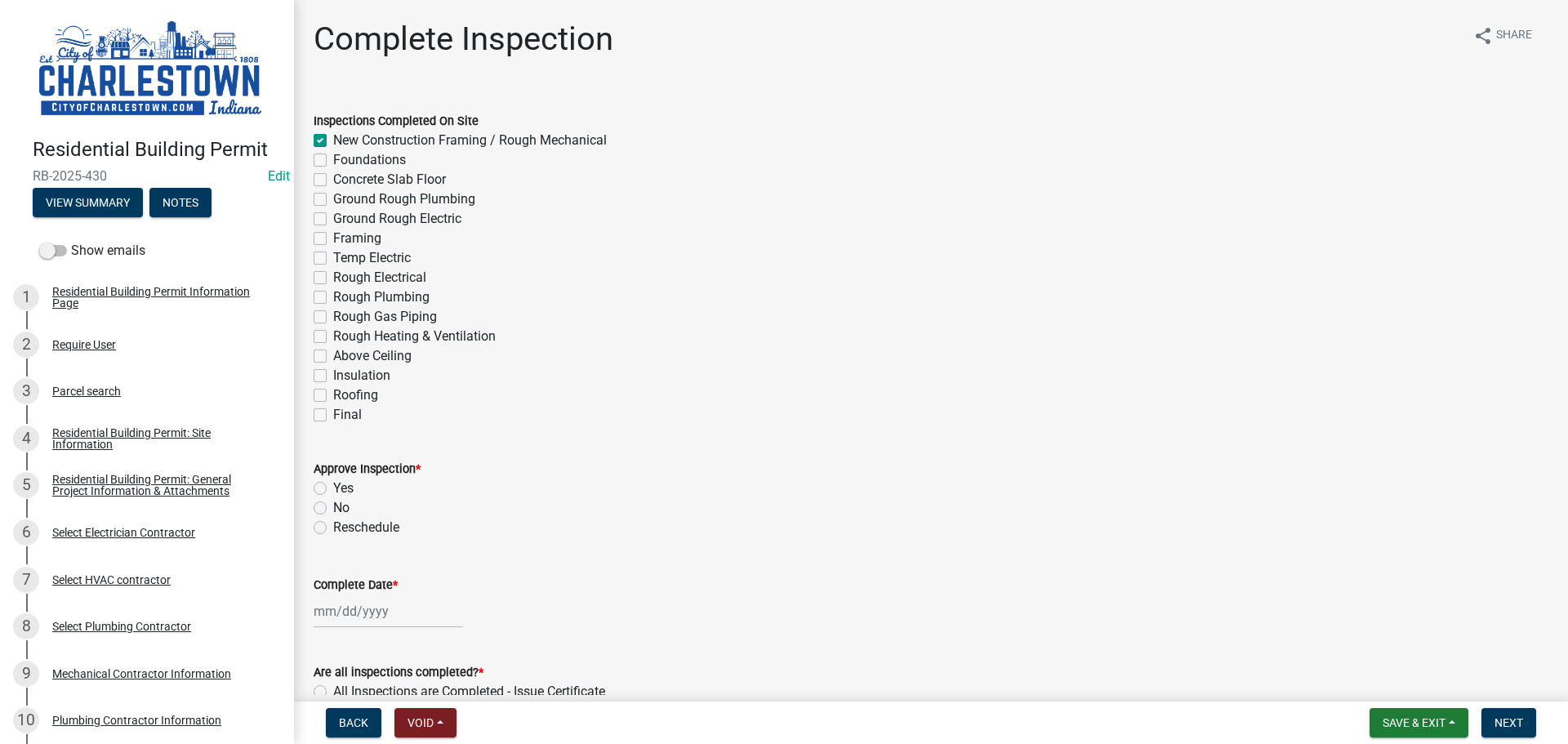
checkbox input "false"
click at [334, 486] on label "Yes" at bounding box center [344, 488] width 20 height 19
click at [334, 486] on input "Yes" at bounding box center [339, 484] width 11 height 11
radio input "true"
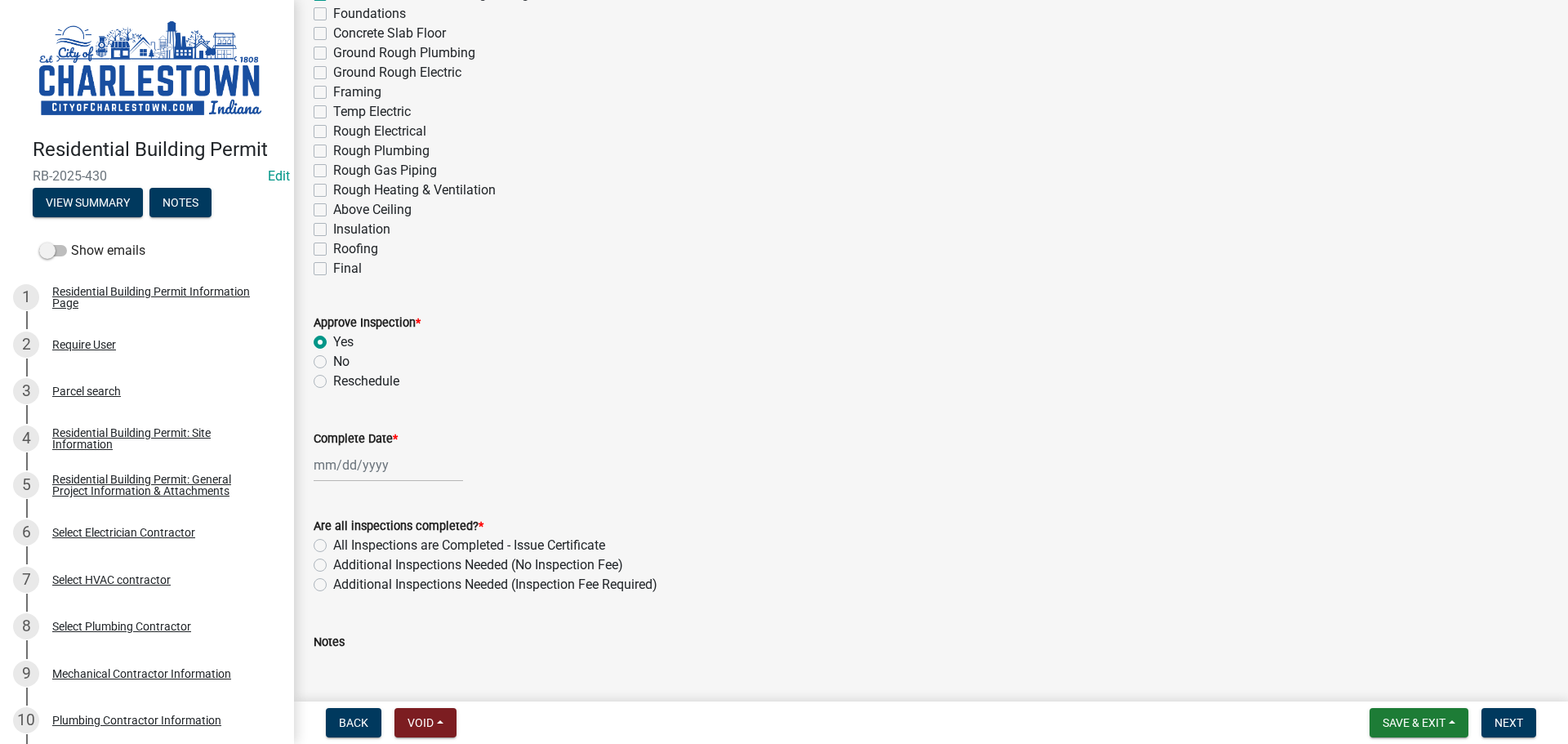
scroll to position [163, 0]
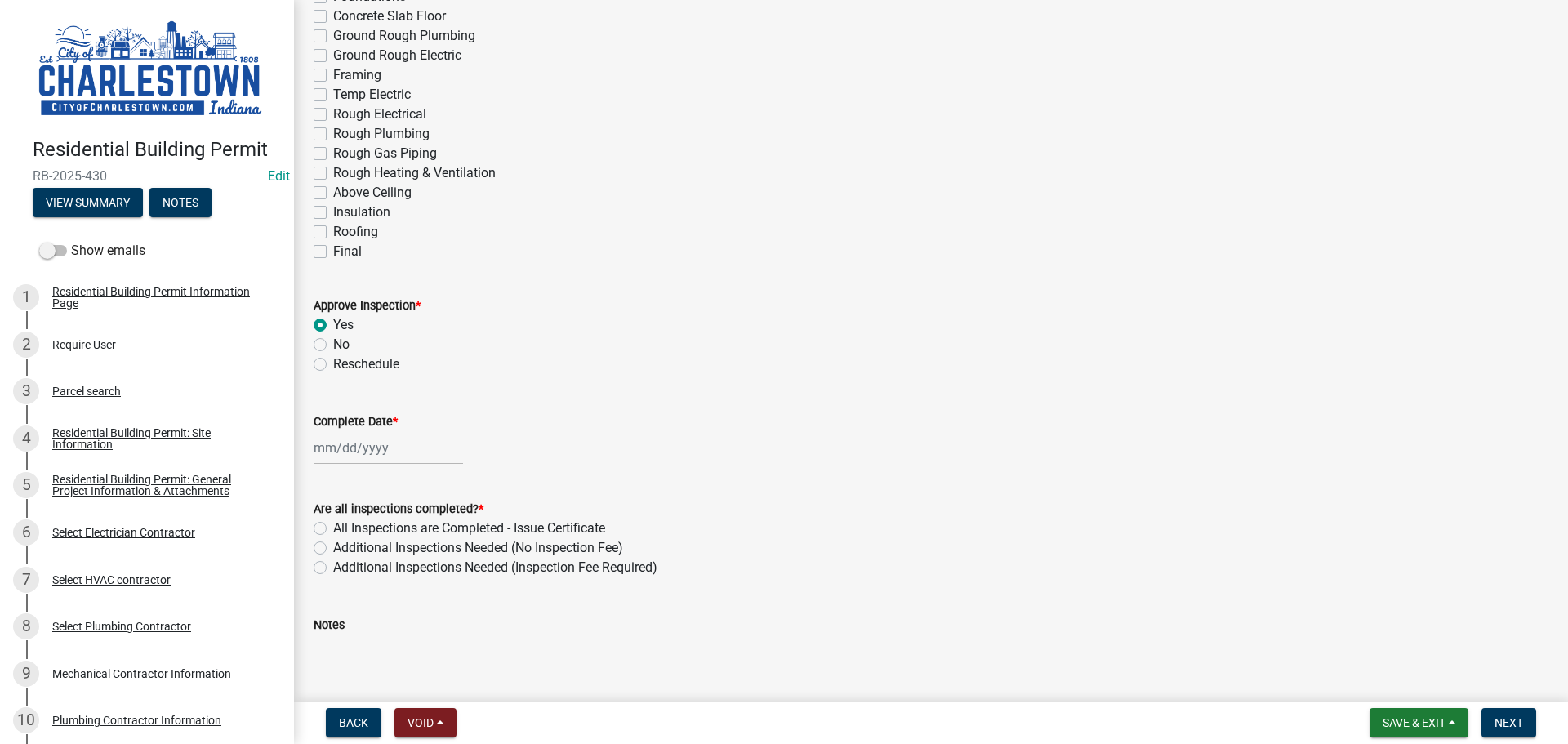
click at [371, 456] on div at bounding box center [388, 448] width 149 height 34
select select "8"
select select "2025"
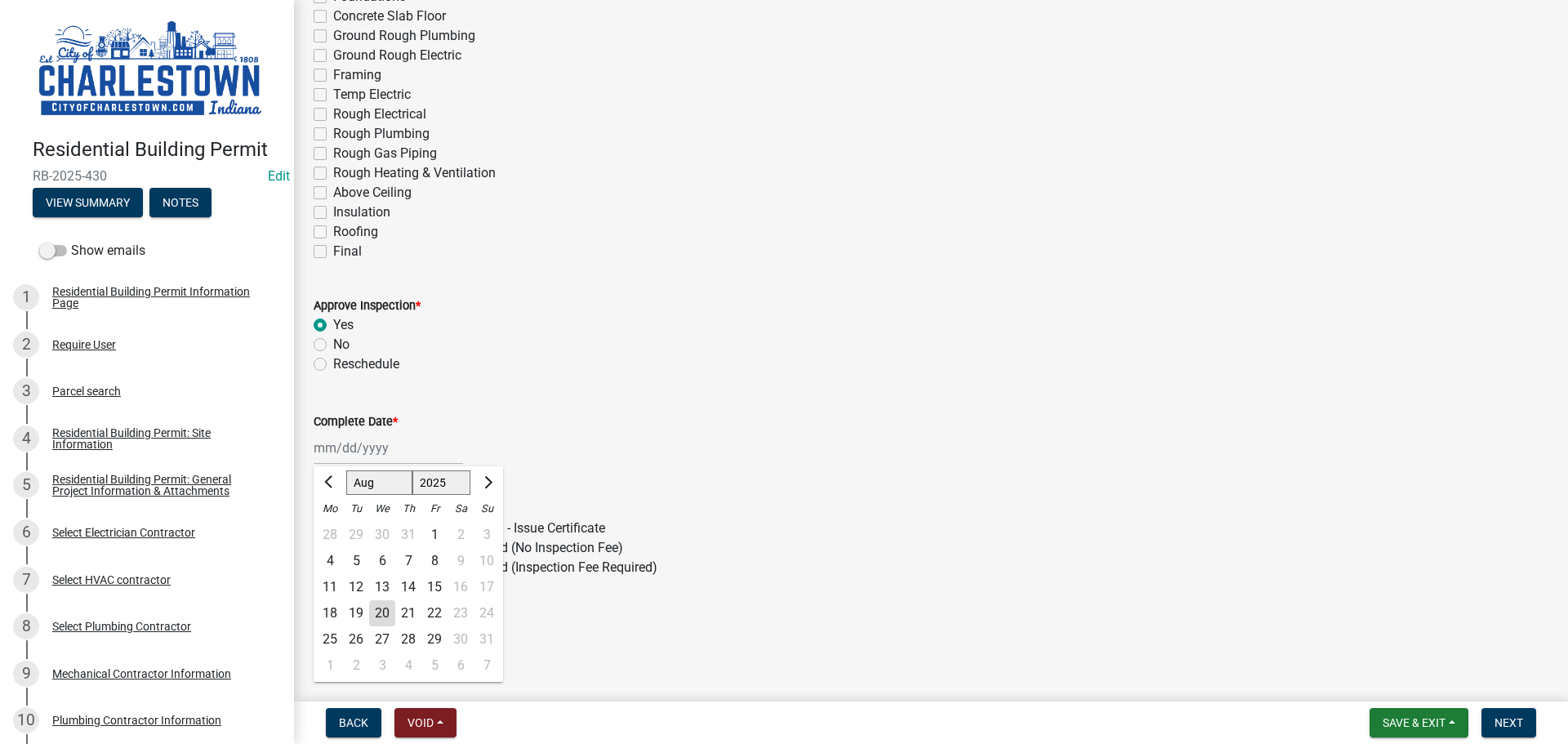
click at [388, 610] on div "20" at bounding box center [382, 613] width 26 height 26
type input "[DATE]"
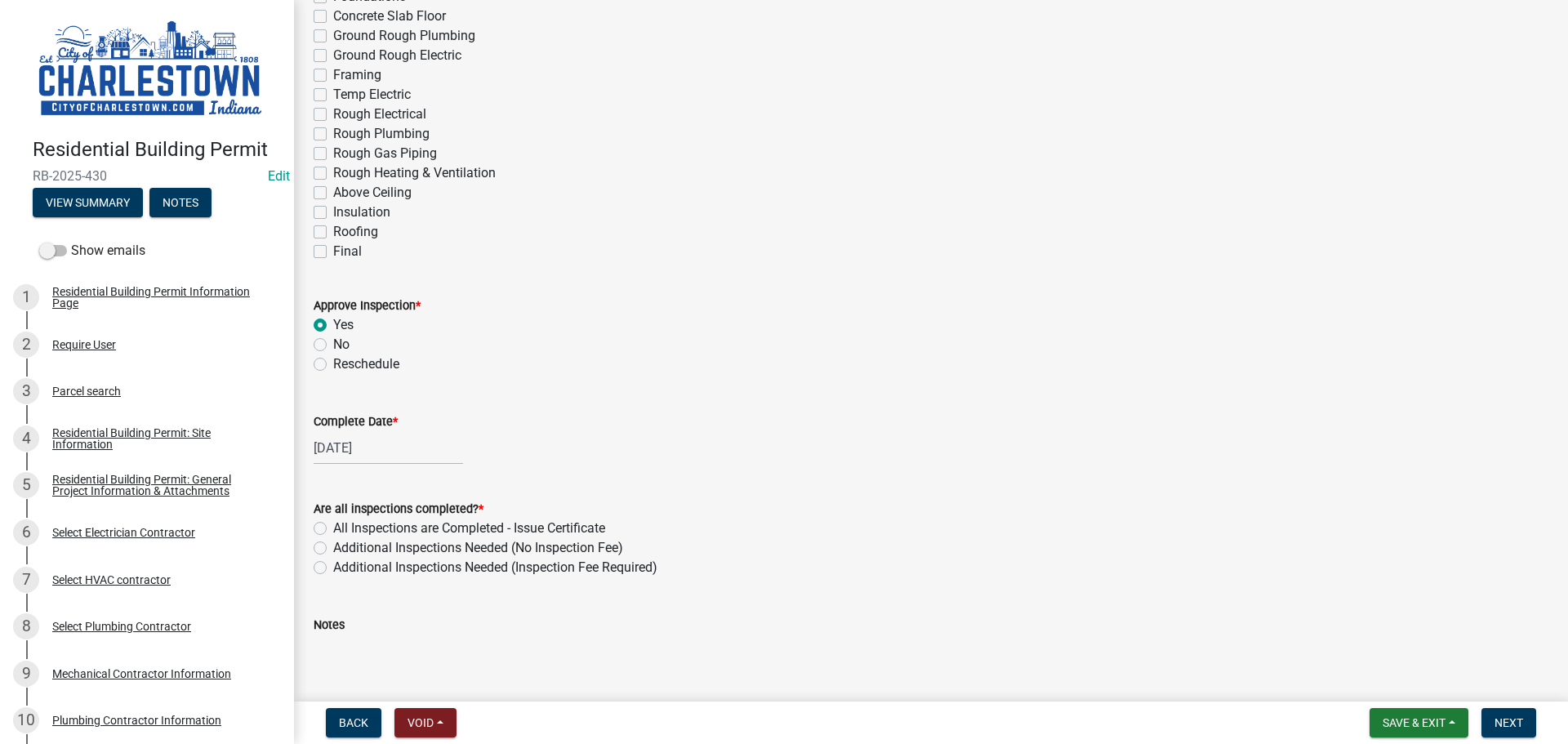
click at [334, 547] on label "Additional Inspections Needed (No Inspection Fee)" at bounding box center [478, 547] width 290 height 19
click at [334, 547] on input "Additional Inspections Needed (No Inspection Fee)" at bounding box center [339, 543] width 11 height 11
radio input "true"
click at [387, 653] on textarea "Notes" at bounding box center [930, 672] width 1234 height 77
drag, startPoint x: 331, startPoint y: 649, endPoint x: 345, endPoint y: 642, distance: 15.7
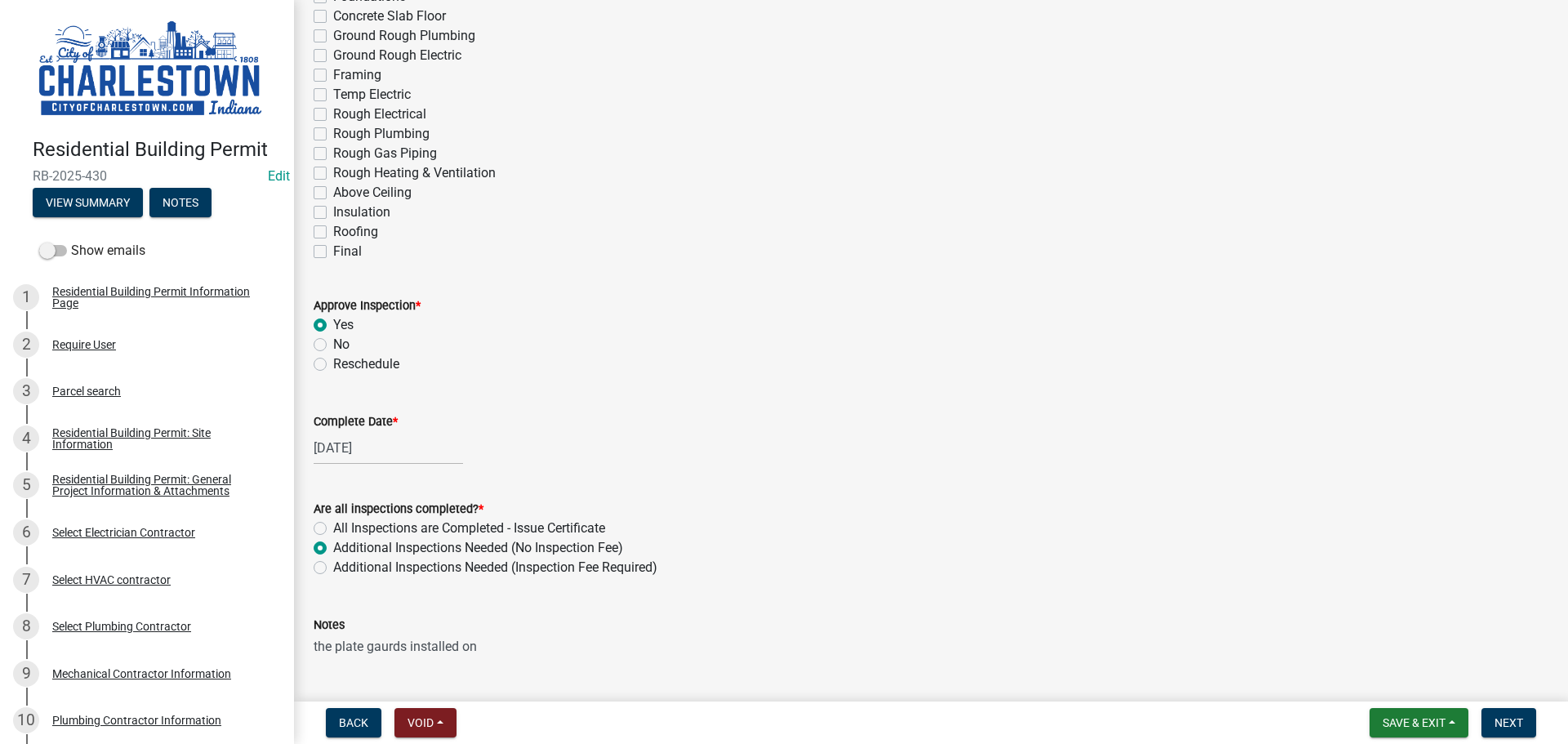
click at [333, 648] on textarea "the plate gaurds installed on" at bounding box center [930, 672] width 1234 height 77
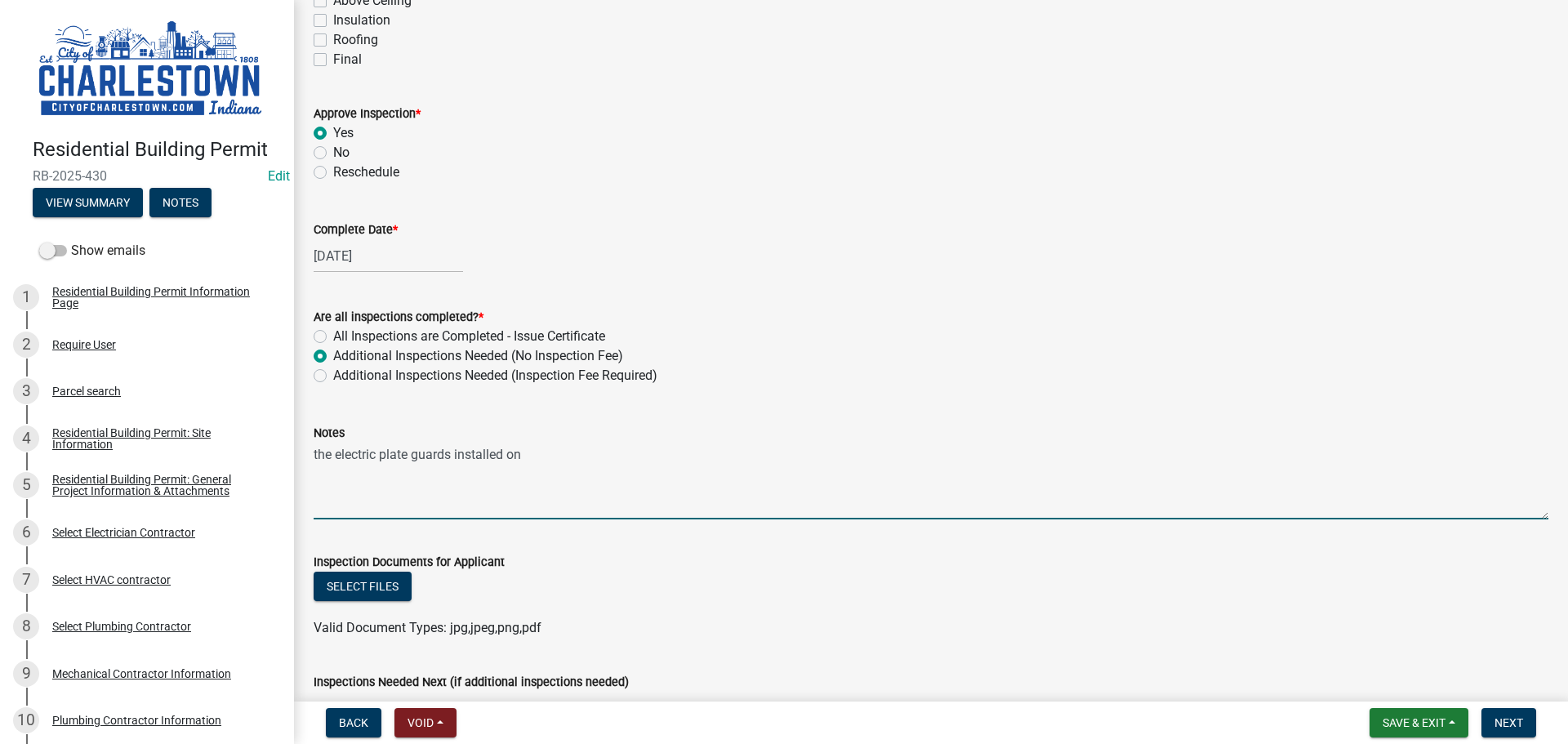
scroll to position [327, 0]
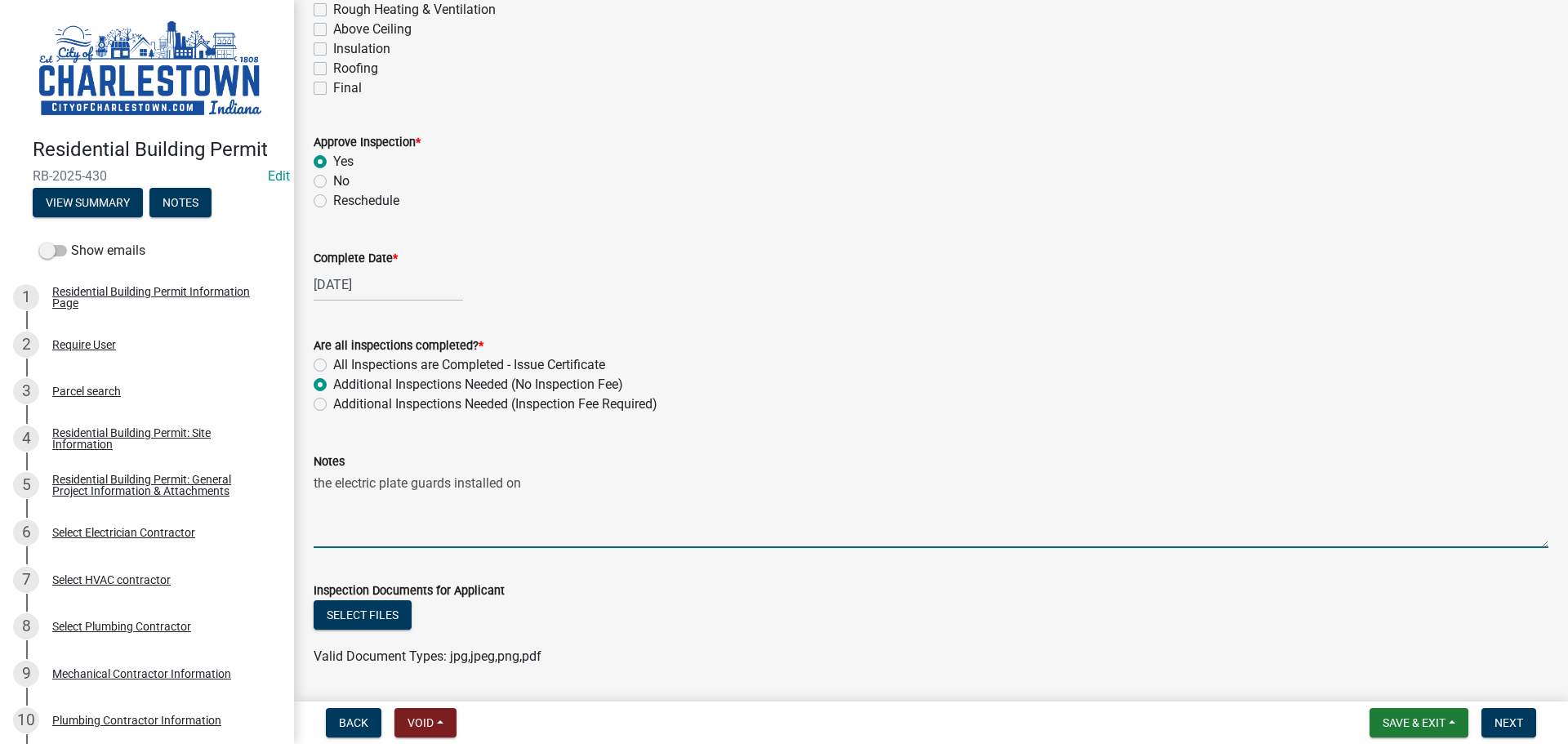
click at [534, 485] on textarea "the electric plate guards installed on" at bounding box center [930, 509] width 1234 height 77
type textarea "the electric plate guards installed on to correct"
click at [374, 620] on button "Select files" at bounding box center [362, 615] width 98 height 30
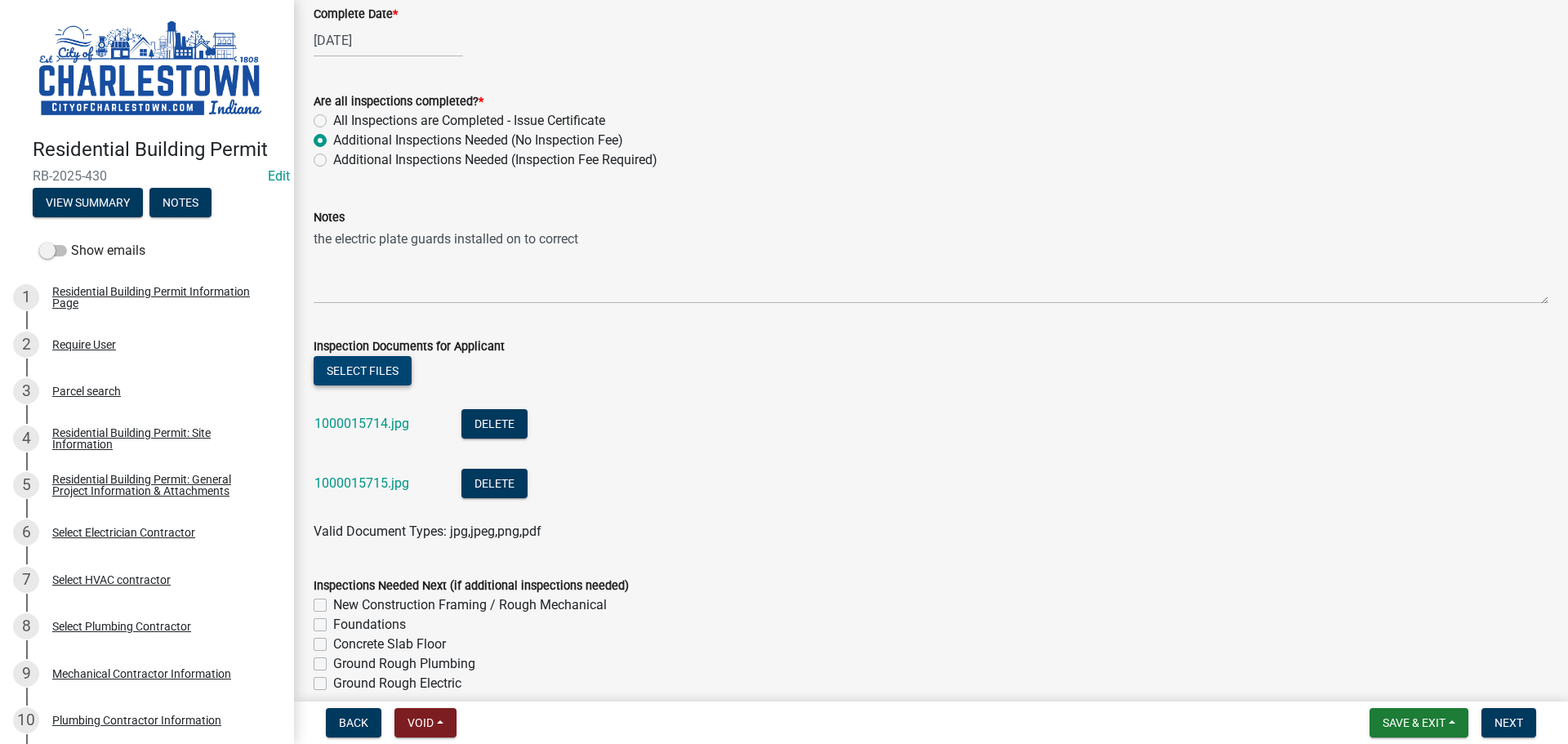
scroll to position [572, 0]
click at [1504, 716] on span "Next" at bounding box center [1509, 722] width 29 height 13
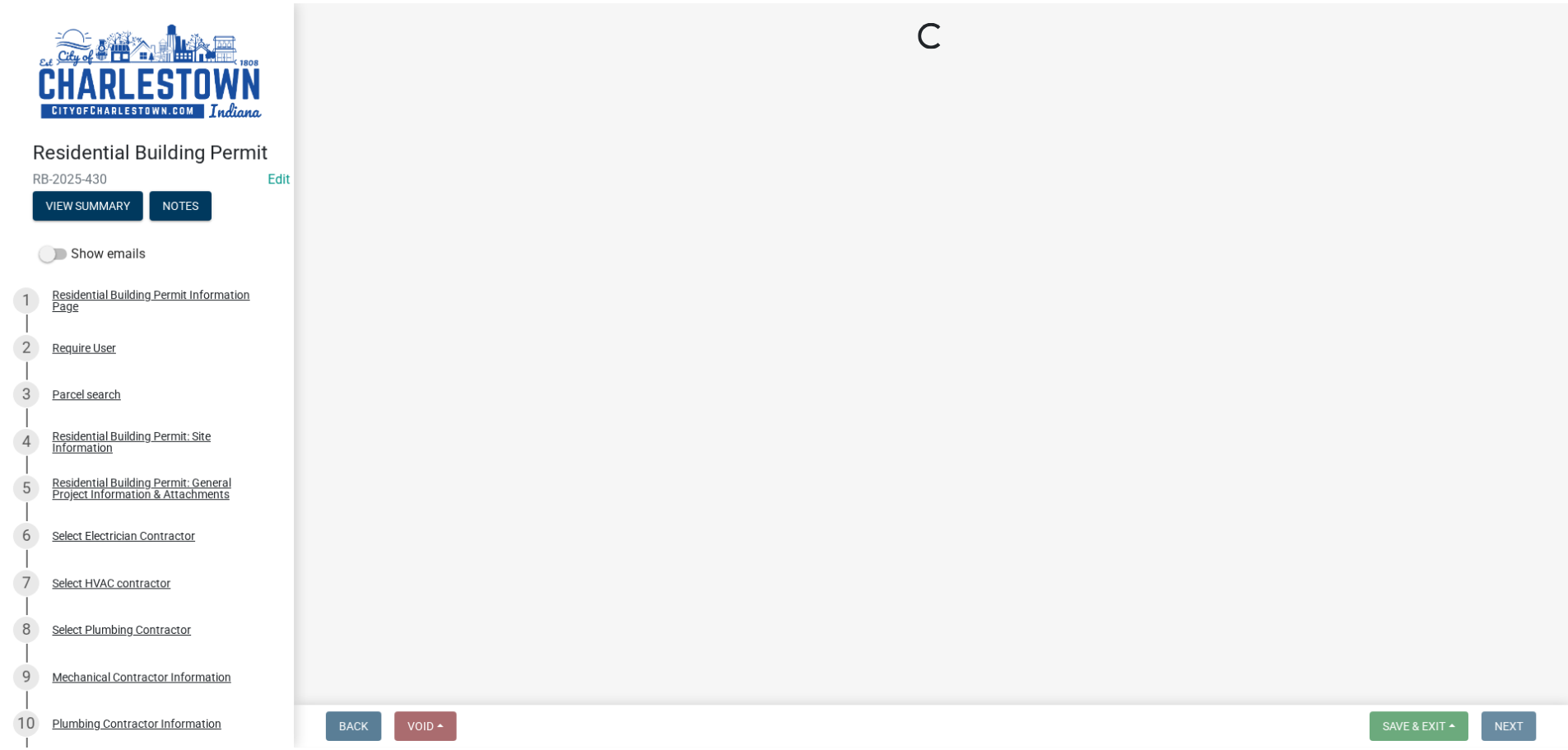
scroll to position [0, 0]
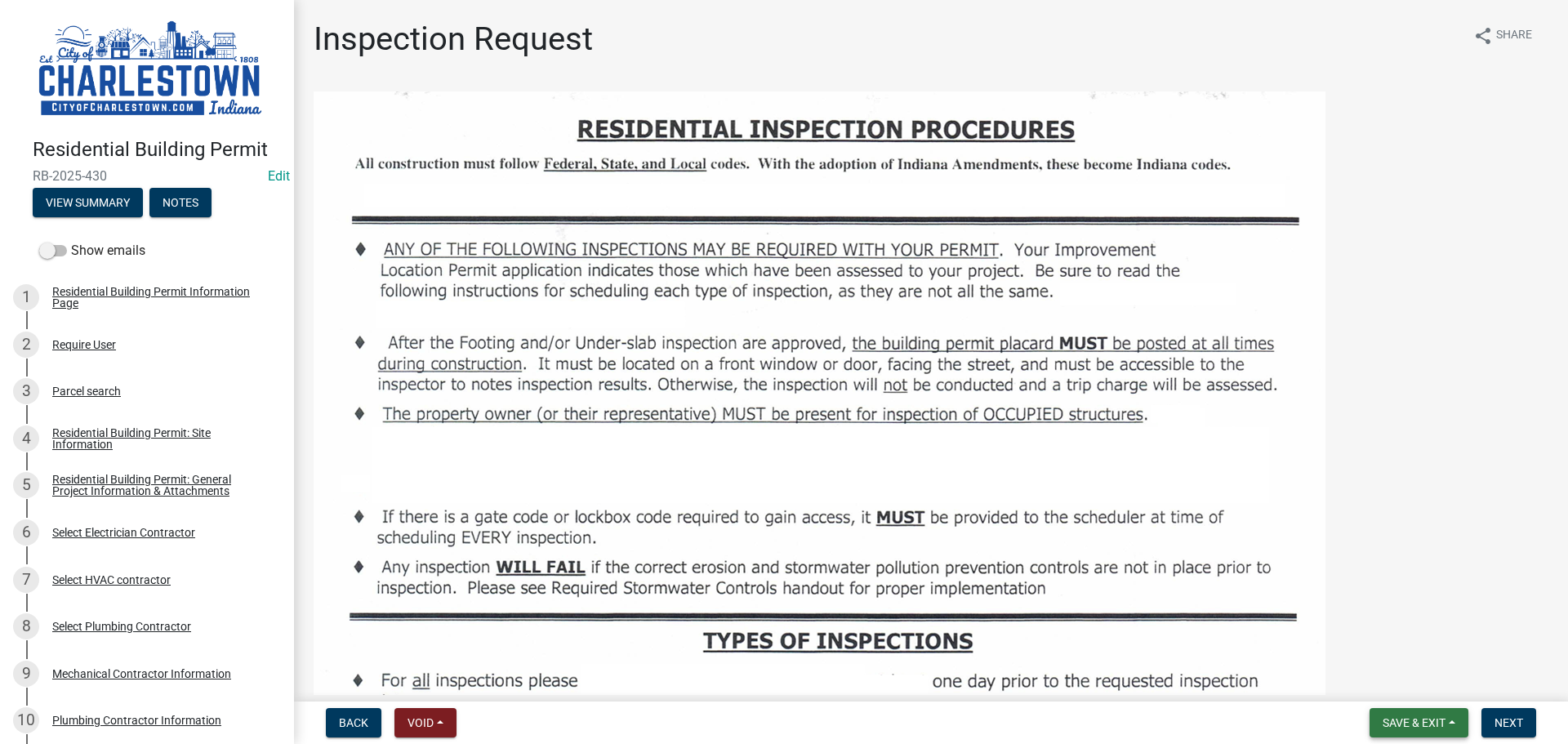
click at [1429, 725] on span "Save & Exit" at bounding box center [1413, 722] width 62 height 13
click at [1401, 679] on button "Save & Exit" at bounding box center [1403, 680] width 131 height 39
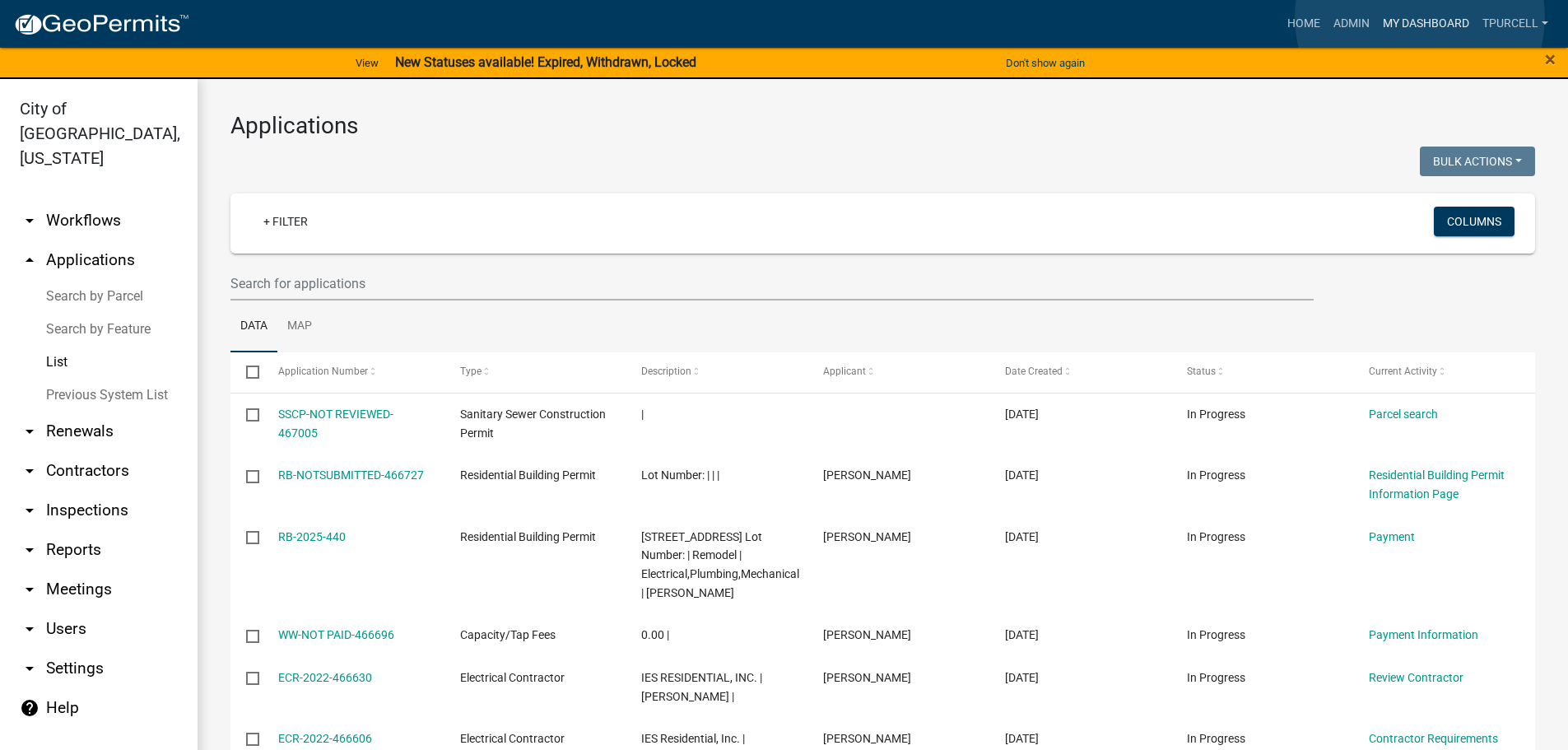
click at [1420, 17] on link "My Dashboard" at bounding box center [1426, 24] width 100 height 31
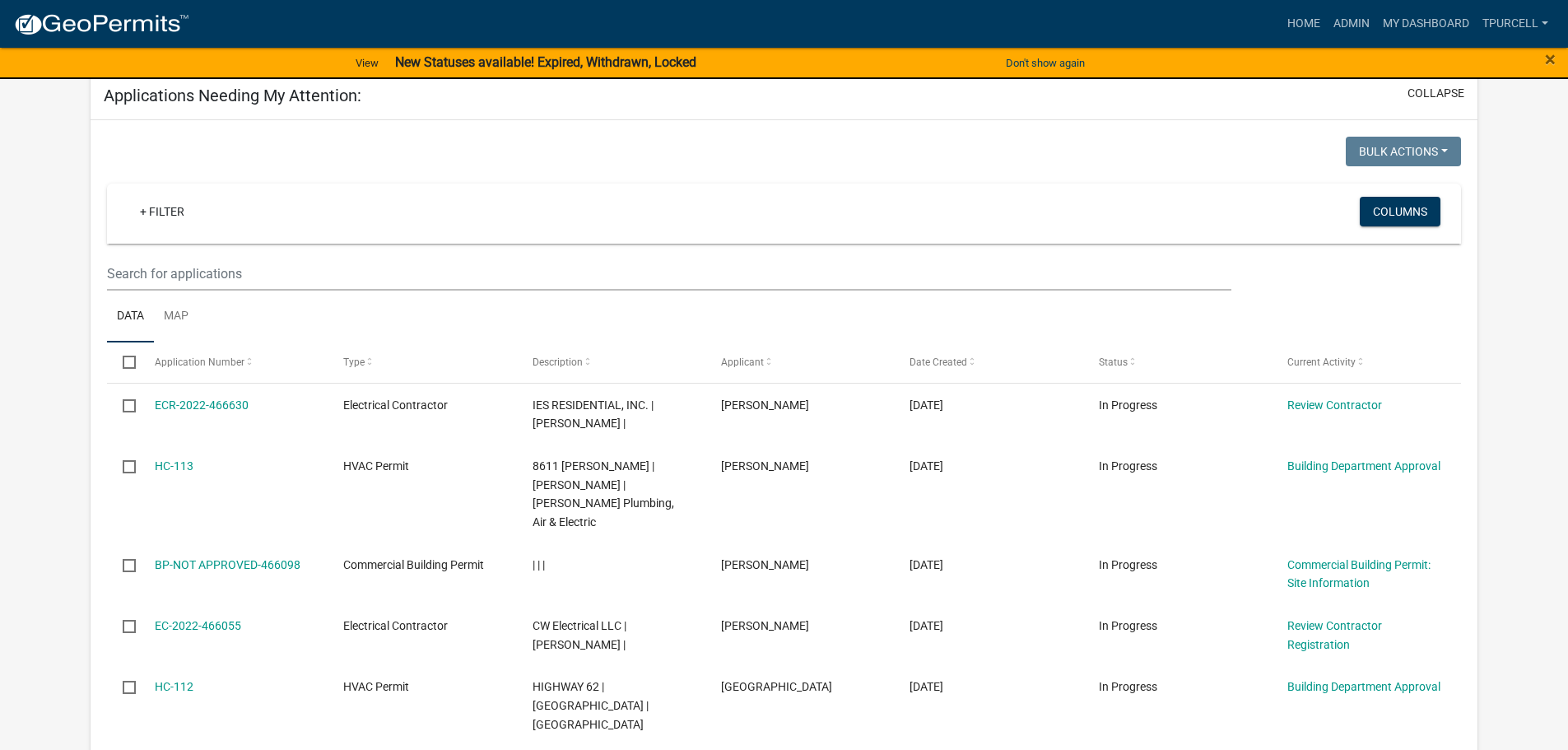
scroll to position [823, 0]
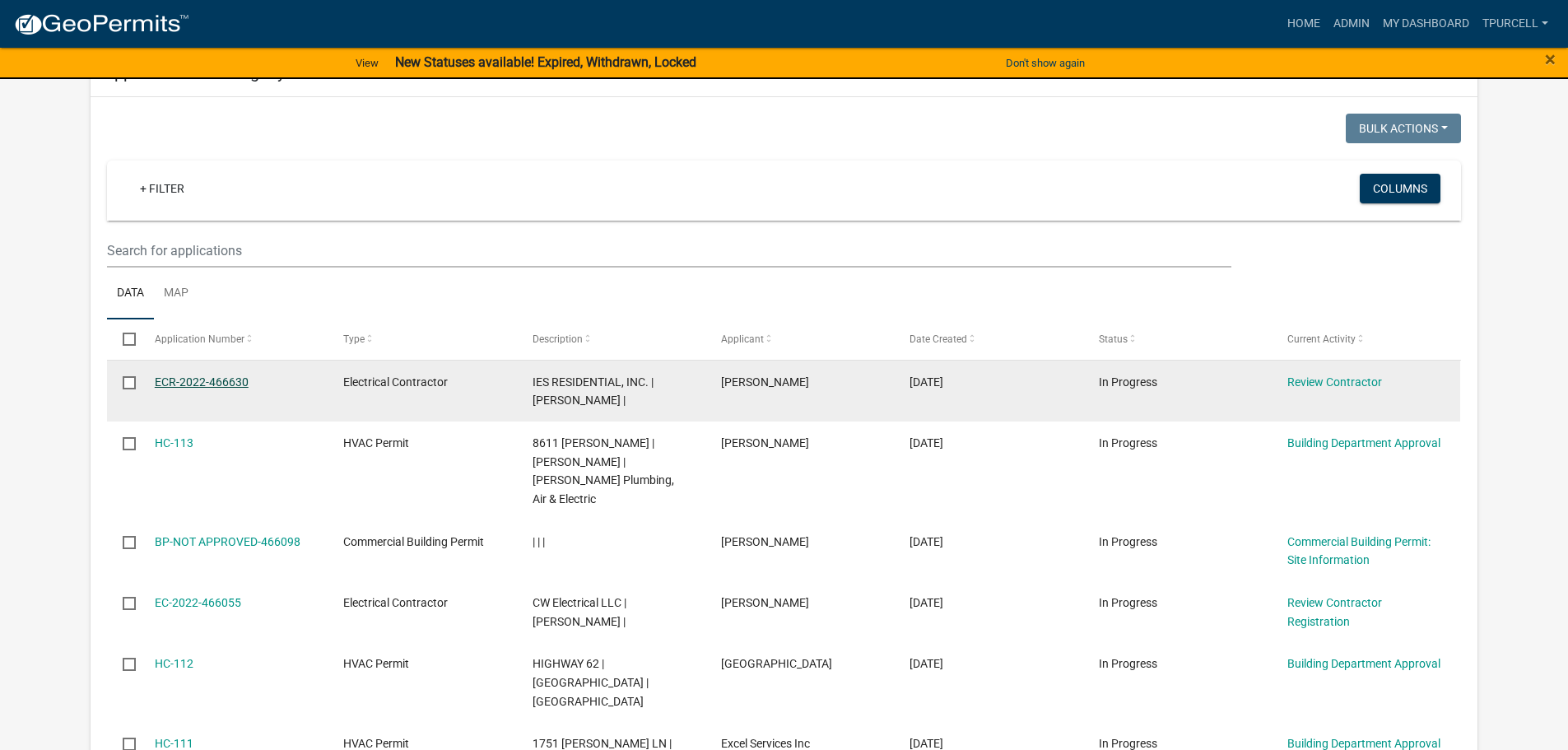
click at [213, 381] on link "ECR-2022-466630" at bounding box center [202, 381] width 94 height 13
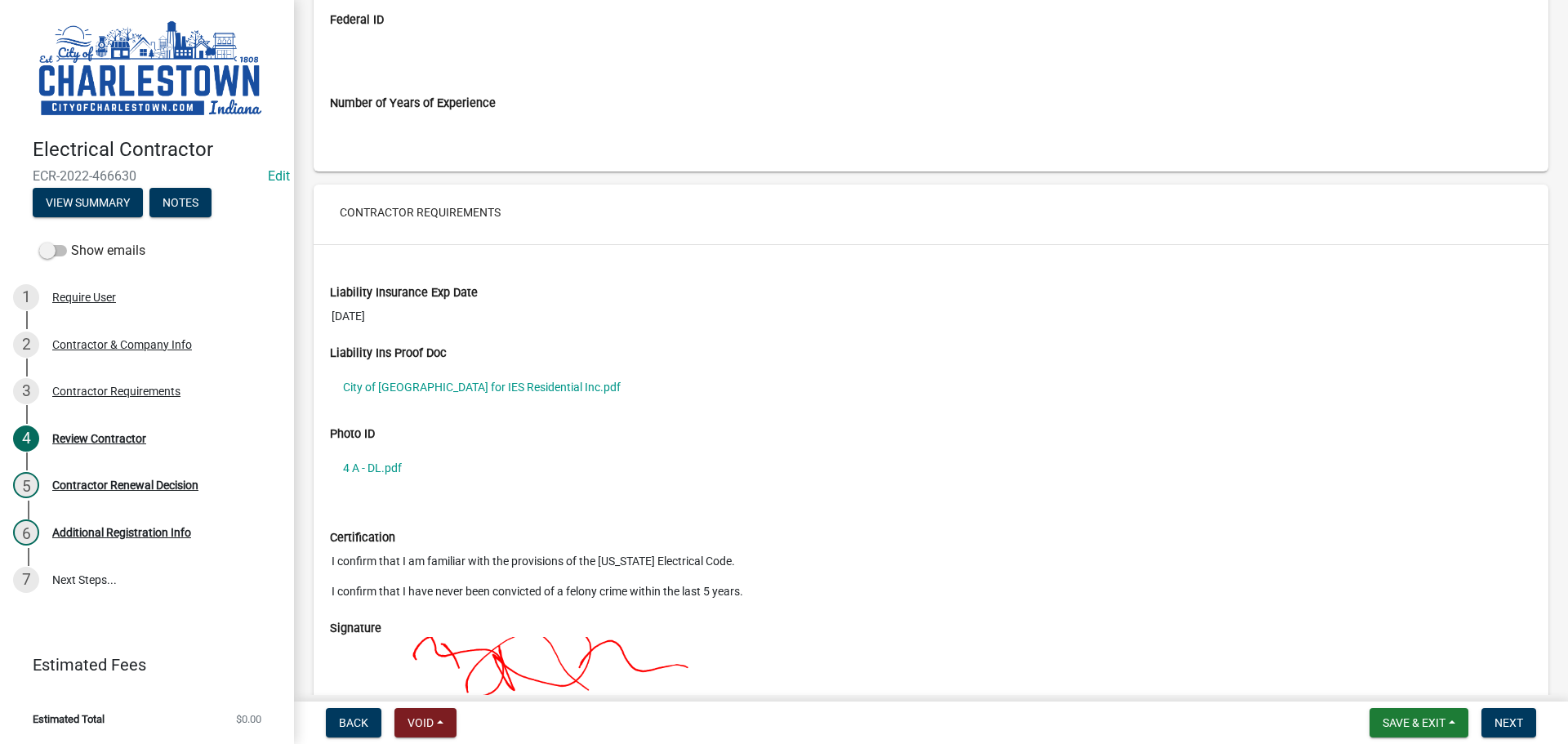
scroll to position [1306, 0]
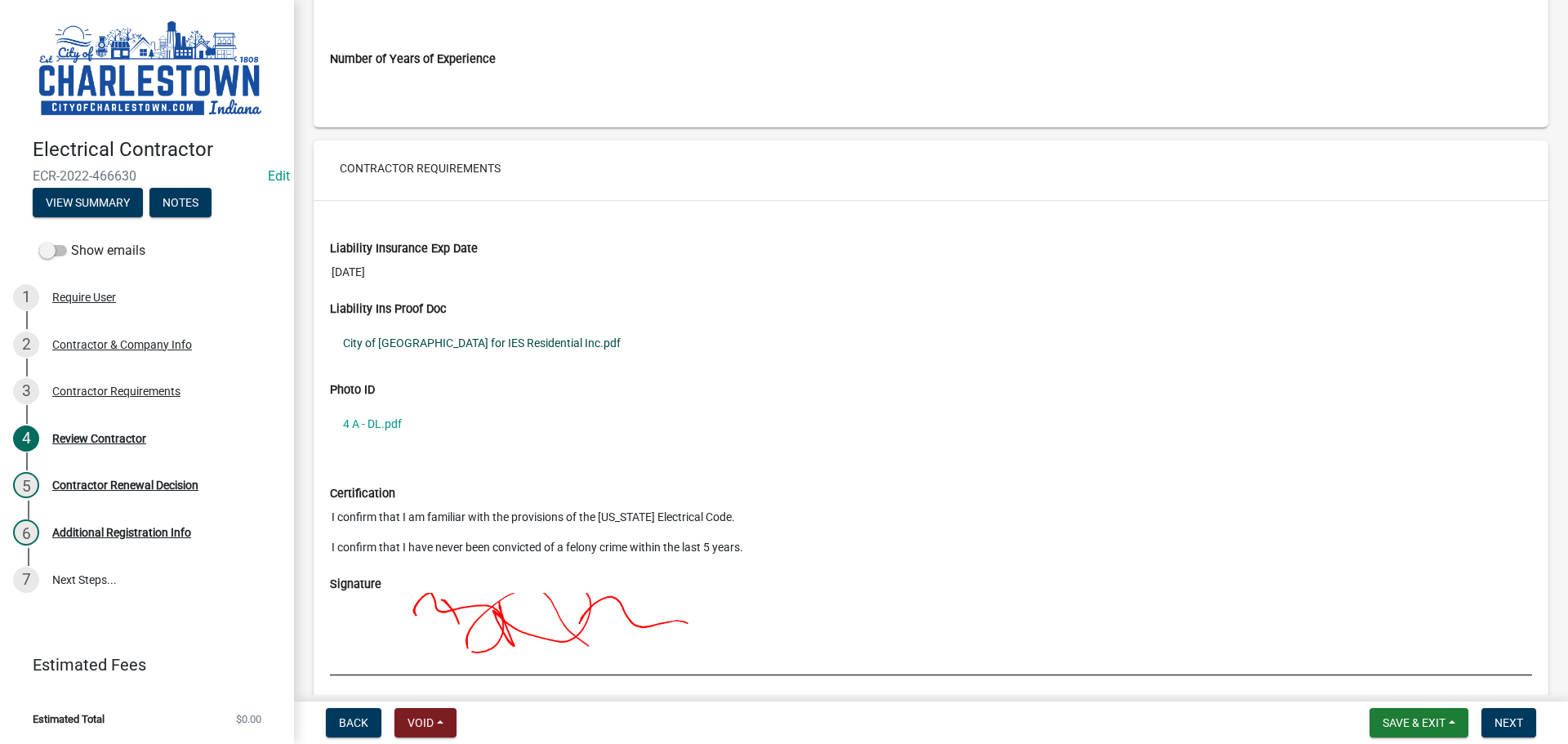
click at [485, 340] on link "City of [GEOGRAPHIC_DATA] for IES Residential Inc.pdf" at bounding box center [931, 343] width 1202 height 37
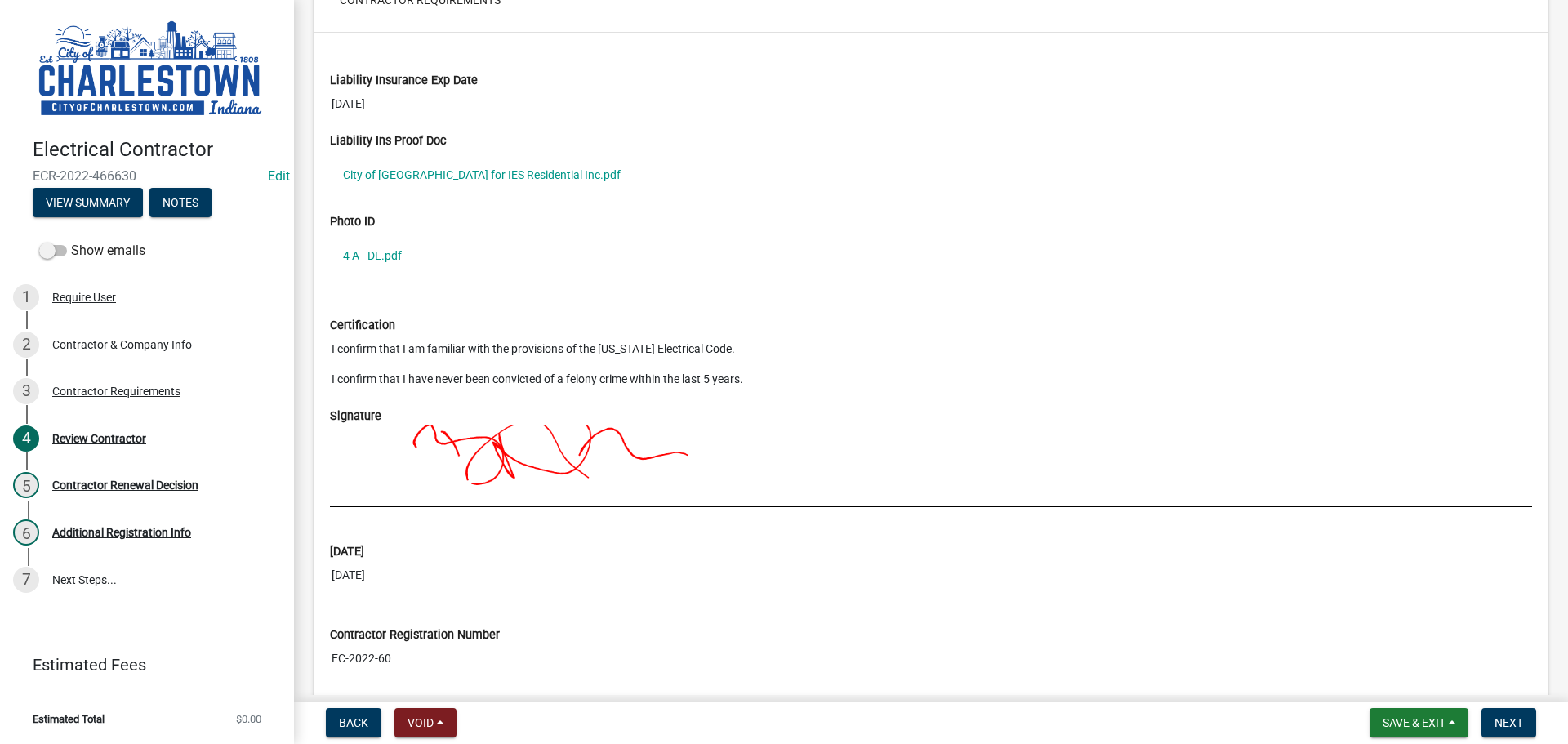
scroll to position [1547, 0]
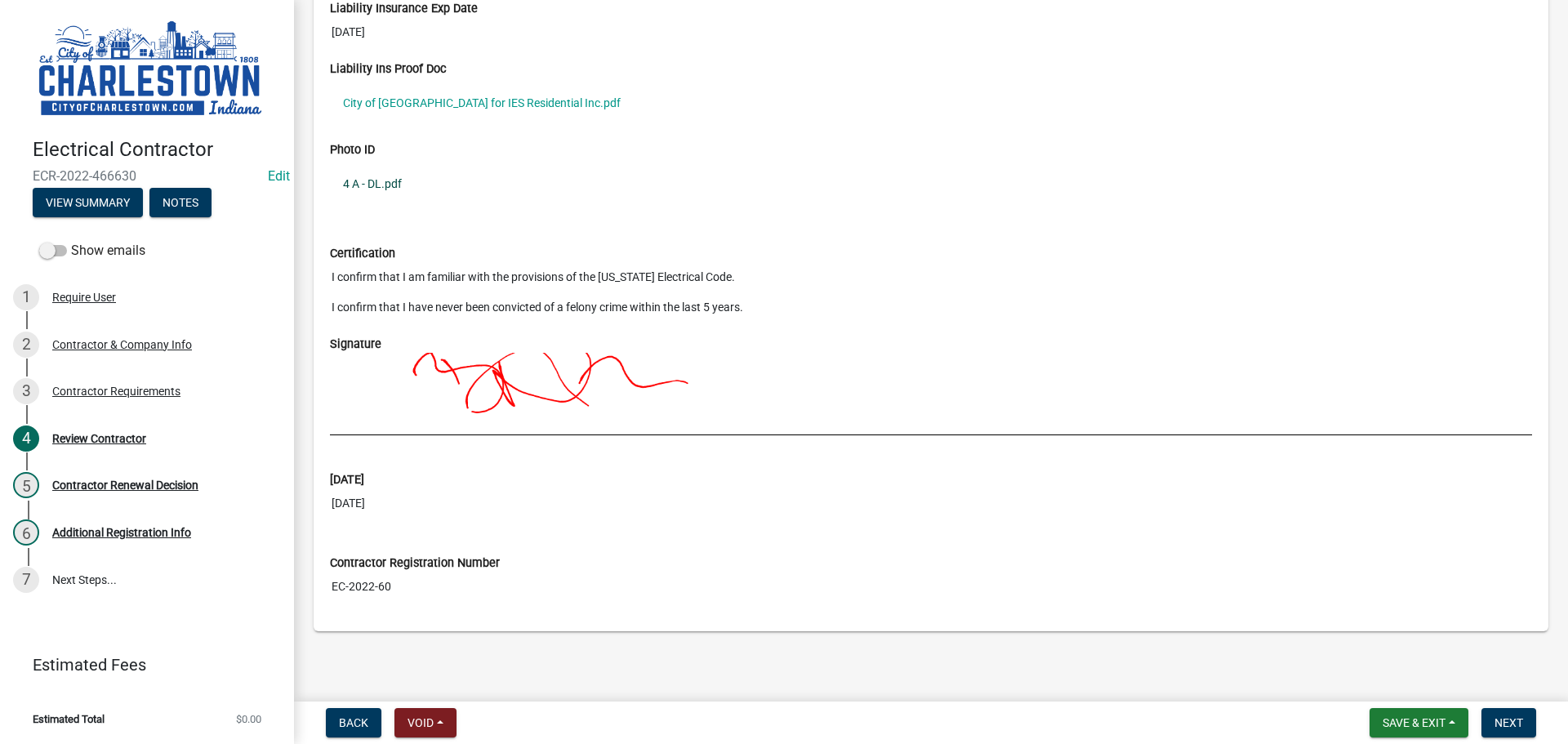
click at [391, 182] on link "4 A - DL.pdf" at bounding box center [931, 183] width 1202 height 37
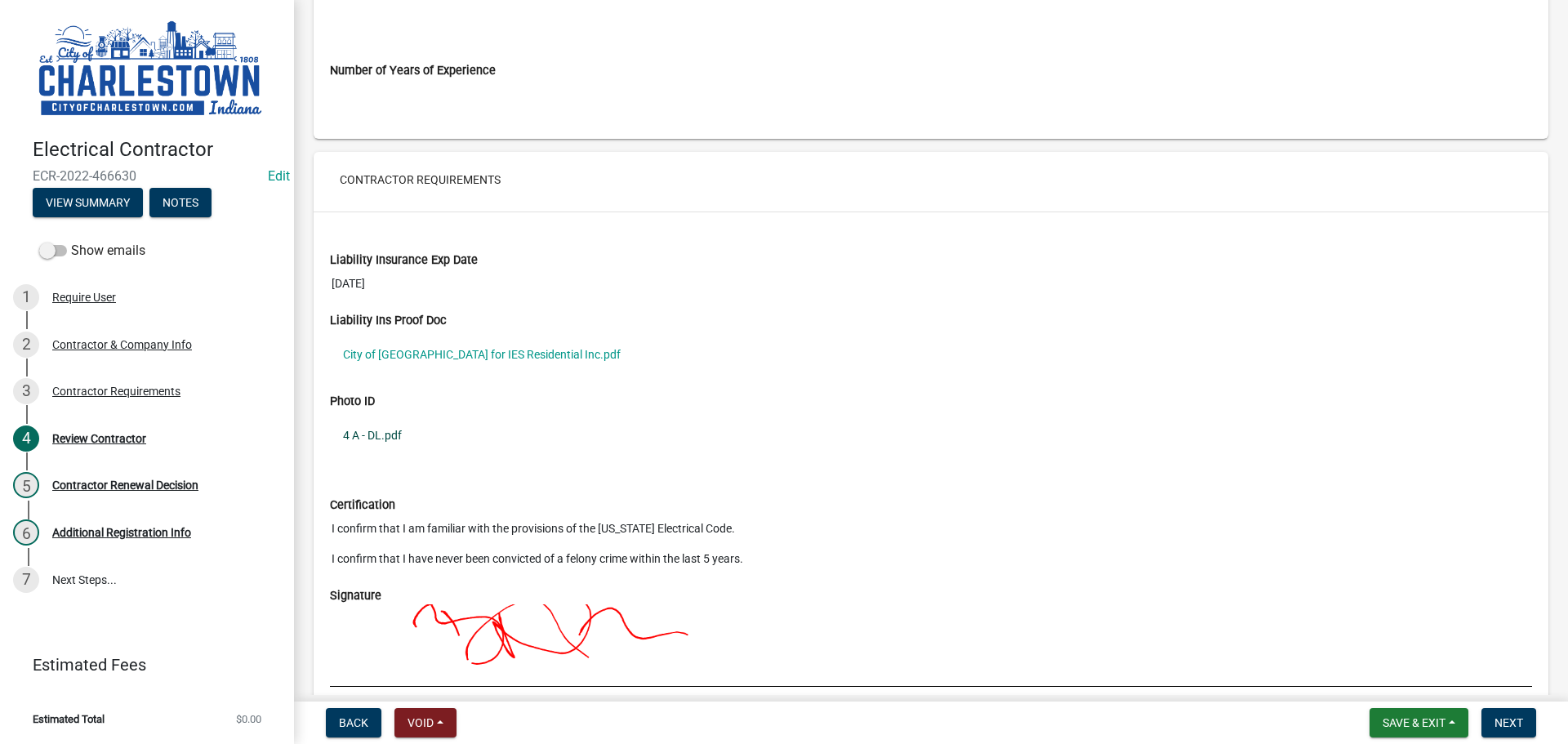
scroll to position [1302, 0]
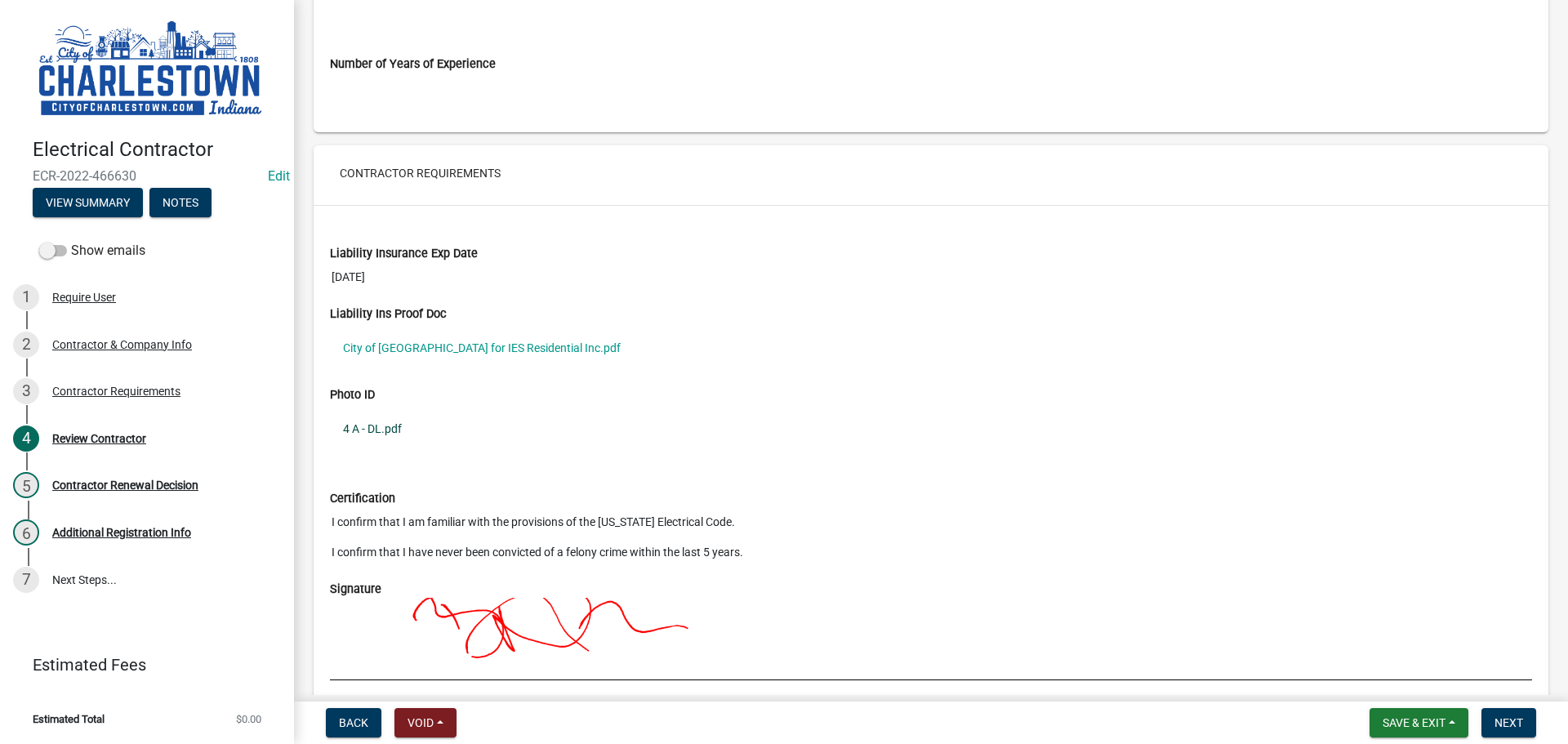
click at [386, 432] on link "4 A - DL.pdf" at bounding box center [931, 429] width 1202 height 37
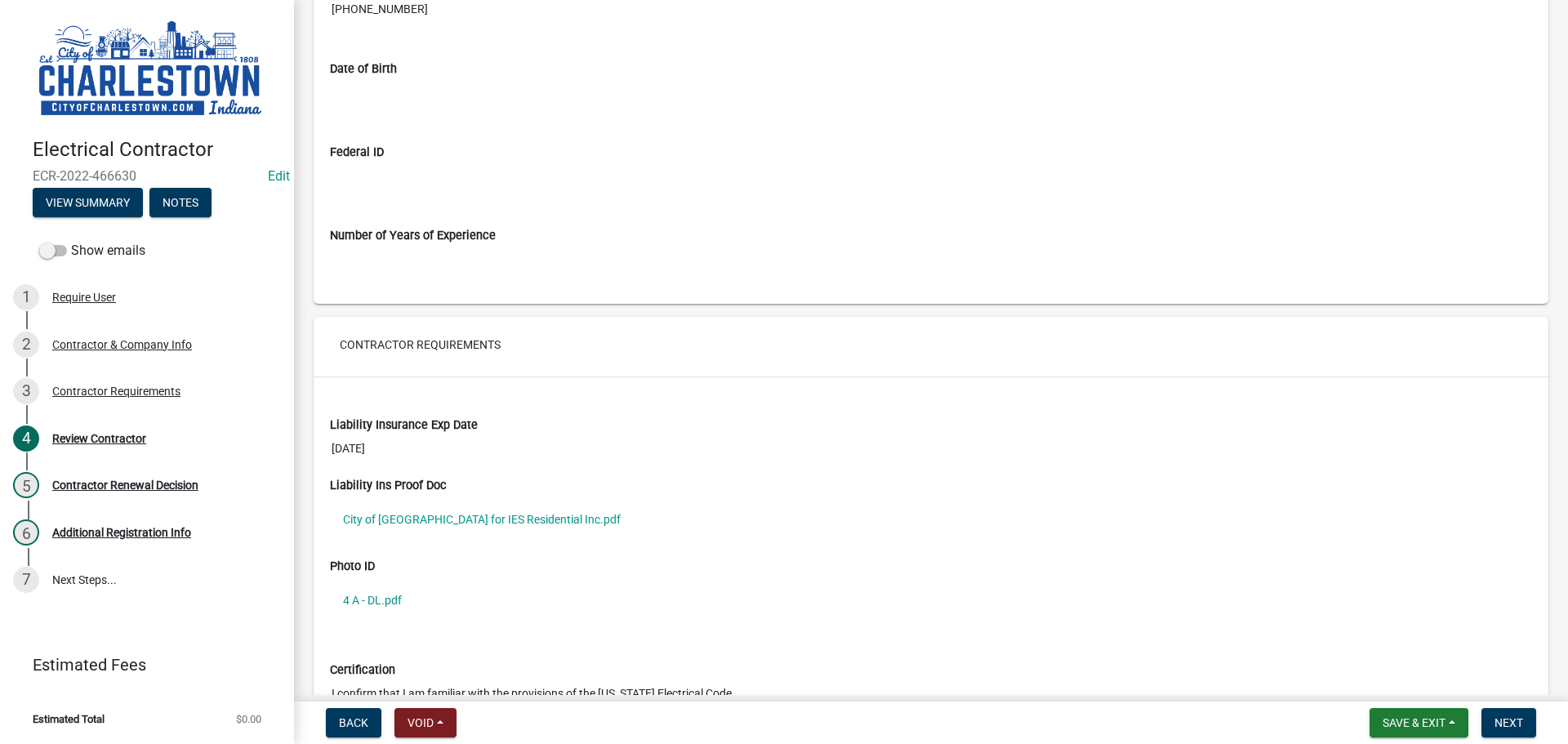
scroll to position [1057, 0]
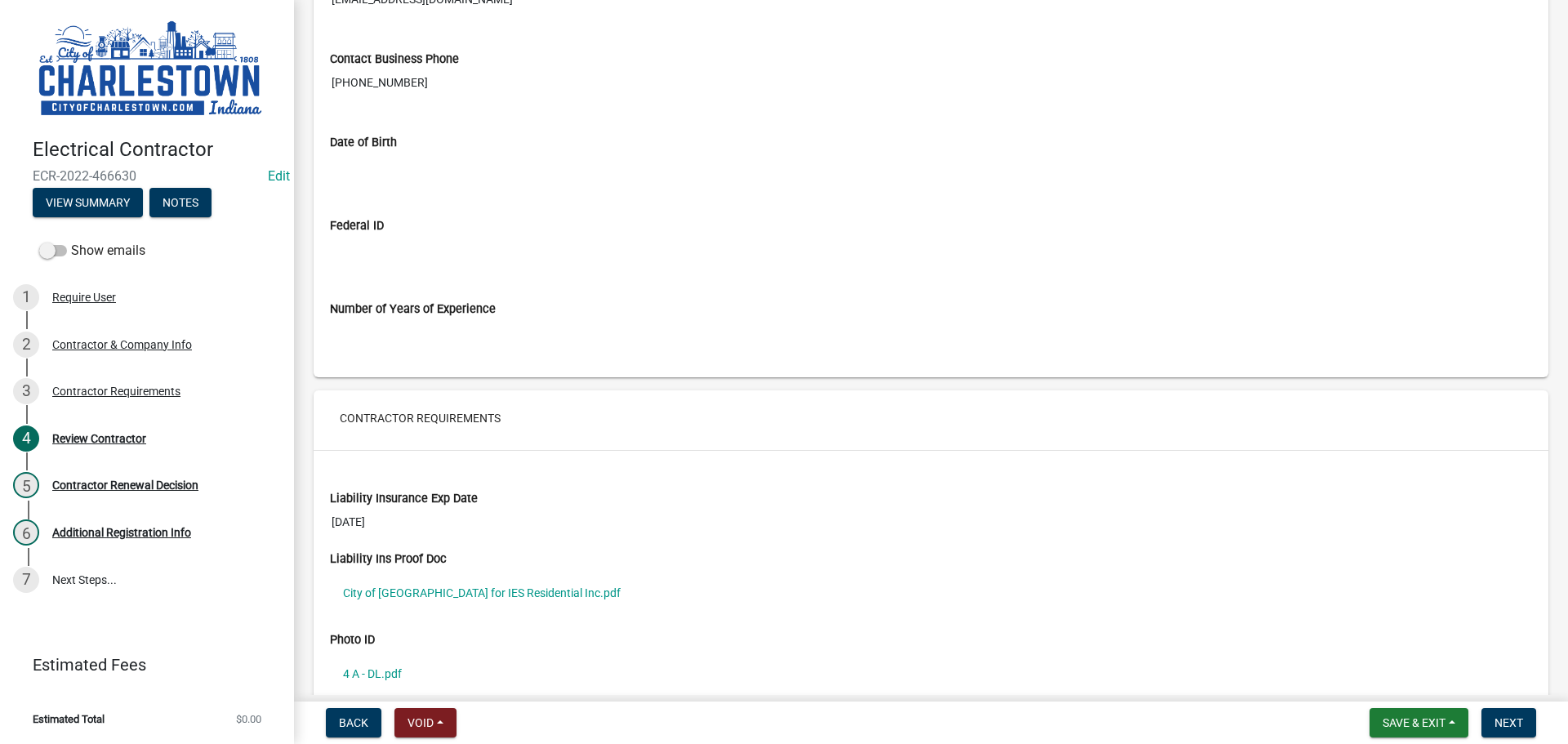
click at [391, 155] on input "Date of Birth" at bounding box center [931, 166] width 1202 height 30
click at [381, 166] on input "Date of Birth" at bounding box center [931, 166] width 1202 height 30
click at [380, 166] on input "Date of Birth" at bounding box center [931, 166] width 1202 height 30
click at [448, 267] on div "Federal ID" at bounding box center [930, 236] width 1227 height 84
click at [392, 173] on input "Date of Birth" at bounding box center [931, 166] width 1202 height 30
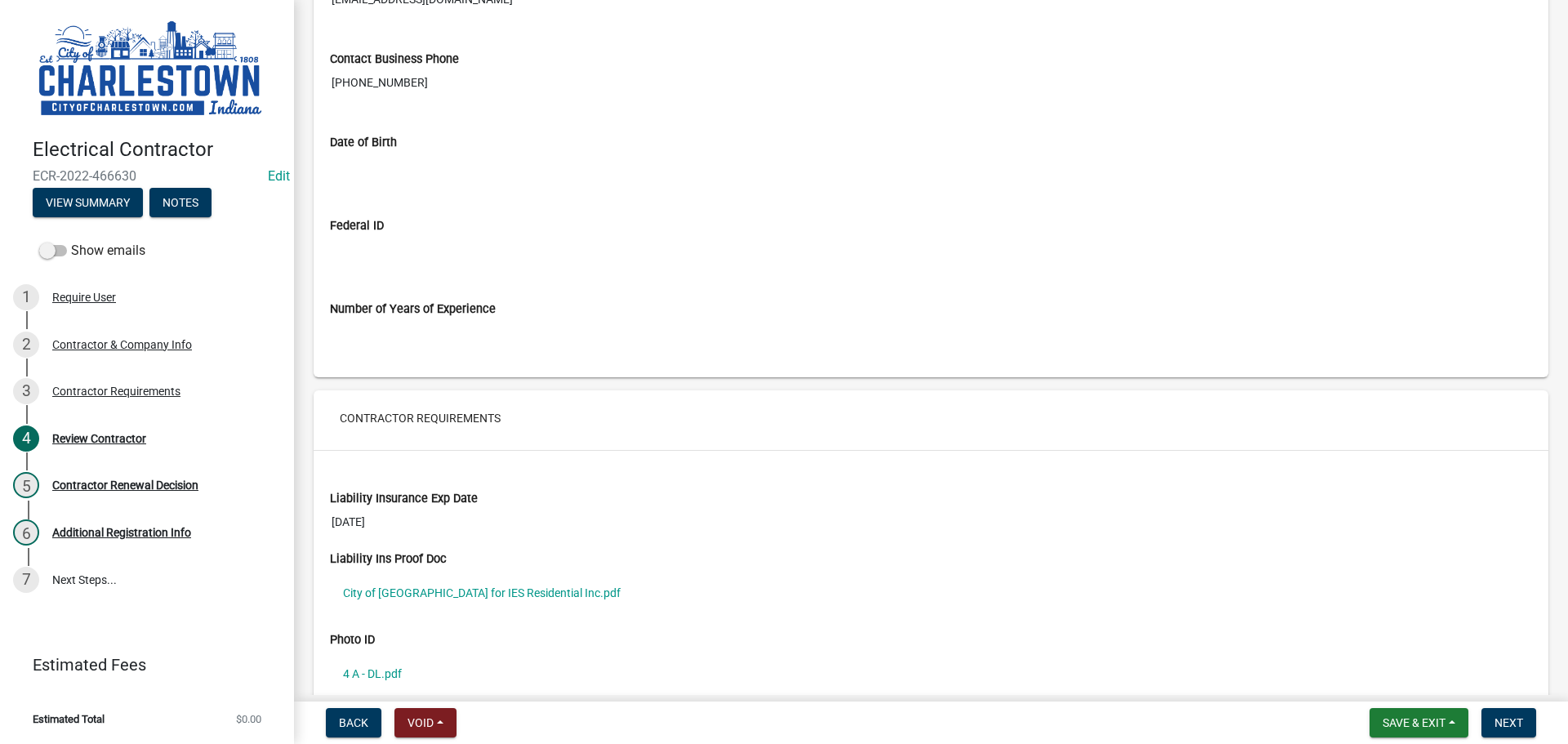
click at [392, 173] on input "Date of Birth" at bounding box center [931, 166] width 1202 height 30
click at [494, 229] on div "Federal ID" at bounding box center [931, 225] width 1202 height 17
click at [1515, 723] on span "Next" at bounding box center [1509, 722] width 29 height 13
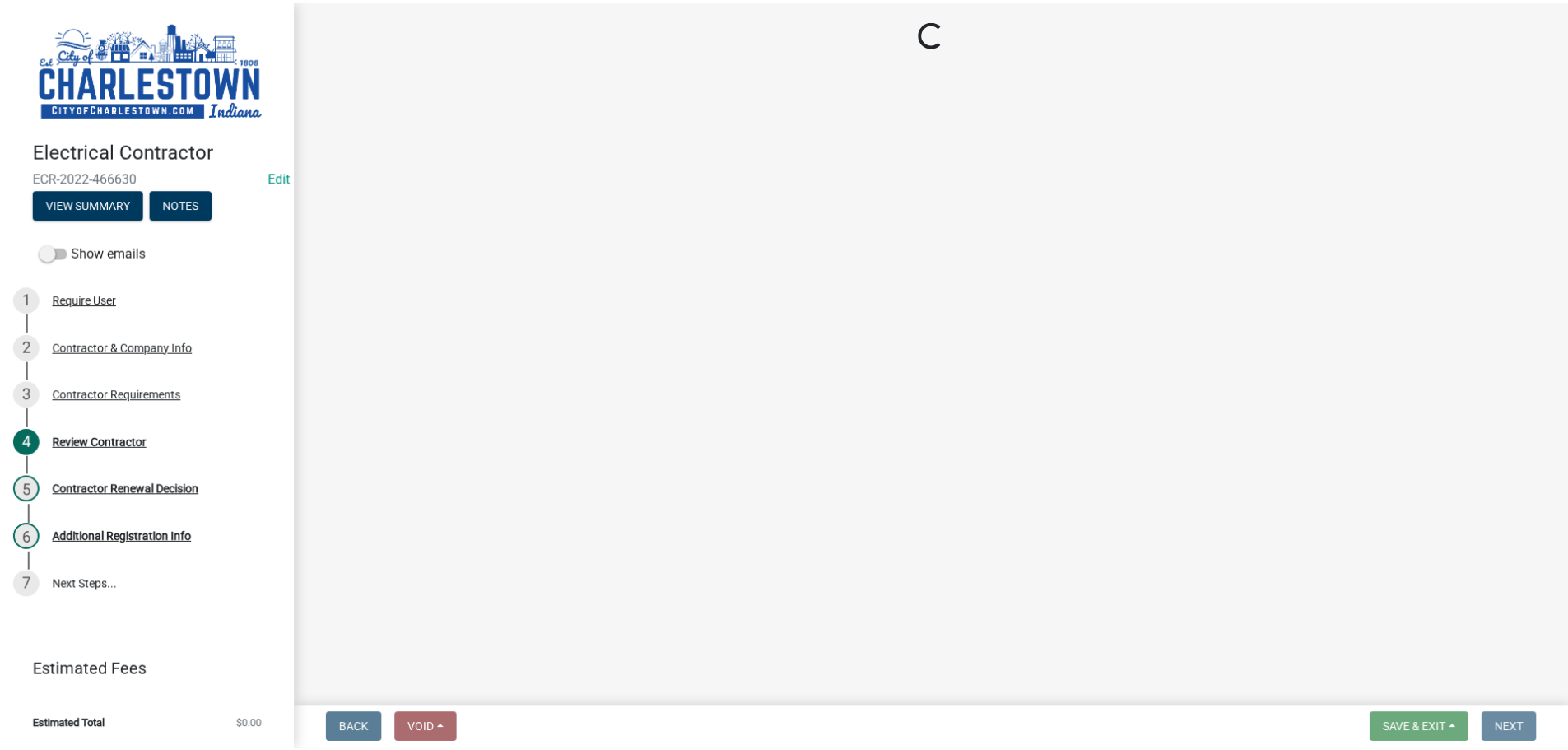
scroll to position [0, 0]
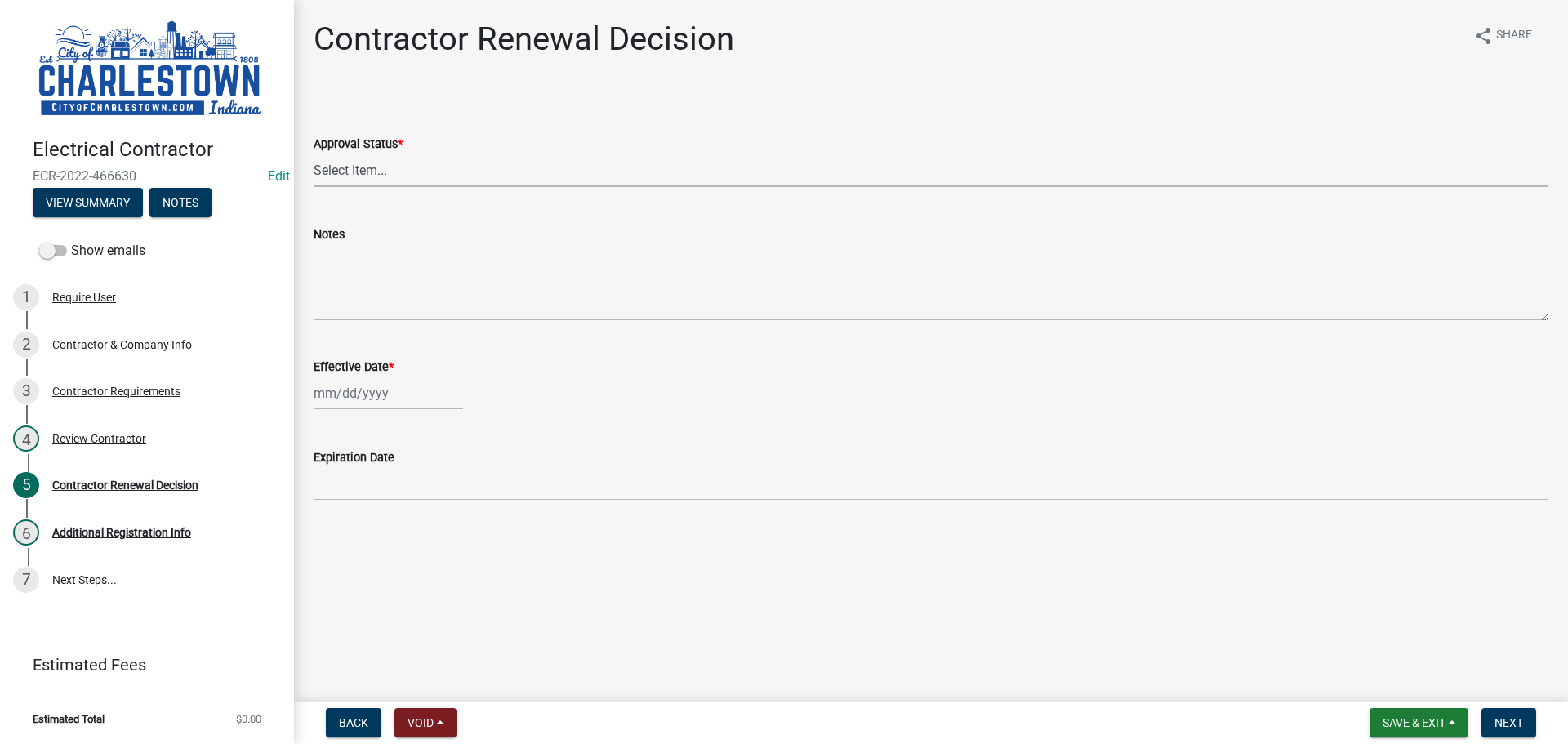
click at [341, 166] on select "Select Item... Approved Denied" at bounding box center [930, 171] width 1234 height 34
click at [313, 154] on select "Select Item... Approved Denied" at bounding box center [930, 171] width 1234 height 34
select select "30db8998-795d-4bbe-8e49-f1ade8865815"
click at [368, 388] on div at bounding box center [388, 394] width 149 height 34
select select "8"
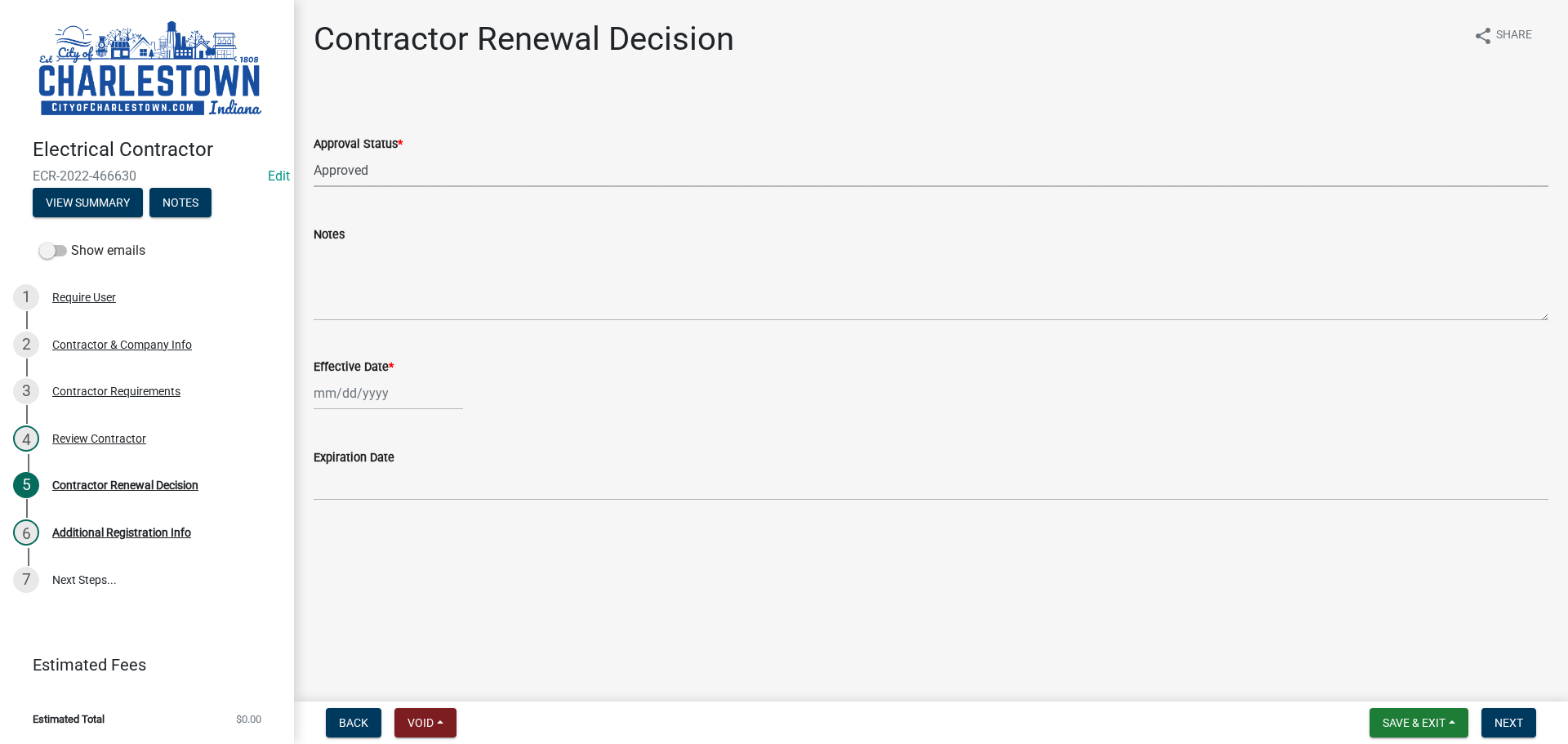
select select "2025"
click at [388, 560] on div "20" at bounding box center [382, 558] width 26 height 26
type input "[DATE]"
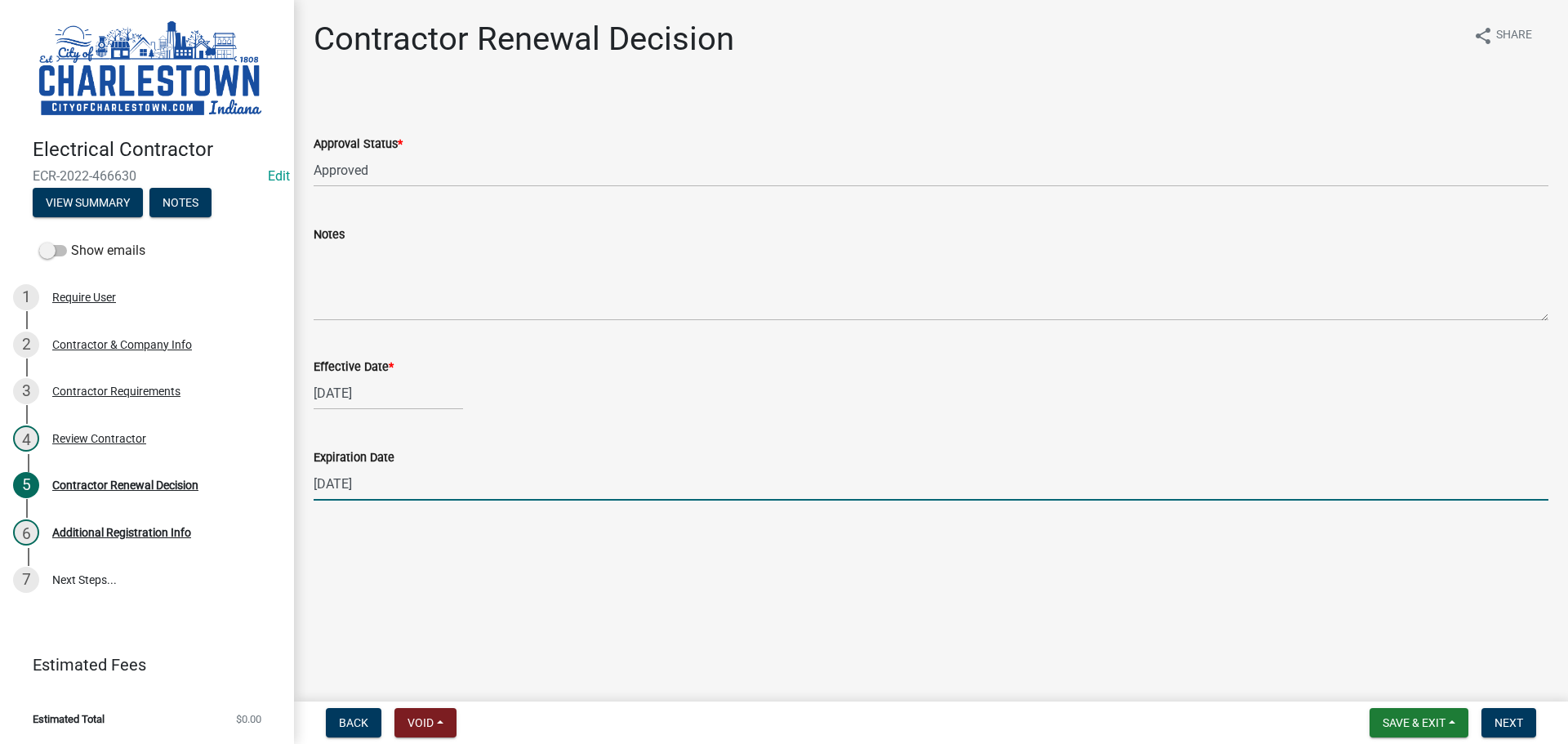
click at [398, 476] on input "[DATE]" at bounding box center [930, 484] width 1234 height 34
click at [349, 485] on input "[DATE]" at bounding box center [930, 484] width 1234 height 34
type input "[DATE]"
click at [1516, 722] on span "Next" at bounding box center [1509, 722] width 29 height 13
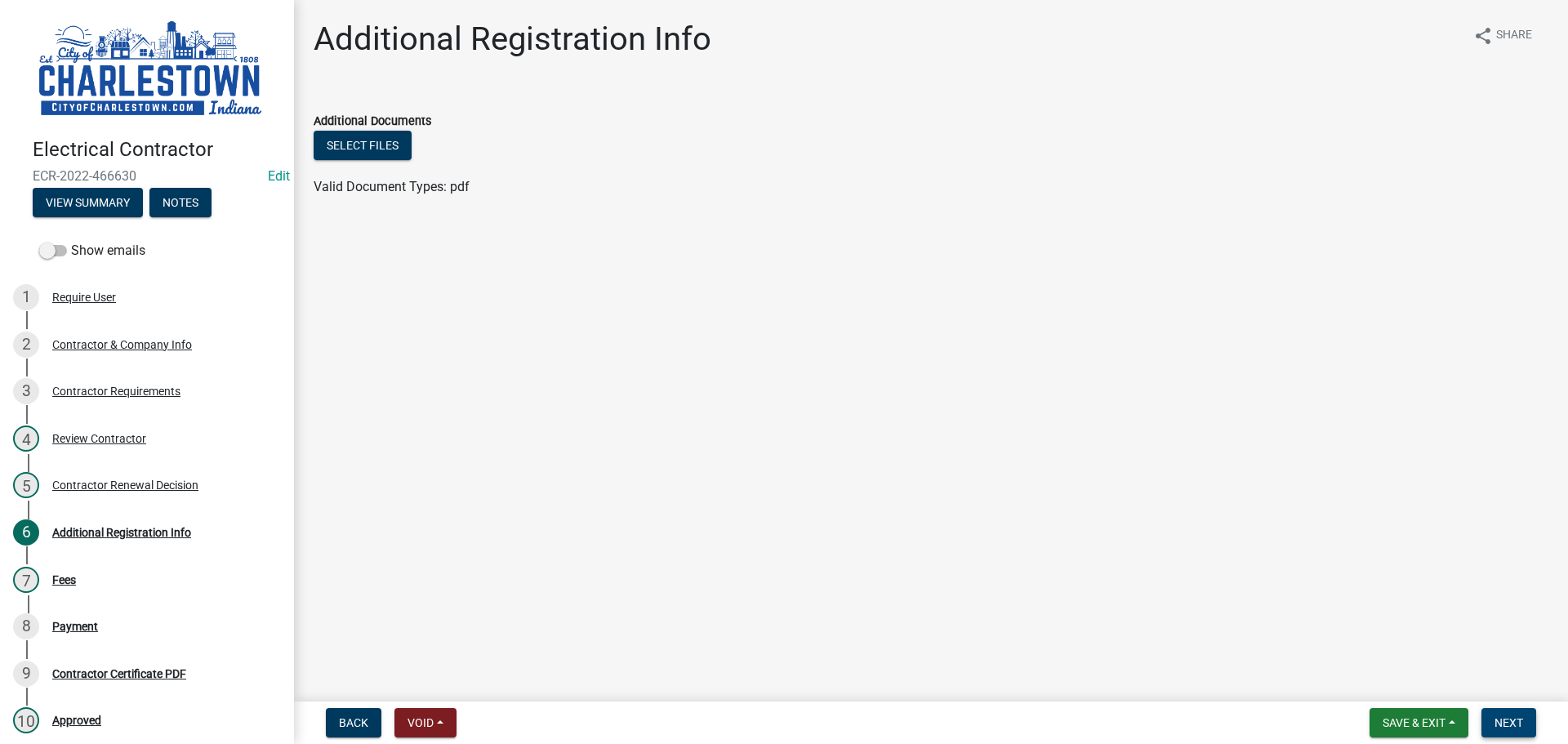
click at [1526, 725] on button "Next" at bounding box center [1508, 723] width 55 height 30
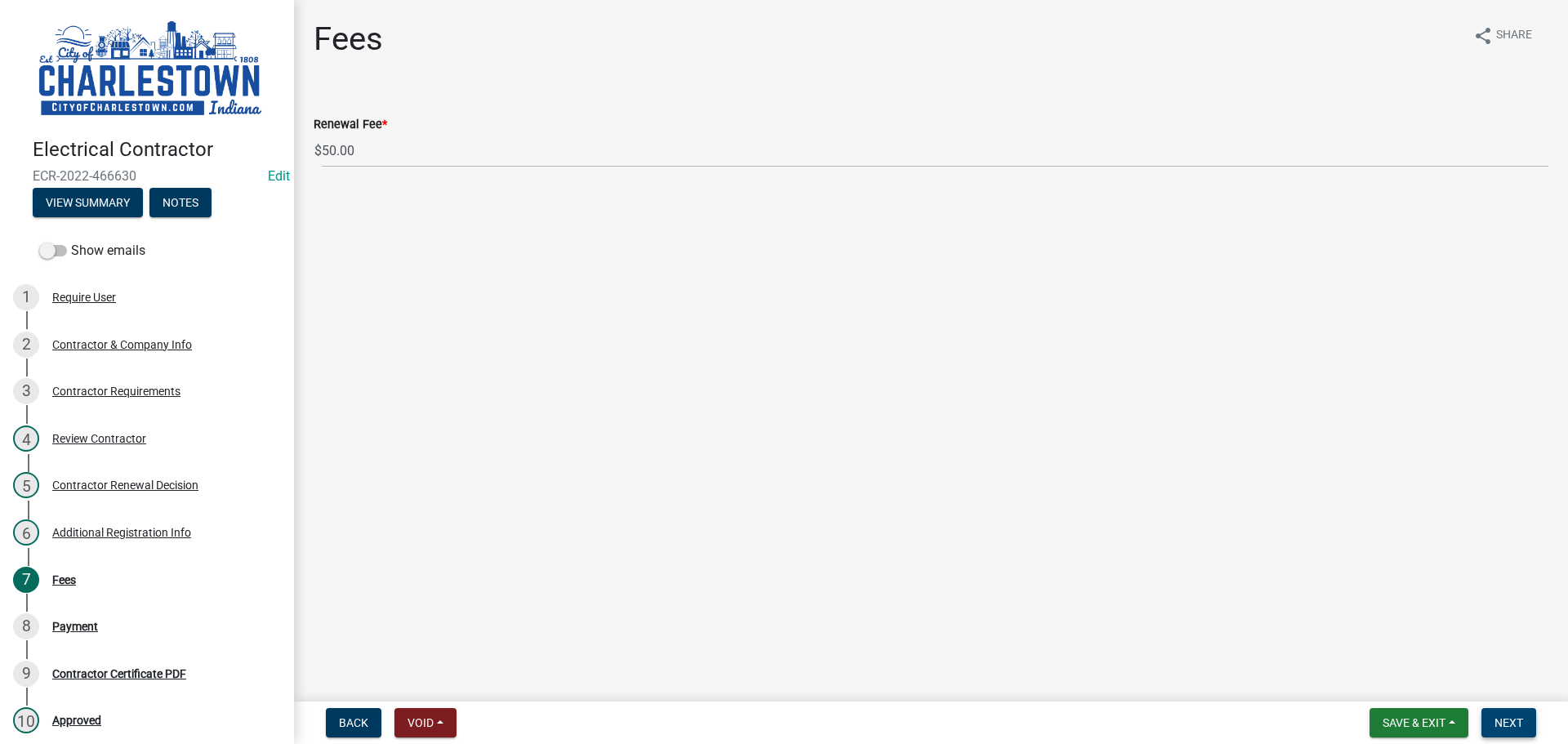
click at [1505, 721] on span "Next" at bounding box center [1509, 722] width 29 height 13
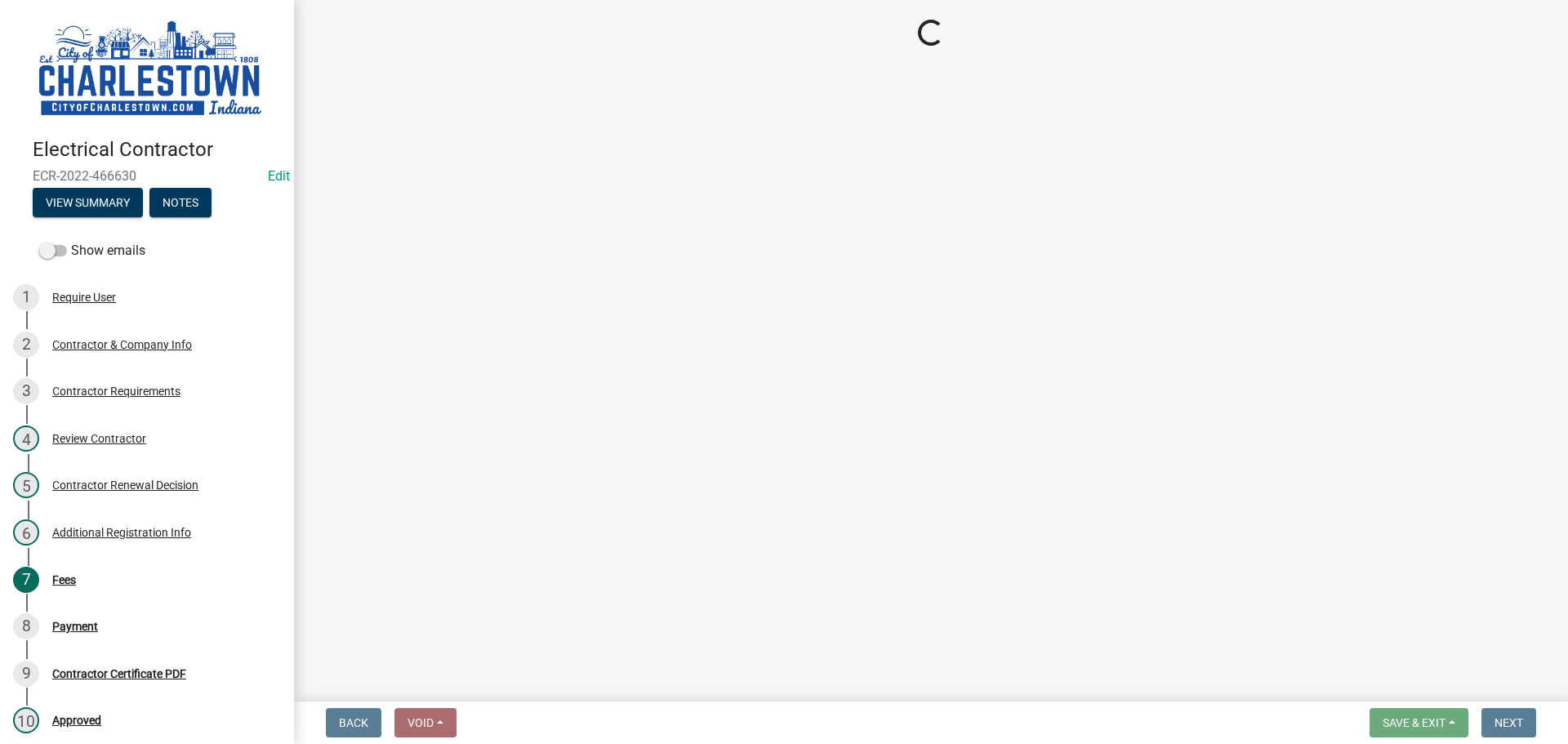
select select "3: 3"
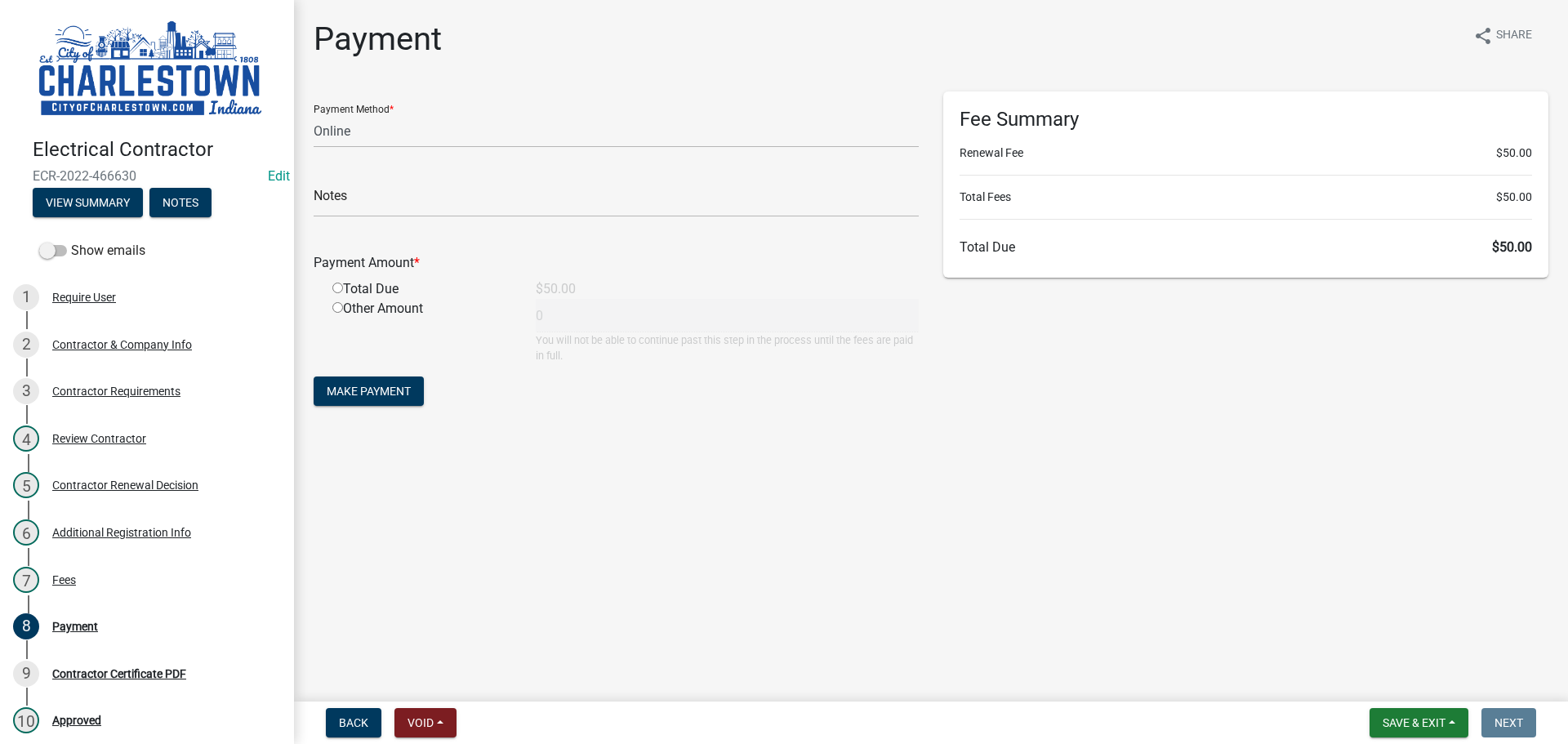
click at [339, 286] on input "radio" at bounding box center [338, 288] width 11 height 11
radio input "true"
type input "50"
click at [1429, 724] on span "Save & Exit" at bounding box center [1413, 722] width 62 height 13
click at [1390, 677] on button "Save & Exit" at bounding box center [1403, 680] width 131 height 39
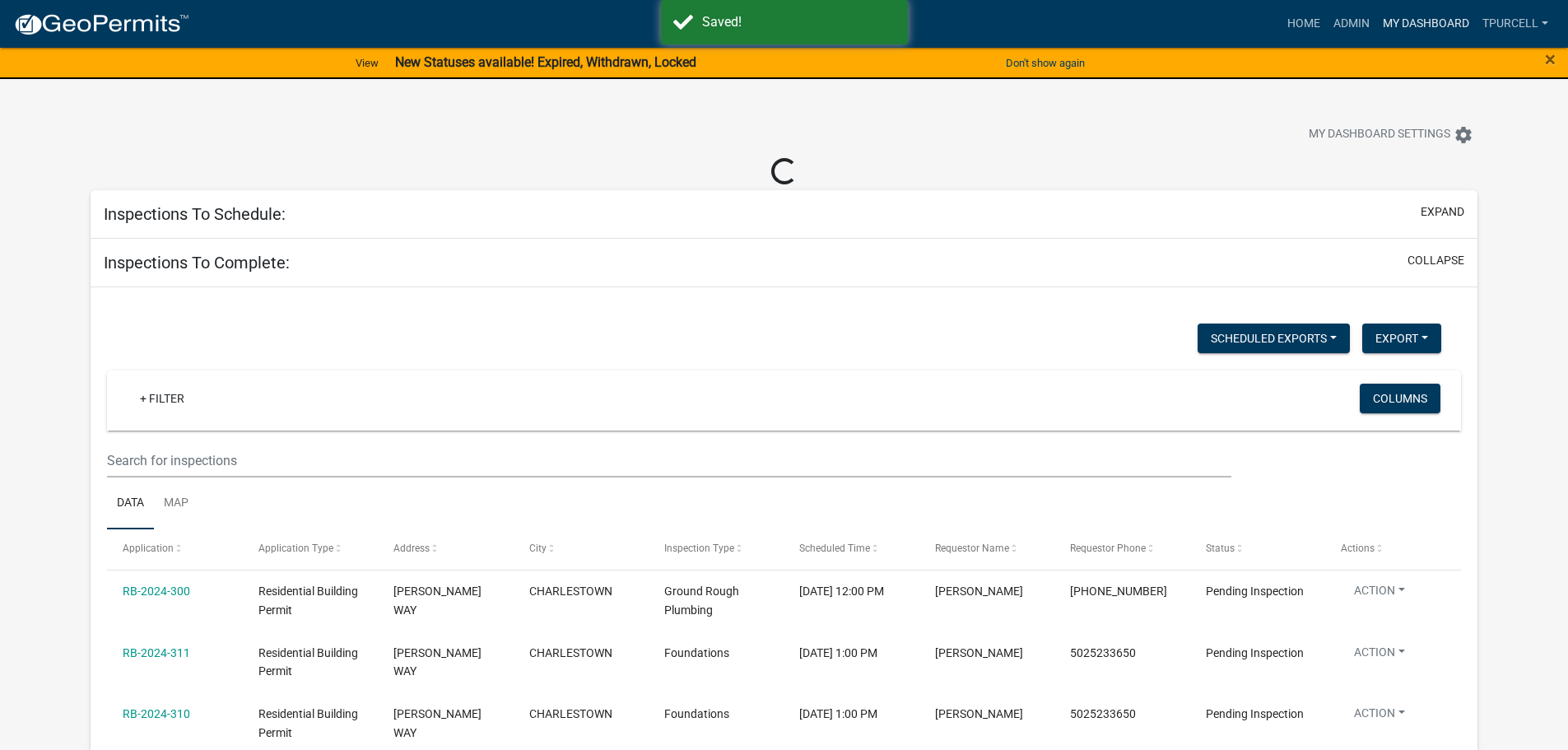
click at [1441, 17] on link "My Dashboard" at bounding box center [1426, 24] width 100 height 31
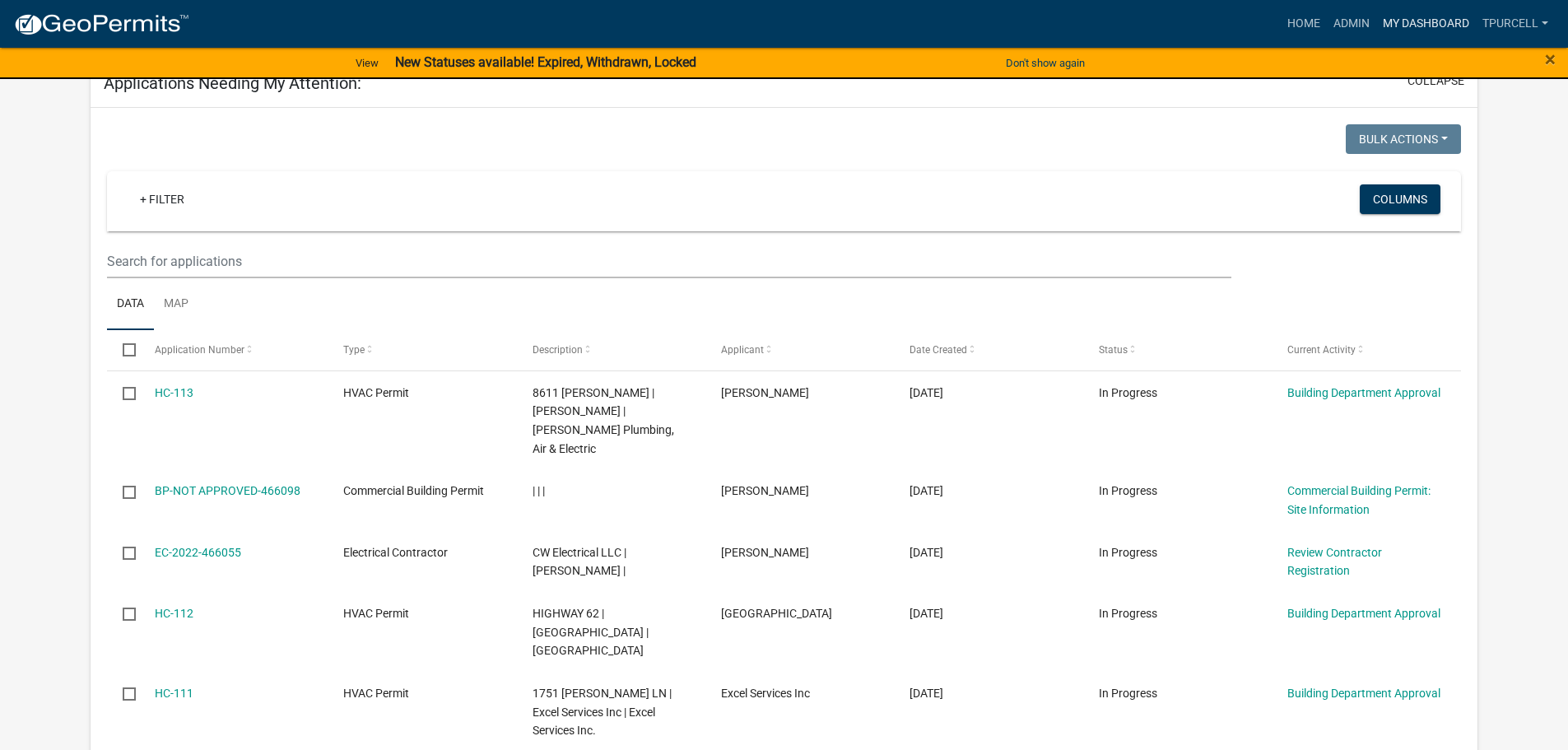
scroll to position [823, 0]
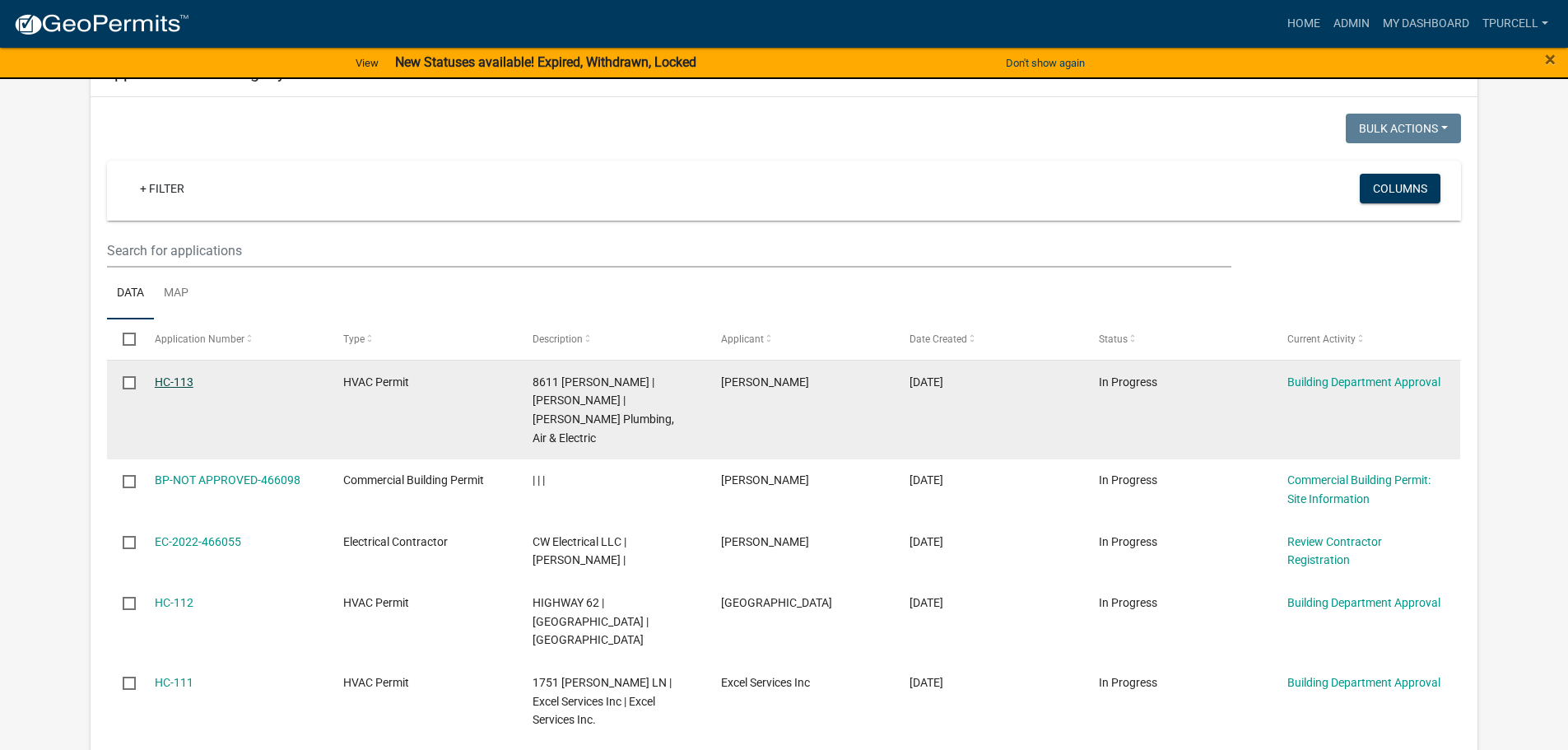
click at [179, 382] on link "HC-113" at bounding box center [174, 381] width 38 height 13
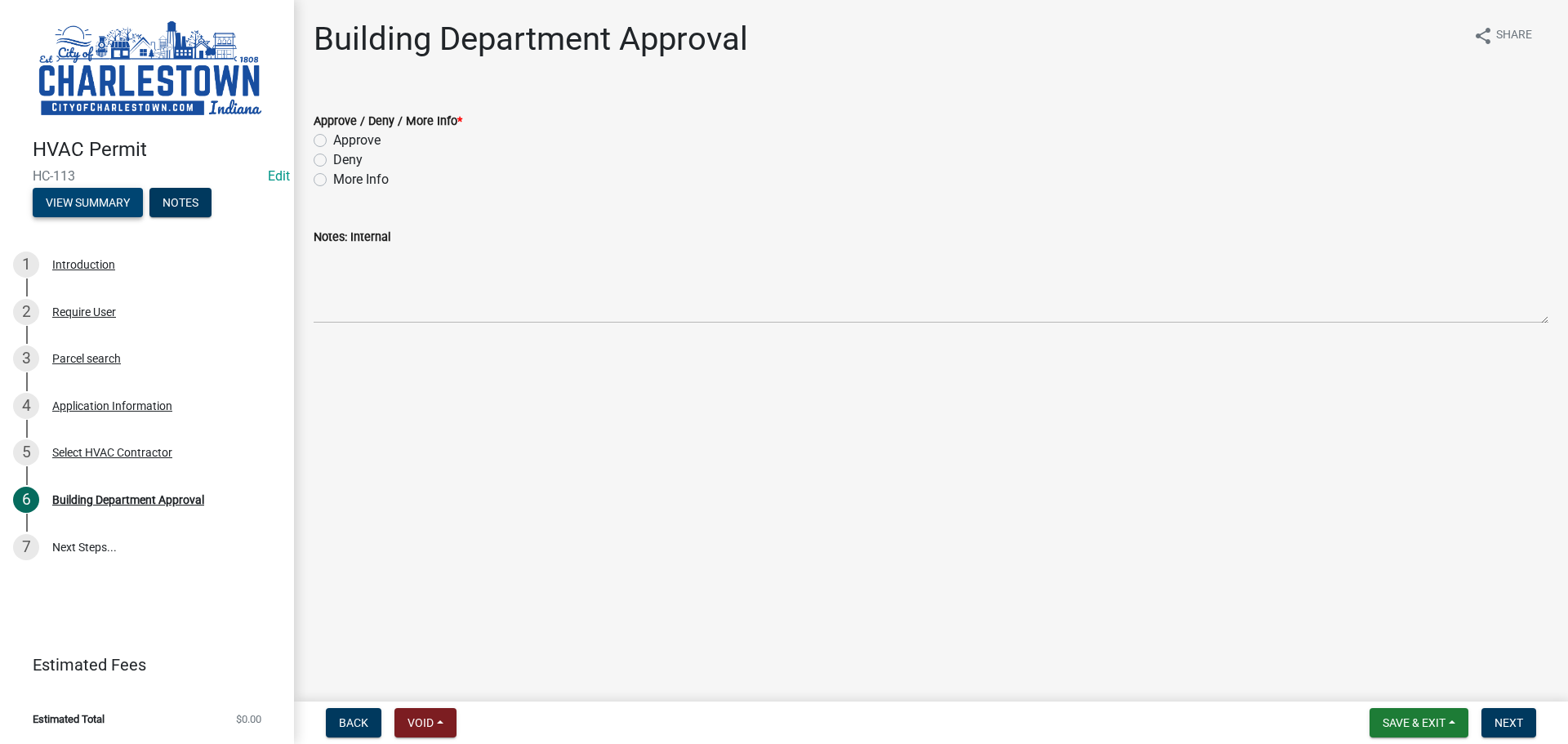
click at [112, 198] on button "View Summary" at bounding box center [88, 202] width 111 height 30
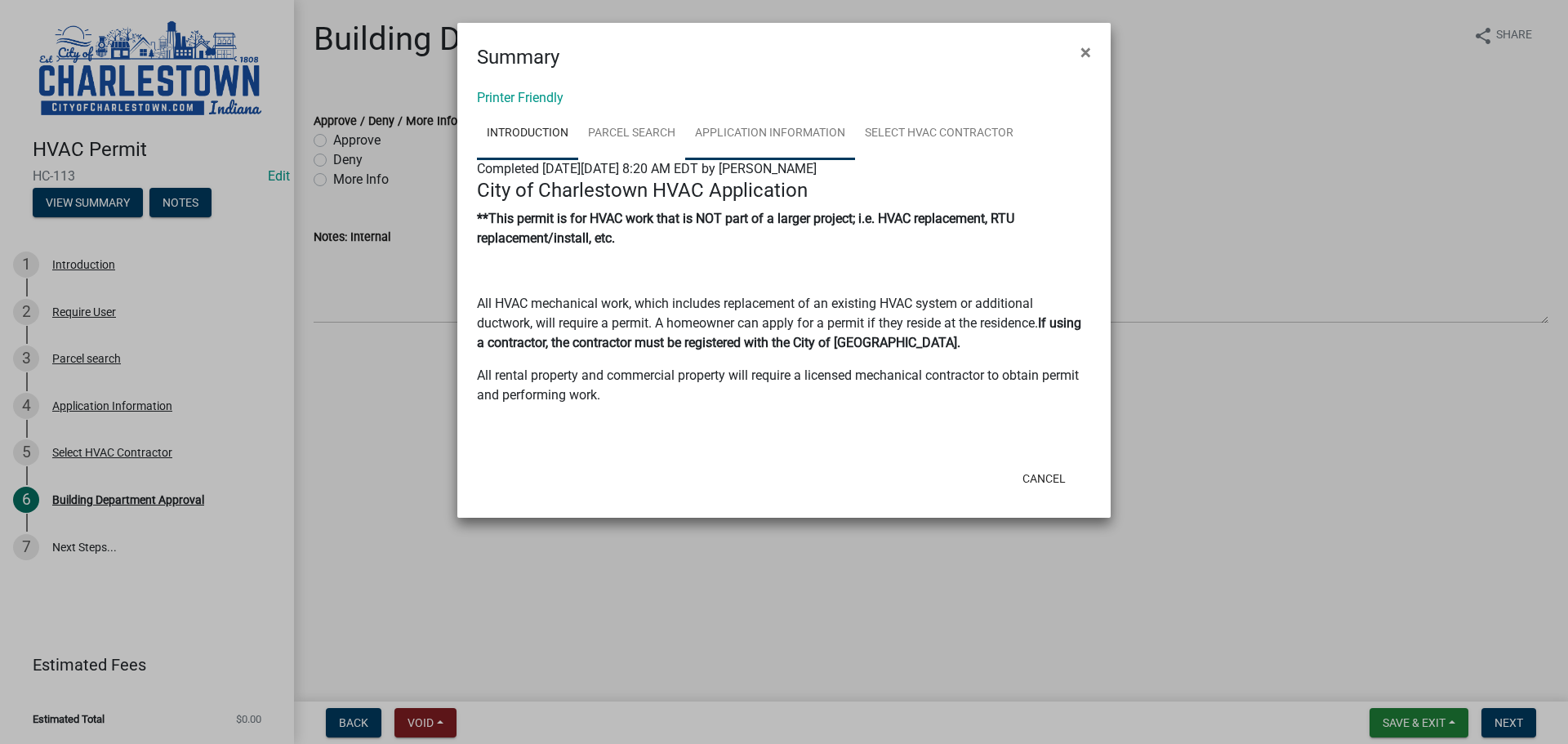
click at [788, 132] on link "Application Information" at bounding box center [769, 134] width 170 height 52
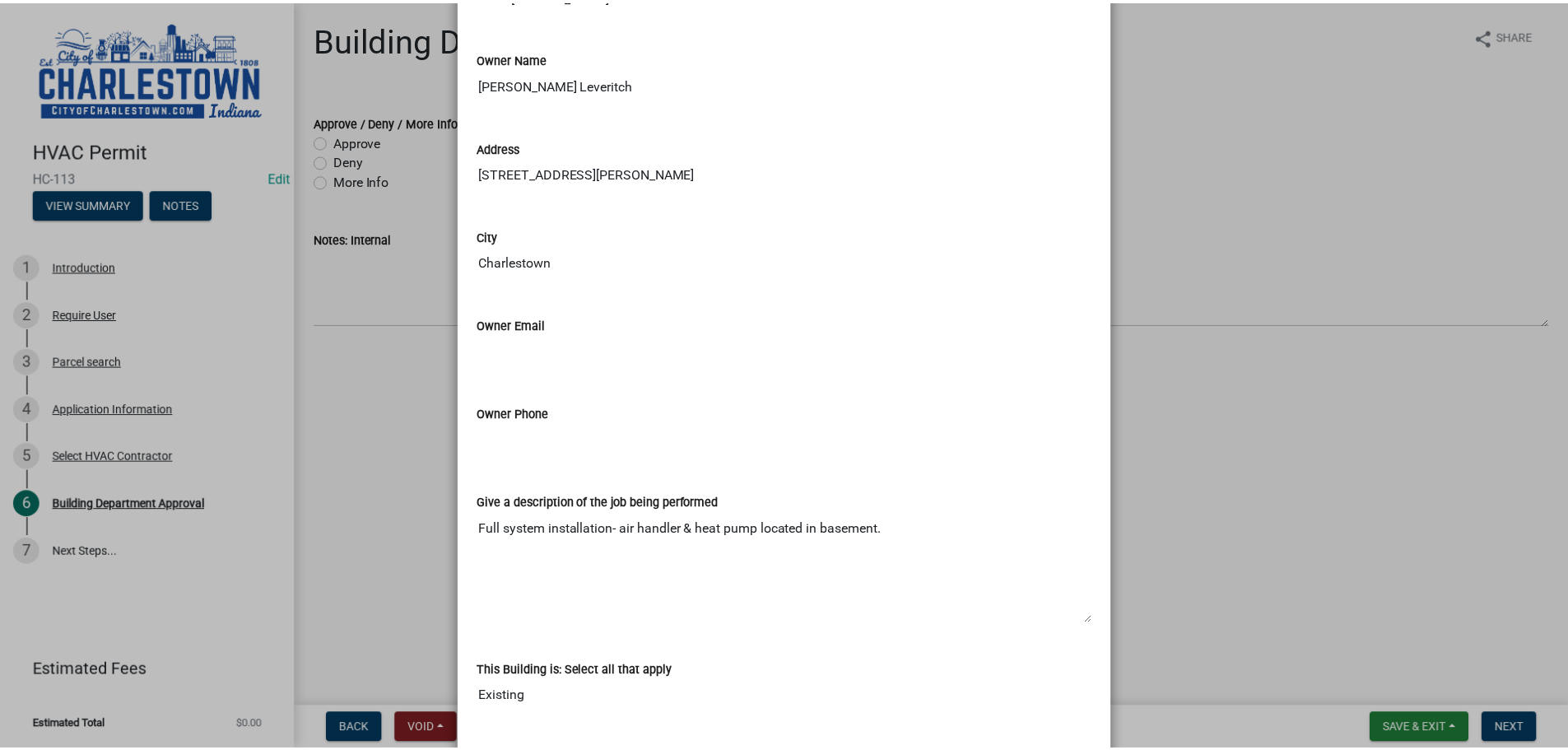
scroll to position [250, 0]
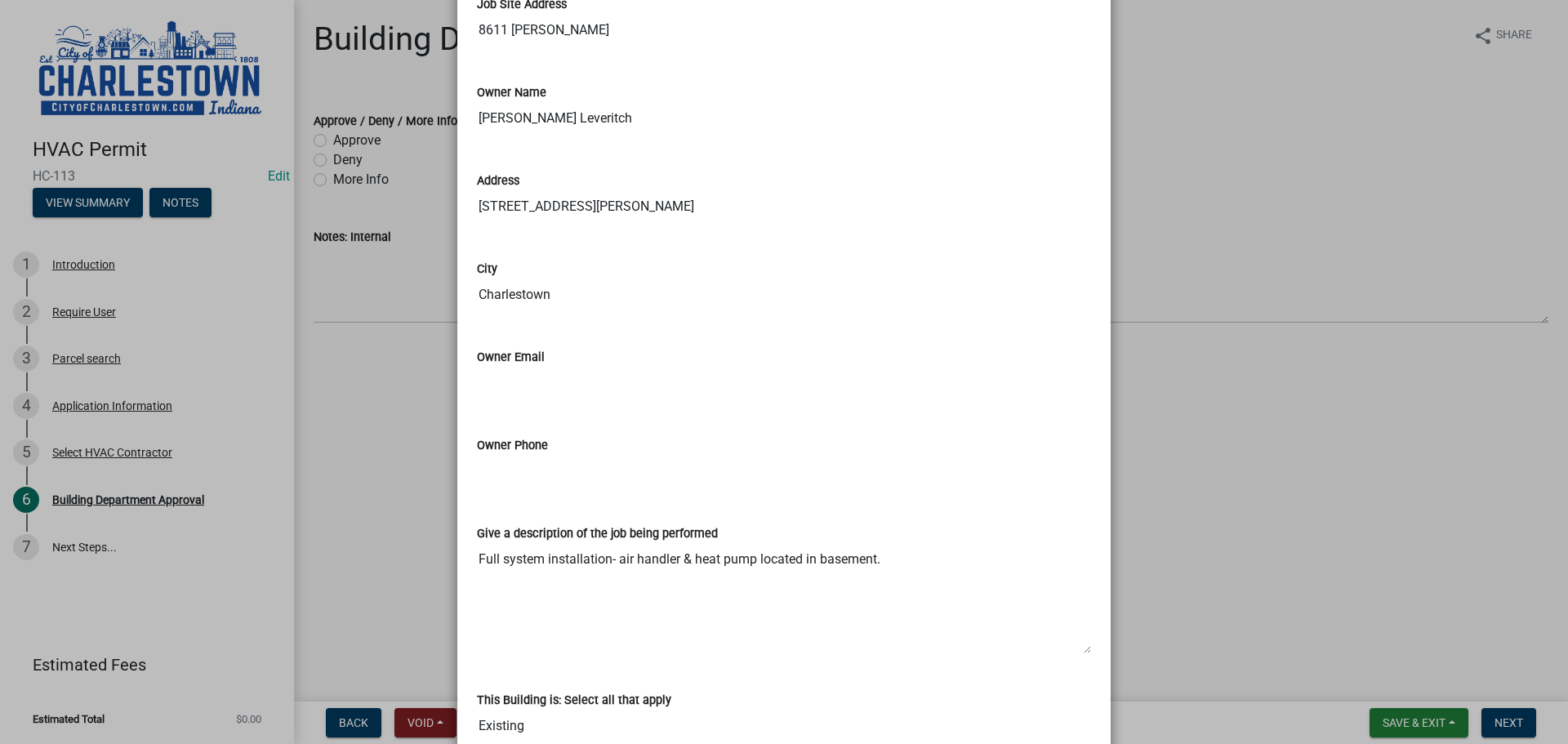
click at [319, 142] on ngb-modal-window "Summary × Printer Friendly Introduction Parcel search Application Information S…" at bounding box center [784, 372] width 1568 height 744
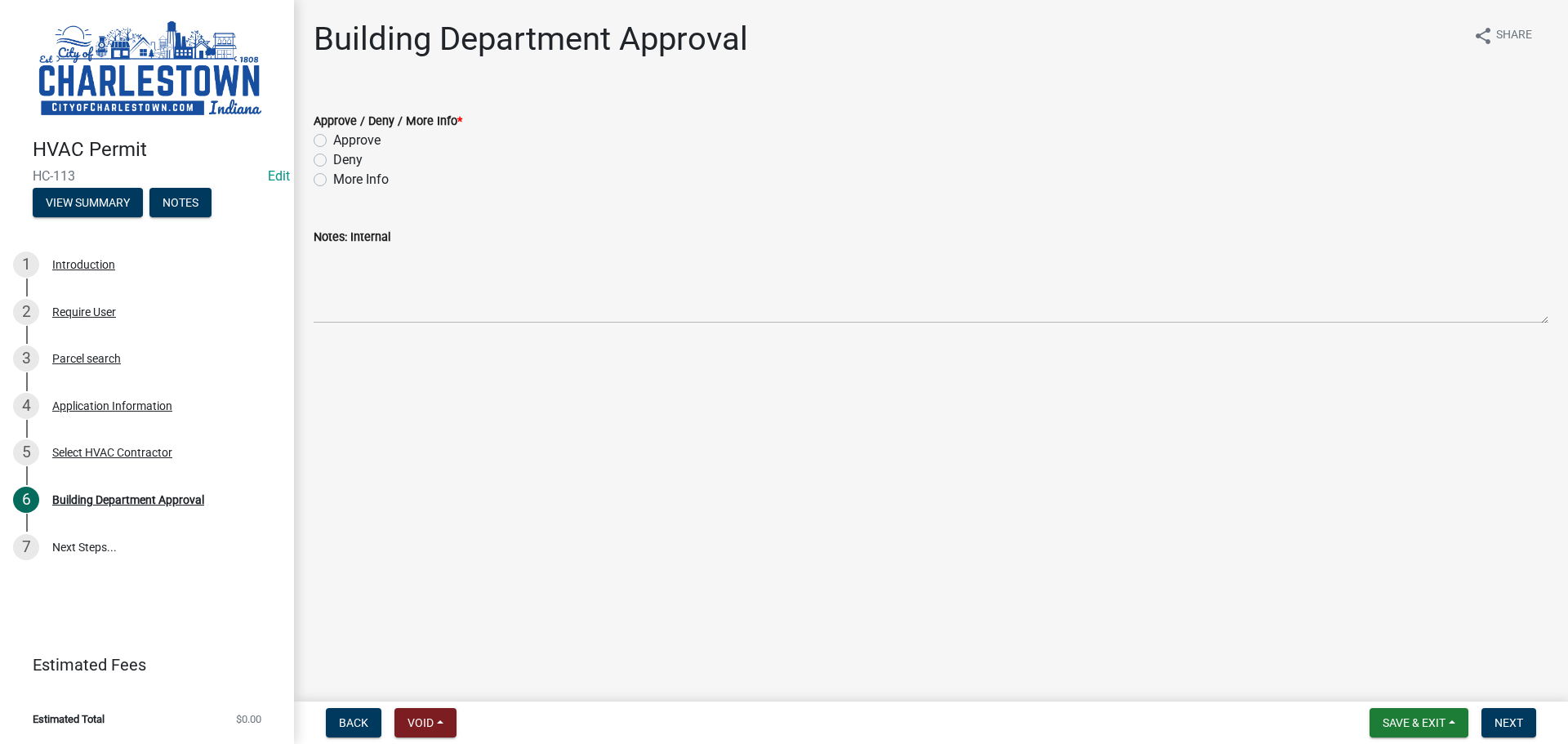
click at [334, 138] on label "Approve" at bounding box center [357, 140] width 47 height 19
click at [334, 138] on input "Approve" at bounding box center [339, 136] width 11 height 11
radio input "true"
click at [1521, 717] on span "Next" at bounding box center [1509, 722] width 29 height 13
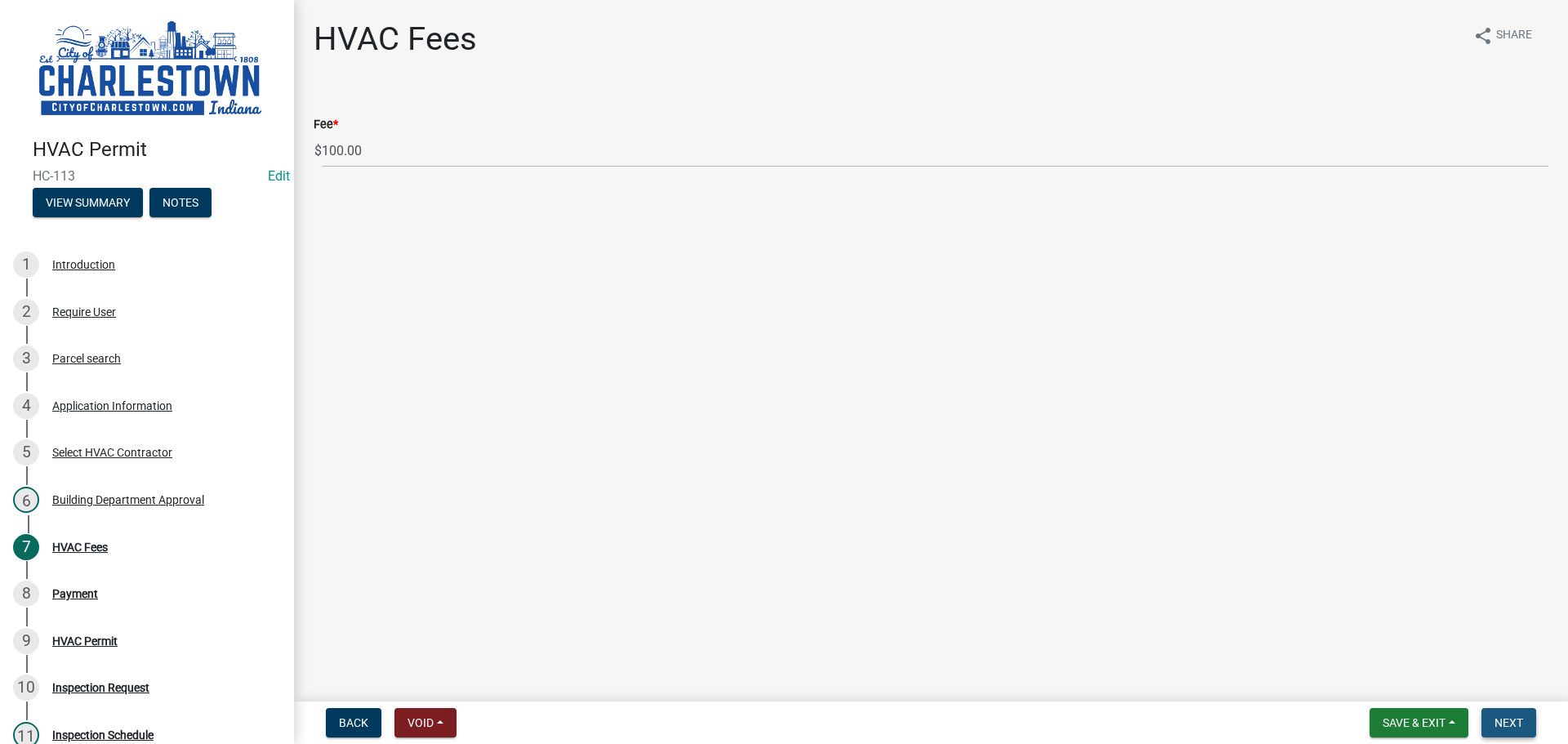
click at [1513, 714] on button "Next" at bounding box center [1508, 723] width 55 height 30
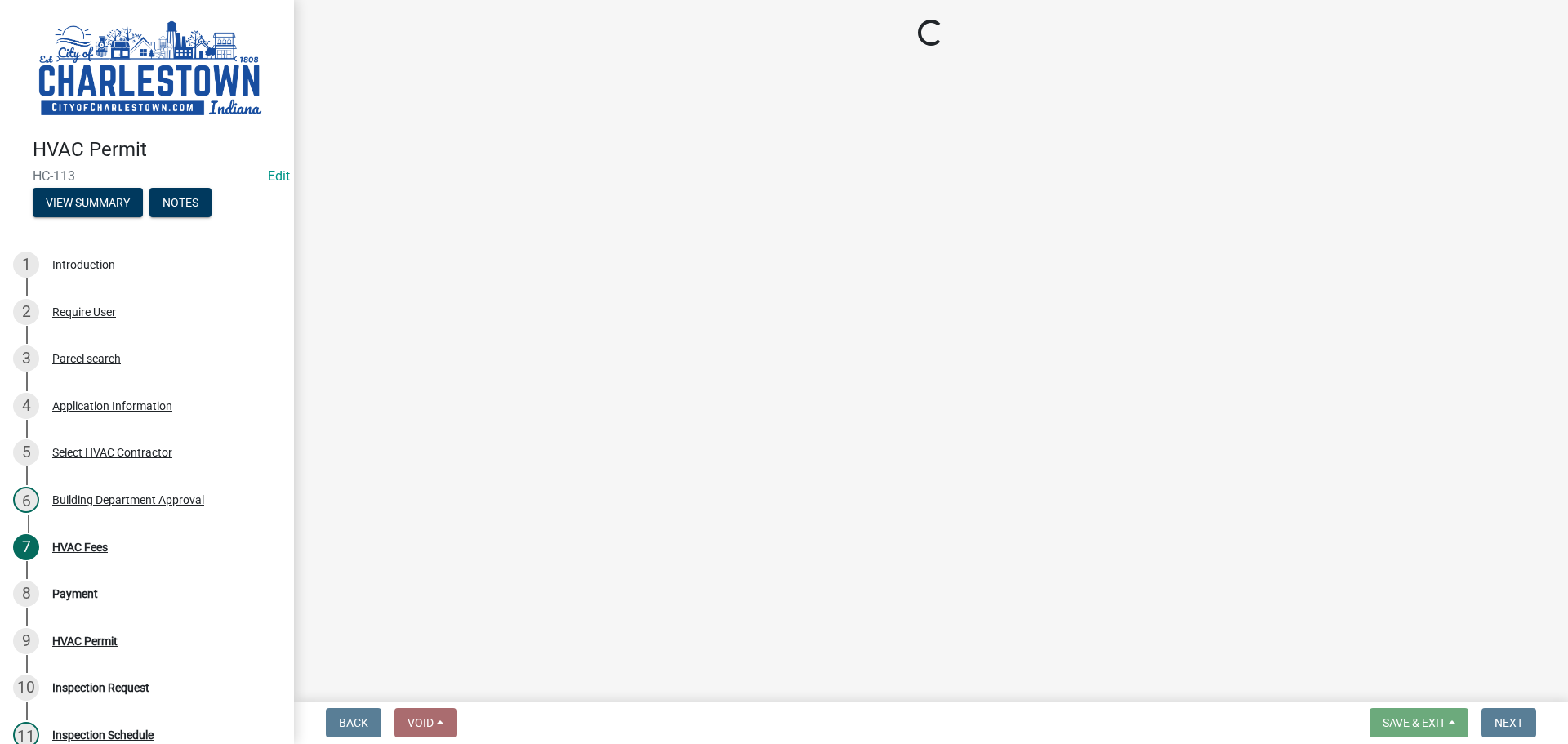
select select "3: 3"
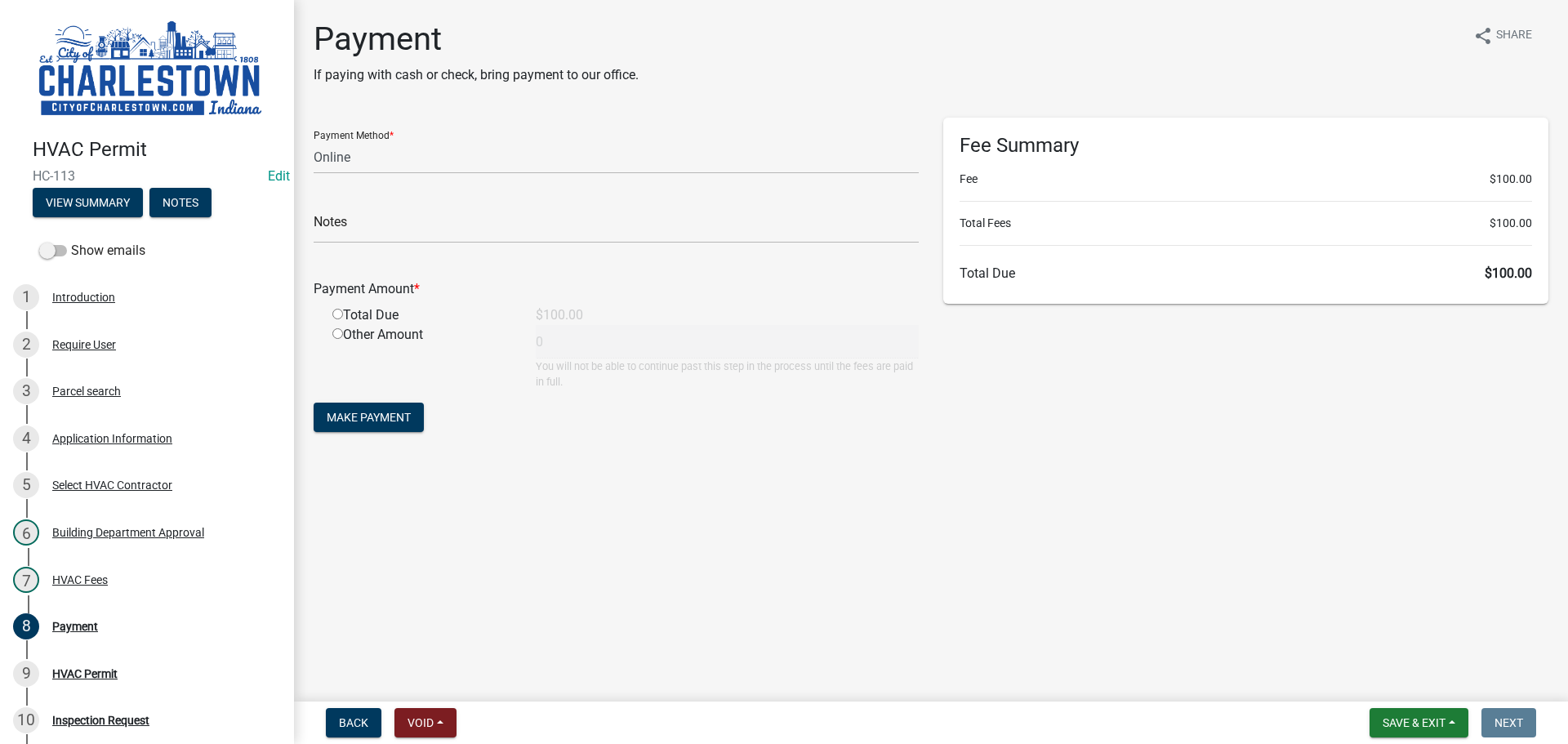
click at [334, 312] on input "radio" at bounding box center [338, 314] width 11 height 11
radio input "true"
type input "100"
click at [1419, 725] on span "Save & Exit" at bounding box center [1413, 722] width 62 height 13
click at [1367, 681] on button "Save & Exit" at bounding box center [1403, 680] width 131 height 39
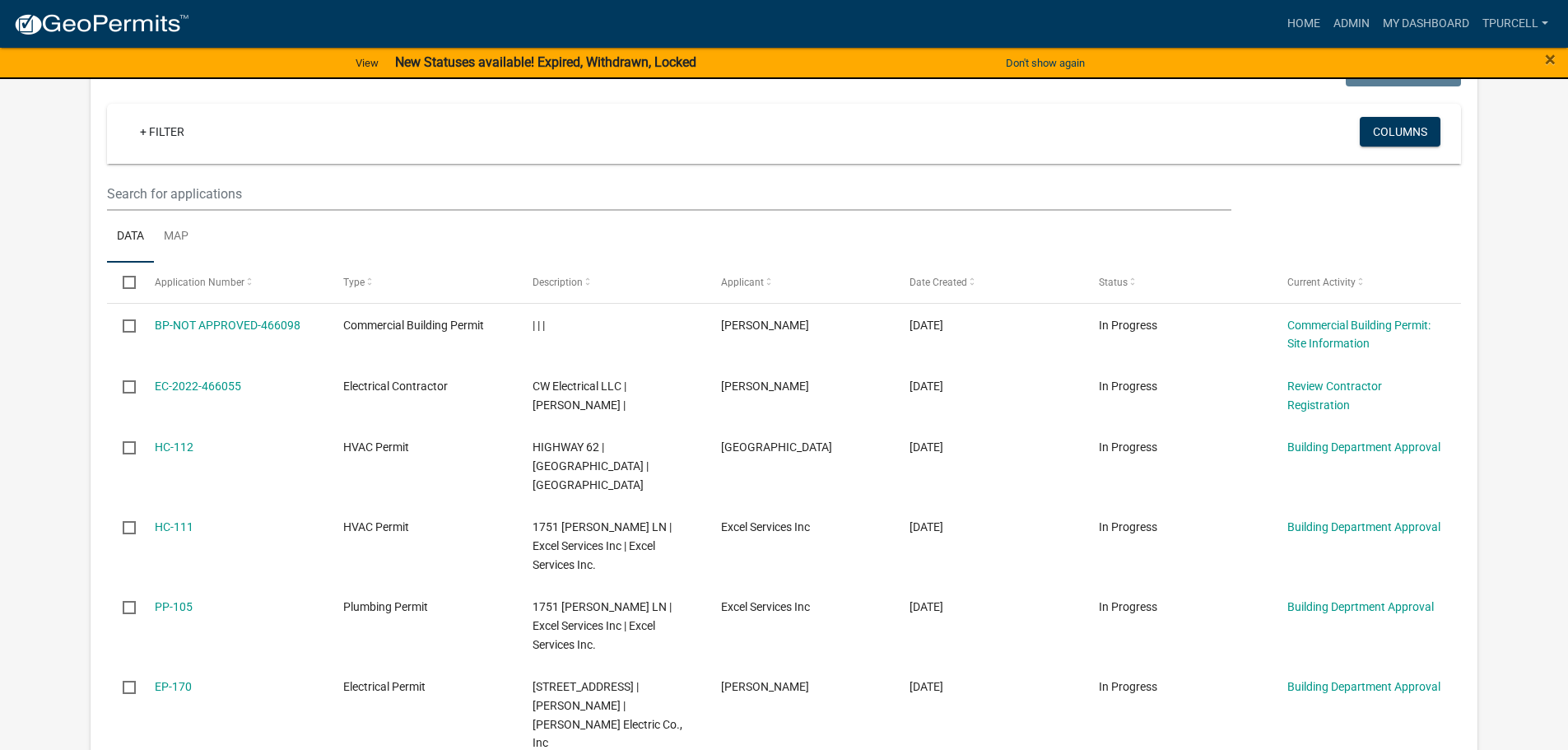
scroll to position [882, 0]
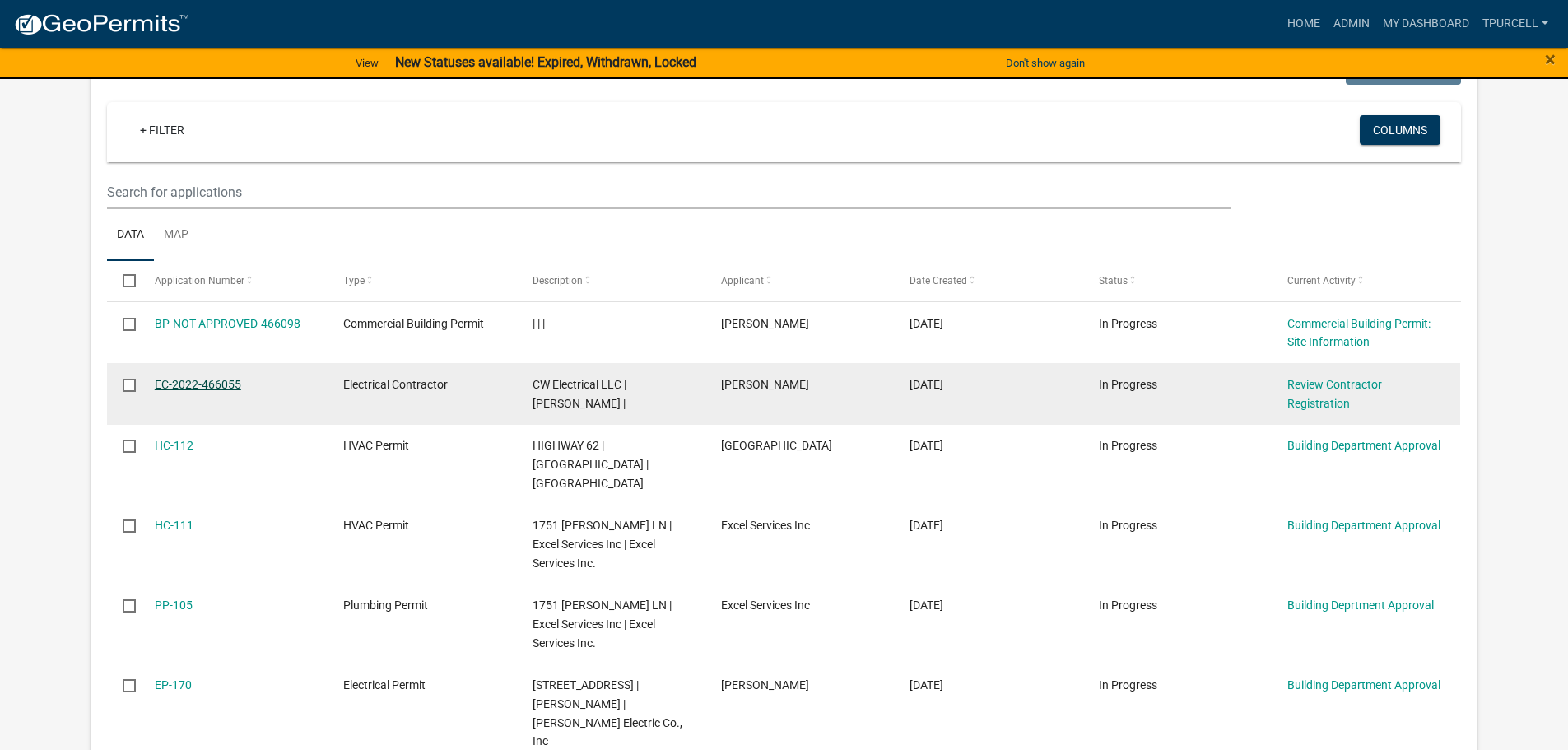
click at [192, 385] on link "EC-2022-466055" at bounding box center [198, 384] width 87 height 13
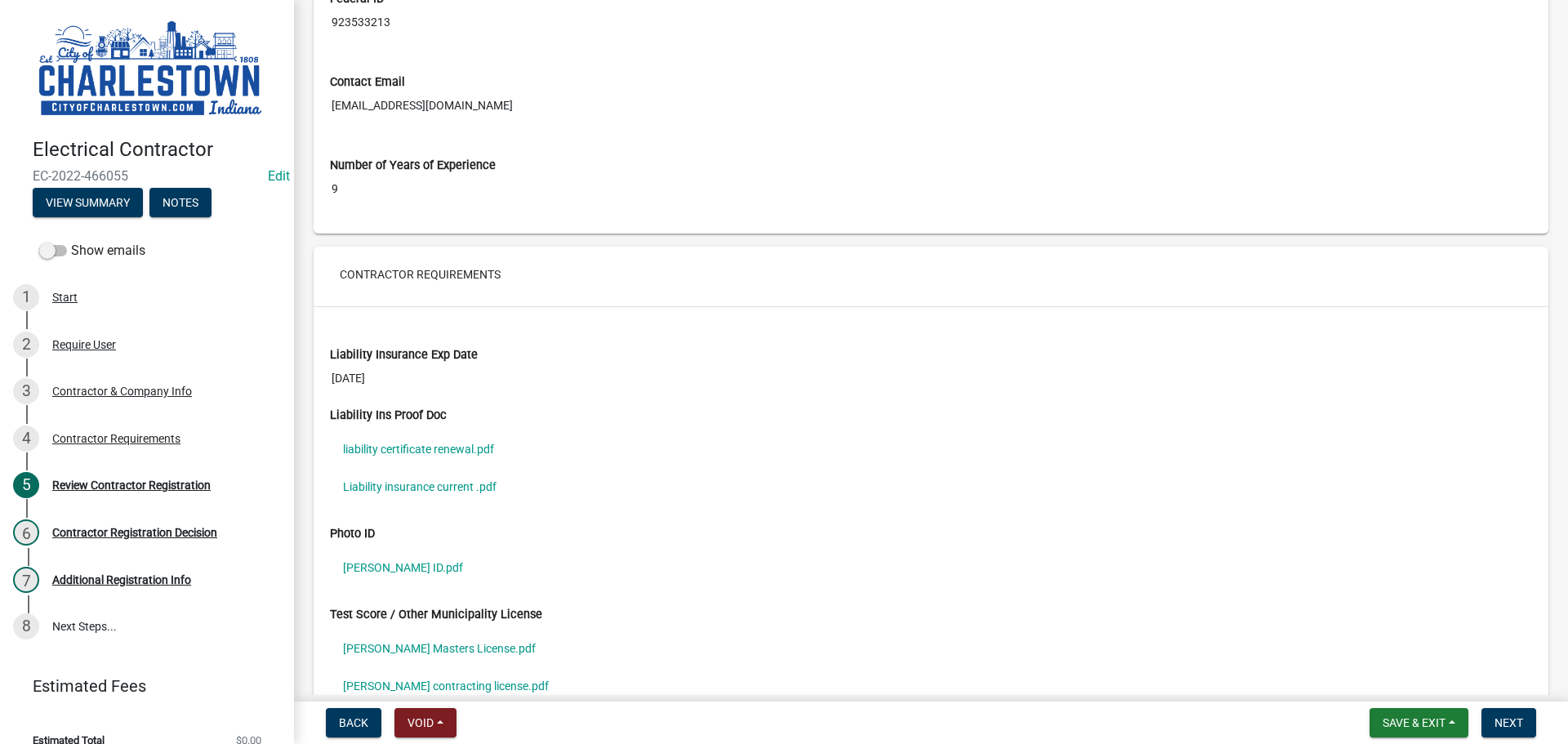
scroll to position [1062, 0]
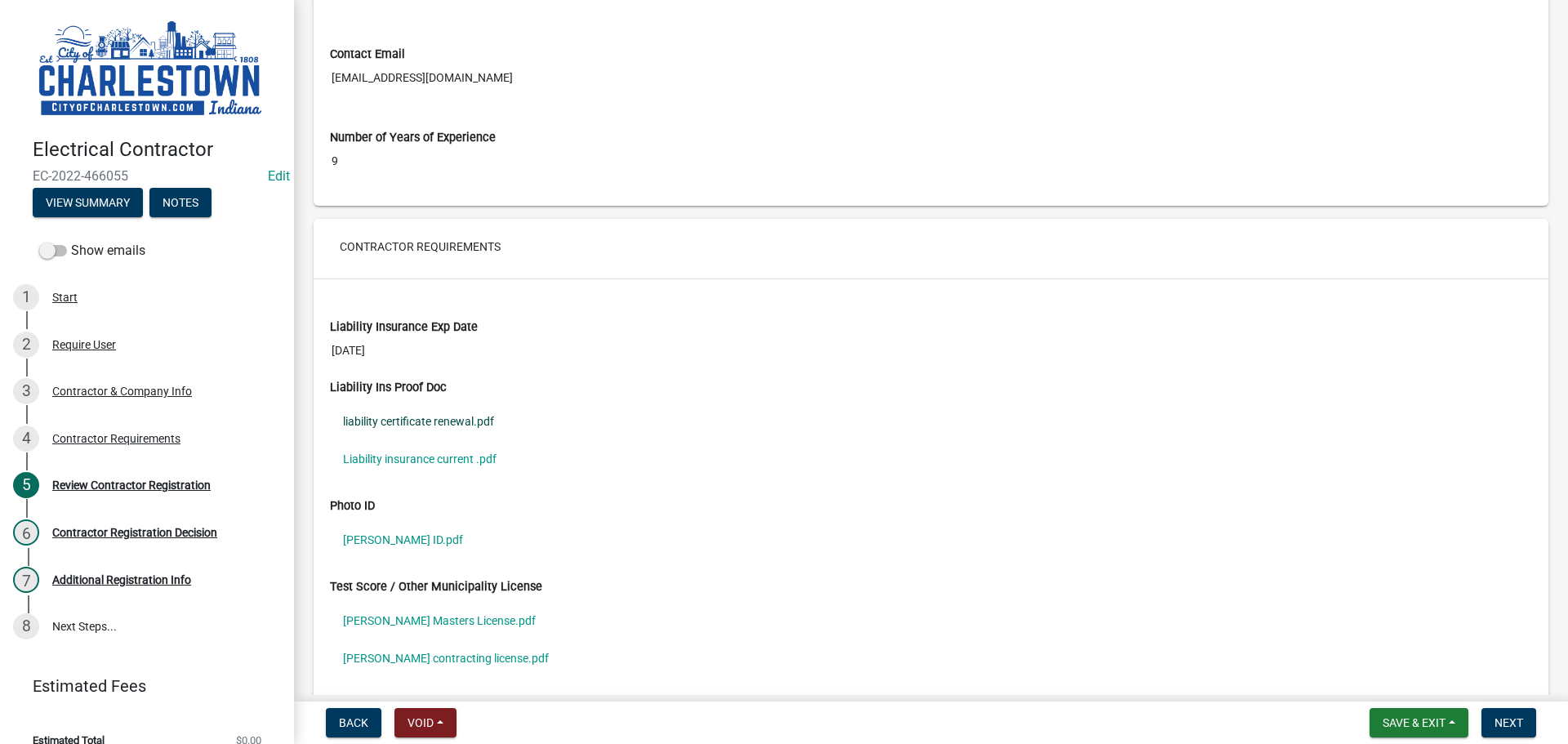
click at [441, 421] on link "liability certificate renewal.pdf" at bounding box center [931, 421] width 1202 height 37
click at [465, 459] on link "Liability insurance current .pdf" at bounding box center [931, 459] width 1202 height 37
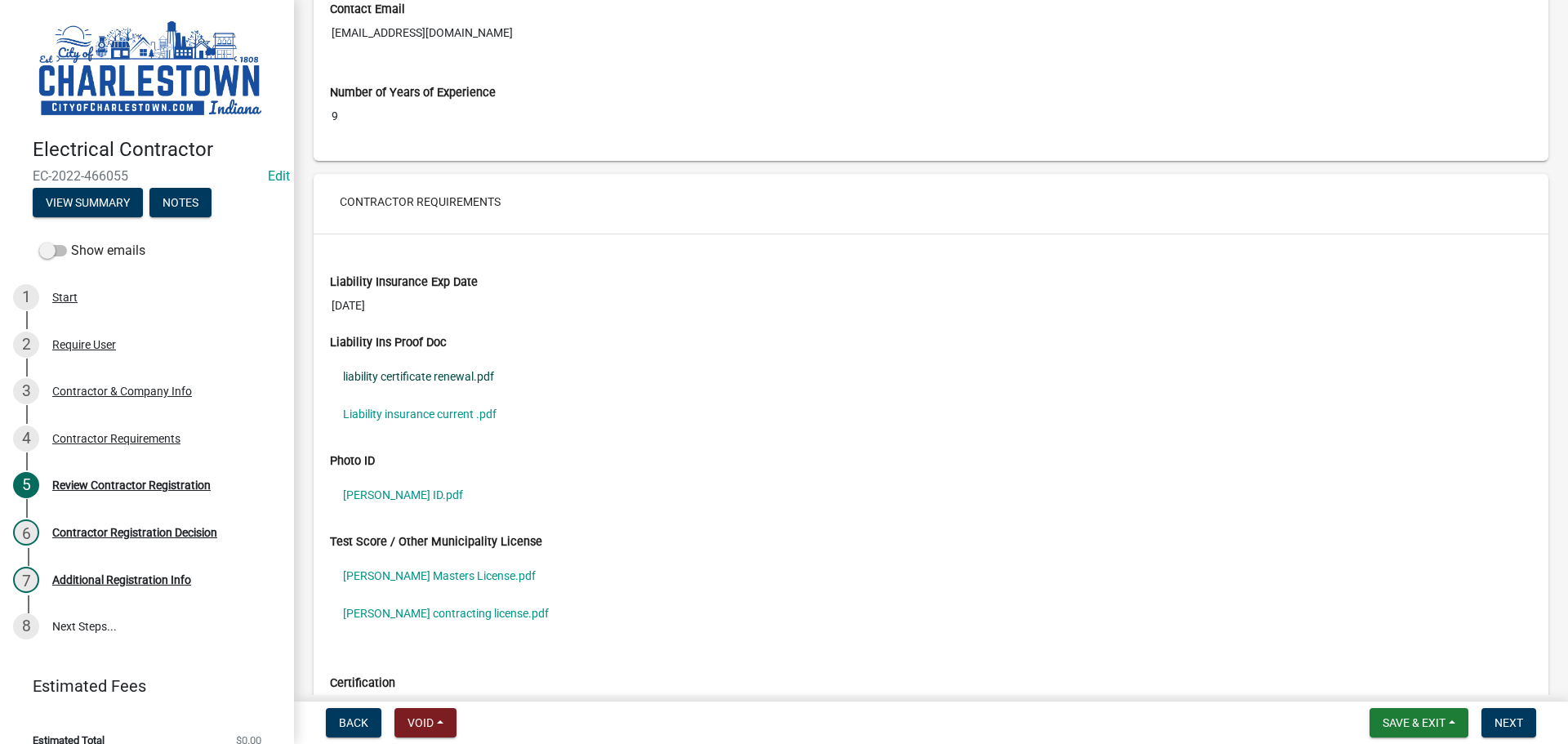
scroll to position [1143, 0]
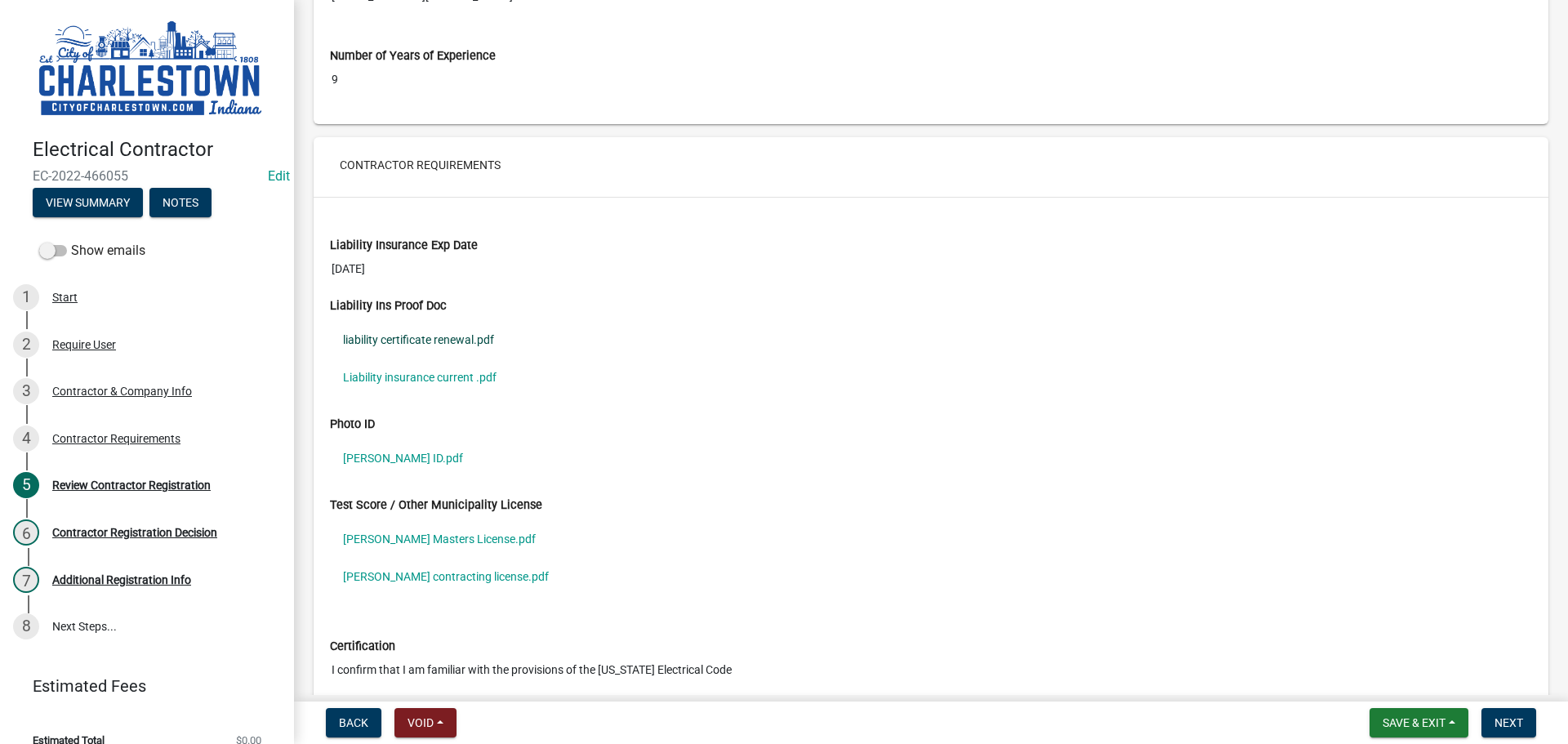
click at [426, 338] on link "liability certificate renewal.pdf" at bounding box center [931, 339] width 1202 height 37
click at [463, 372] on link "Liability insurance current .pdf" at bounding box center [931, 377] width 1202 height 37
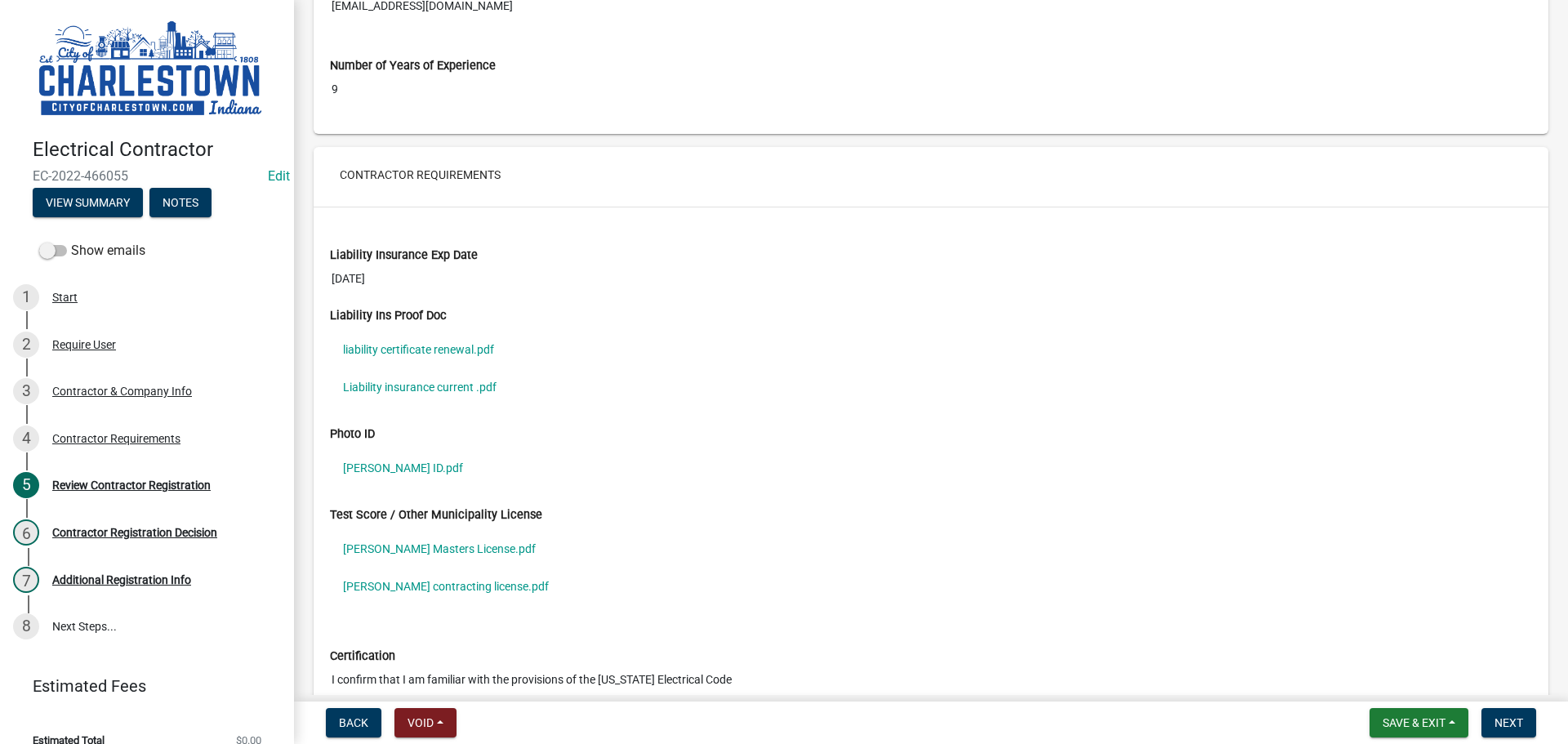
scroll to position [1127, 0]
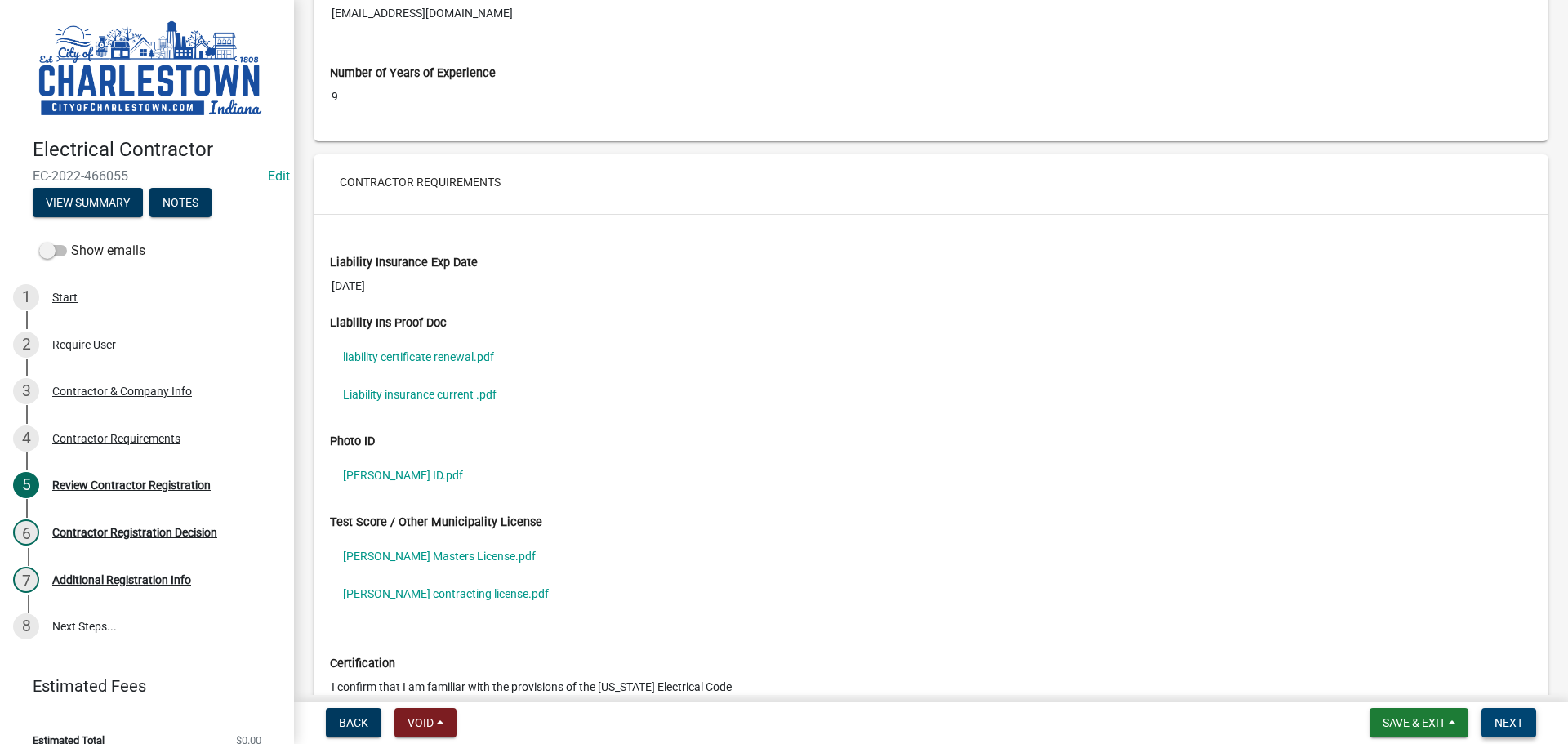
click at [1516, 722] on span "Next" at bounding box center [1509, 722] width 29 height 13
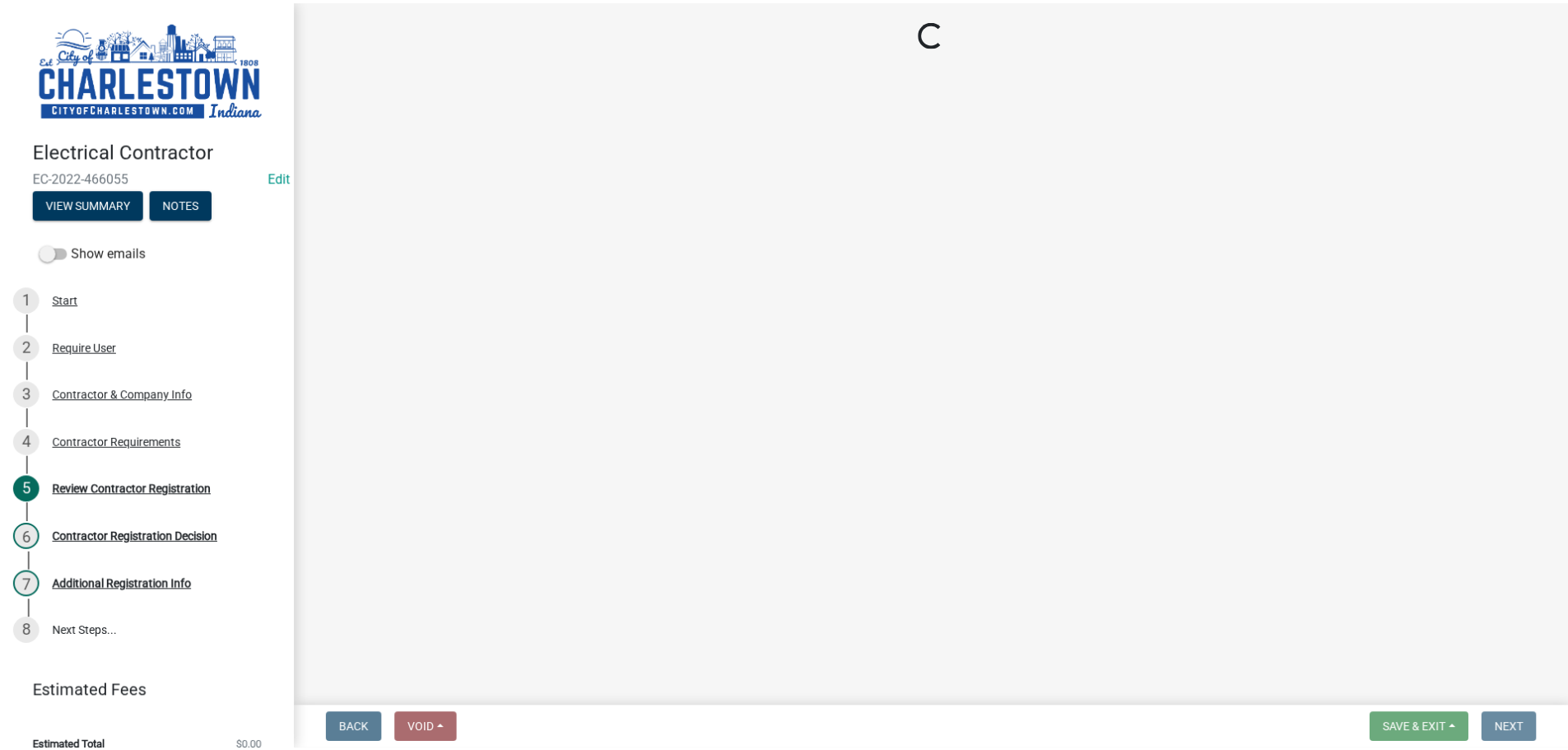
scroll to position [0, 0]
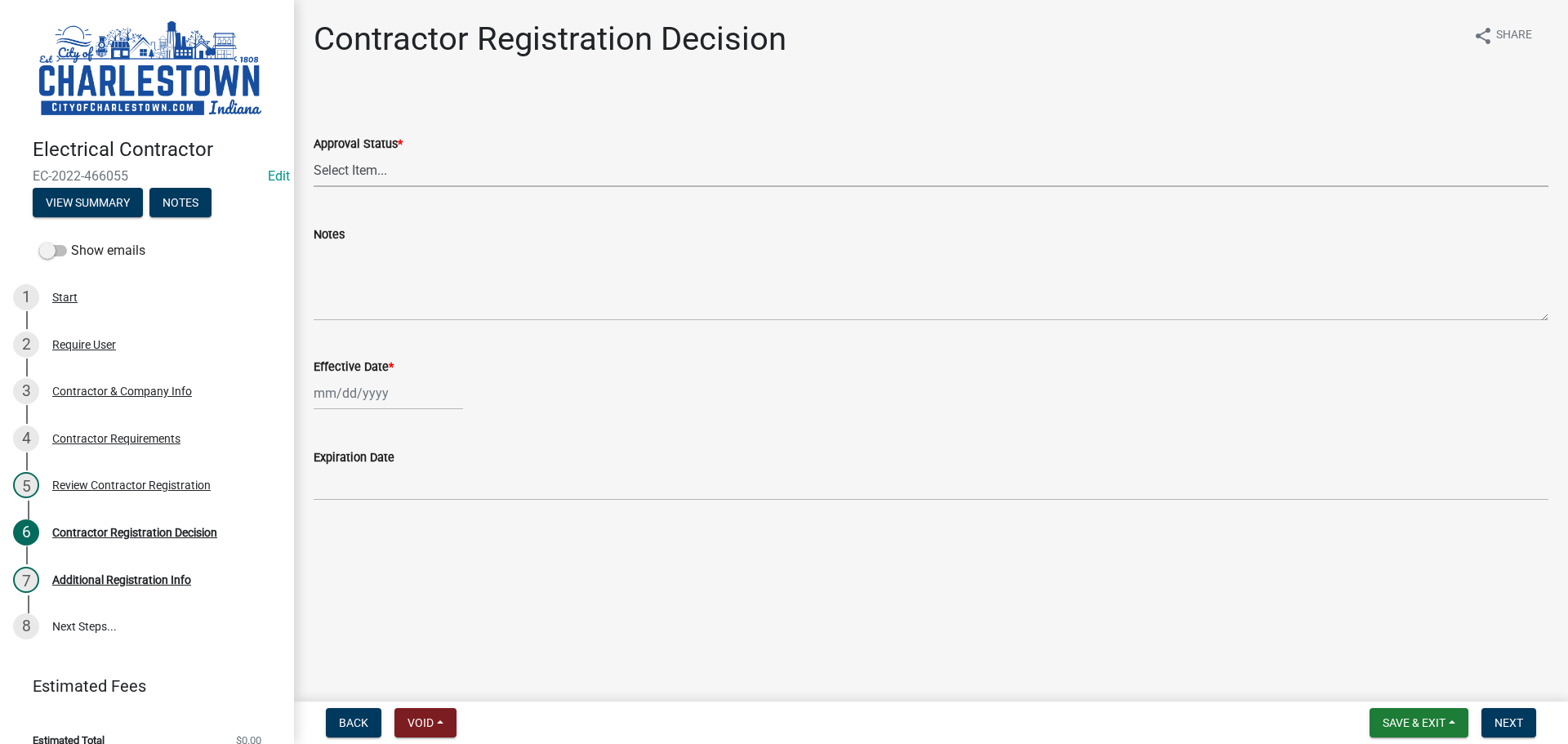
click at [361, 166] on select "Select Item... Approved Denied" at bounding box center [930, 171] width 1234 height 34
click at [313, 154] on select "Select Item... Approved Denied" at bounding box center [930, 171] width 1234 height 34
select select "837b7055-d3db-4d15-b4df-1494e3e58637"
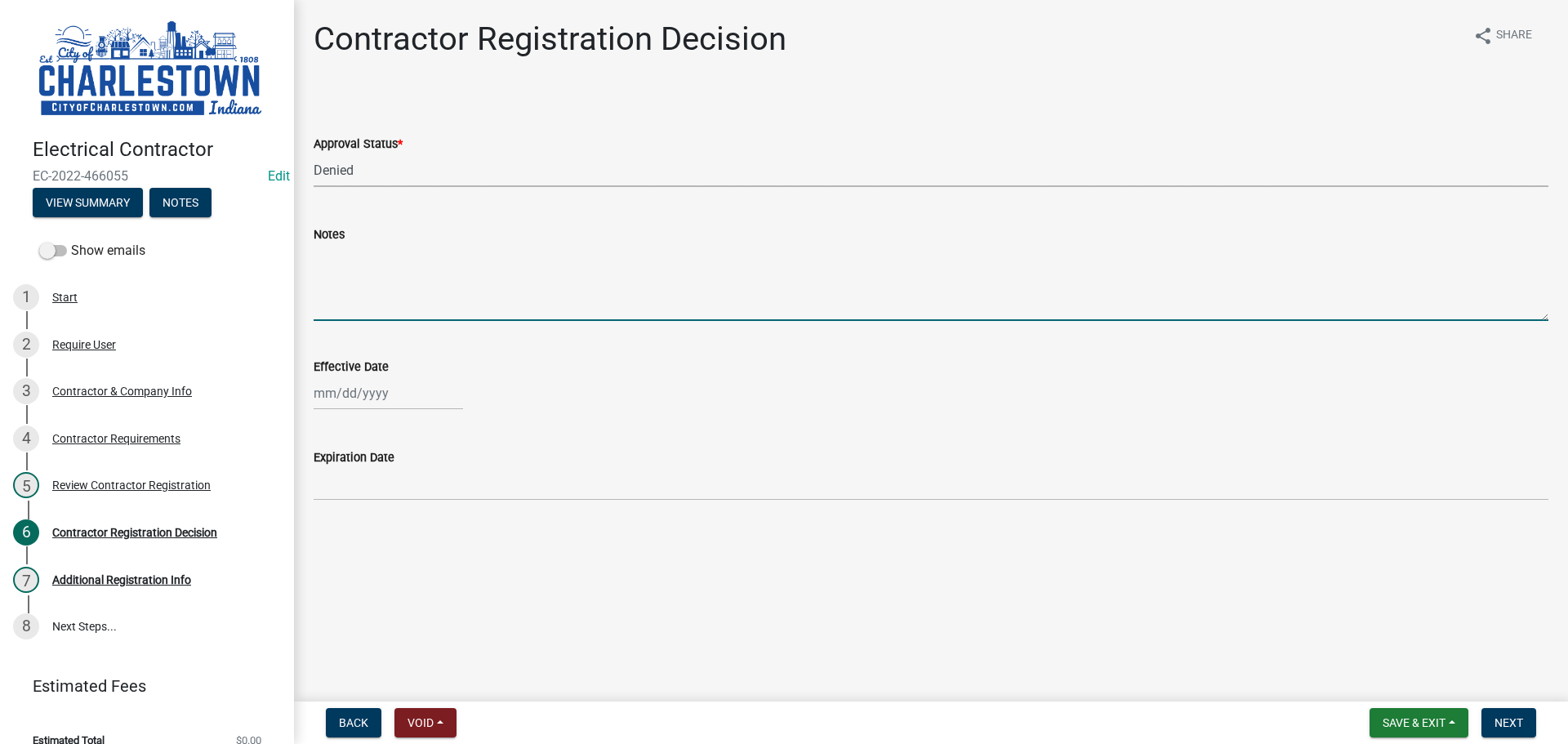
click at [366, 266] on textarea "Notes" at bounding box center [930, 282] width 1234 height 77
click at [415, 258] on textarea "Insurance expires [DATE]" at bounding box center [930, 282] width 1234 height 77
type textarea "Insurance expires on [DATE]"
click at [390, 397] on div at bounding box center [388, 394] width 149 height 34
select select "8"
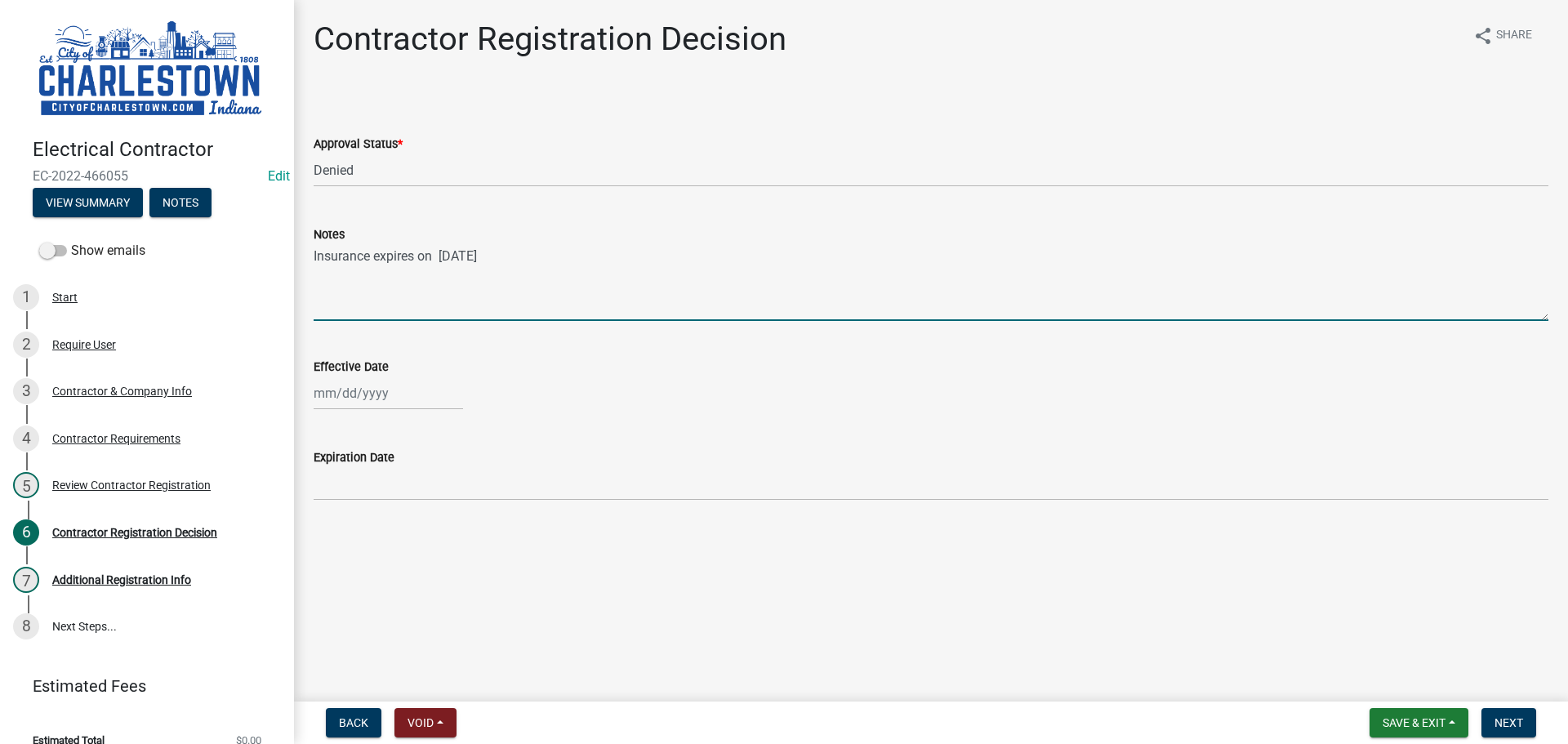
select select "2025"
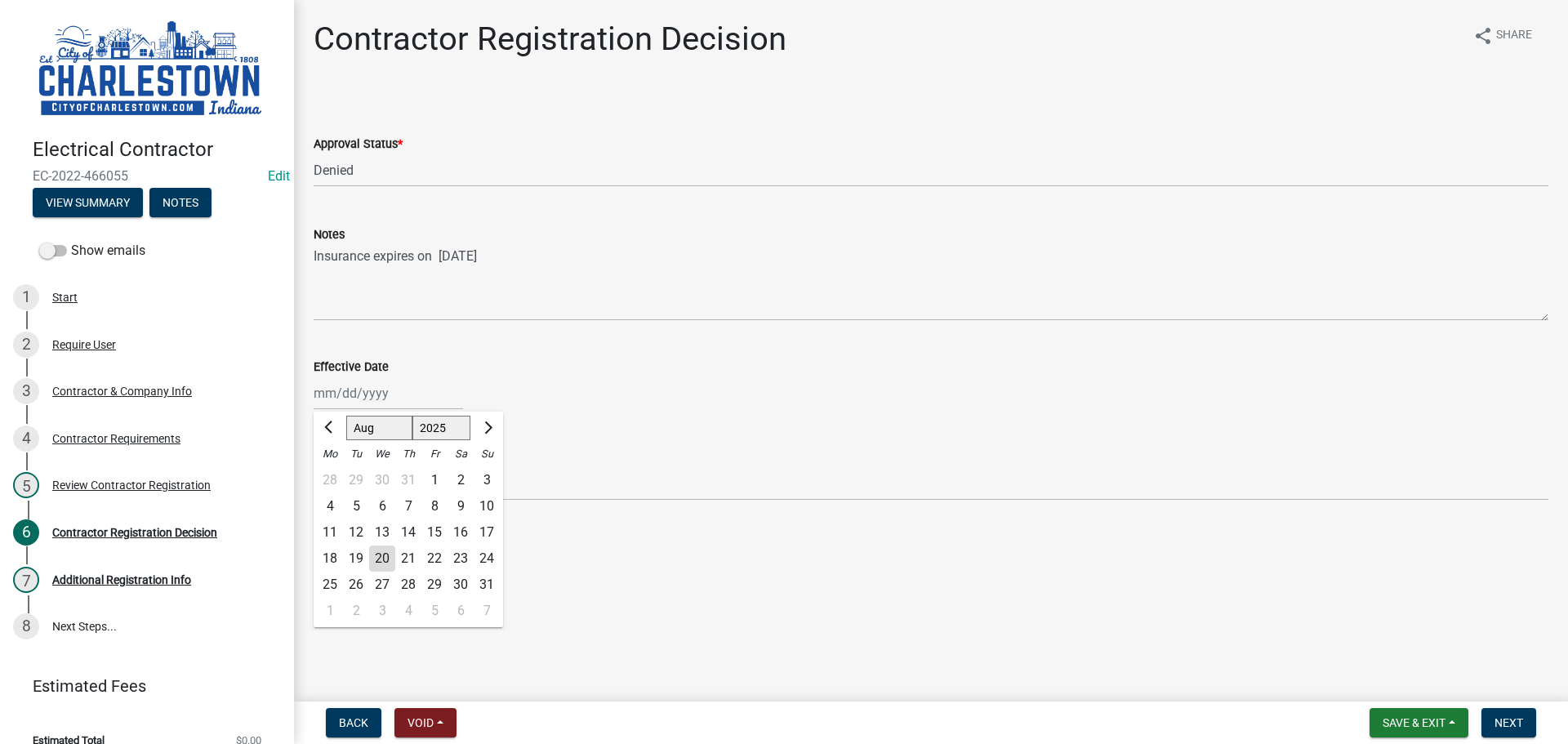
click at [390, 557] on div "20" at bounding box center [382, 558] width 26 height 26
type input "[DATE]"
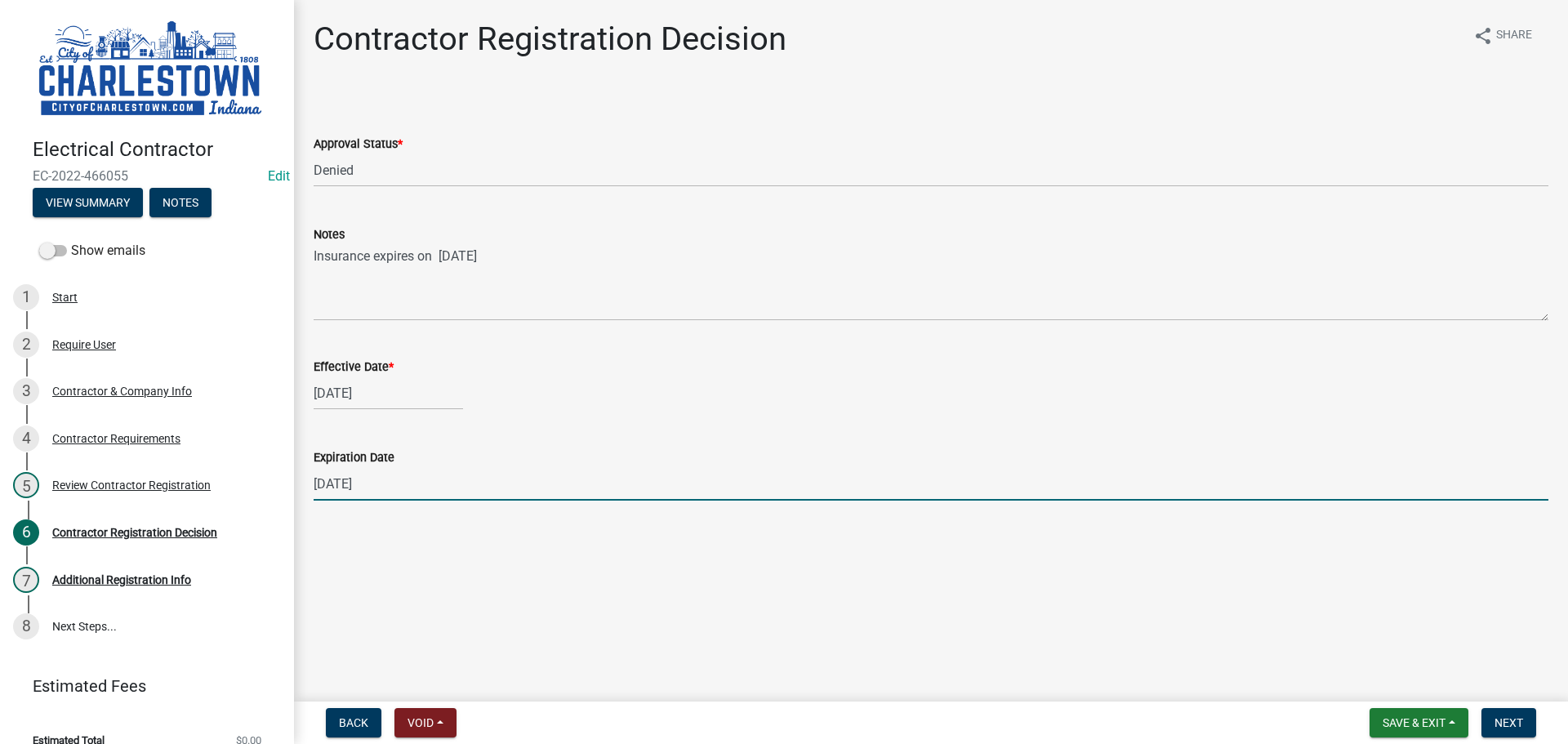
click at [344, 480] on input "[DATE]" at bounding box center [930, 484] width 1234 height 34
click at [347, 484] on input "[DATE]" at bounding box center [930, 484] width 1234 height 34
type input "[DATE]"
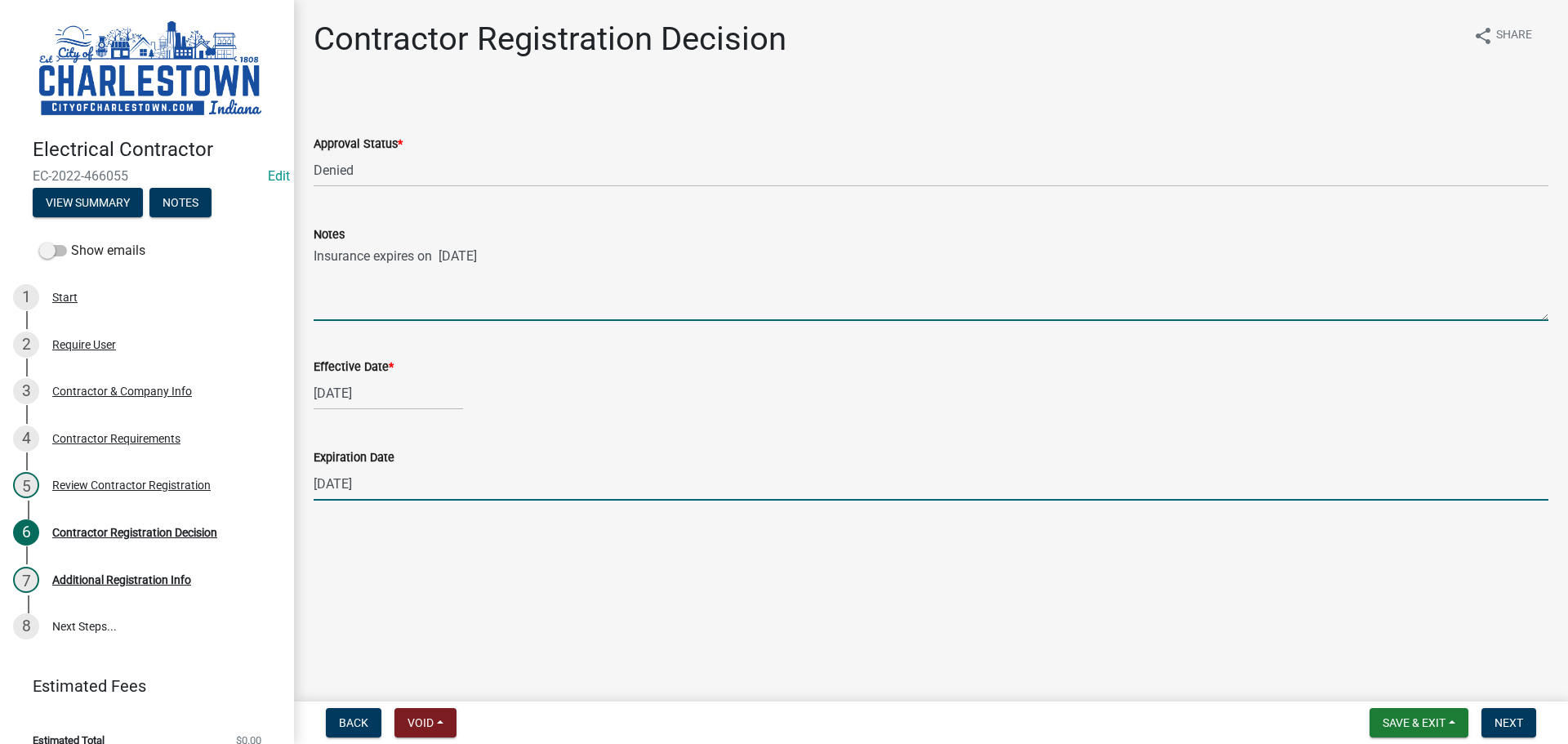
click at [529, 255] on textarea "Insurance expires on [DATE]" at bounding box center [930, 282] width 1234 height 77
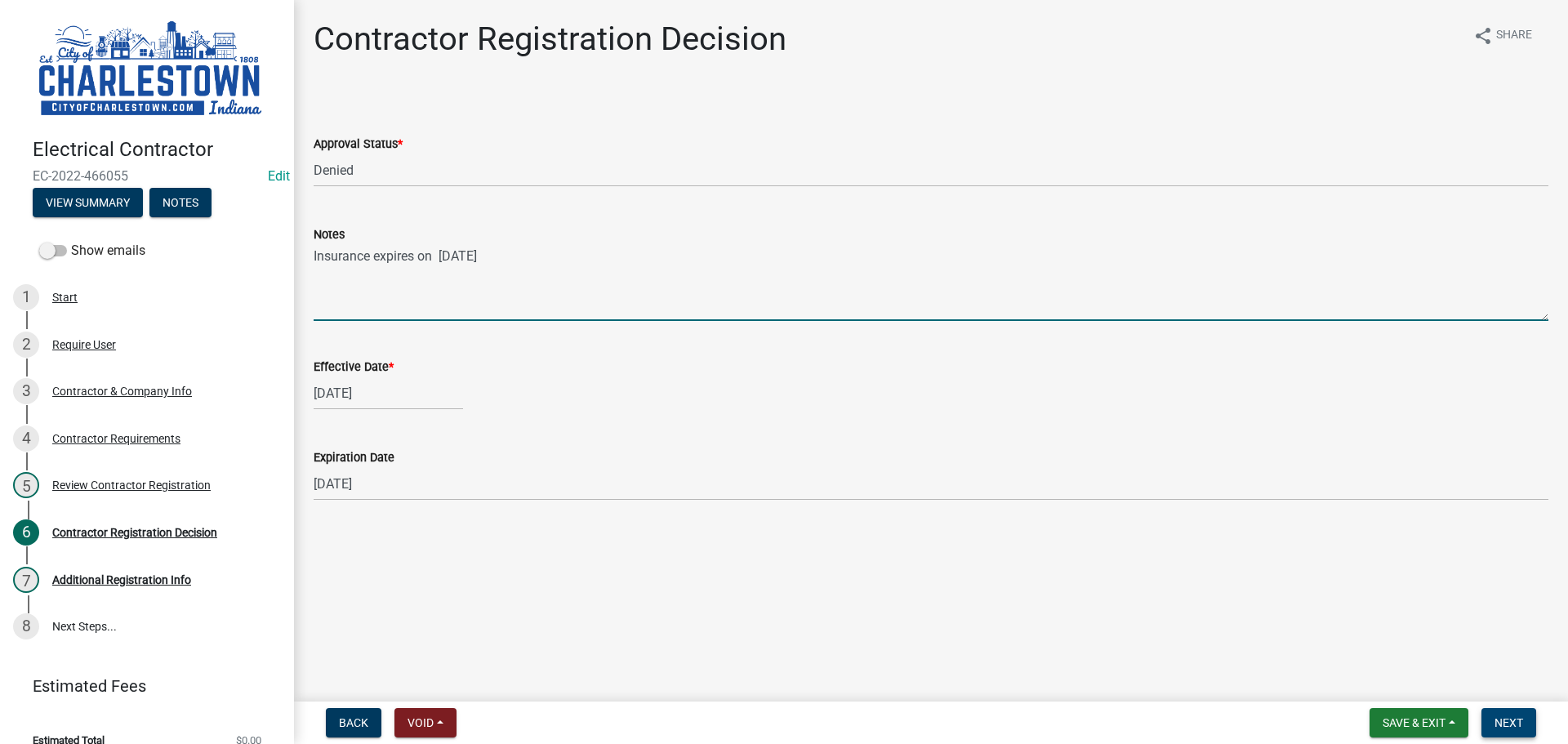
type textarea "Insurance expires on [DATE]"
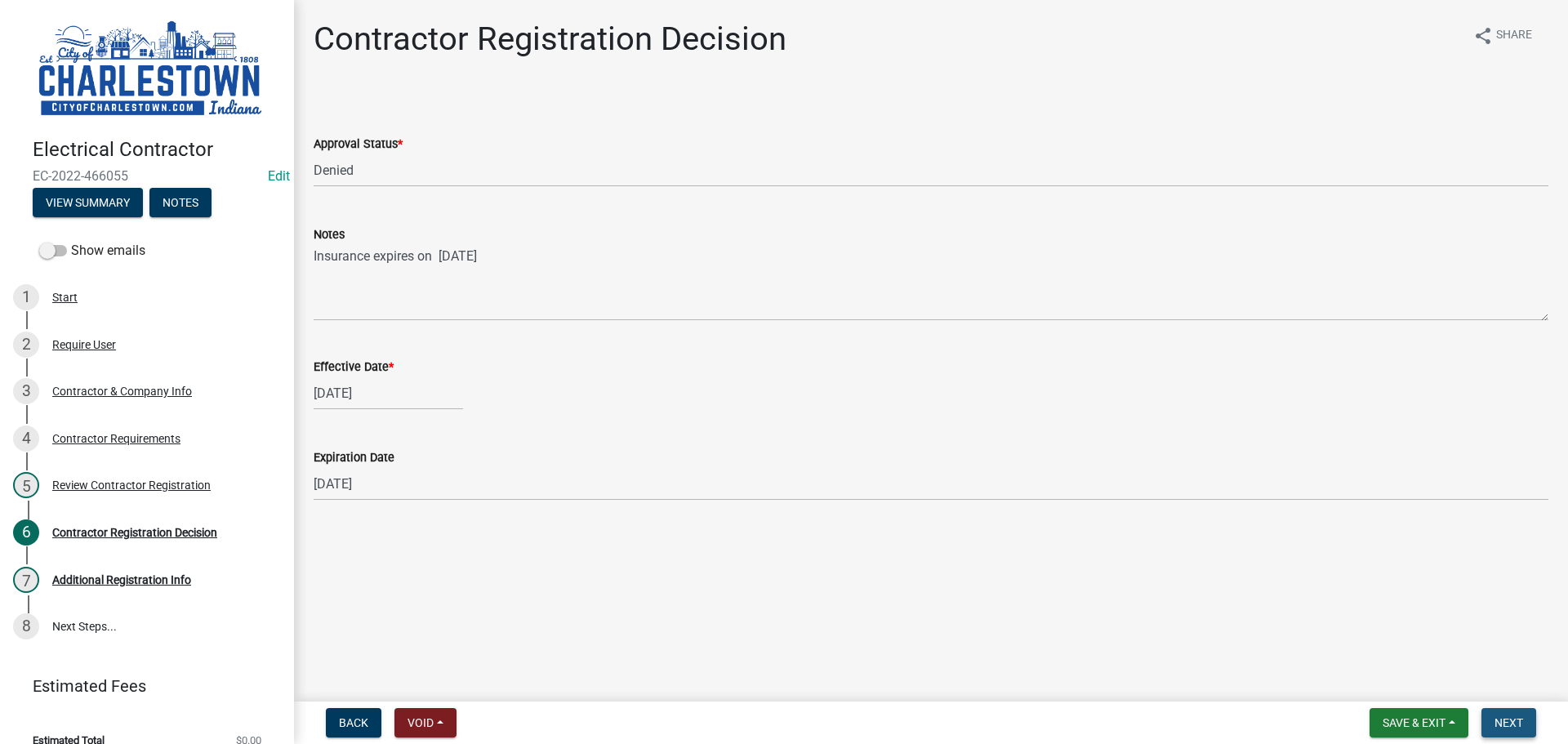
click at [1527, 720] on button "Next" at bounding box center [1508, 723] width 55 height 30
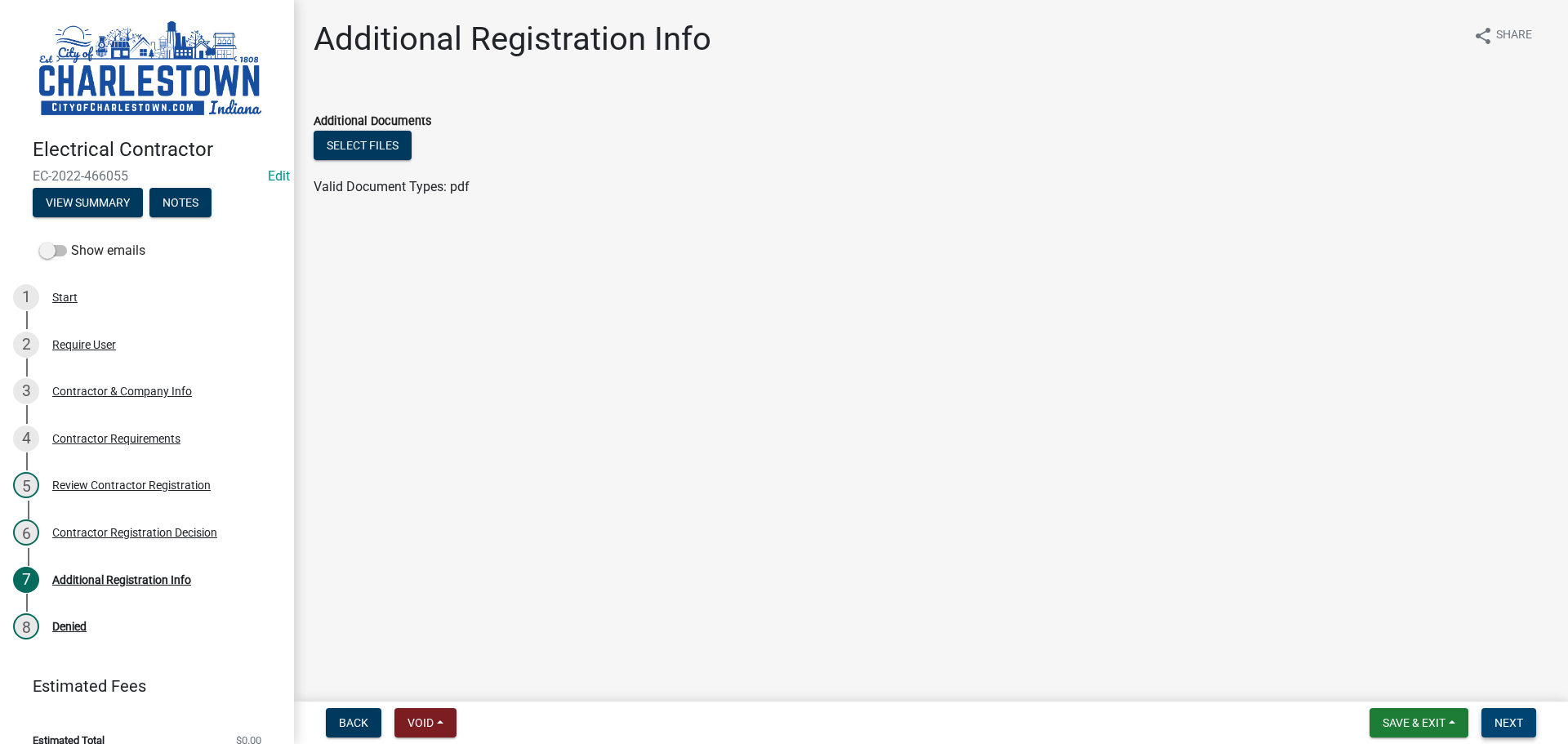
click at [1509, 720] on span "Next" at bounding box center [1509, 722] width 29 height 13
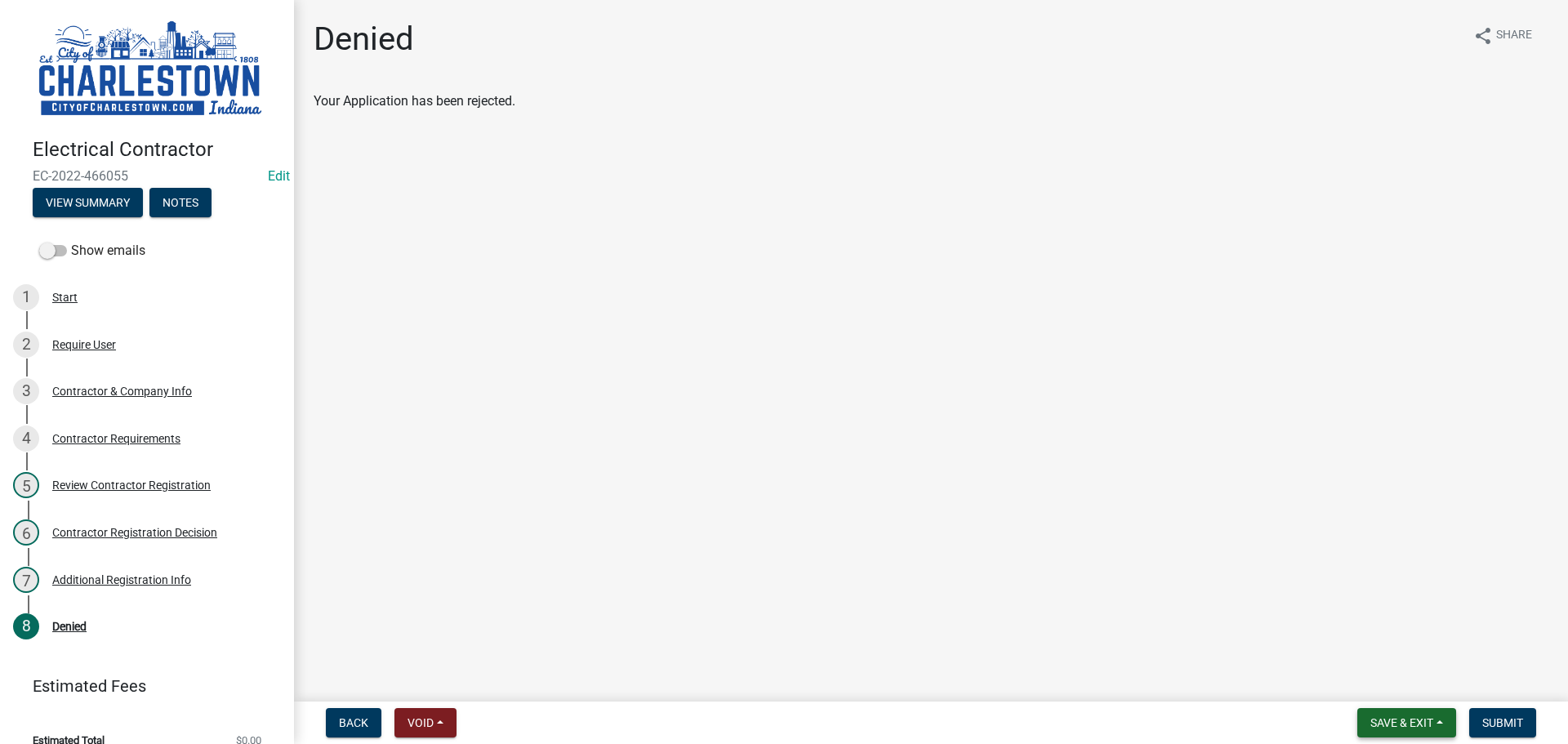
click at [1402, 725] on span "Save & Exit" at bounding box center [1402, 722] width 62 height 13
drag, startPoint x: 1495, startPoint y: 634, endPoint x: 1500, endPoint y: 659, distance: 25.5
click at [1495, 634] on main "Denied share Share Your Application has been rejected." at bounding box center [930, 347] width 1274 height 695
click at [1501, 723] on span "Submit" at bounding box center [1502, 722] width 41 height 13
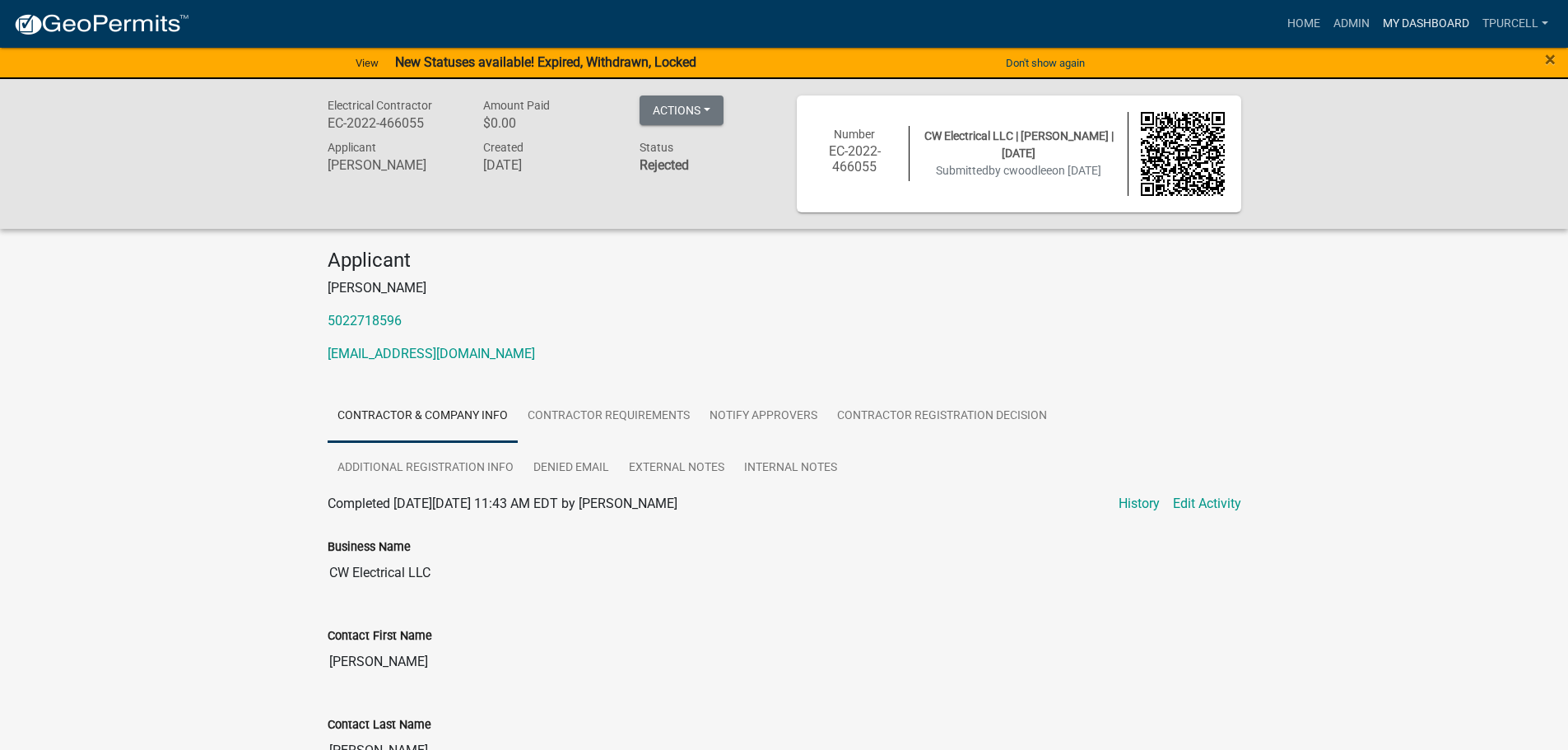
click at [1436, 25] on link "My Dashboard" at bounding box center [1426, 24] width 100 height 31
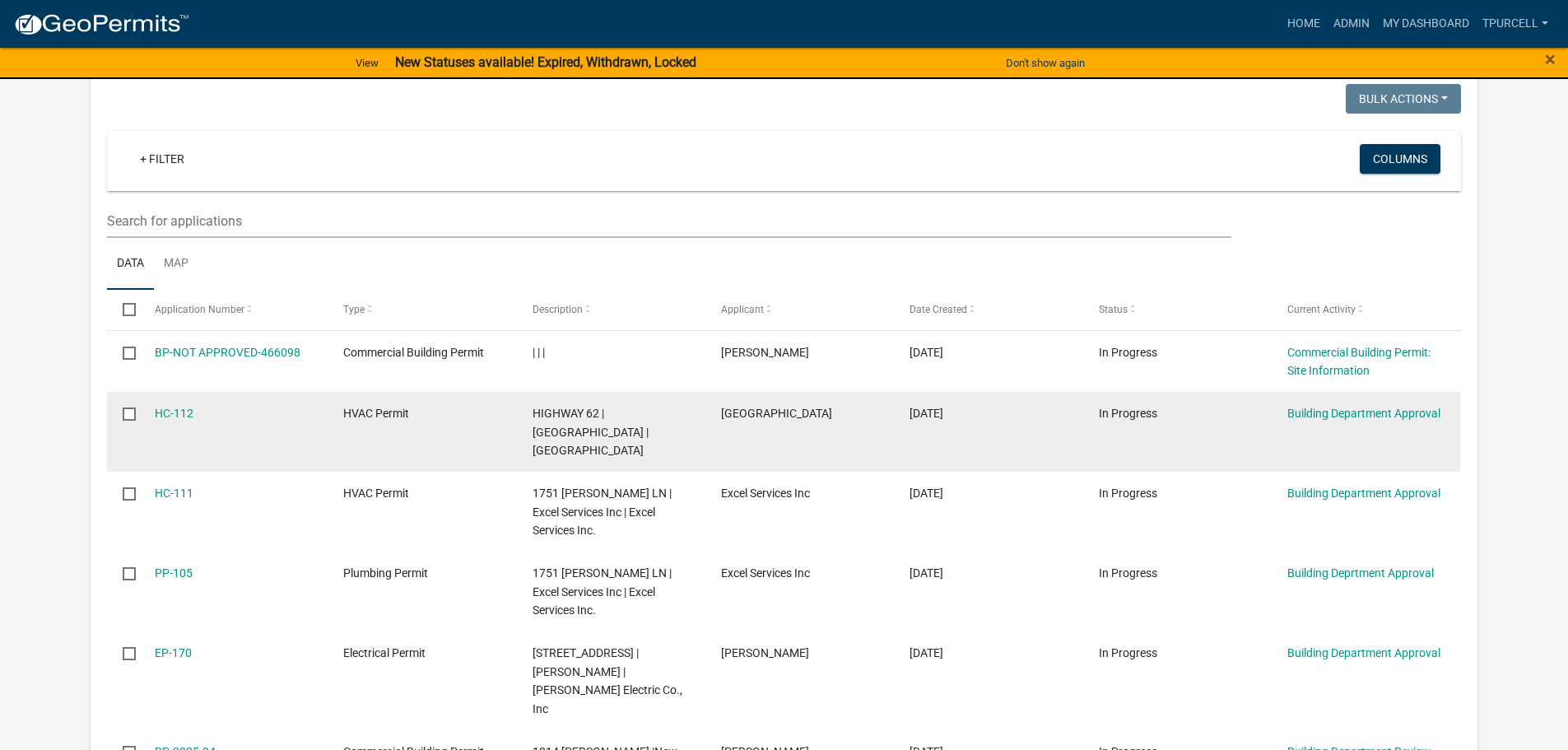
scroll to position [882, 0]
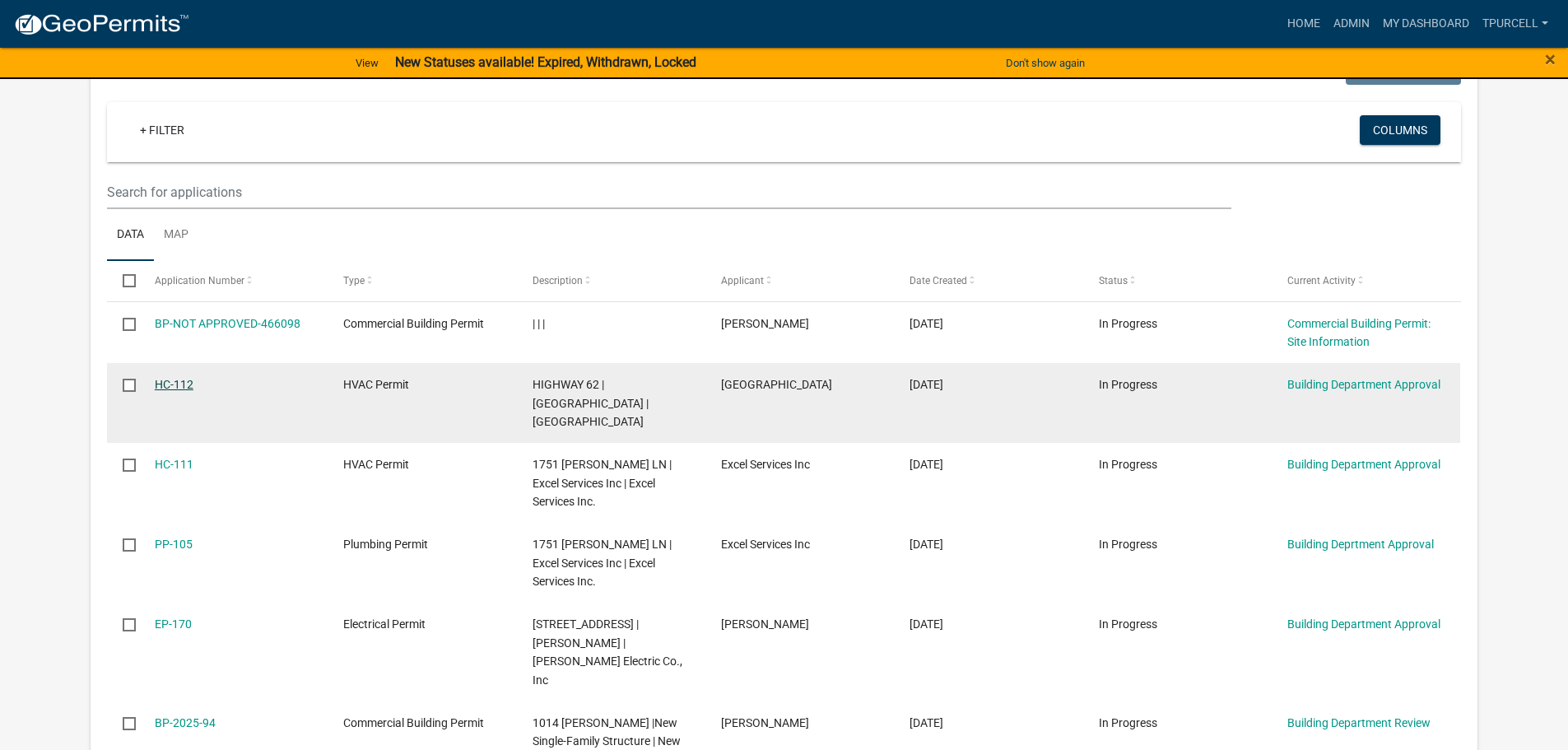
click at [169, 384] on link "HC-112" at bounding box center [174, 384] width 38 height 13
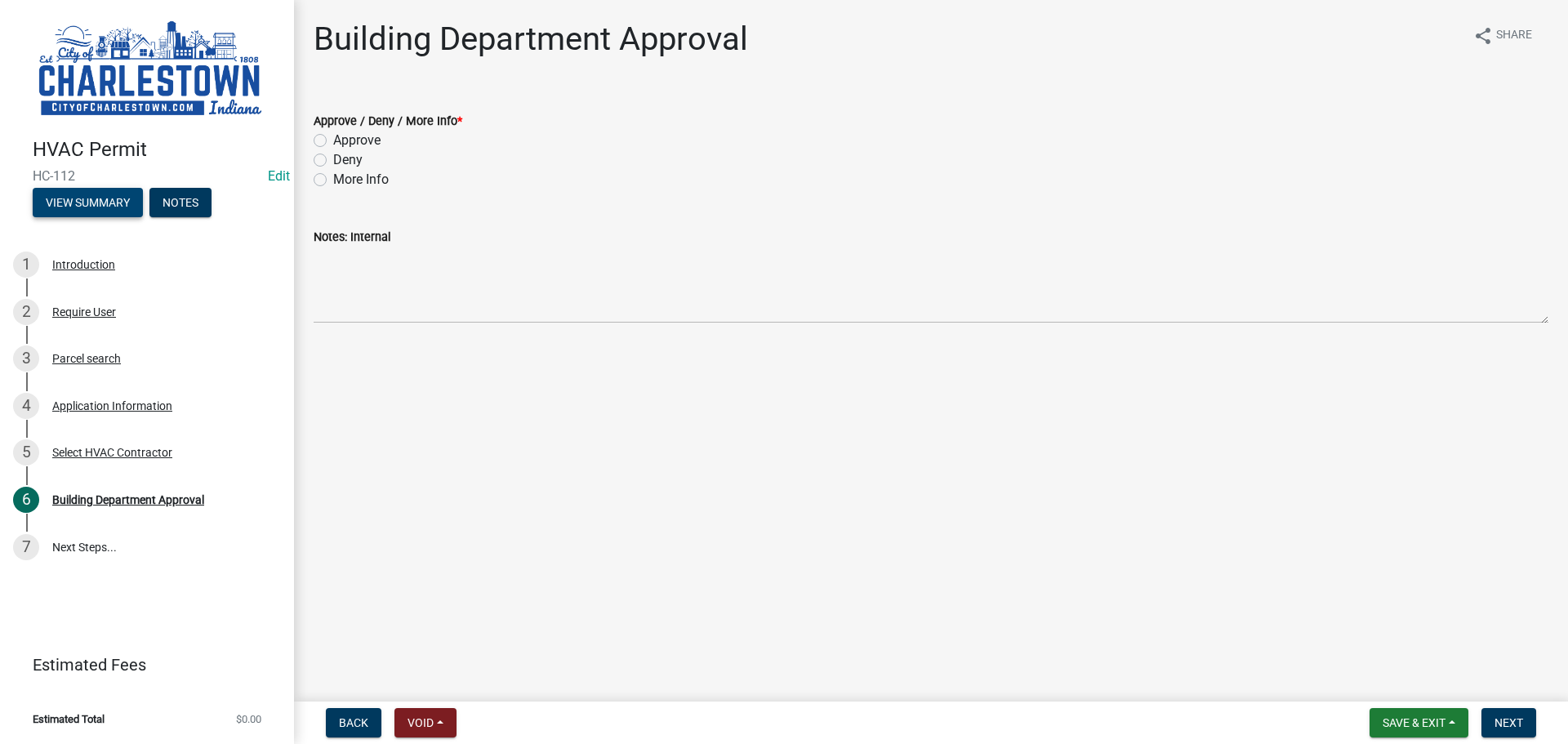
click at [113, 198] on button "View Summary" at bounding box center [88, 202] width 111 height 30
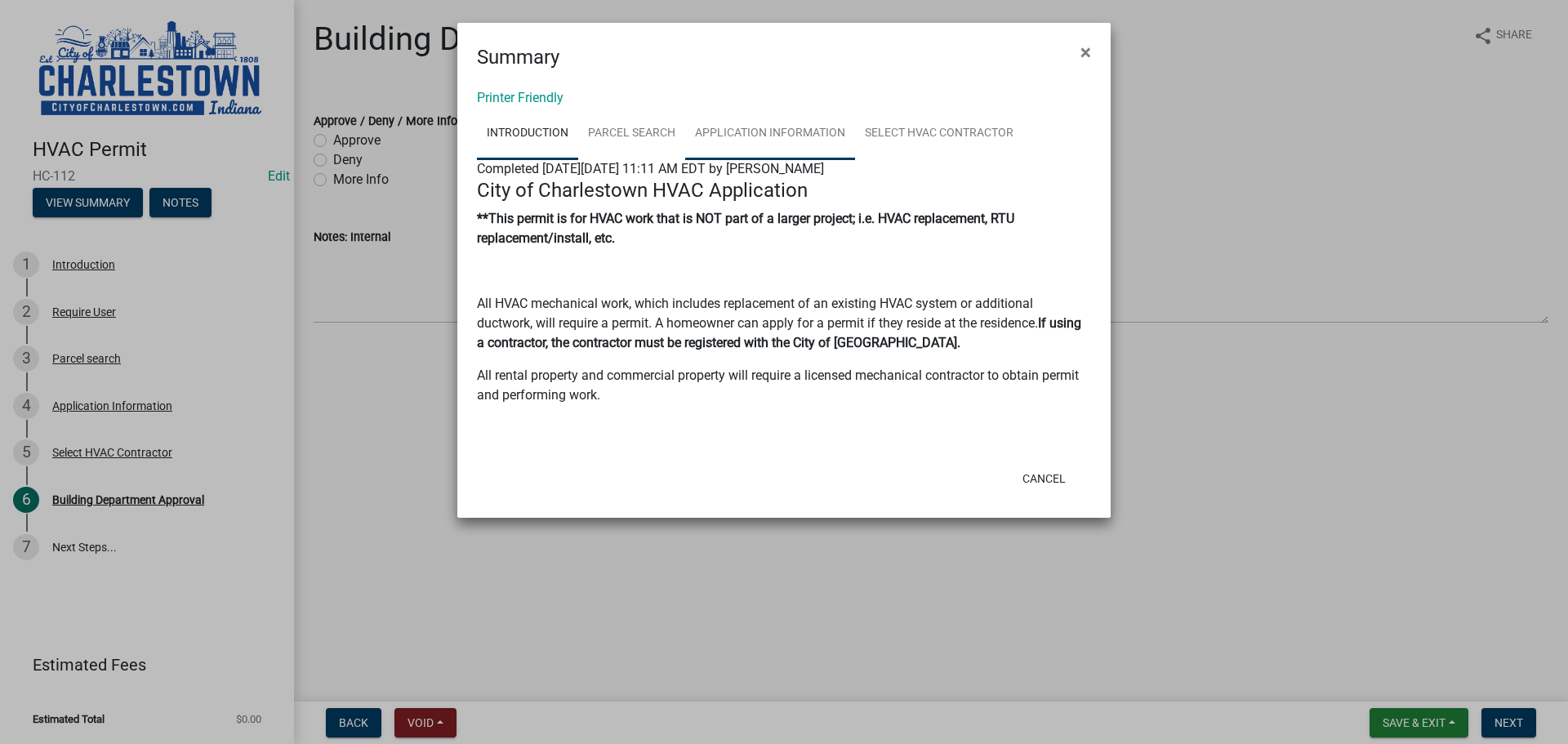
click at [768, 125] on link "Application Information" at bounding box center [769, 134] width 170 height 52
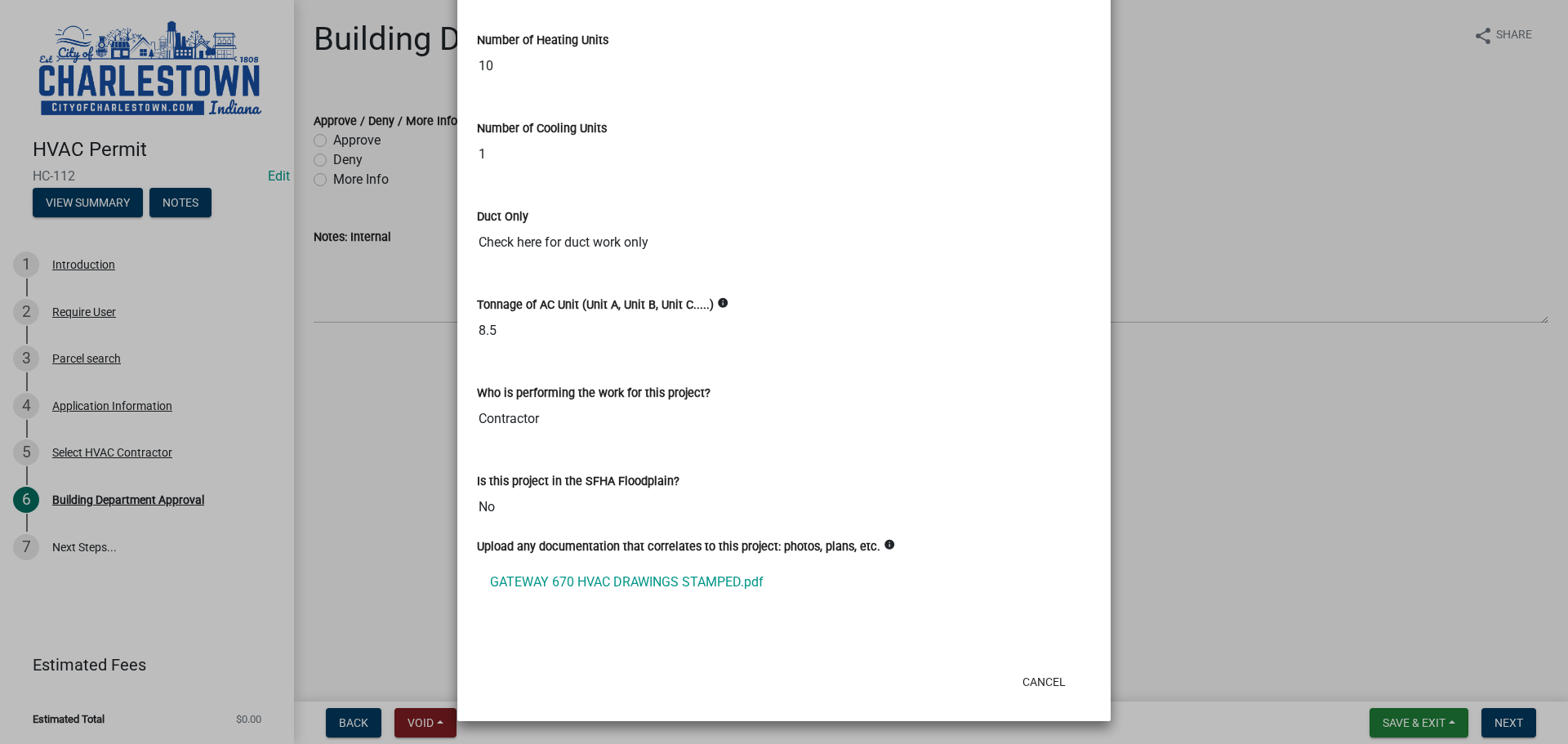
scroll to position [997, 0]
click at [640, 584] on link "GATEWAY 670 HVAC DRAWINGS STAMPED.pdf" at bounding box center [784, 582] width 614 height 39
click at [403, 447] on ngb-modal-window "Summary × Printer Friendly Introduction Parcel search Application Information S…" at bounding box center [784, 372] width 1568 height 744
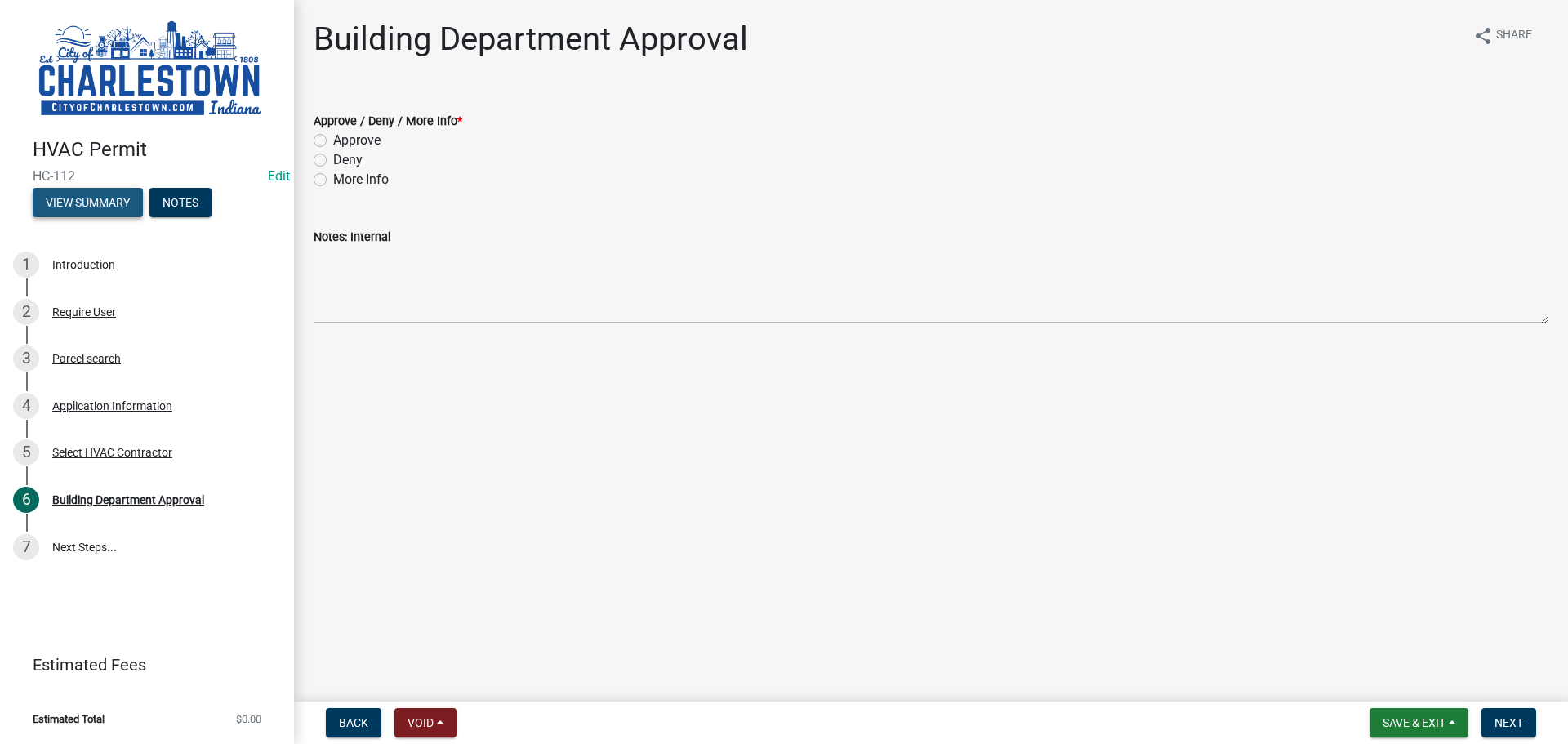
click at [107, 198] on button "View Summary" at bounding box center [88, 202] width 111 height 30
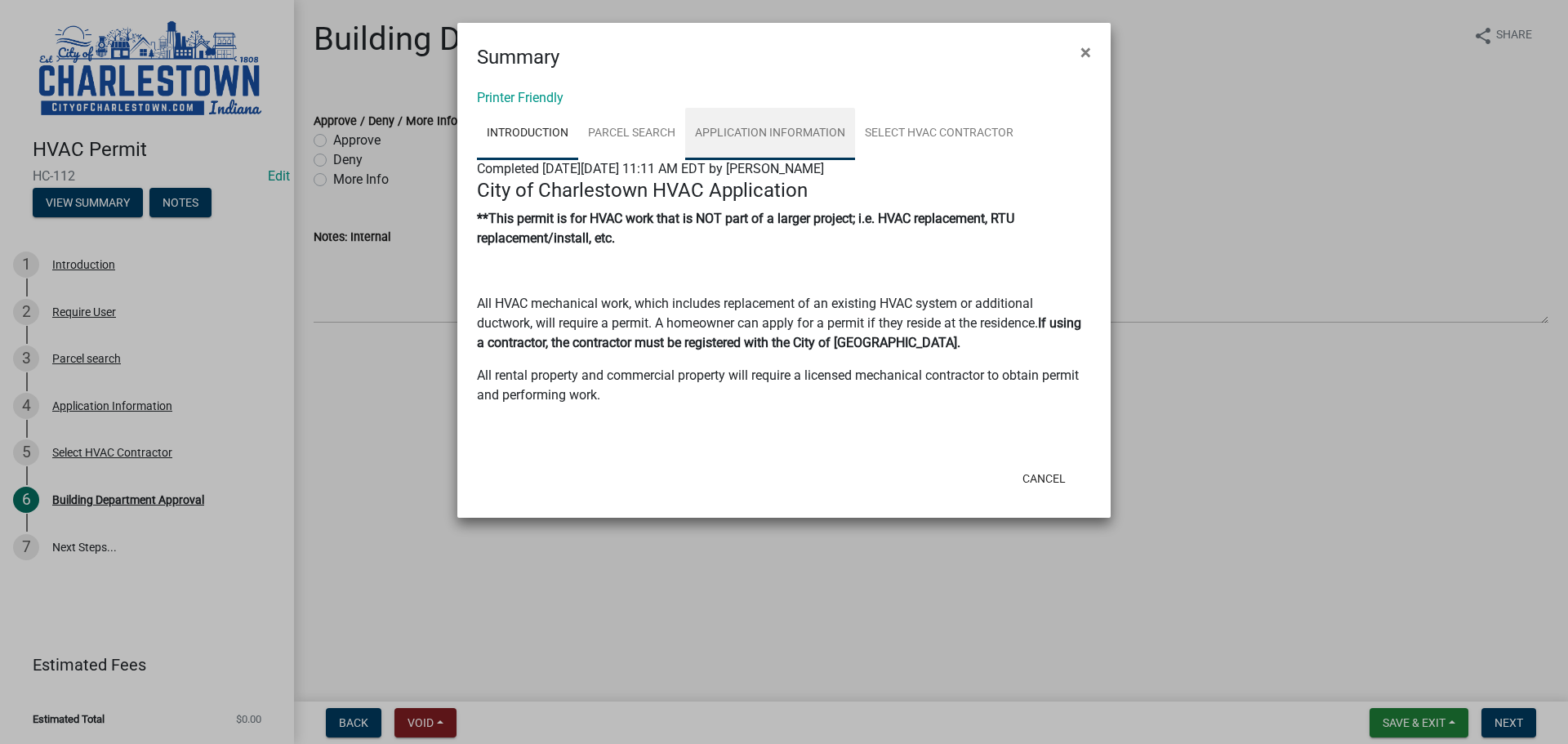
click at [779, 133] on link "Application Information" at bounding box center [769, 134] width 170 height 52
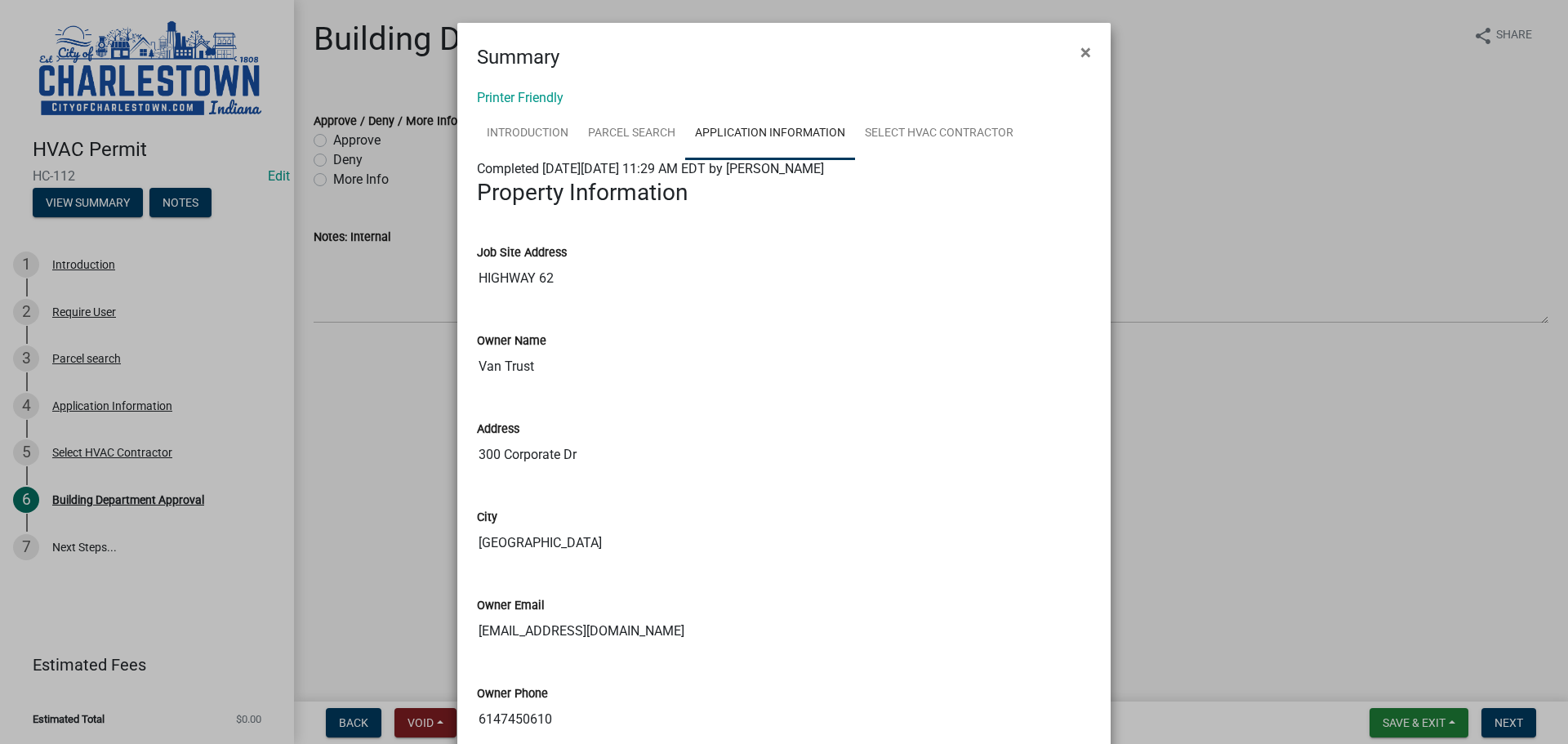
scroll to position [82, 0]
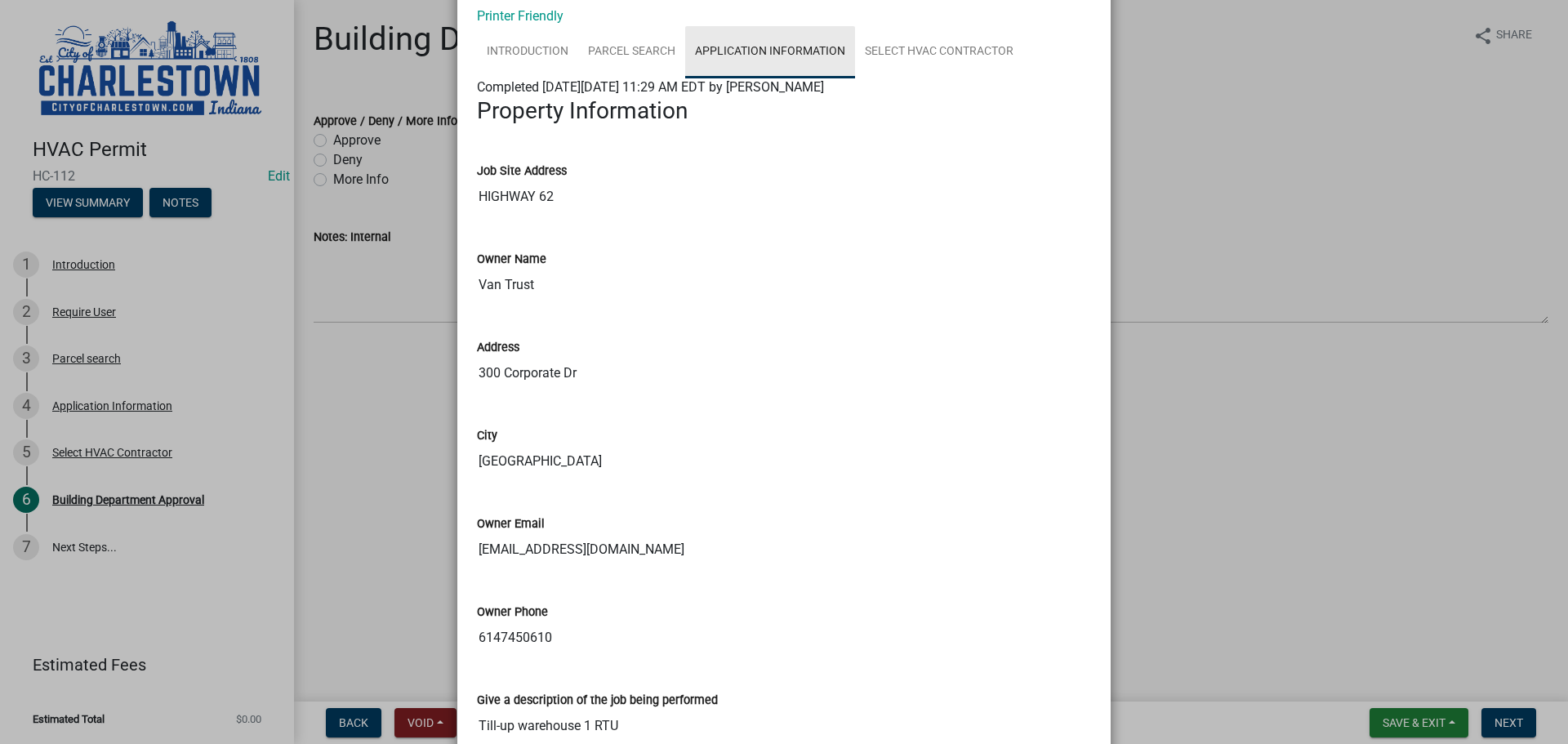
click at [744, 51] on link "Application Information" at bounding box center [769, 52] width 170 height 52
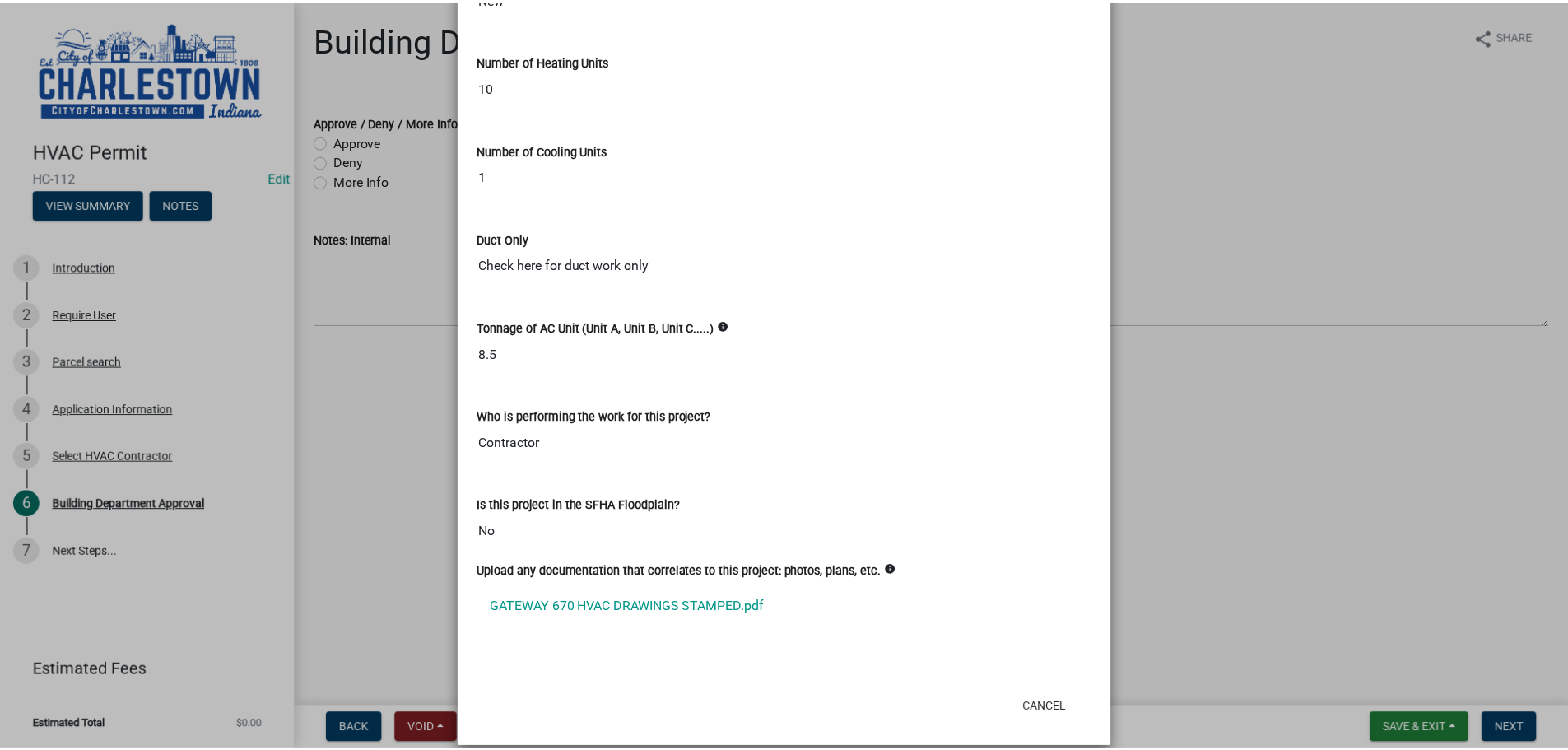
scroll to position [1005, 0]
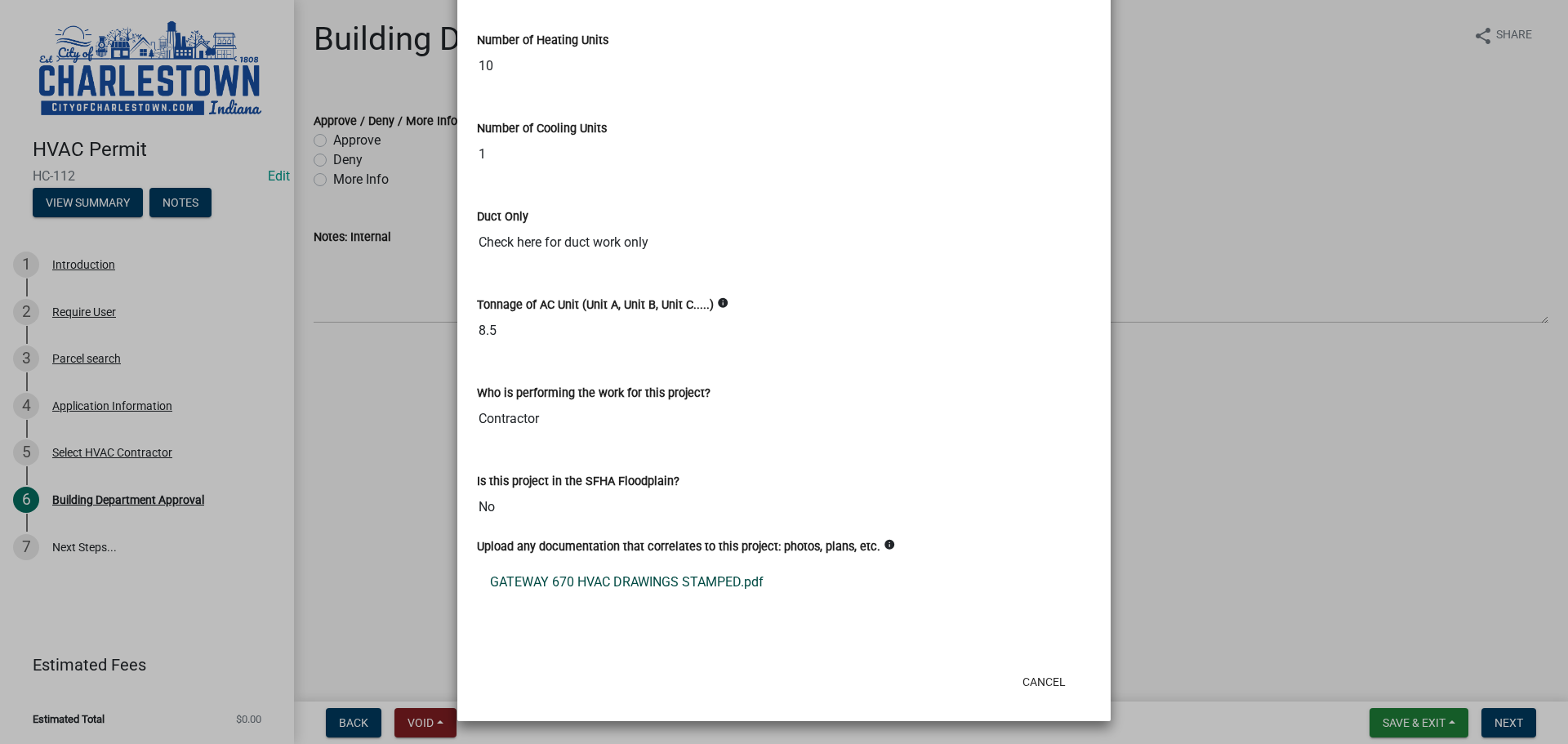
click at [665, 578] on link "GATEWAY 670 HVAC DRAWINGS STAMPED.pdf" at bounding box center [784, 582] width 614 height 39
click at [1256, 212] on ngb-modal-window "Summary × Printer Friendly Introduction Parcel search Application Information S…" at bounding box center [784, 372] width 1568 height 744
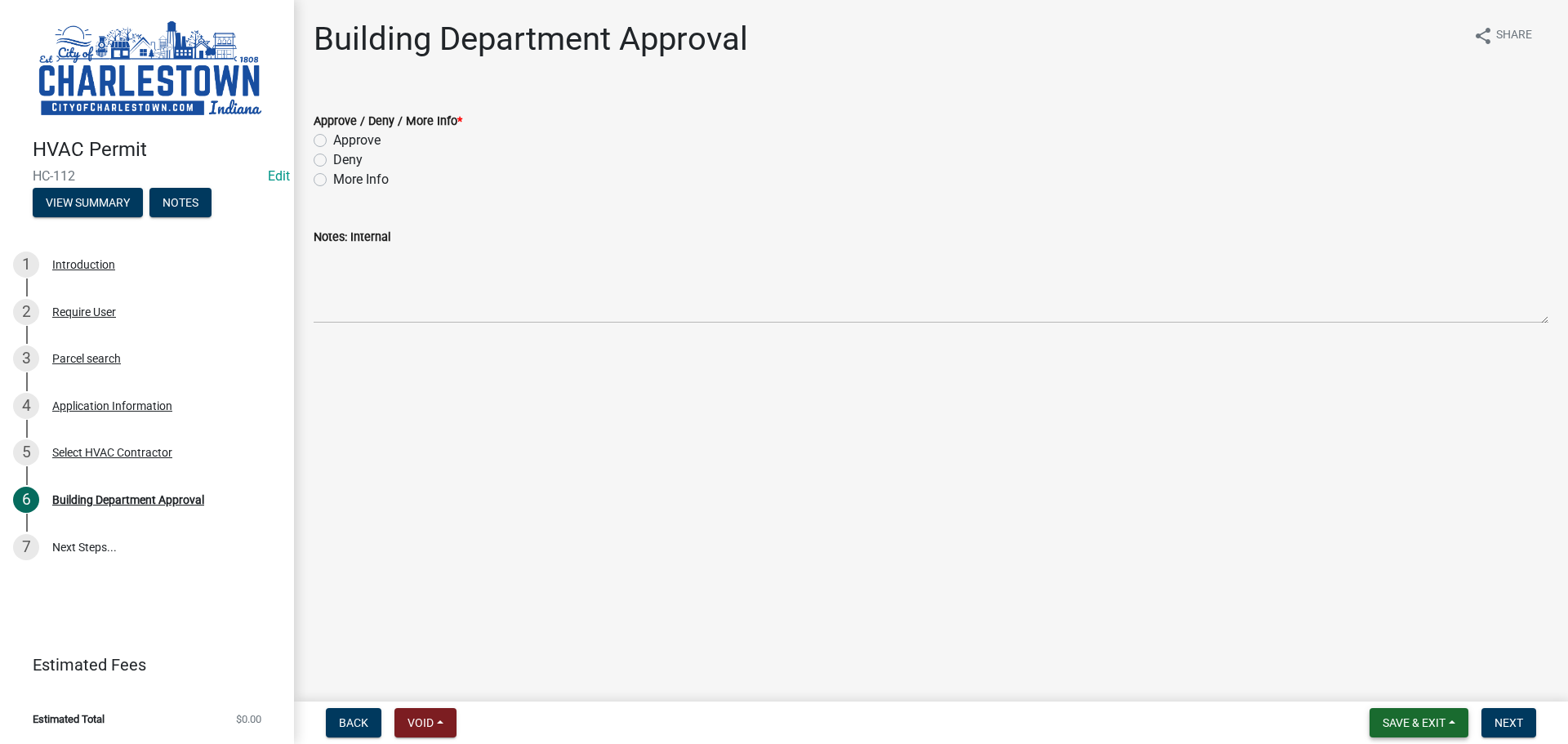
click at [1397, 725] on span "Save & Exit" at bounding box center [1413, 722] width 62 height 13
click at [1401, 681] on button "Save & Exit" at bounding box center [1403, 680] width 131 height 39
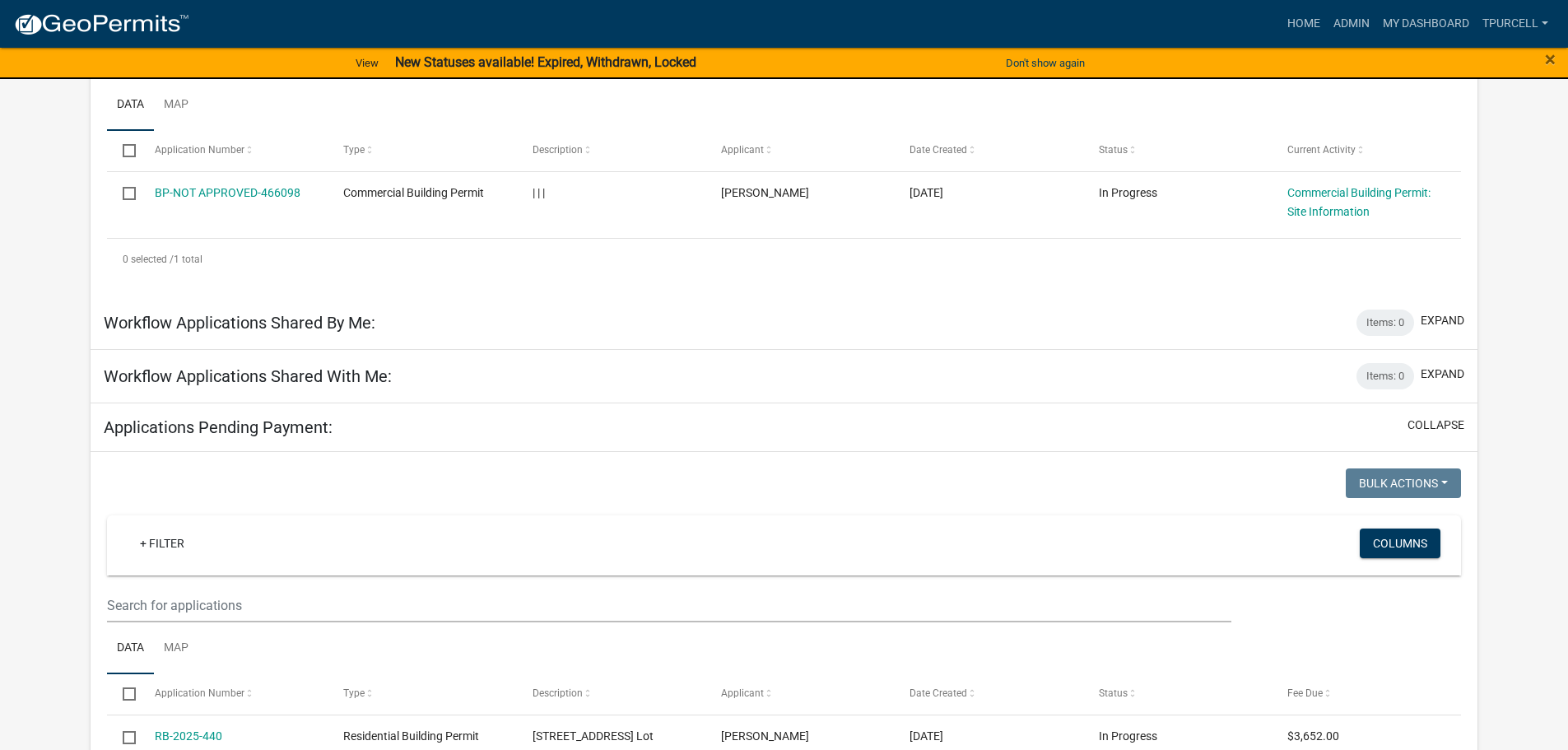
scroll to position [2837, 0]
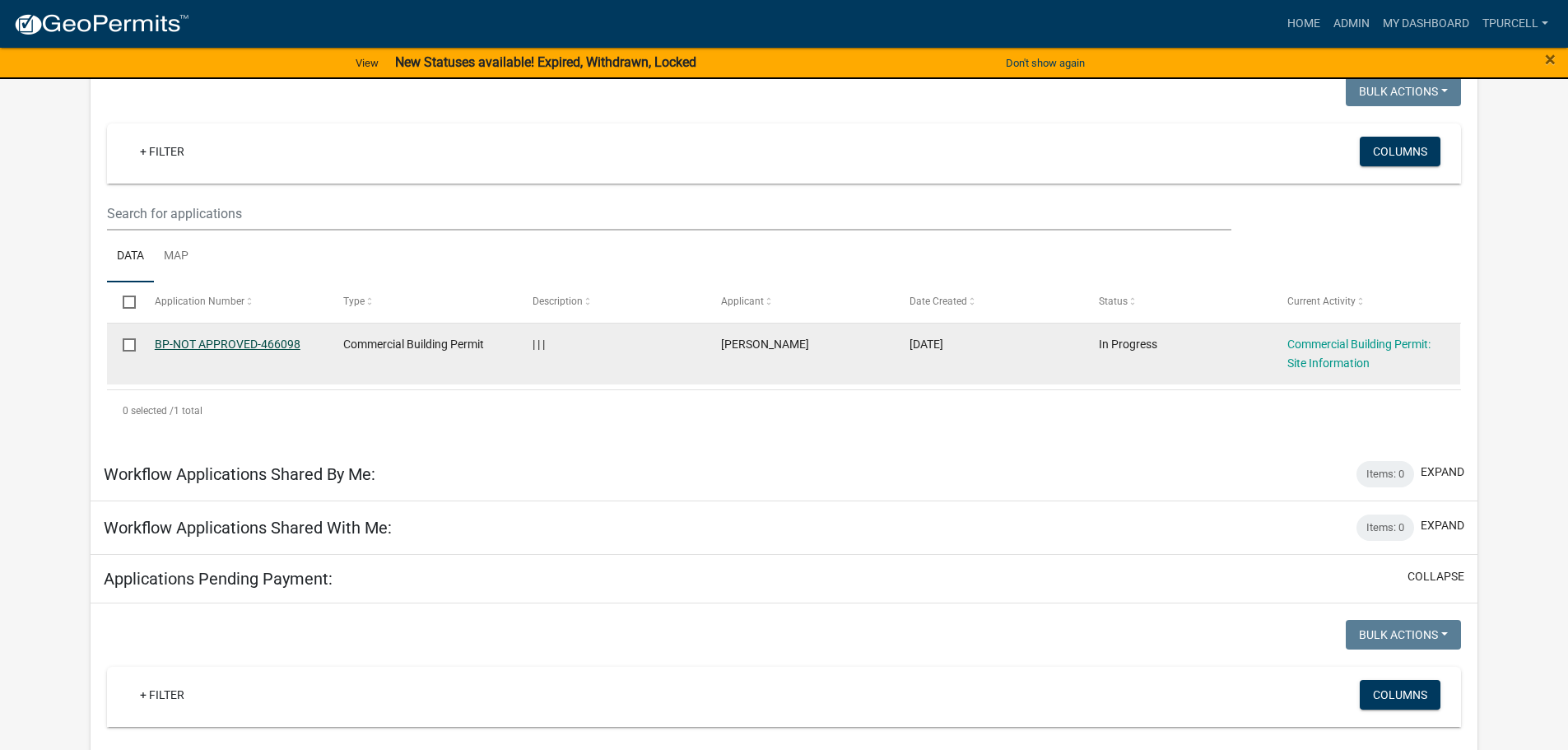
click at [242, 338] on link "BP-NOT APPROVED-466098" at bounding box center [227, 344] width 146 height 13
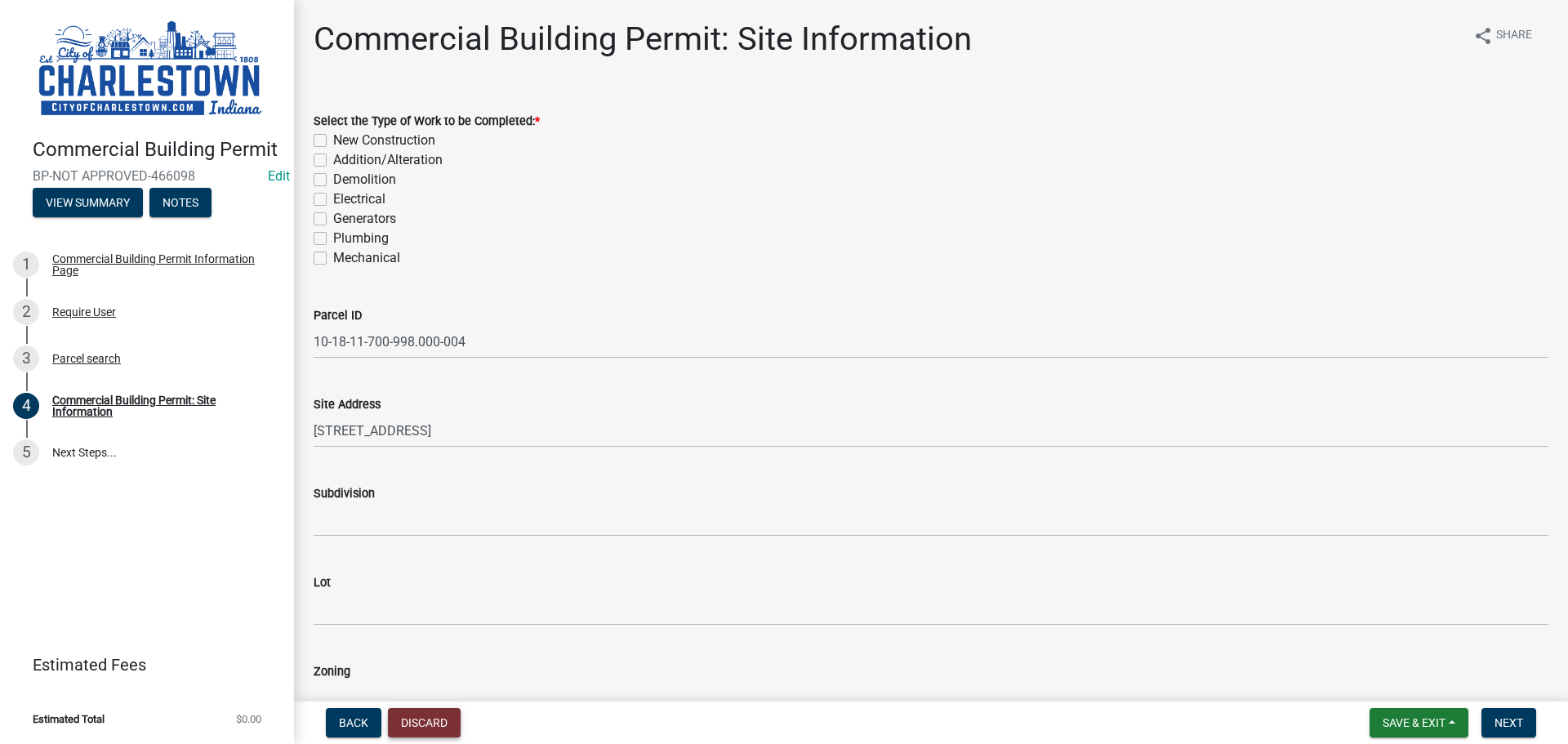
click at [442, 715] on button "Discard" at bounding box center [424, 723] width 73 height 30
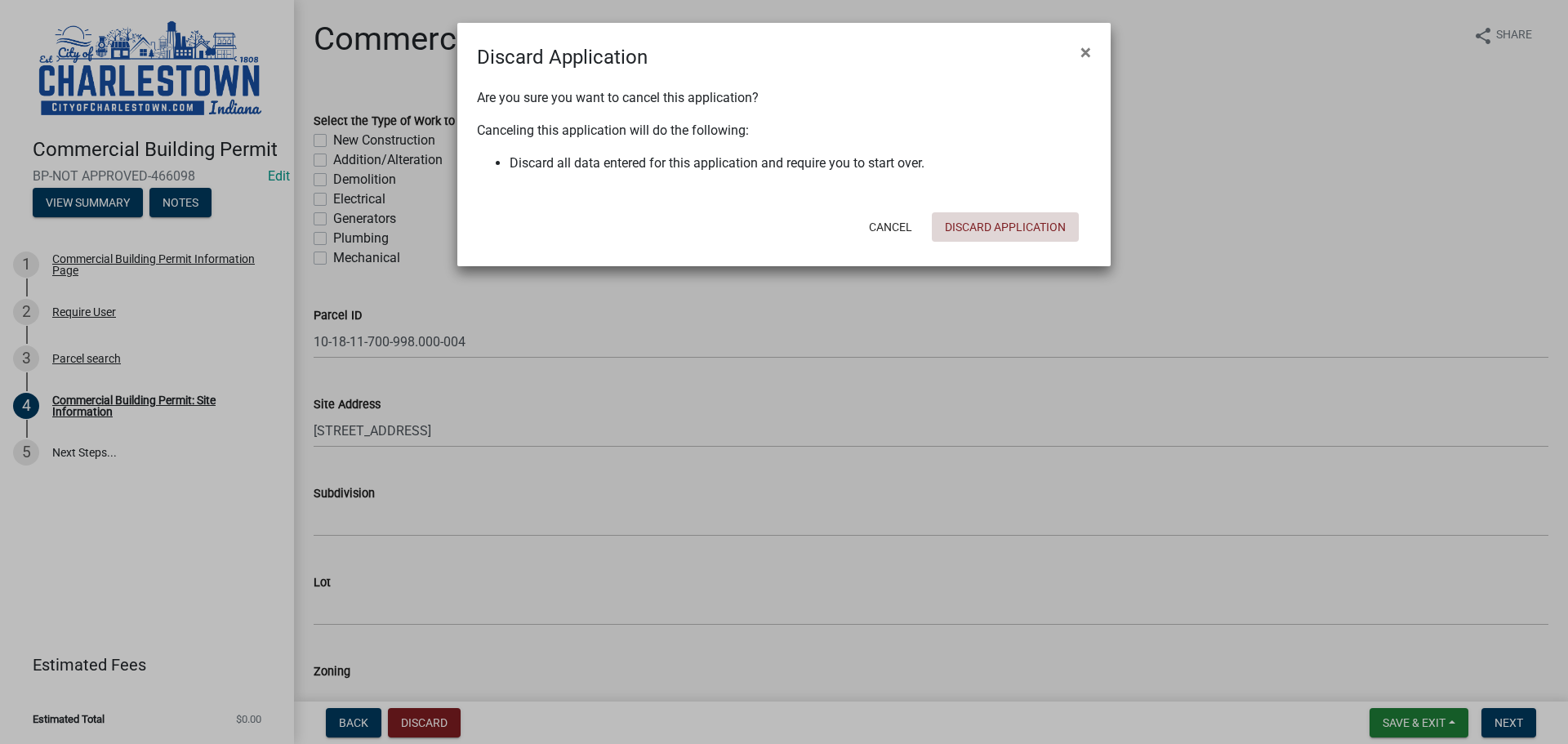
click at [998, 226] on button "Discard Application" at bounding box center [1006, 226] width 147 height 30
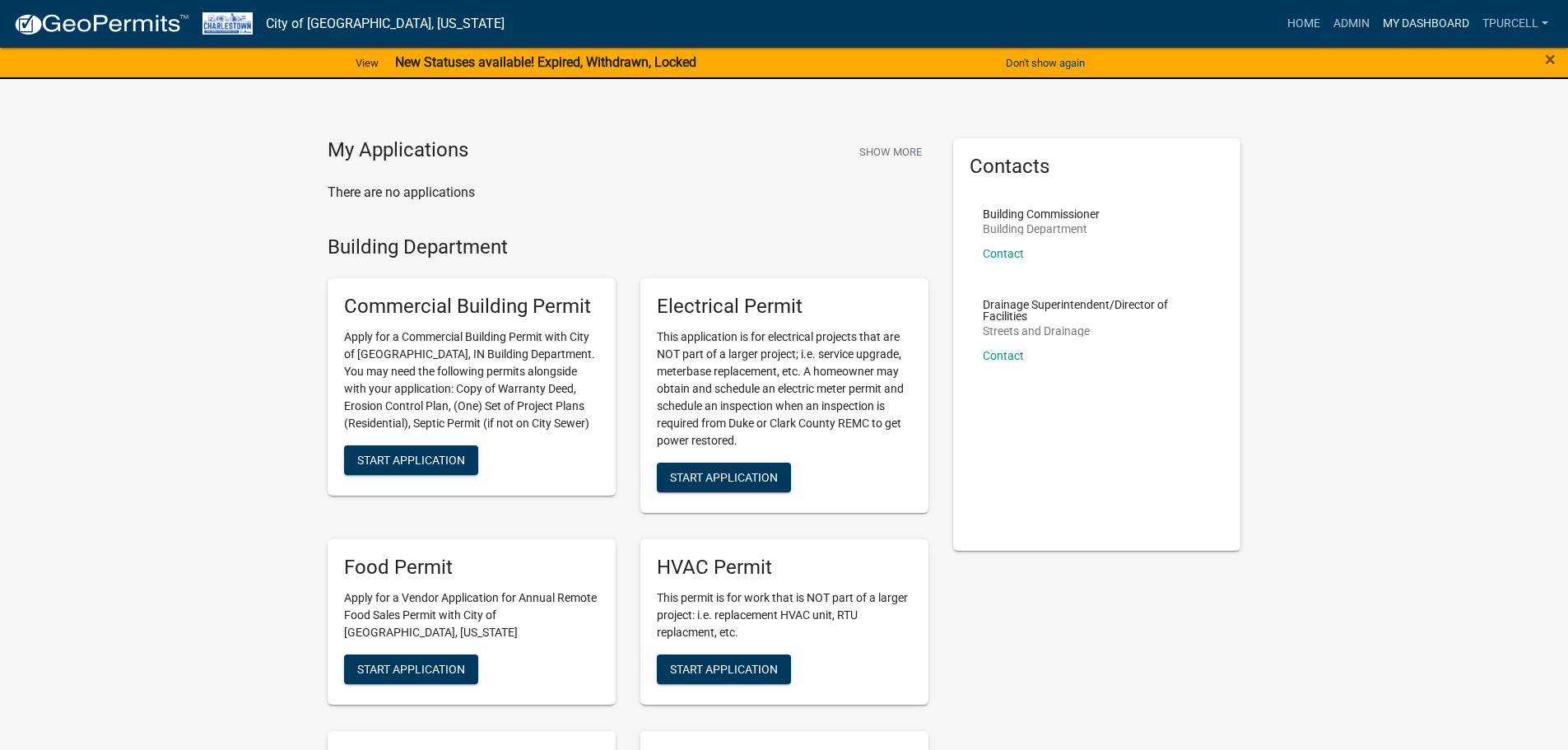
click at [1421, 21] on link "My Dashboard" at bounding box center [1426, 24] width 100 height 31
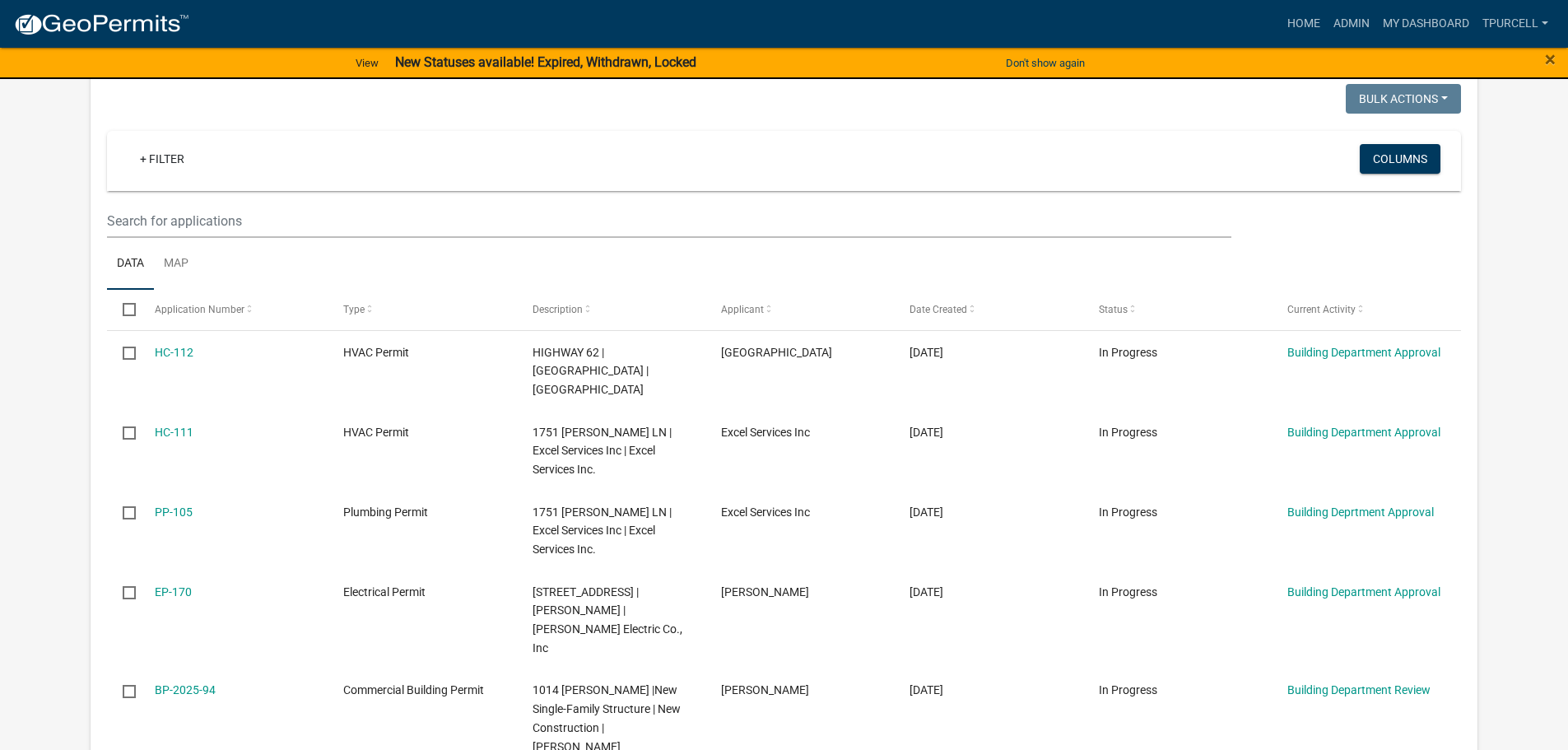
scroll to position [882, 0]
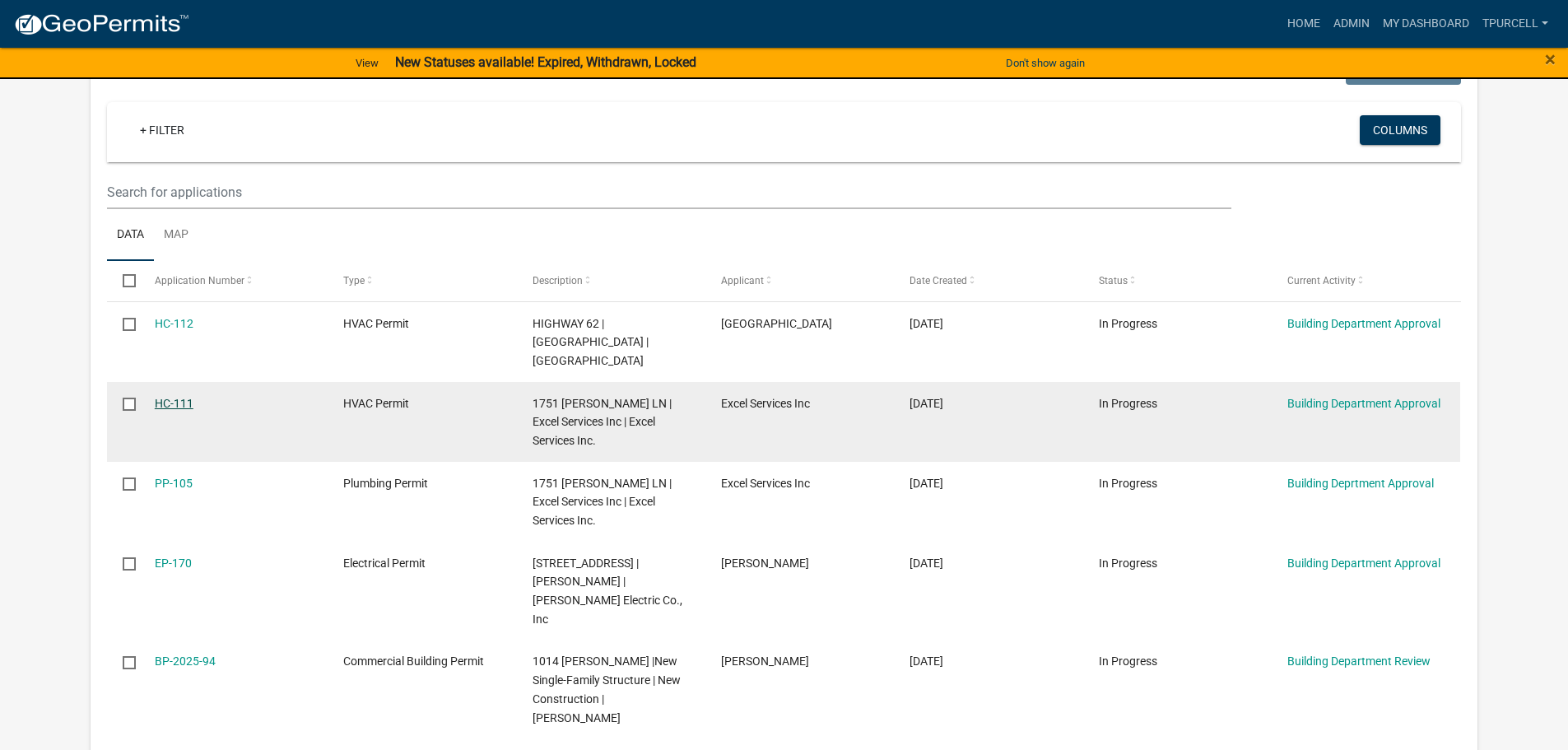
click at [167, 397] on link "HC-111" at bounding box center [174, 403] width 38 height 13
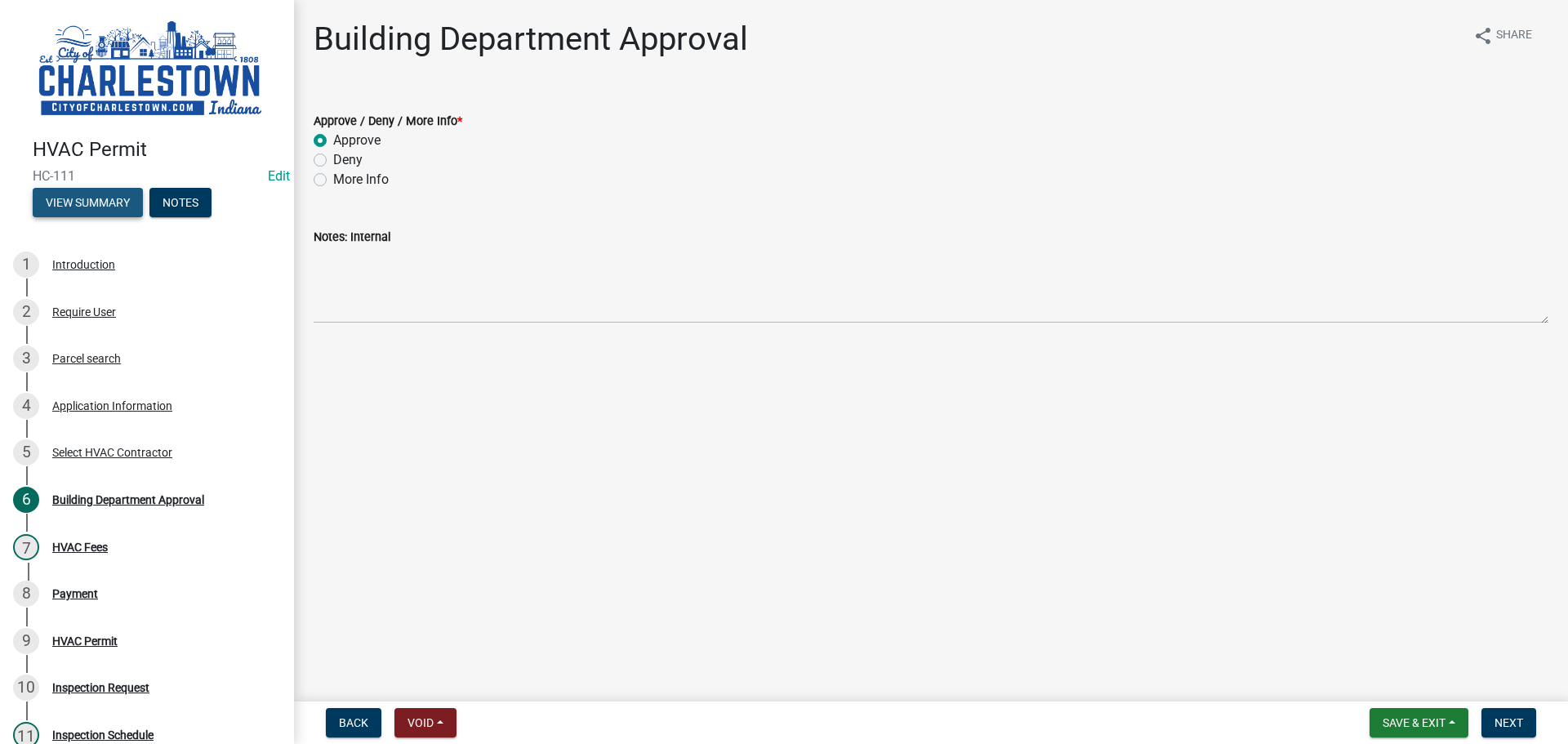
click at [88, 191] on button "View Summary" at bounding box center [88, 202] width 111 height 30
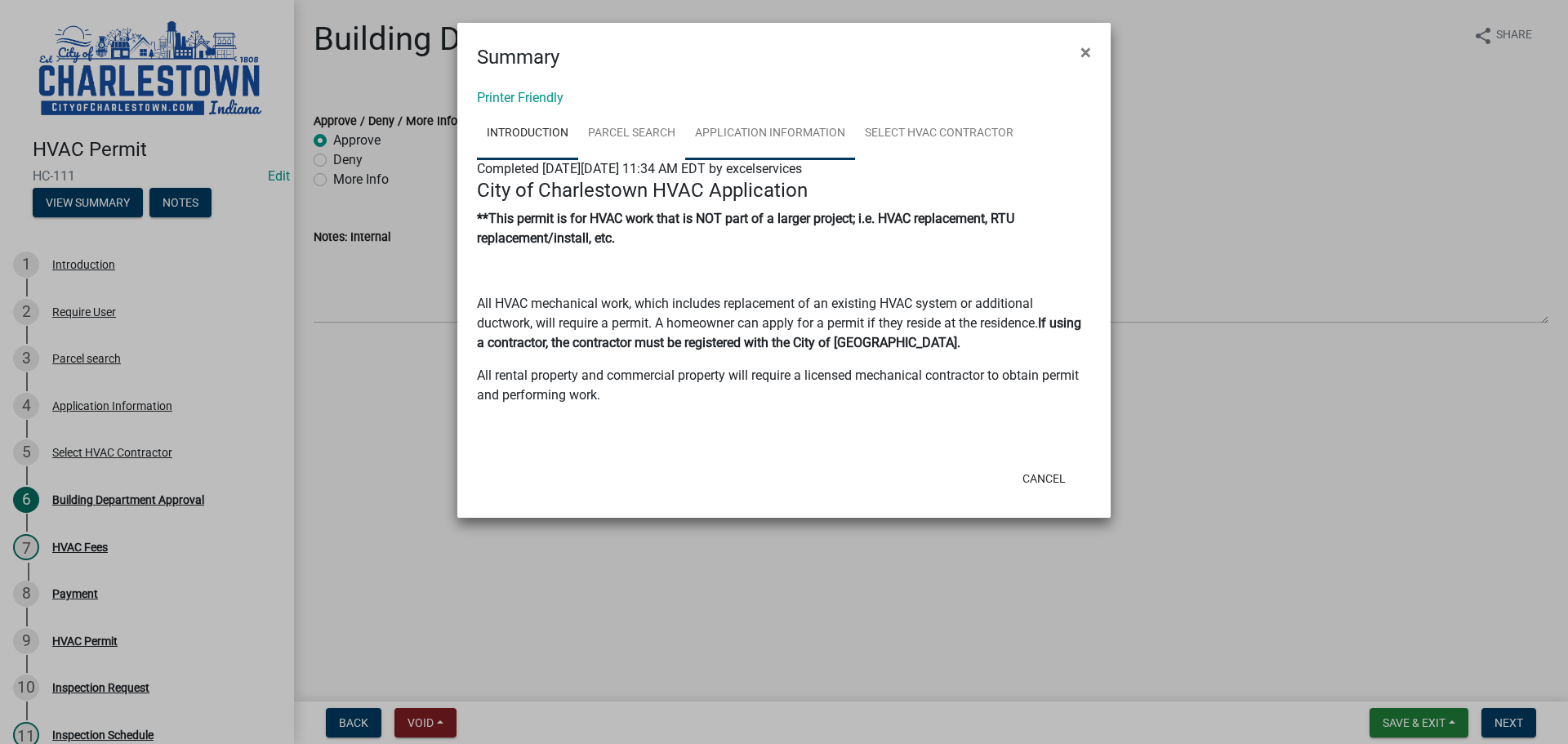
click at [771, 132] on link "Application Information" at bounding box center [769, 134] width 170 height 52
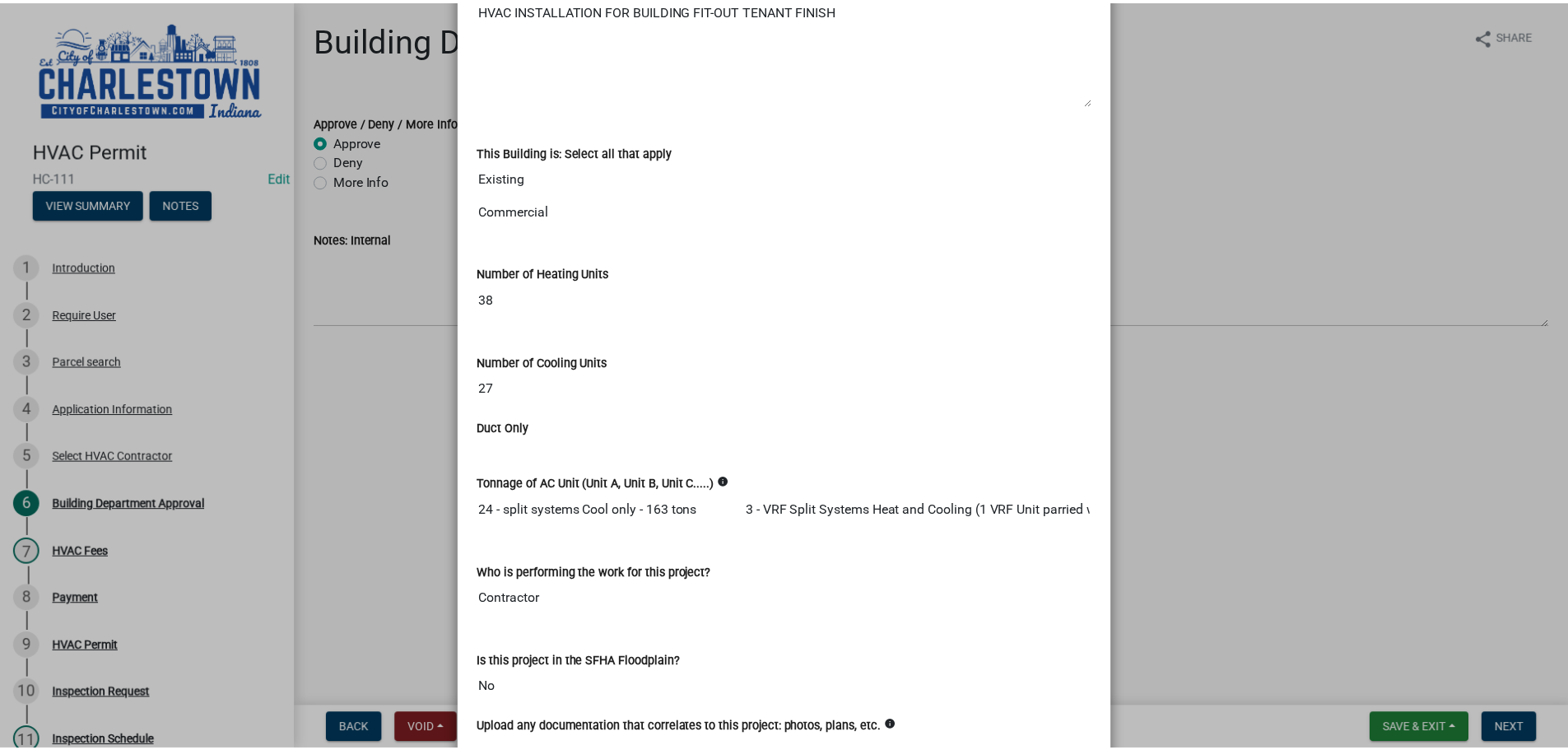
scroll to position [823, 0]
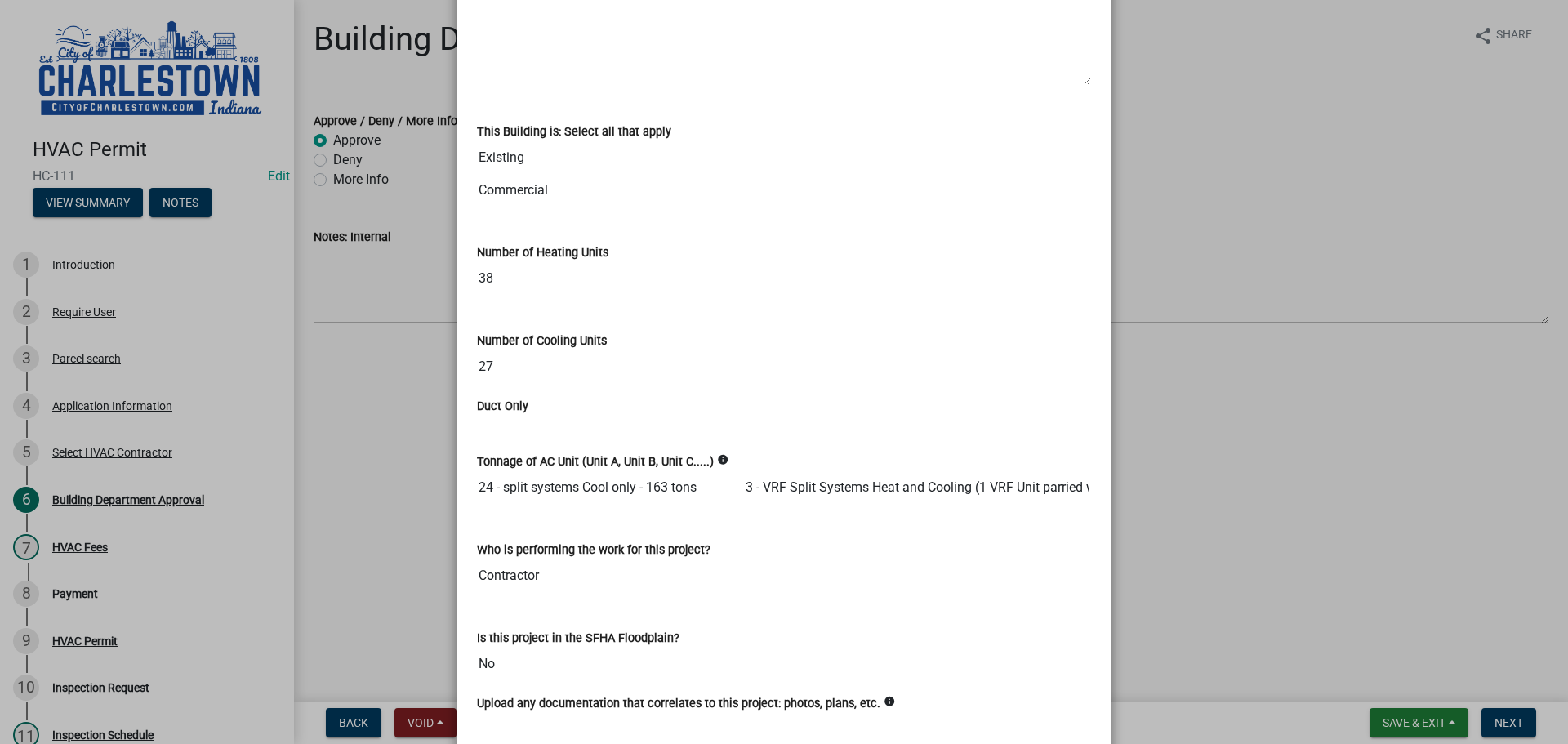
click at [813, 215] on div "This Building is: Select all that apply Existing Commercial" at bounding box center [784, 159] width 638 height 121
click at [1167, 383] on ngb-modal-window "Summary × Printer Friendly Introduction Parcel search Application Information S…" at bounding box center [784, 372] width 1568 height 744
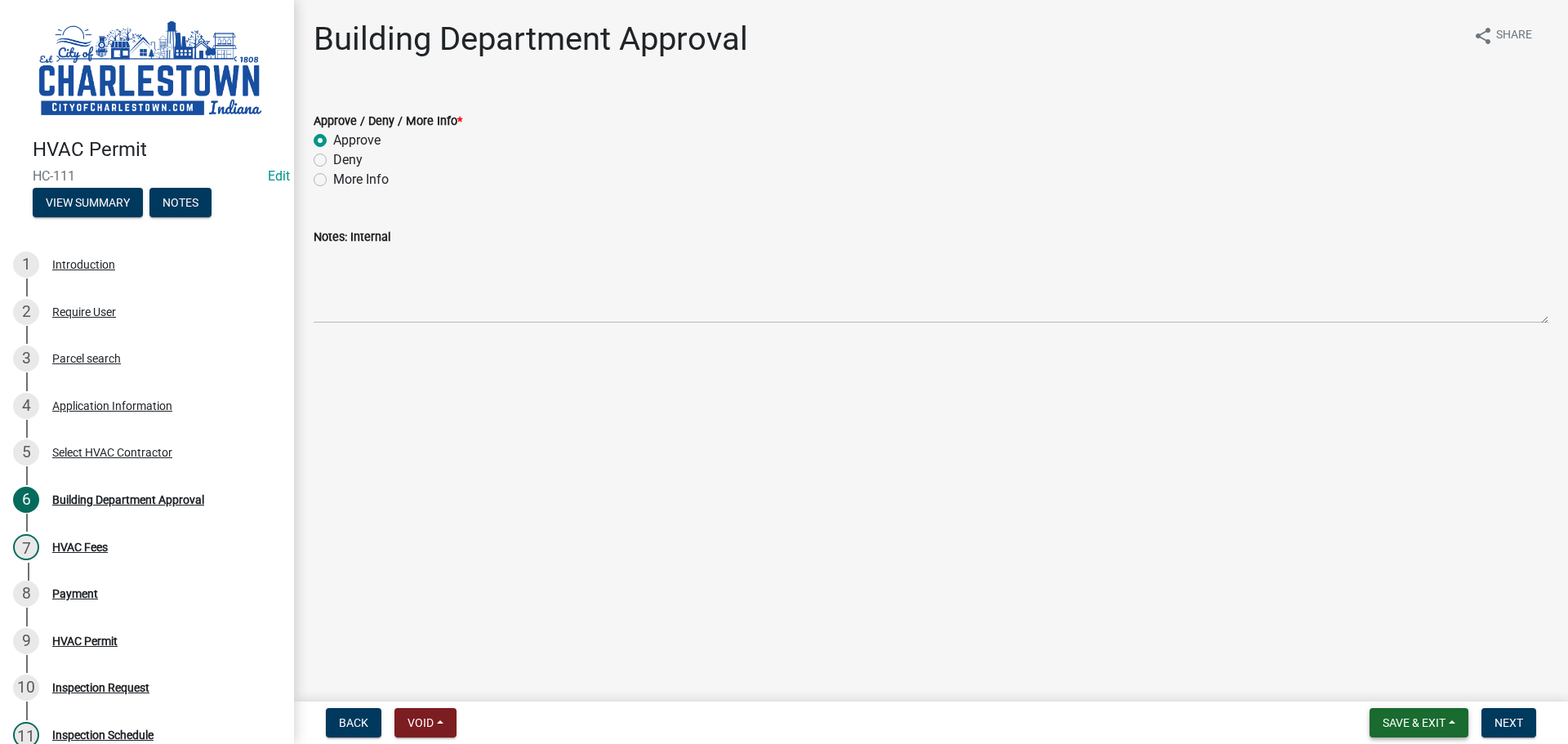
click at [1413, 713] on button "Save & Exit" at bounding box center [1419, 723] width 99 height 30
click at [1399, 684] on button "Save & Exit" at bounding box center [1403, 680] width 131 height 39
